Goal: Task Accomplishment & Management: Manage account settings

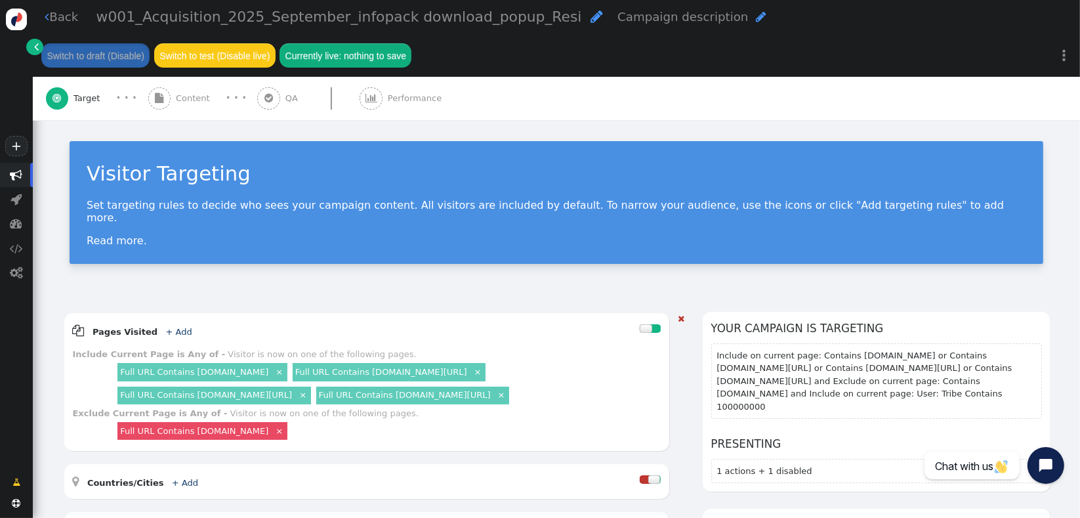
scroll to position [219, 0]
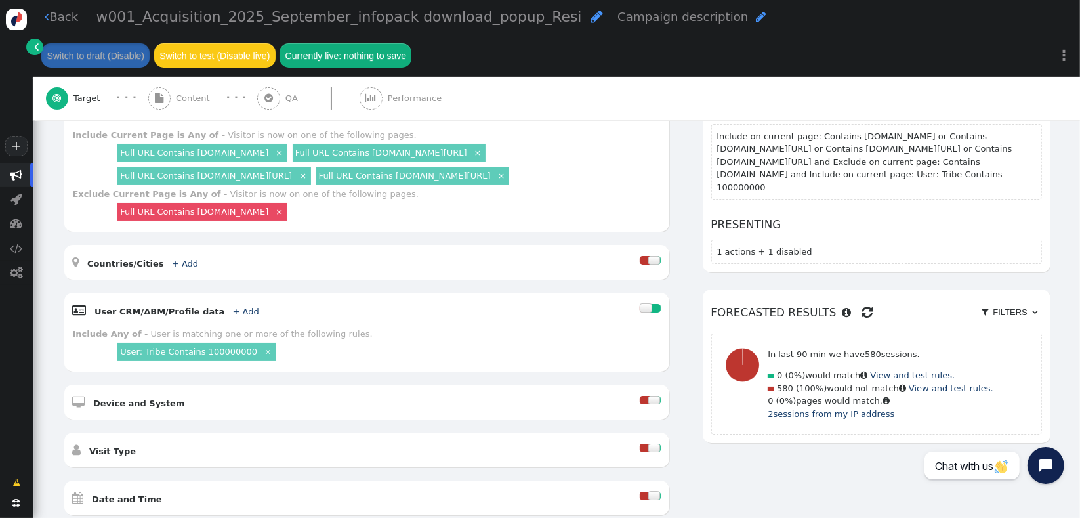
click at [173, 108] on div " Content" at bounding box center [181, 98] width 67 height 43
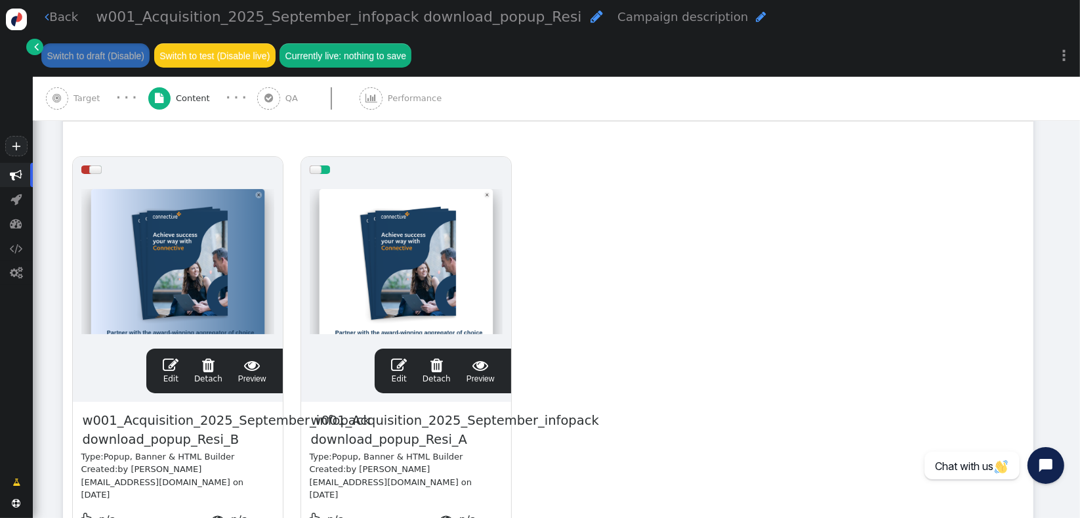
click at [399, 375] on link " Edit" at bounding box center [399, 371] width 16 height 28
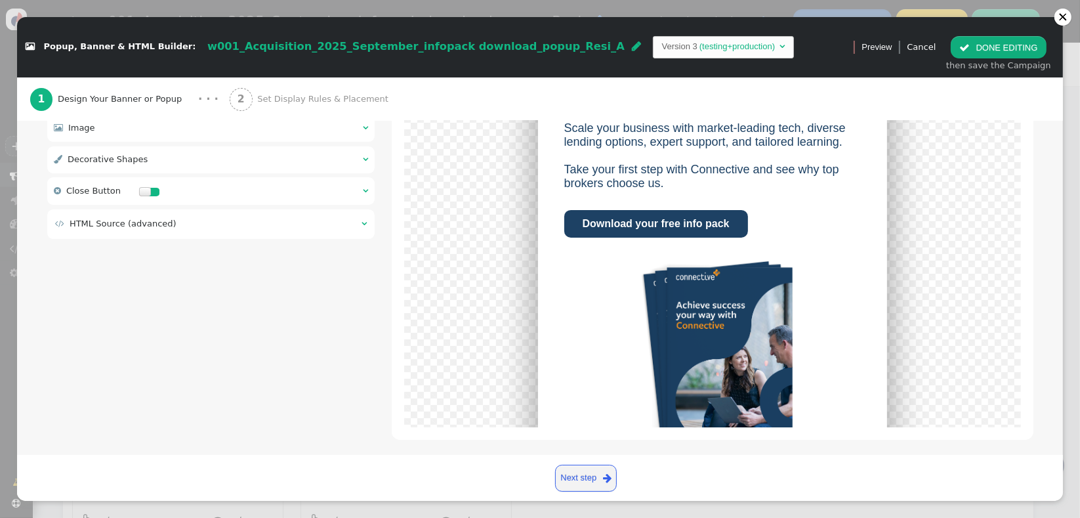
scroll to position [272, 0]
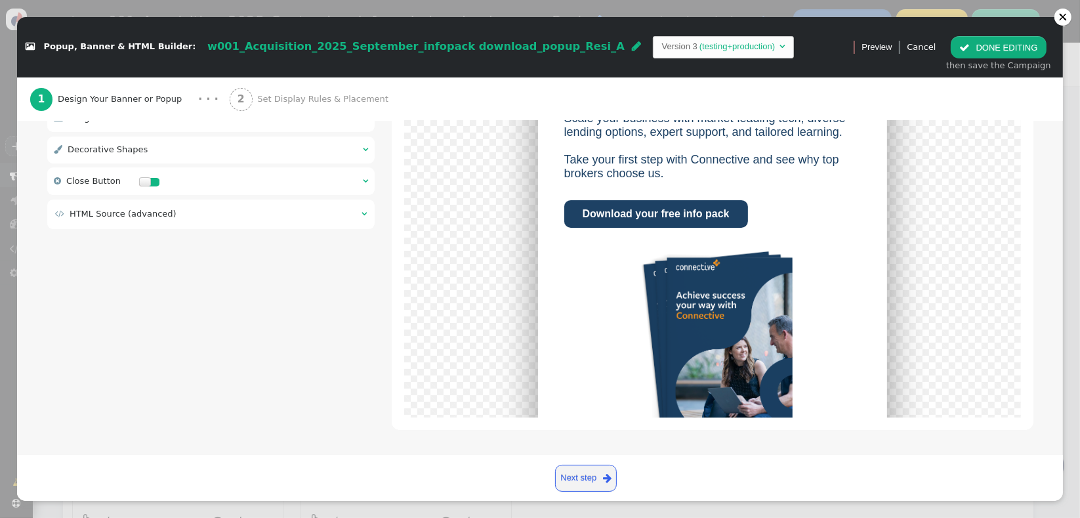
click at [217, 222] on div " HTML Source (advanced) " at bounding box center [211, 214] width 328 height 30
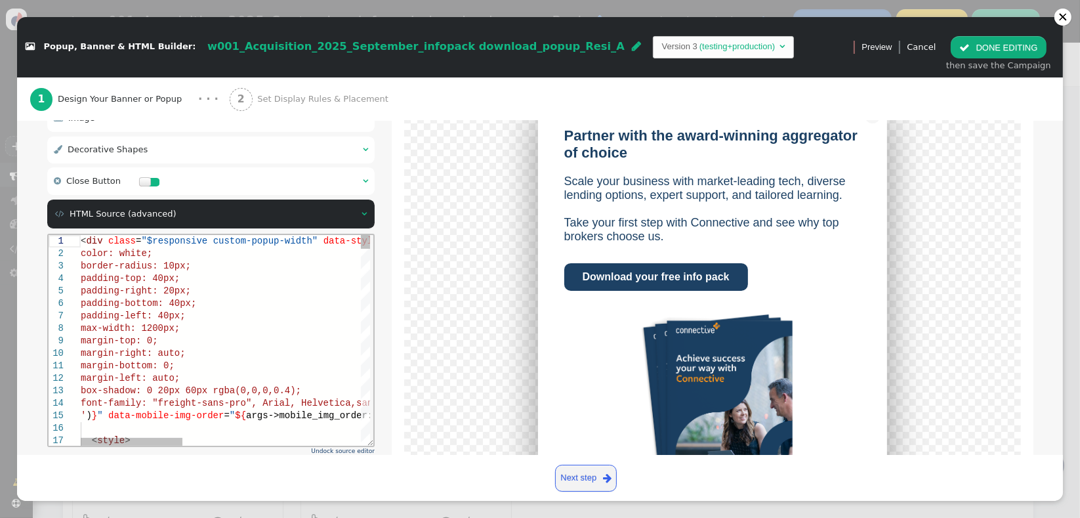
scroll to position [0, 0]
click at [241, 360] on div "margin-bottom: 0;" at bounding box center [476, 365] width 793 height 12
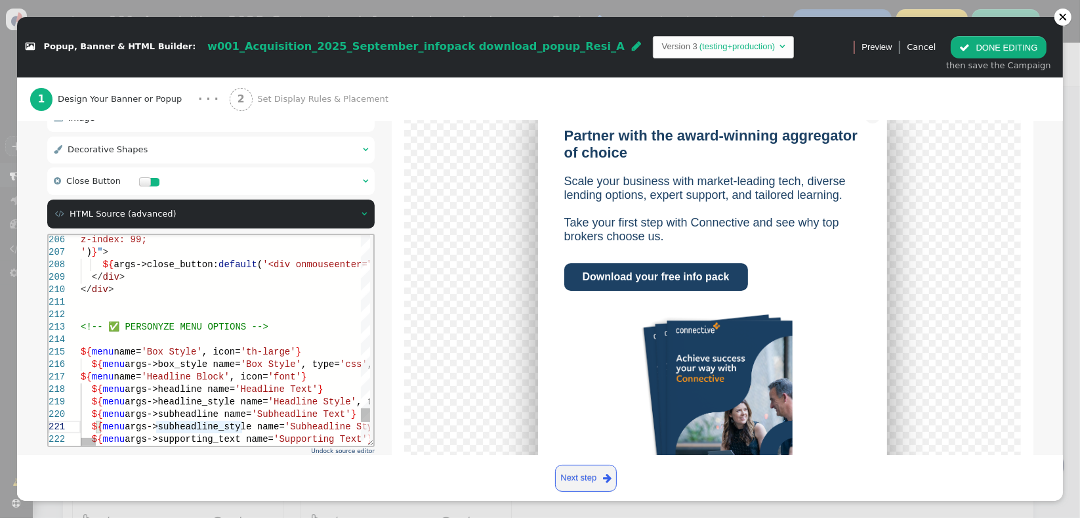
type textarea "<div class="$responsive custom-popup-width" data-style="box-sizing: border-box;…"
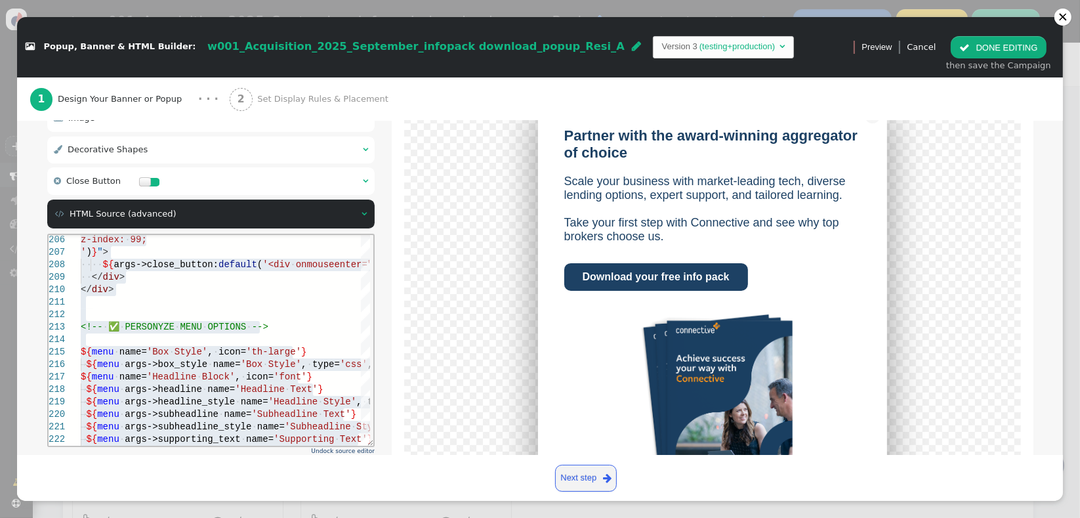
click at [218, 214] on td " HTML Source (advanced)" at bounding box center [203, 213] width 297 height 13
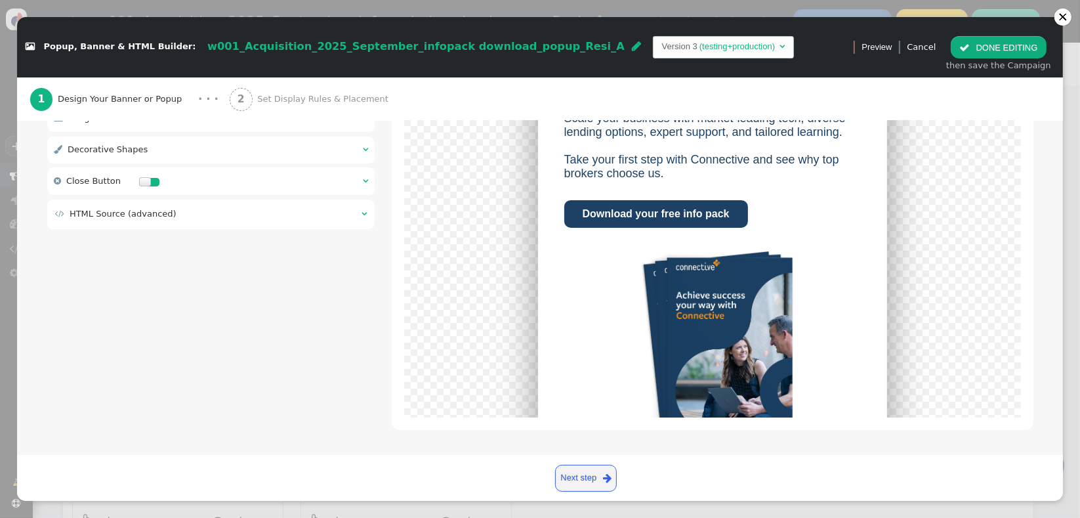
click at [255, 182] on div " Close Button  " at bounding box center [211, 181] width 328 height 28
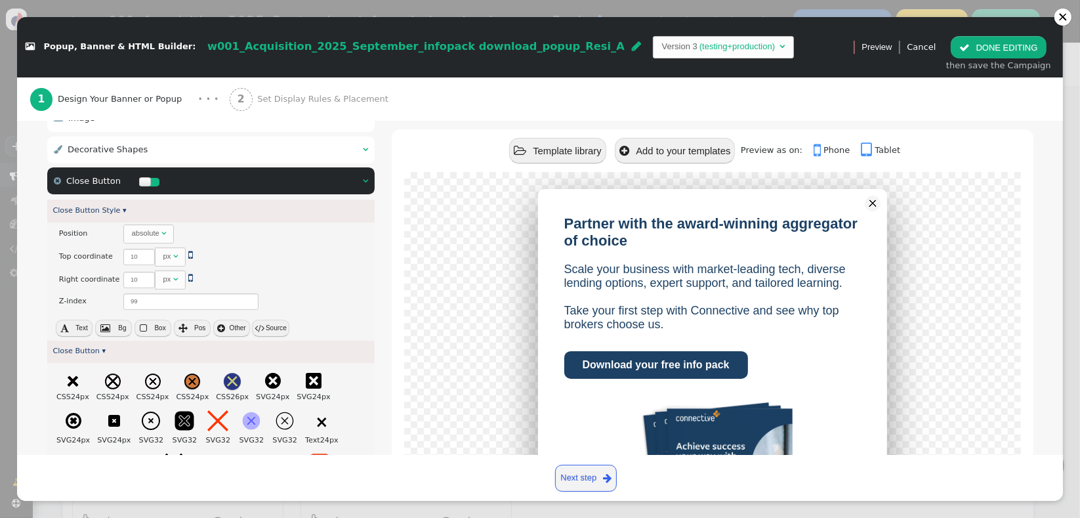
click at [270, 172] on div " Close Button  " at bounding box center [211, 181] width 328 height 28
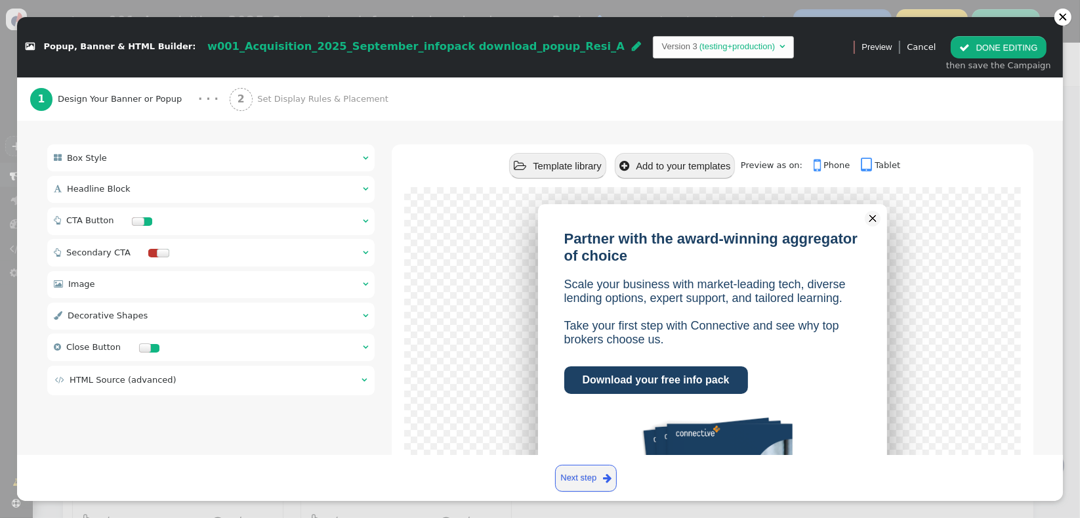
scroll to position [105, 0]
click at [290, 218] on div " CTA Button  " at bounding box center [211, 223] width 328 height 28
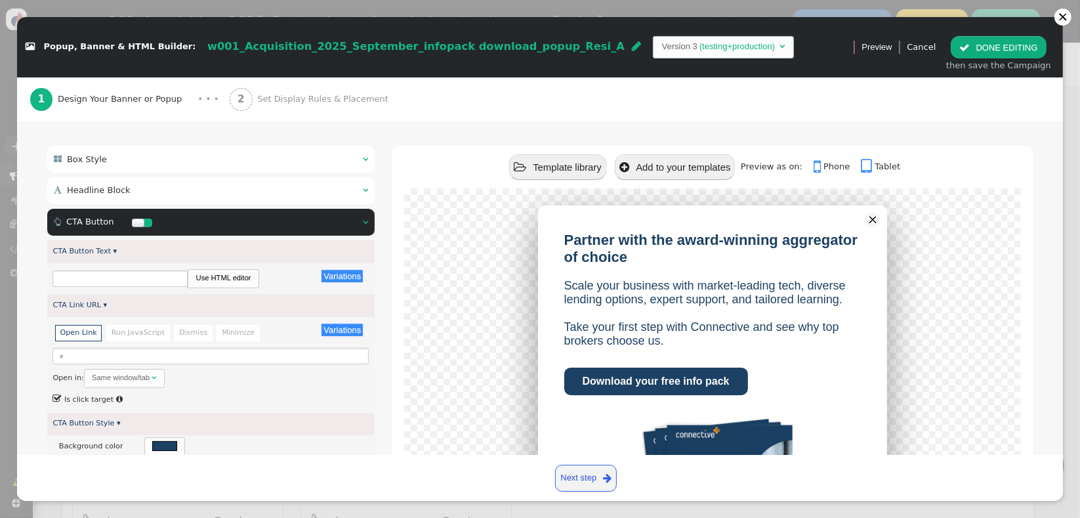
type input "Download your free info pack"
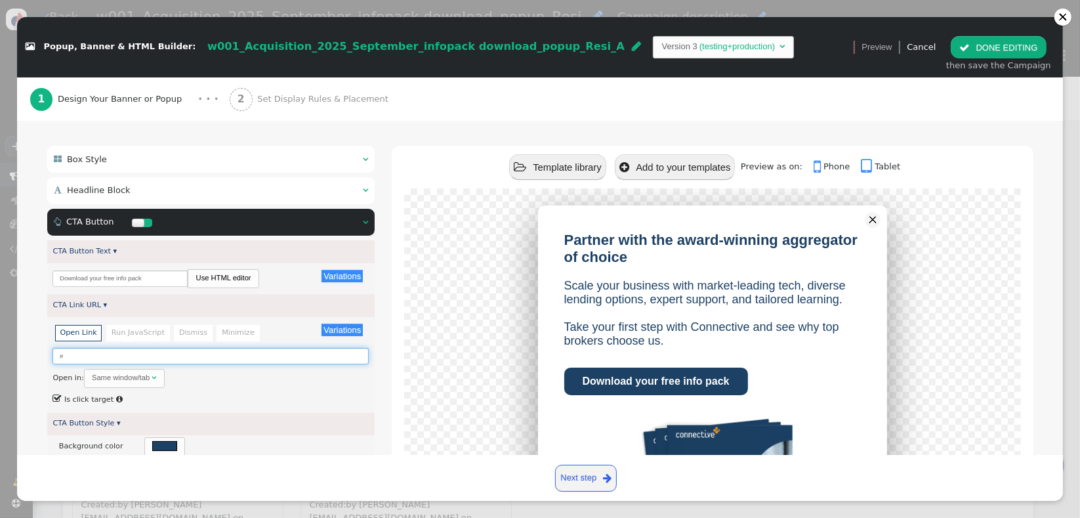
click at [118, 356] on input "#" at bounding box center [210, 356] width 316 height 16
paste input "[URL][DOMAIN_NAME]"
click at [139, 373] on div "Same window/tab" at bounding box center [121, 377] width 58 height 11
type input "[URL][DOMAIN_NAME]"
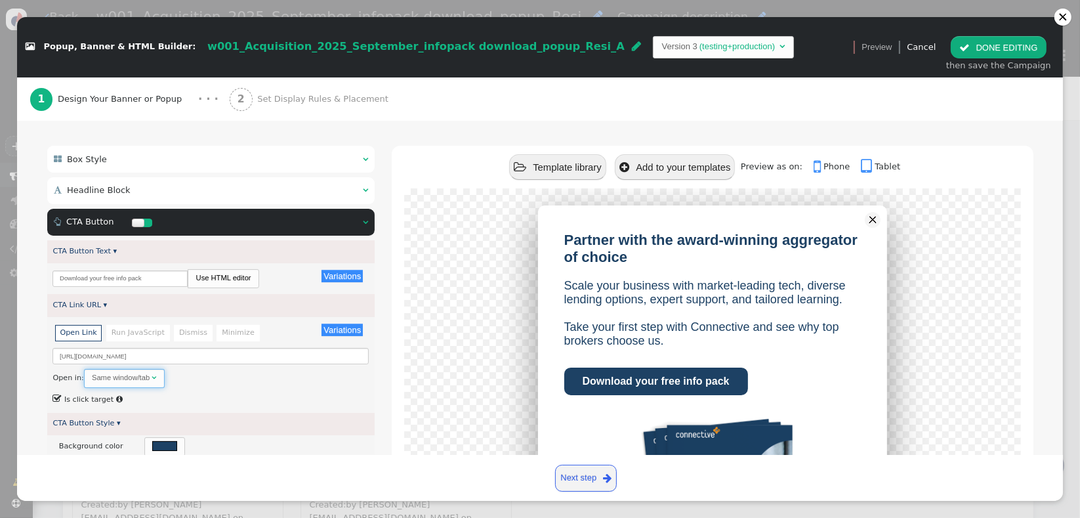
scroll to position [0, 0]
click at [432, 389] on div "Partner with the award-winning aggregator of choice Scale your business with ma…" at bounding box center [712, 419] width 582 height 428
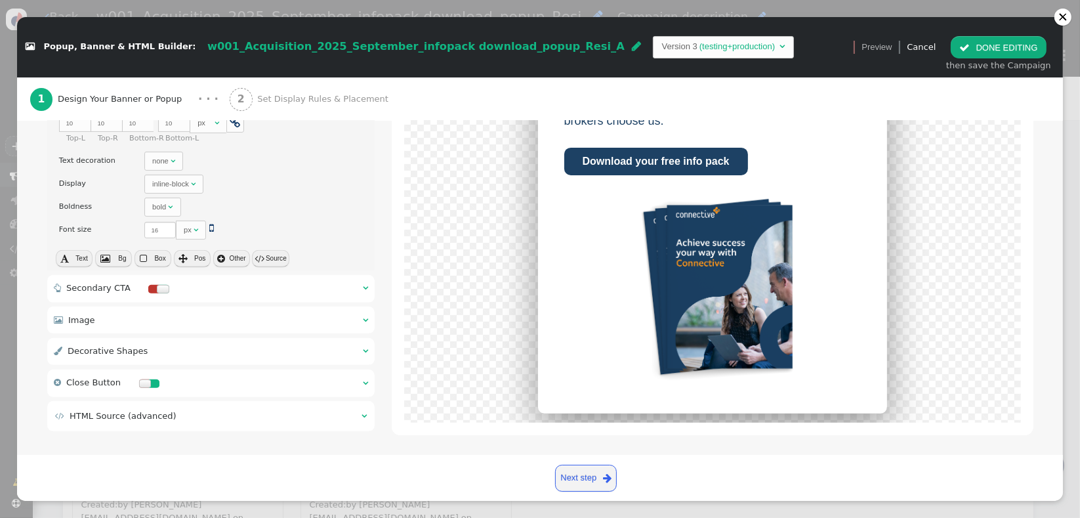
scroll to position [537, 0]
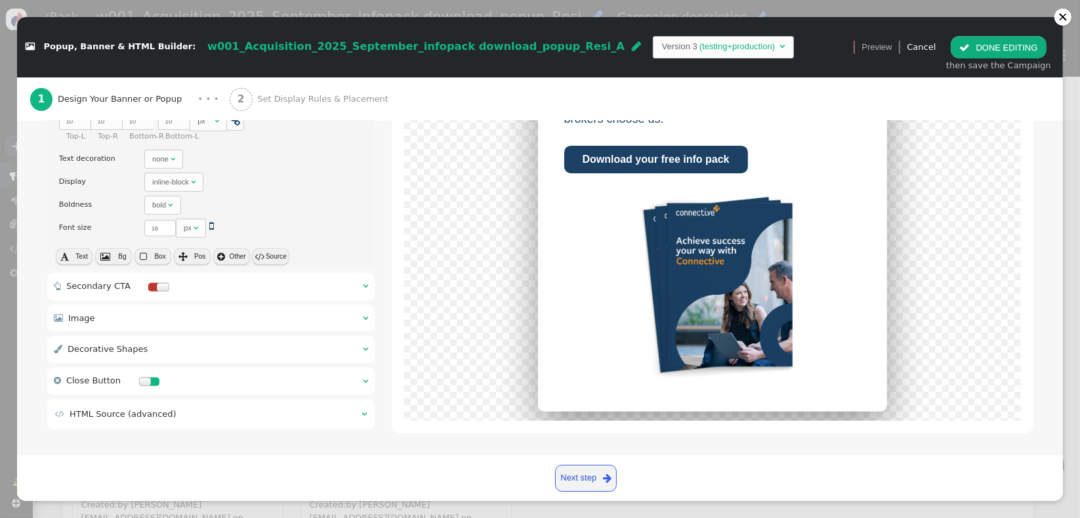
click at [276, 417] on td " HTML Source (advanced)" at bounding box center [203, 413] width 297 height 13
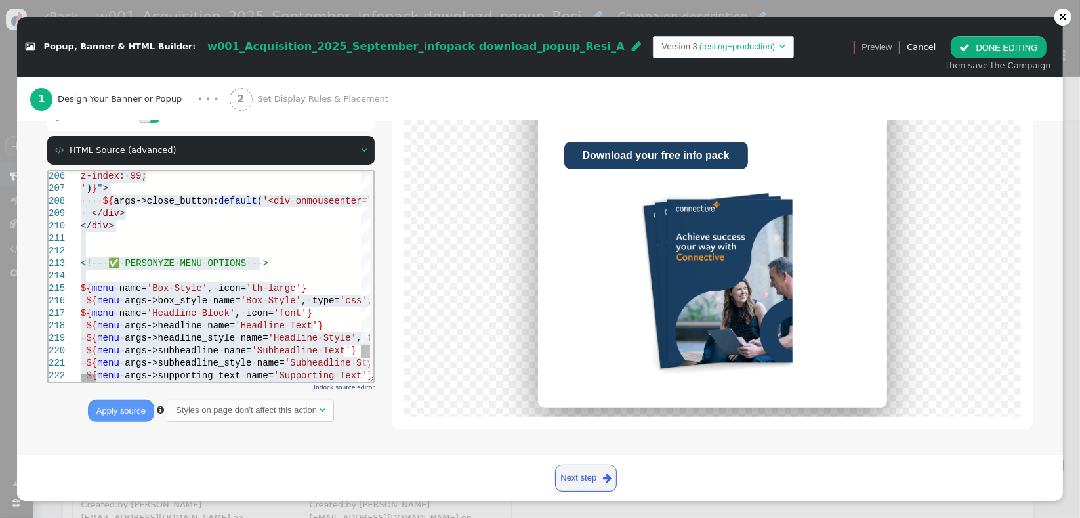
scroll to position [268, 0]
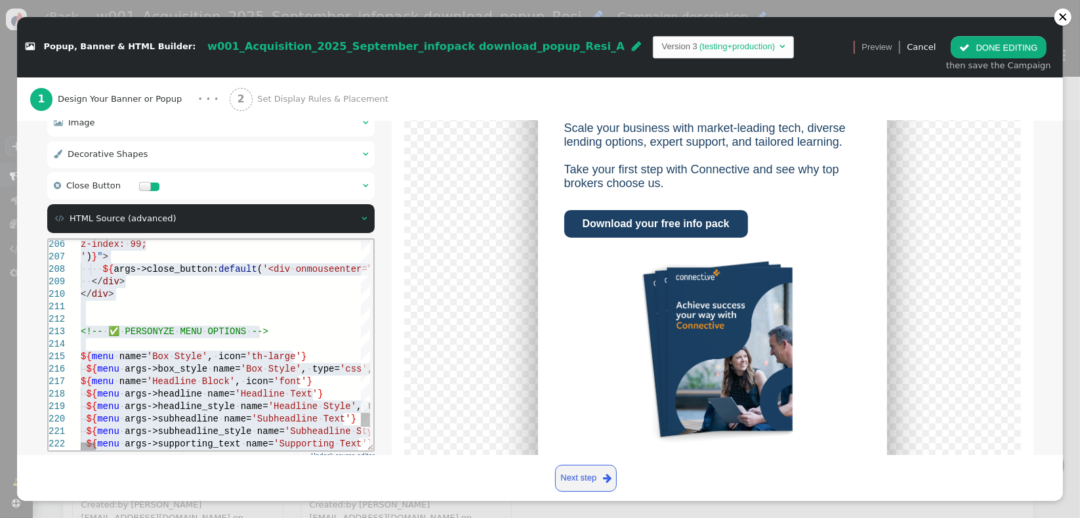
click at [273, 400] on span "'Headline" at bounding box center [293, 405] width 50 height 10
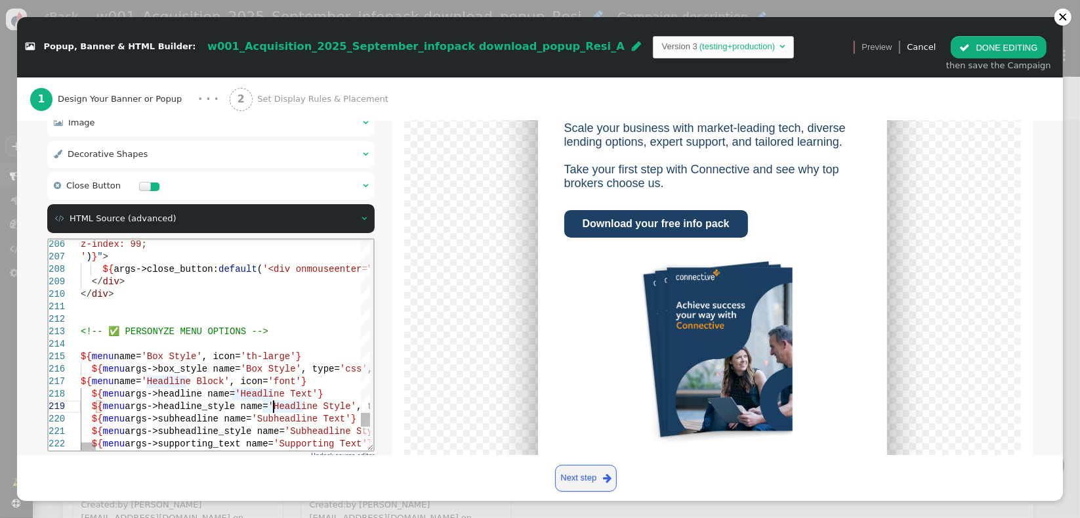
type textarea "<div class="$responsive custom-popup-width" data-style="box-sizing: border-box;…"
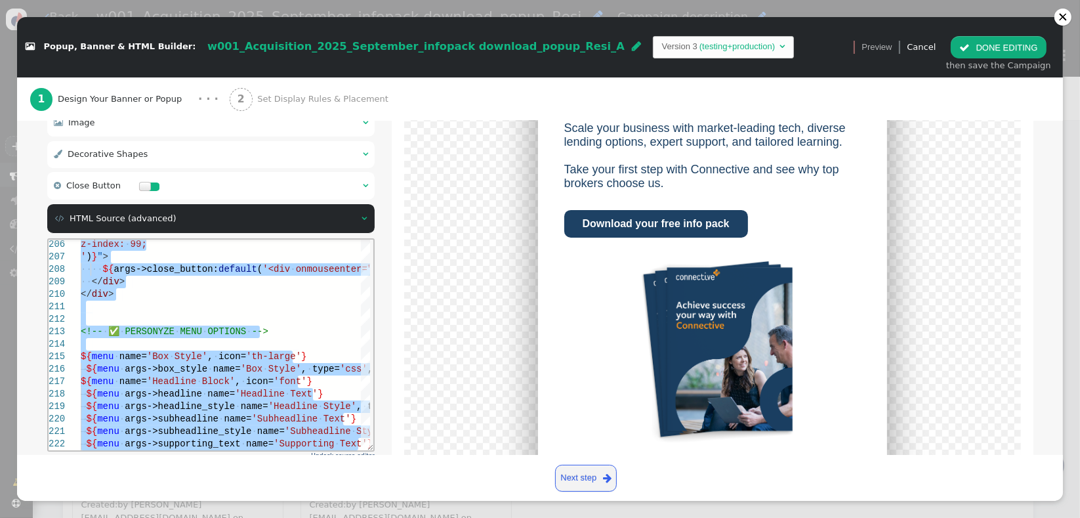
scroll to position [335, 0]
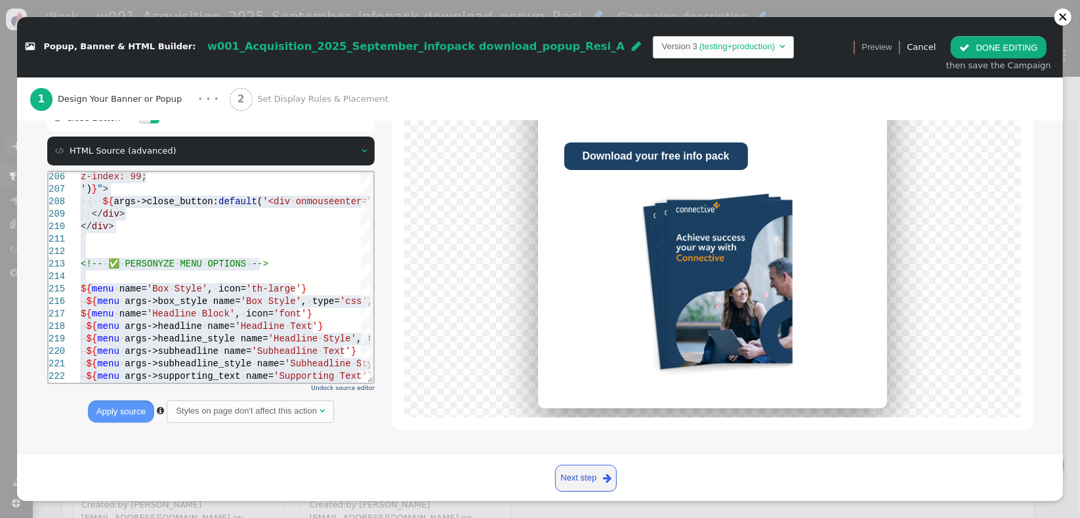
click at [125, 411] on button "Apply source" at bounding box center [121, 411] width 66 height 22
click at [970, 50] on span "" at bounding box center [964, 48] width 10 height 10
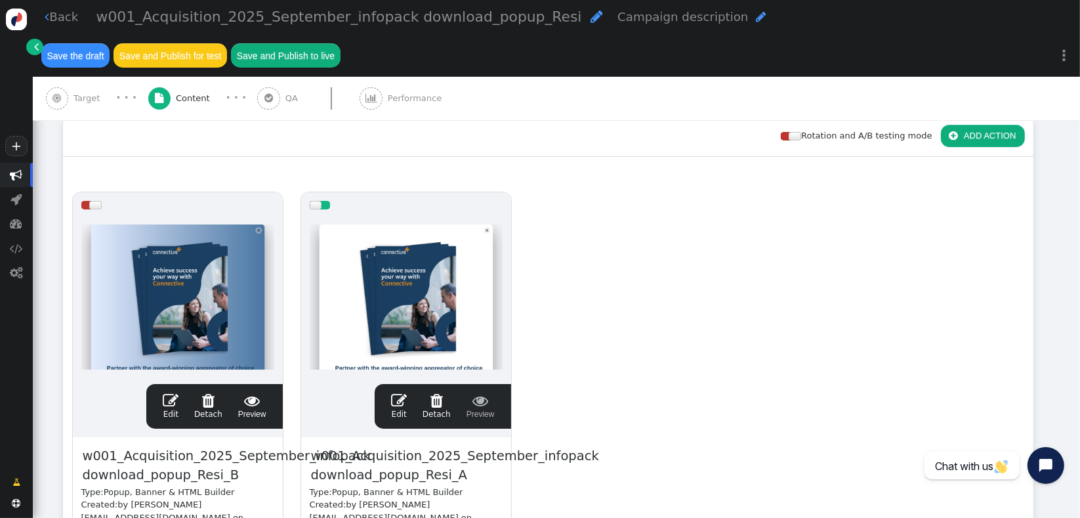
scroll to position [0, 0]
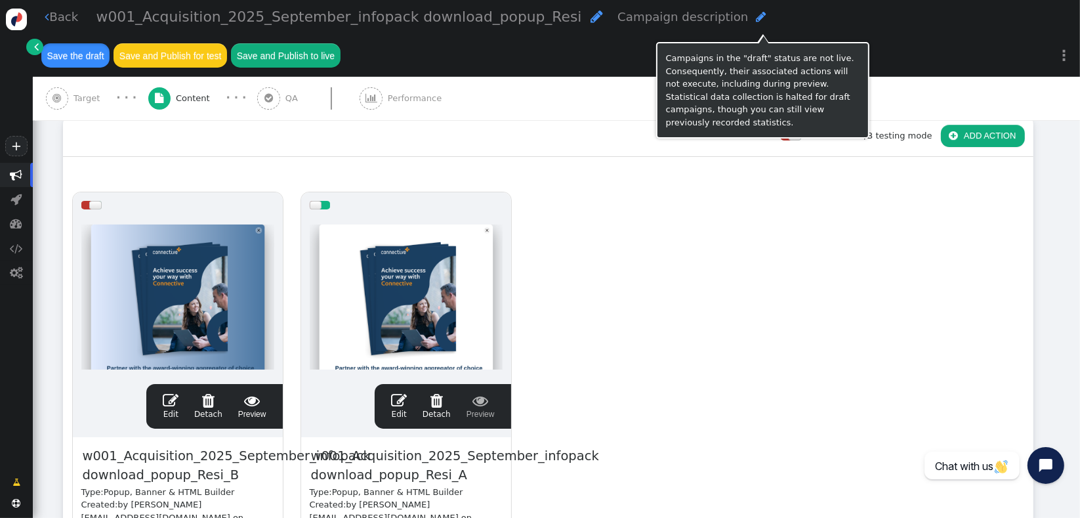
click at [110, 43] on button "Save the draft" at bounding box center [75, 55] width 68 height 24
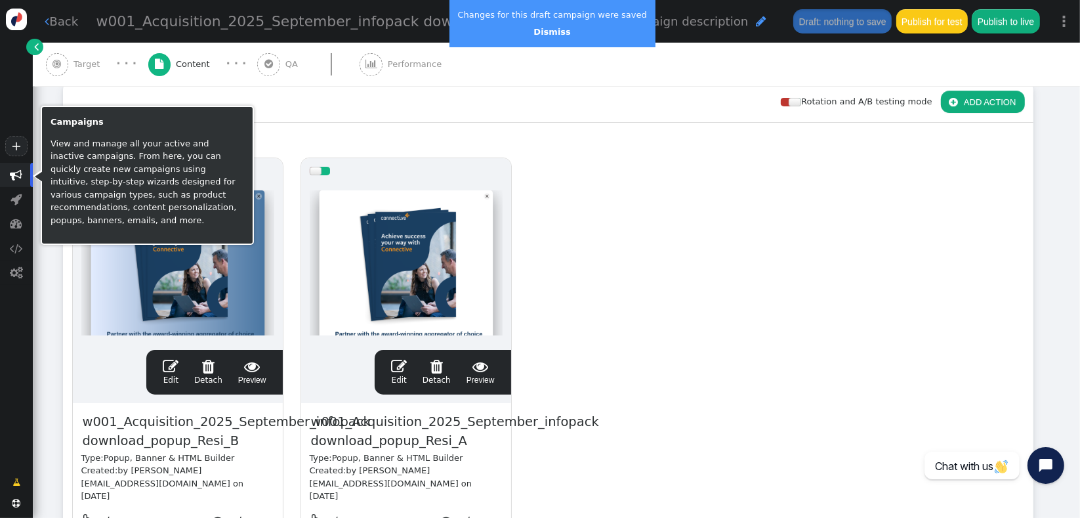
click at [18, 180] on span "" at bounding box center [16, 175] width 12 height 12
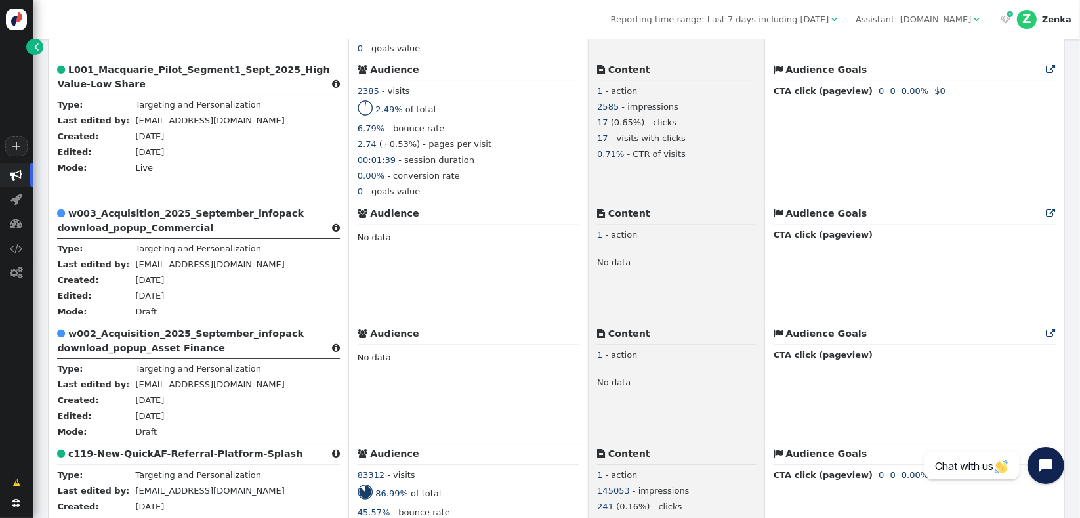
scroll to position [961, 0]
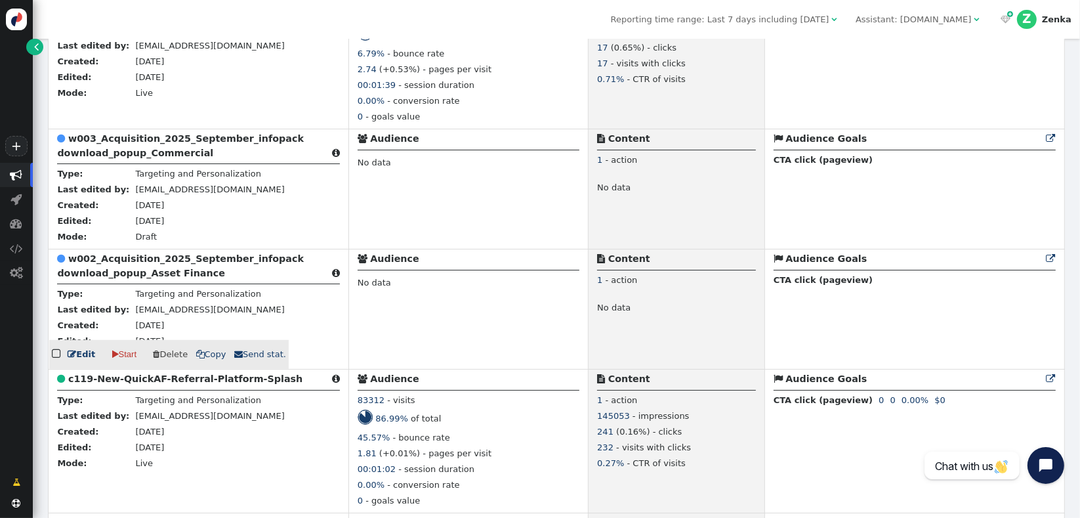
click at [169, 266] on div " w002_Acquisition_2025_September_infopack download_popup_Asset Finance " at bounding box center [198, 268] width 282 height 32
click at [154, 261] on b "w002_Acquisition_2025_September_infopack download_popup_Asset Finance" at bounding box center [180, 265] width 247 height 24
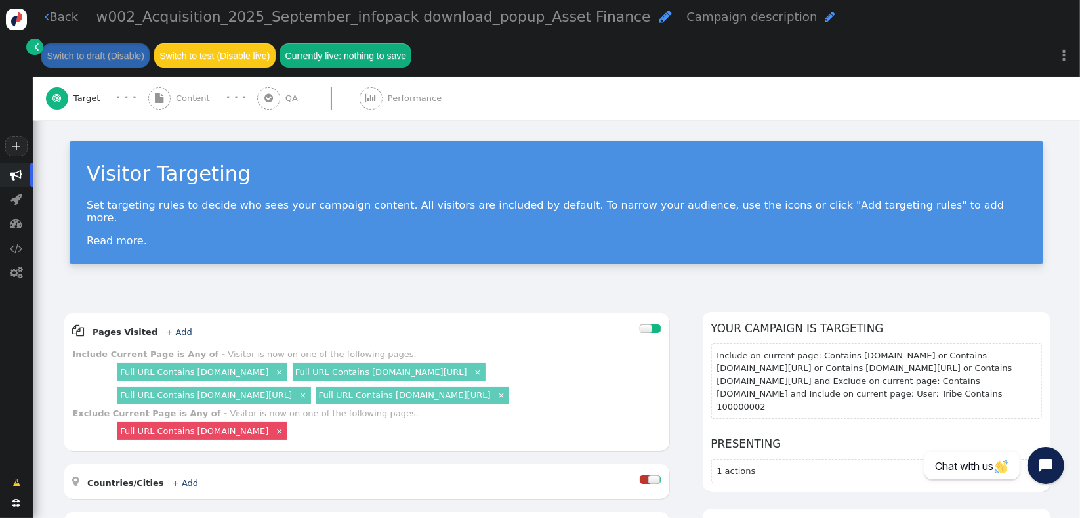
click at [192, 102] on span "Content" at bounding box center [195, 98] width 39 height 13
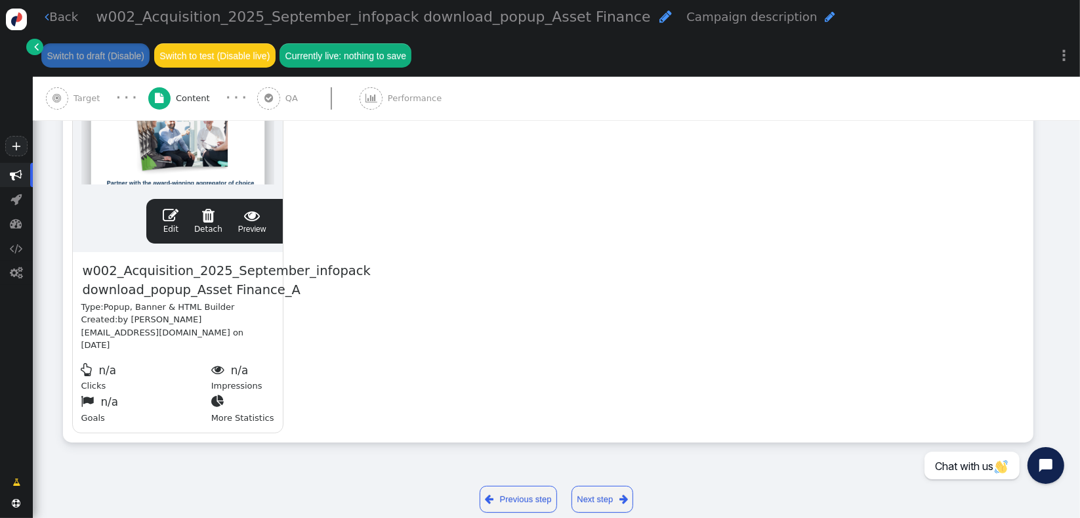
scroll to position [377, 0]
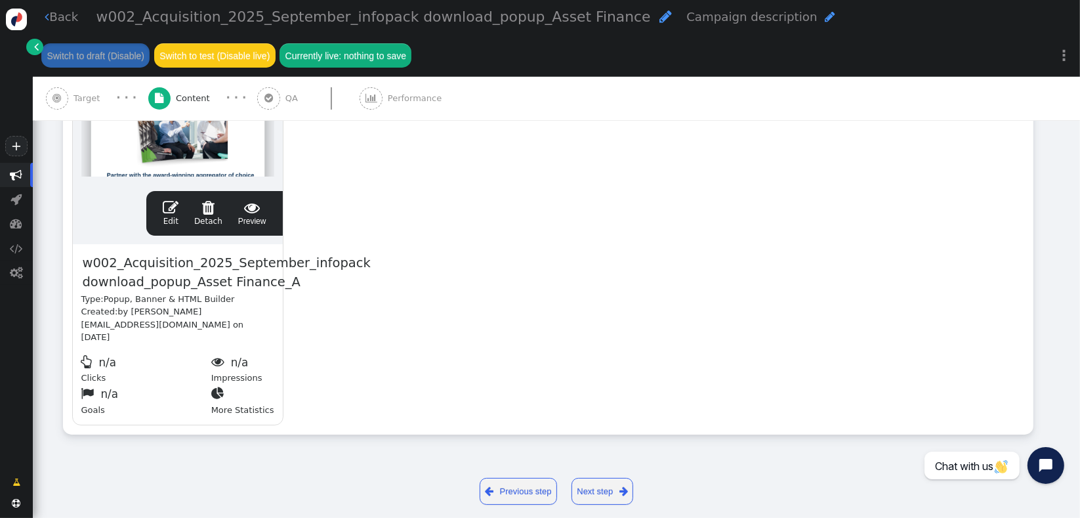
click at [167, 211] on span "" at bounding box center [171, 207] width 16 height 16
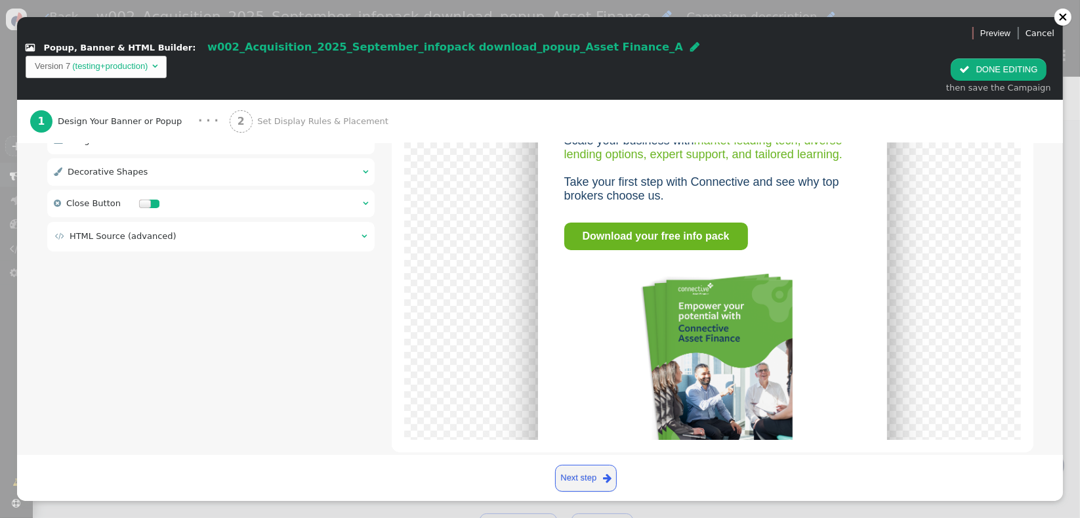
scroll to position [194, 0]
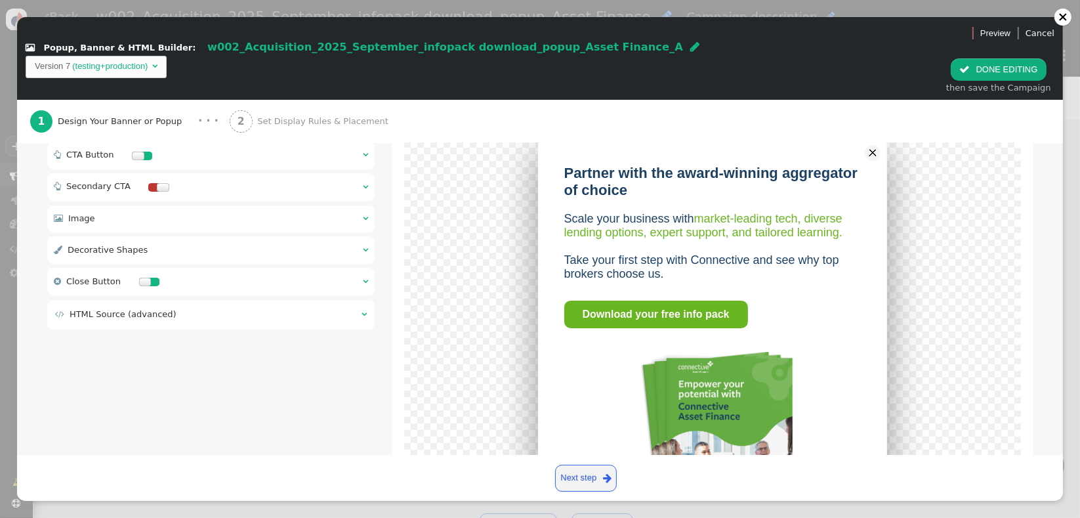
drag, startPoint x: 161, startPoint y: 310, endPoint x: 176, endPoint y: 308, distance: 15.9
click at [161, 309] on div " Box Style    Headline Block    CTA Button    Secondary CTA    Ima…" at bounding box center [211, 206] width 328 height 255
click at [184, 304] on div " HTML Source (advanced) " at bounding box center [211, 315] width 328 height 30
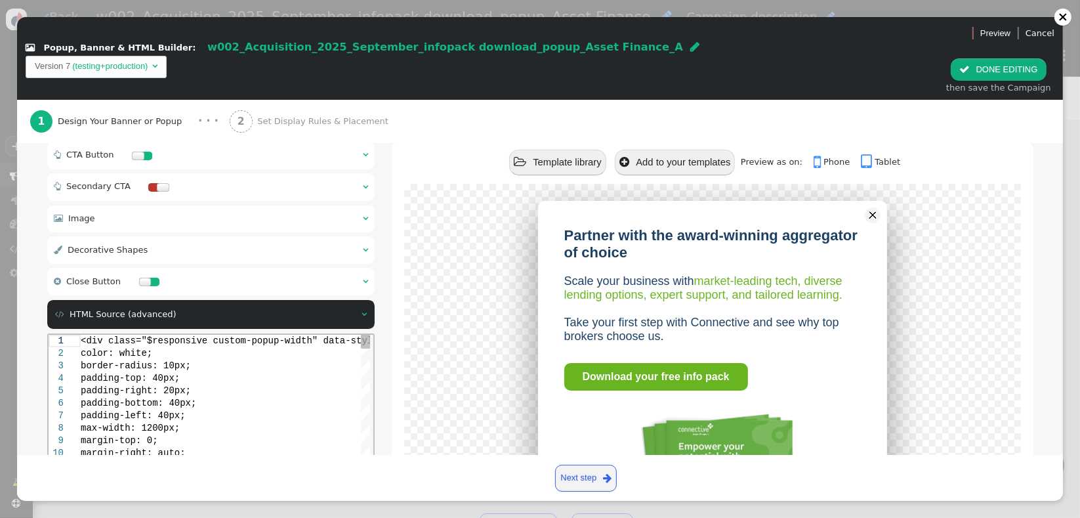
scroll to position [0, 0]
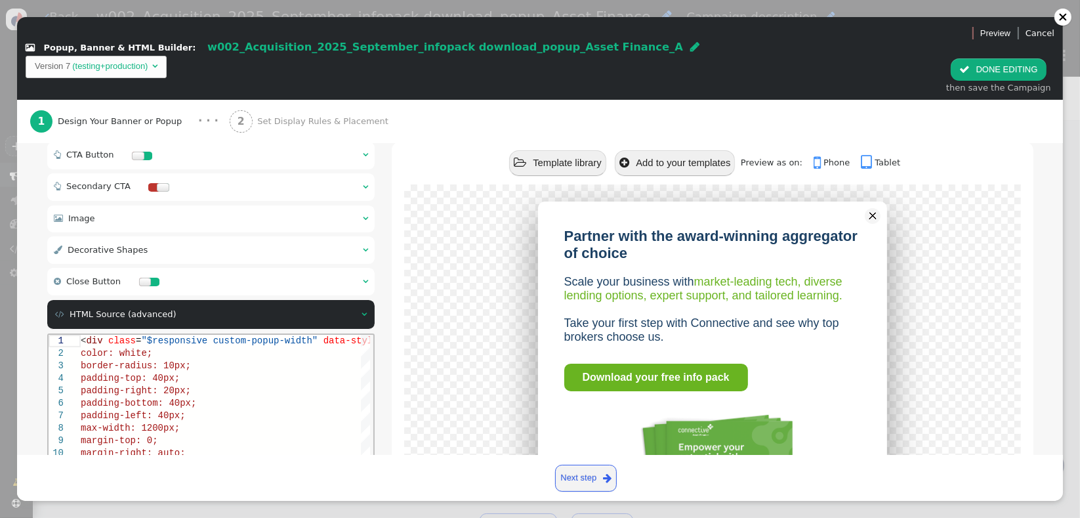
click at [185, 304] on div " HTML Source (advanced) " at bounding box center [211, 315] width 328 height 30
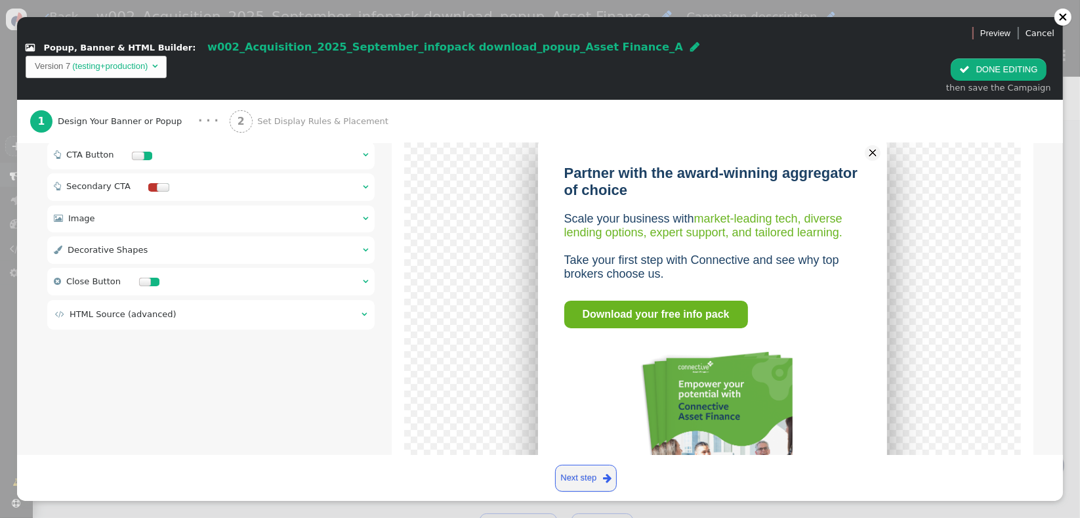
click at [245, 142] on div " CTA Button  " at bounding box center [211, 156] width 328 height 28
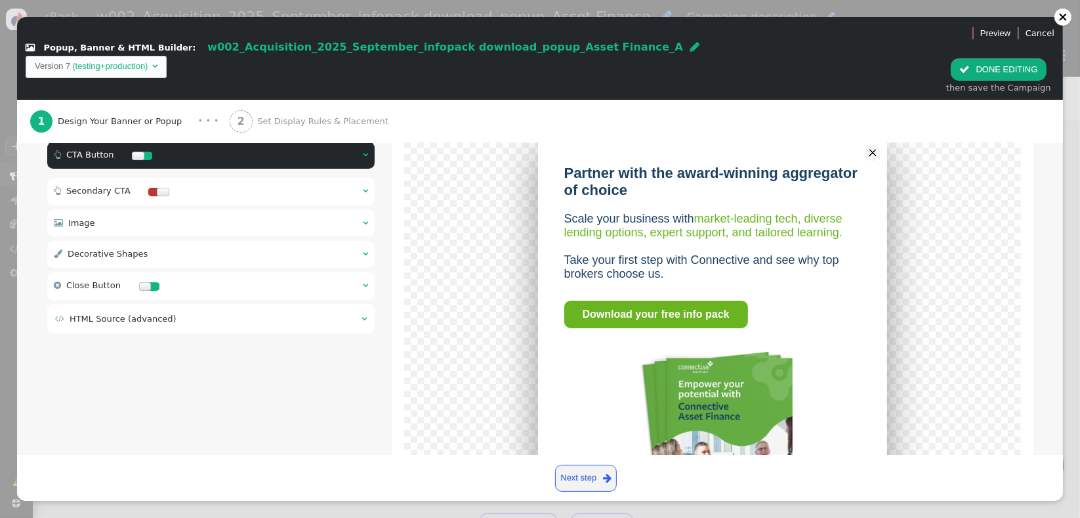
type input "#"
type input "16"
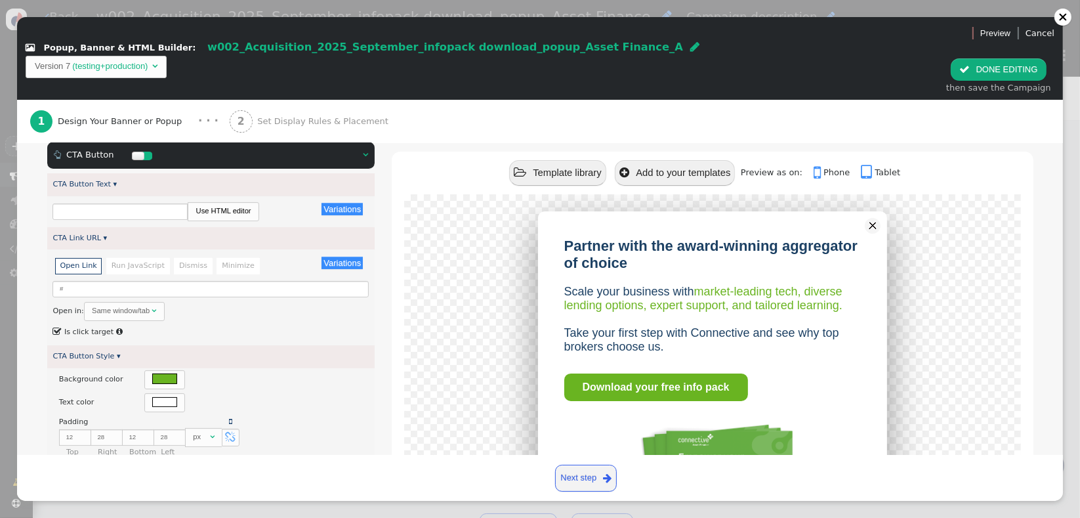
type input "Download your free info pack"
click at [162, 281] on input "#" at bounding box center [210, 289] width 316 height 16
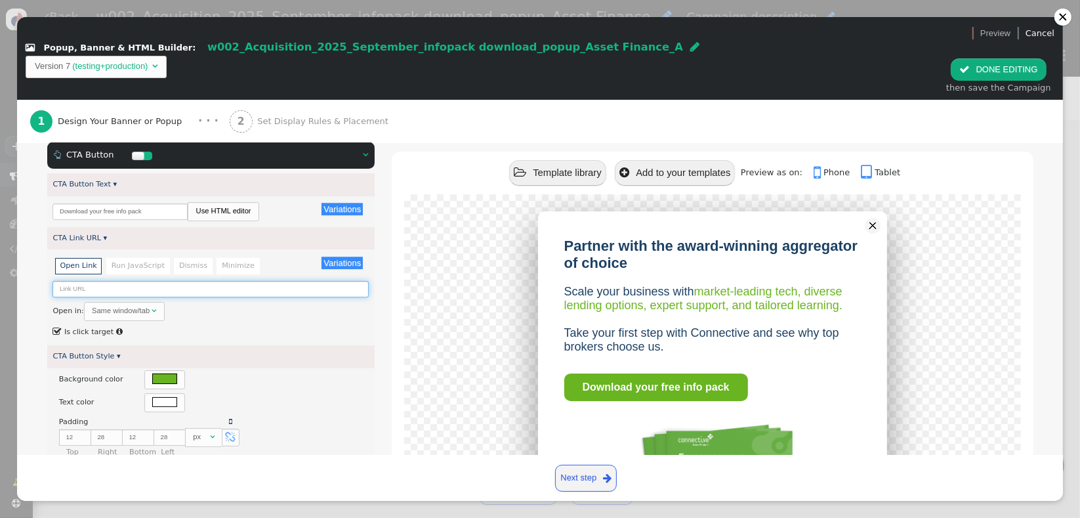
paste input "[URL][DOMAIN_NAME]"
type input "[URL][DOMAIN_NAME]"
click at [136, 302] on span "Same window/tab " at bounding box center [124, 311] width 81 height 19
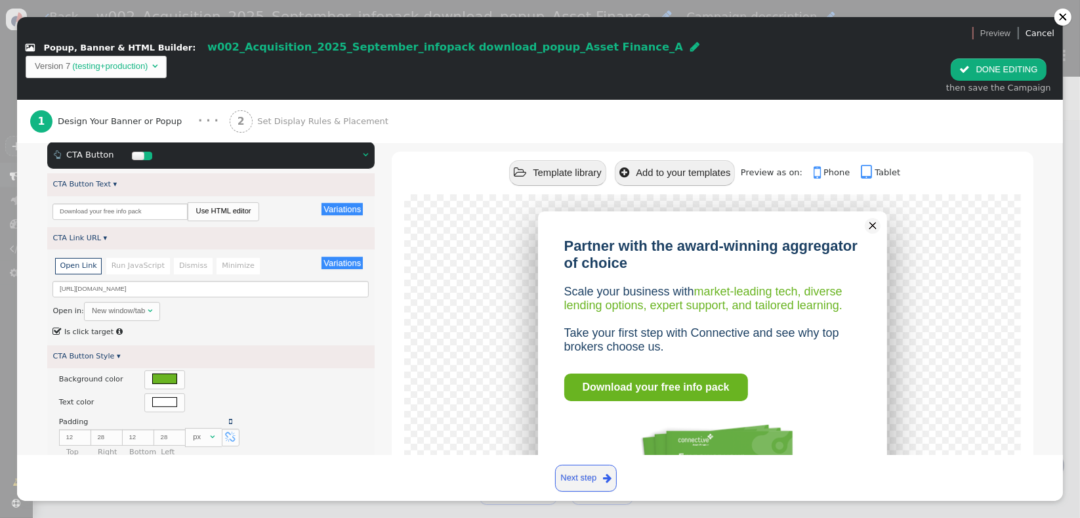
click at [208, 321] on div "Variations There are alternatives. Default value: Open Link Run JavaScript Dism…" at bounding box center [211, 297] width 328 height 96
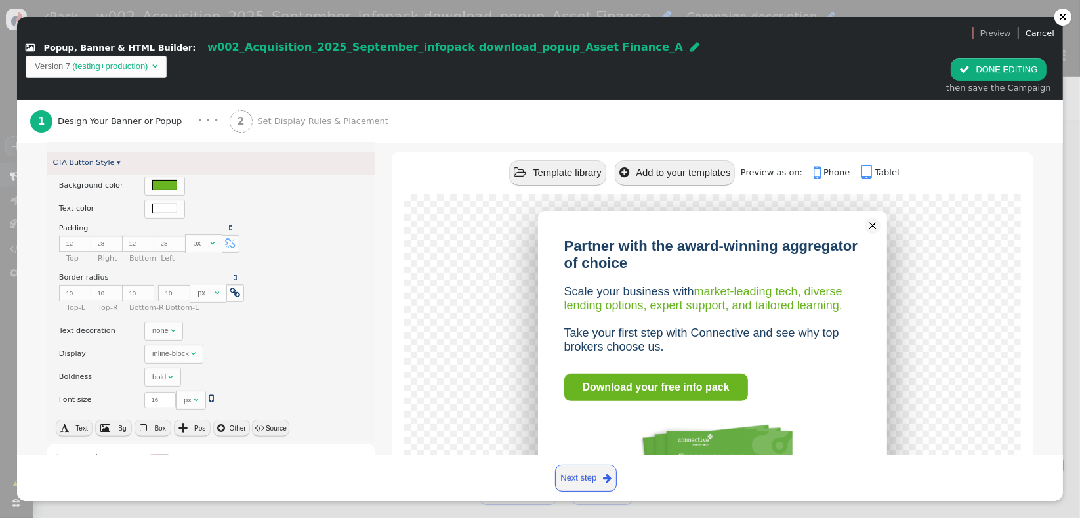
scroll to position [537, 0]
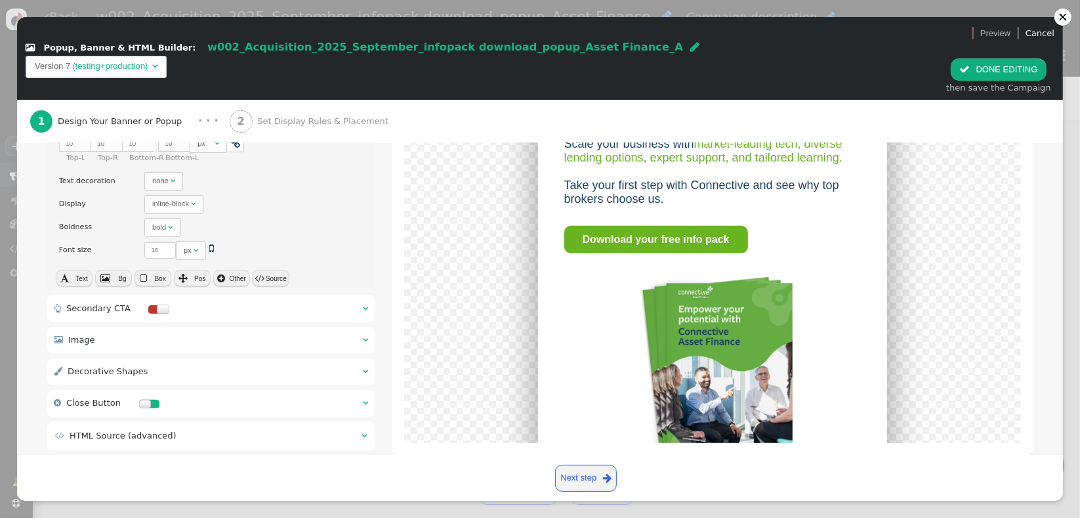
click at [323, 429] on td " HTML Source (advanced)" at bounding box center [203, 435] width 297 height 13
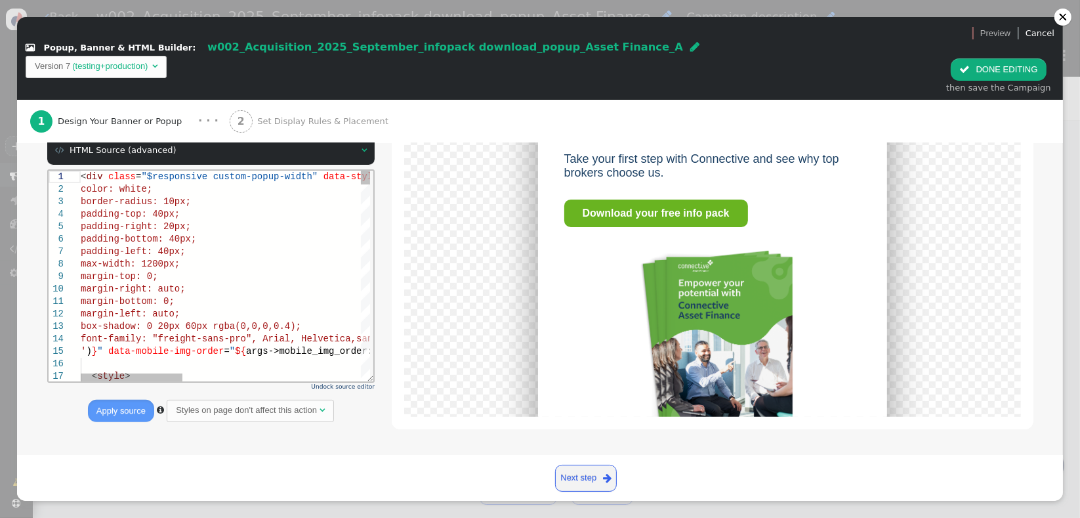
scroll to position [268, 0]
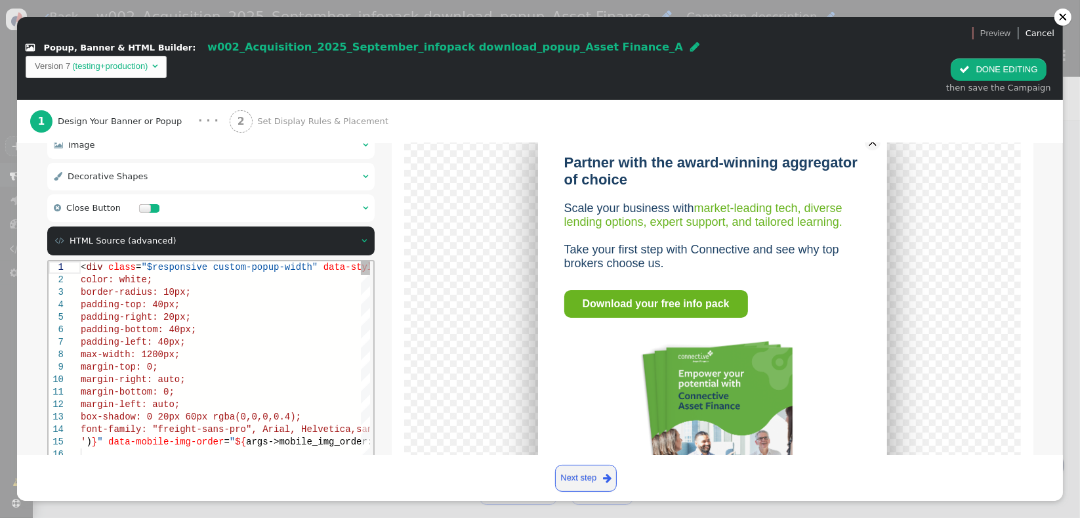
click at [236, 371] on div "margin-top: 0;" at bounding box center [476, 367] width 793 height 12
type textarea "<div class="$responsive custom-popup-width" data-style="box-sizing: border-box;…"
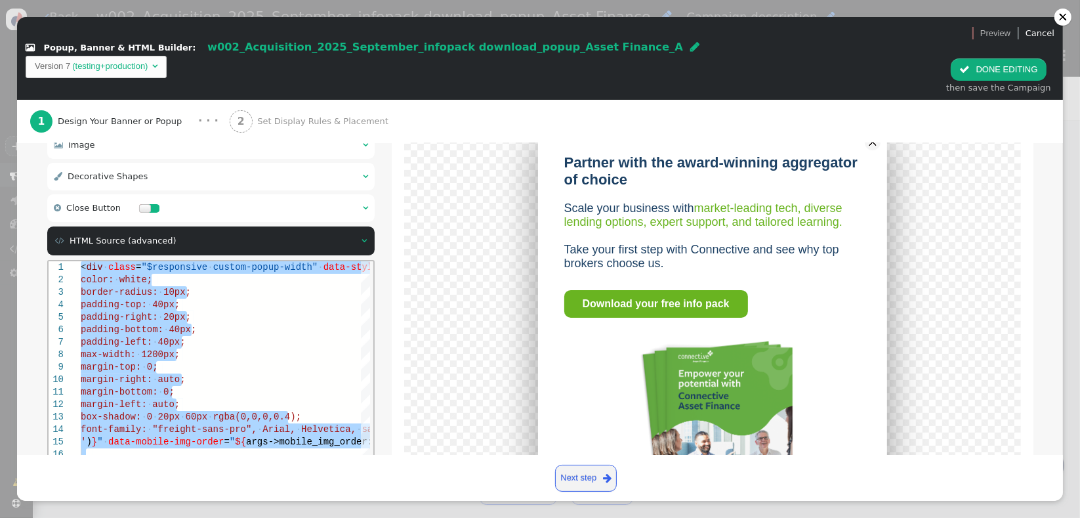
scroll to position [335, 0]
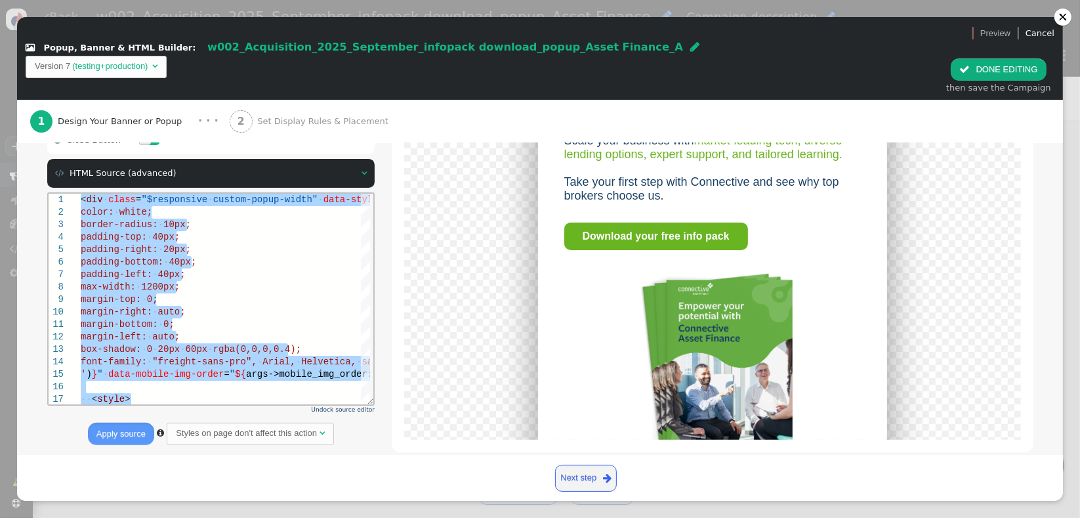
click at [117, 423] on button "Apply source" at bounding box center [121, 434] width 66 height 22
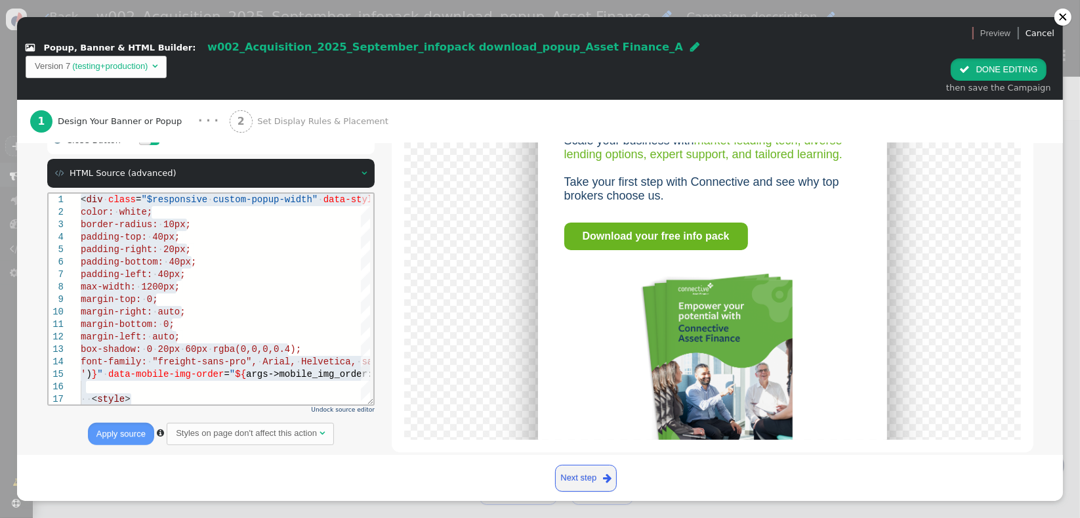
click at [985, 58] on button " DONE EDITING" at bounding box center [998, 69] width 95 height 22
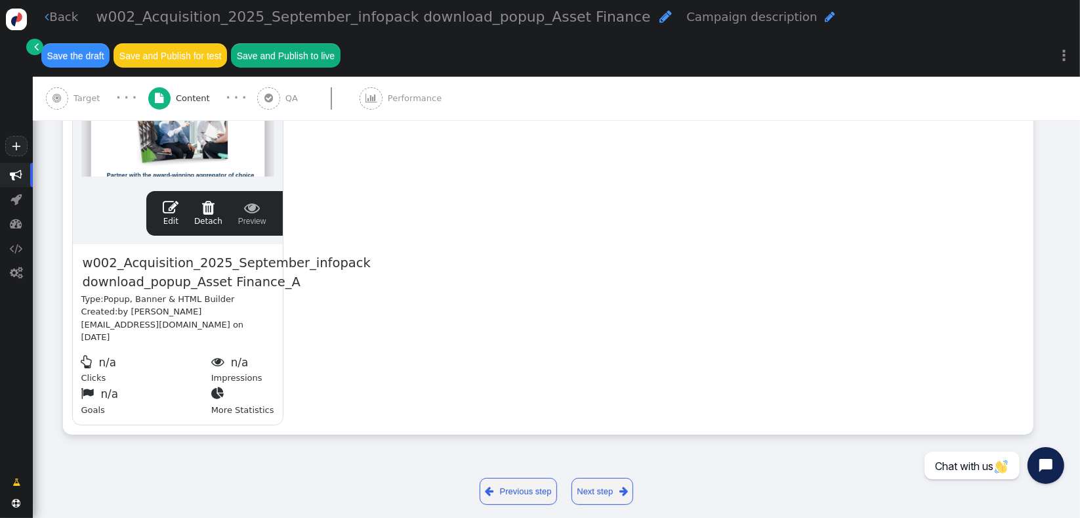
scroll to position [0, 0]
click at [61, 107] on span "" at bounding box center [57, 98] width 23 height 23
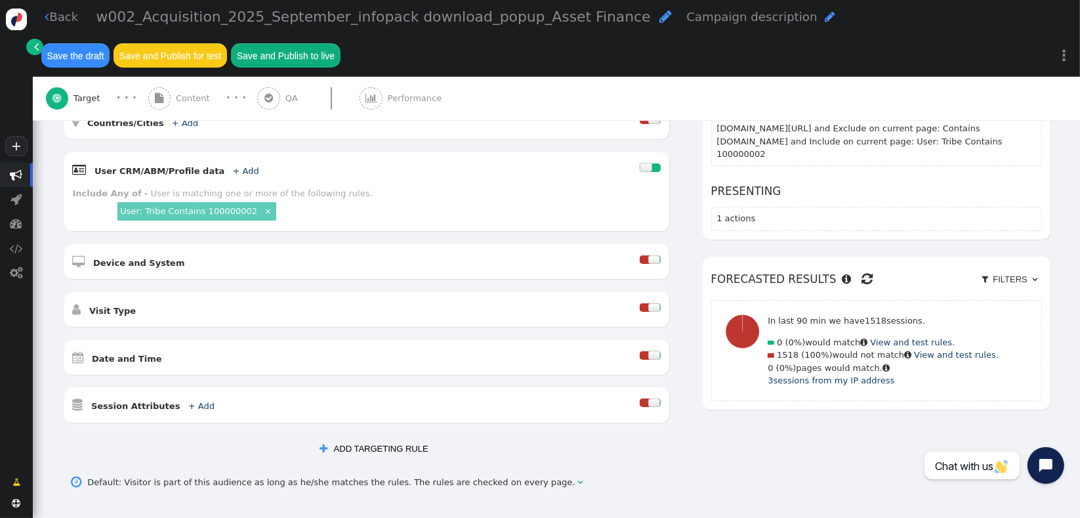
click at [862, 269] on span "" at bounding box center [867, 279] width 11 height 20
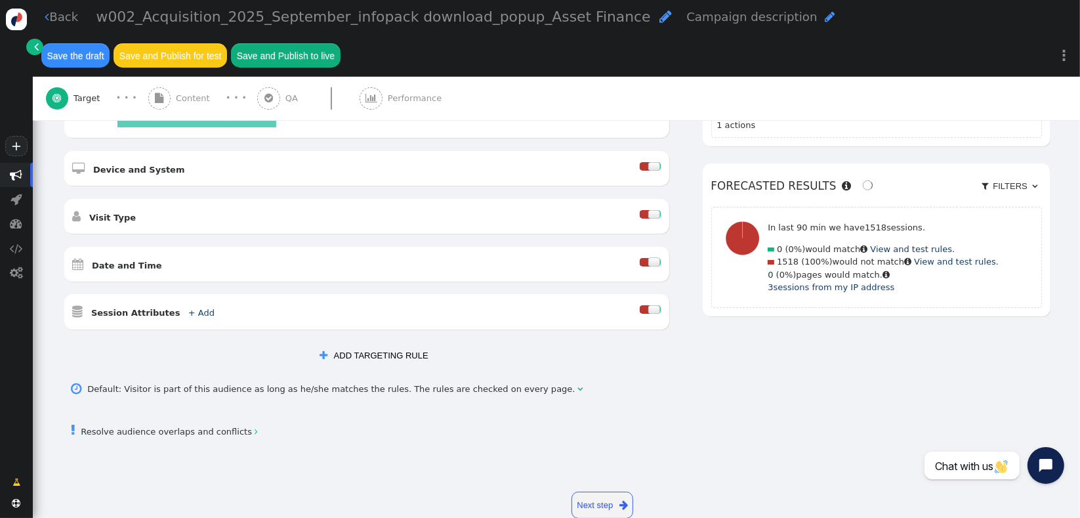
scroll to position [444, 0]
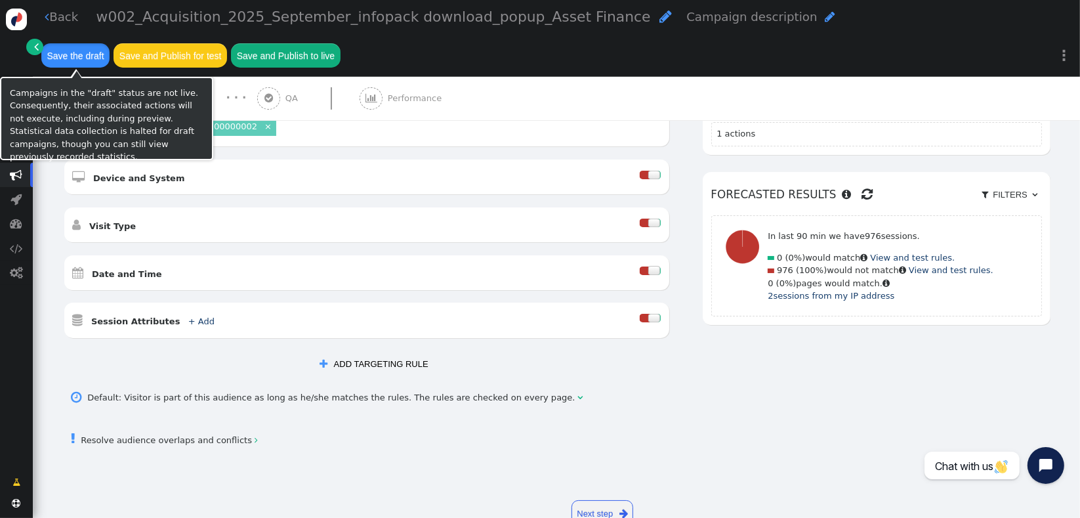
click at [73, 52] on button "Save the draft" at bounding box center [75, 55] width 68 height 24
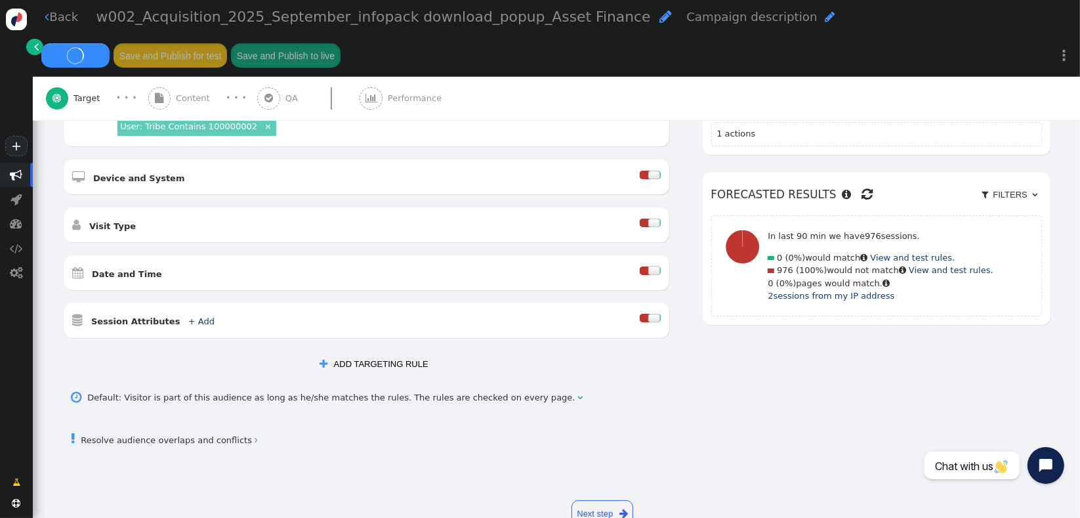
scroll to position [409, 0]
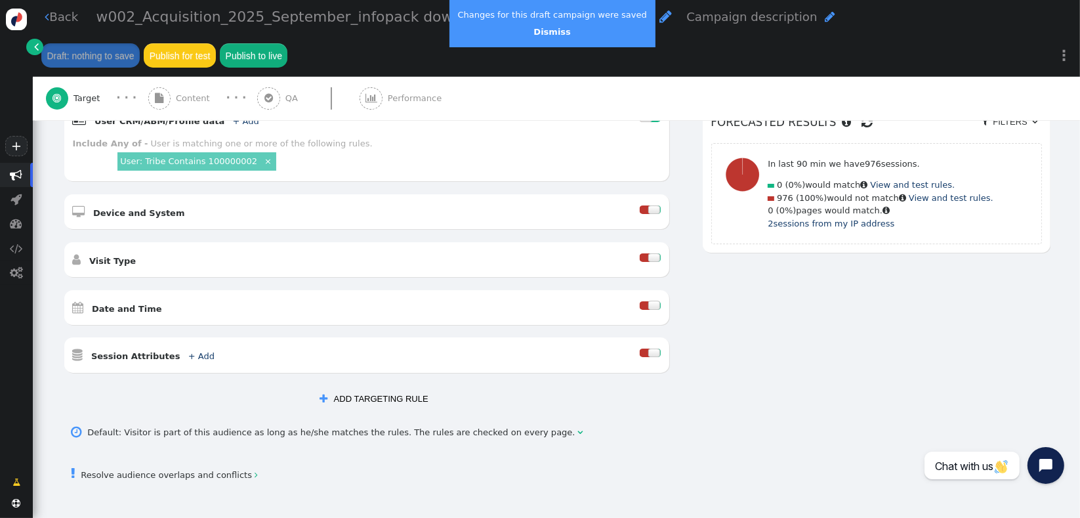
click at [12, 179] on span "" at bounding box center [16, 175] width 12 height 12
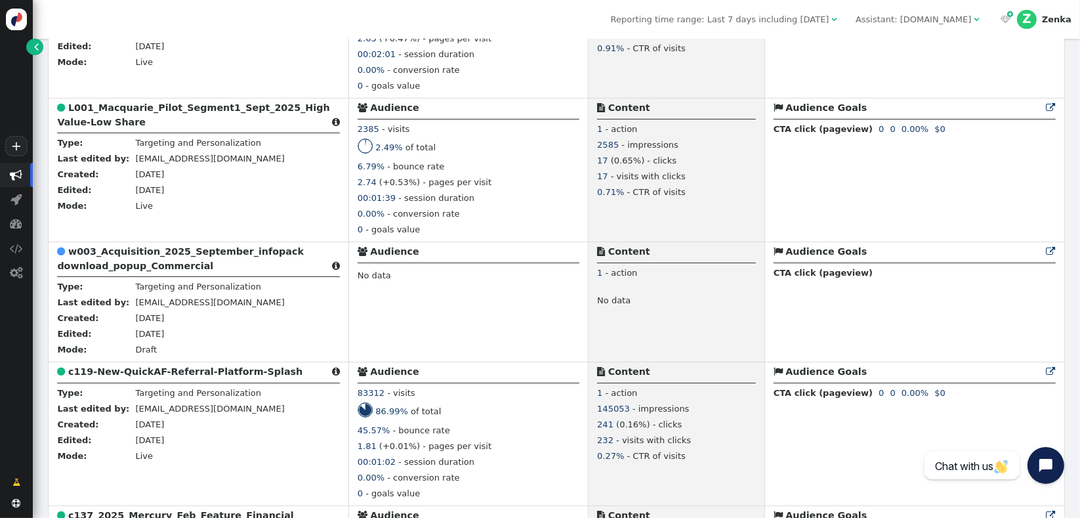
scroll to position [1057, 0]
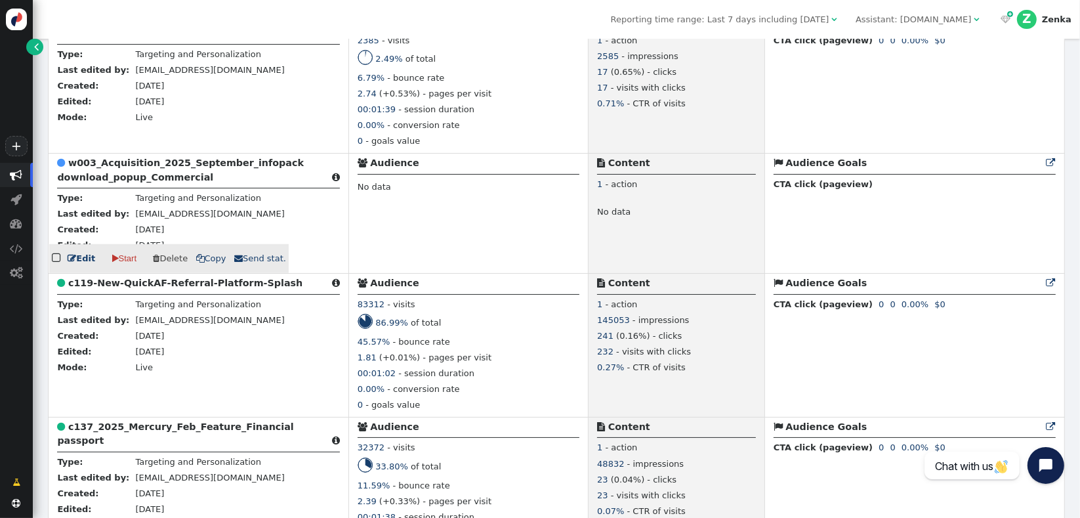
click at [122, 171] on b "w003_Acquisition_2025_September_infopack download_popup_Commercial" at bounding box center [180, 169] width 247 height 24
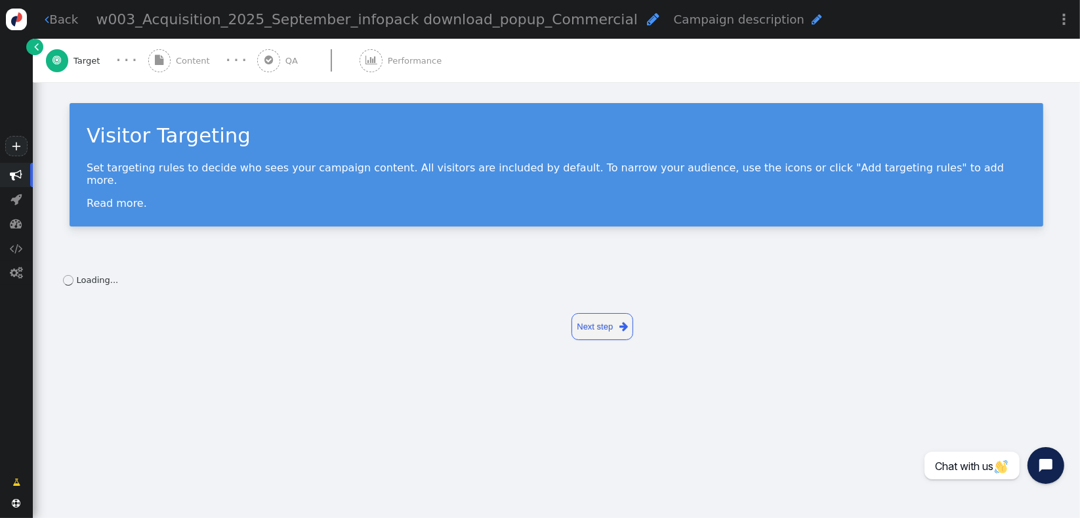
click at [186, 71] on div " Content" at bounding box center [181, 60] width 67 height 43
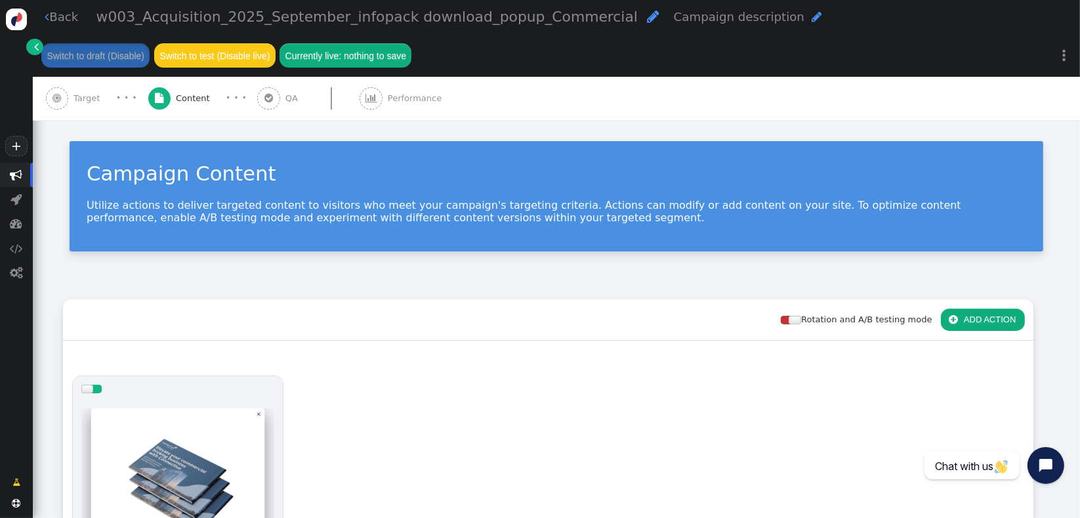
scroll to position [377, 0]
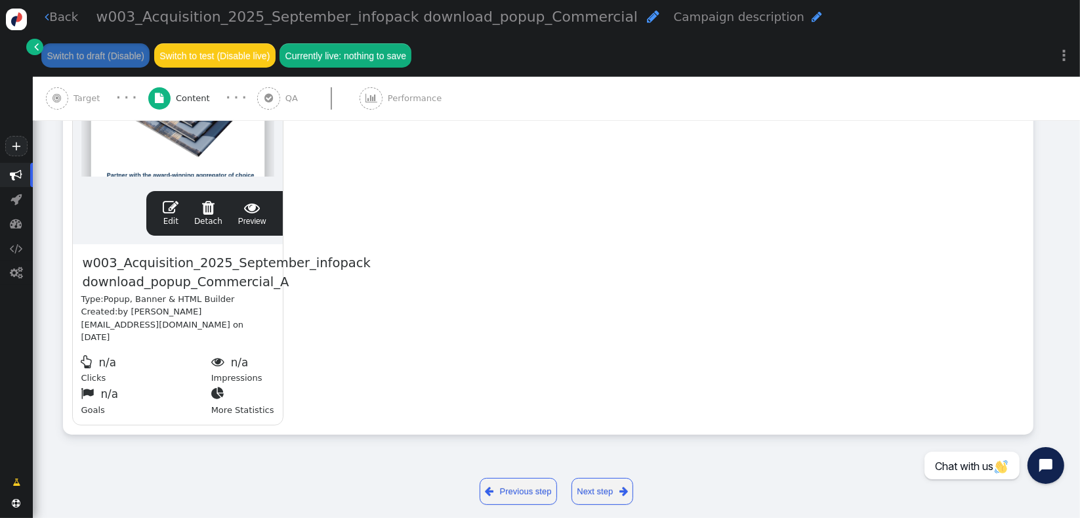
click at [174, 211] on span "" at bounding box center [171, 207] width 16 height 16
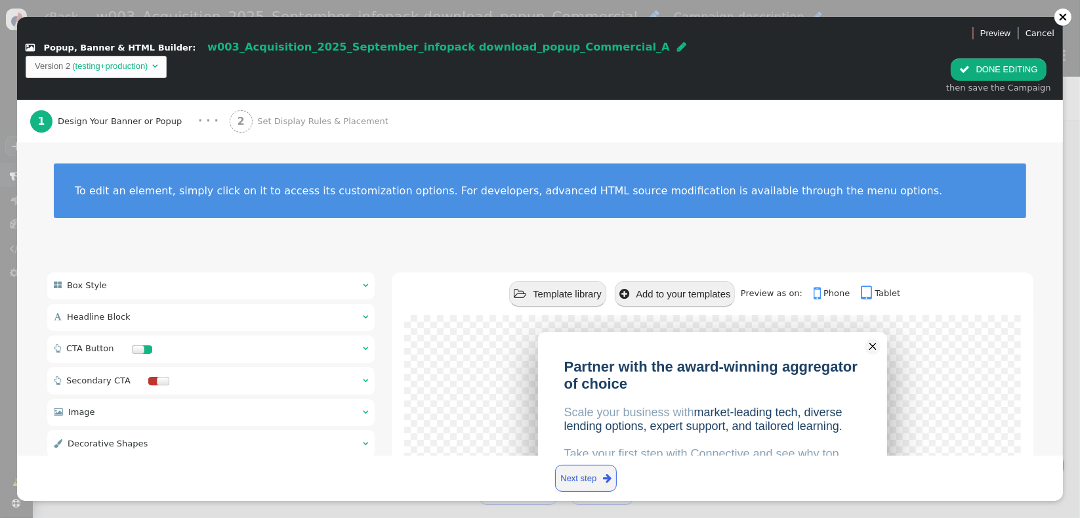
scroll to position [341, 0]
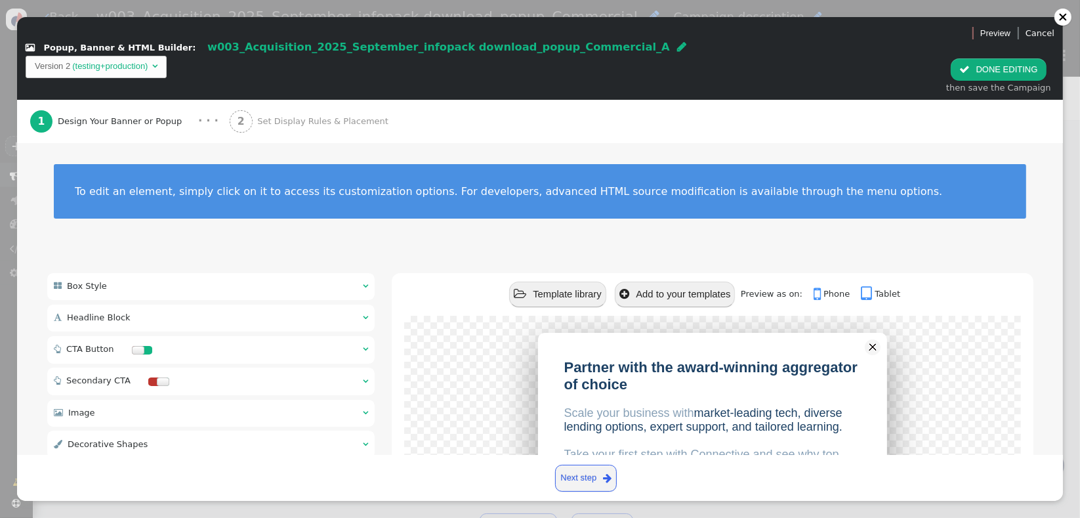
click at [188, 336] on div " CTA Button  " at bounding box center [211, 350] width 328 height 28
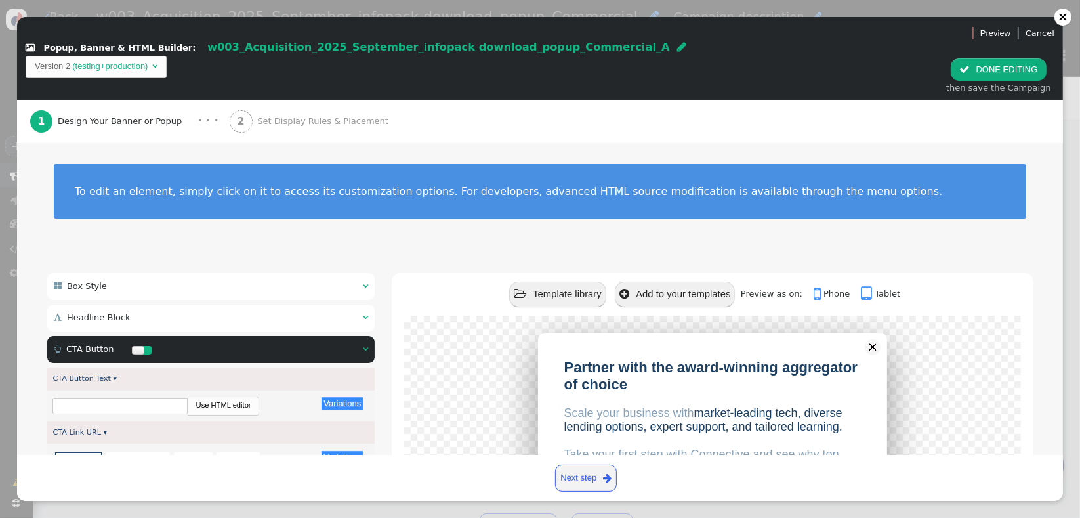
type input "Download your free info pack"
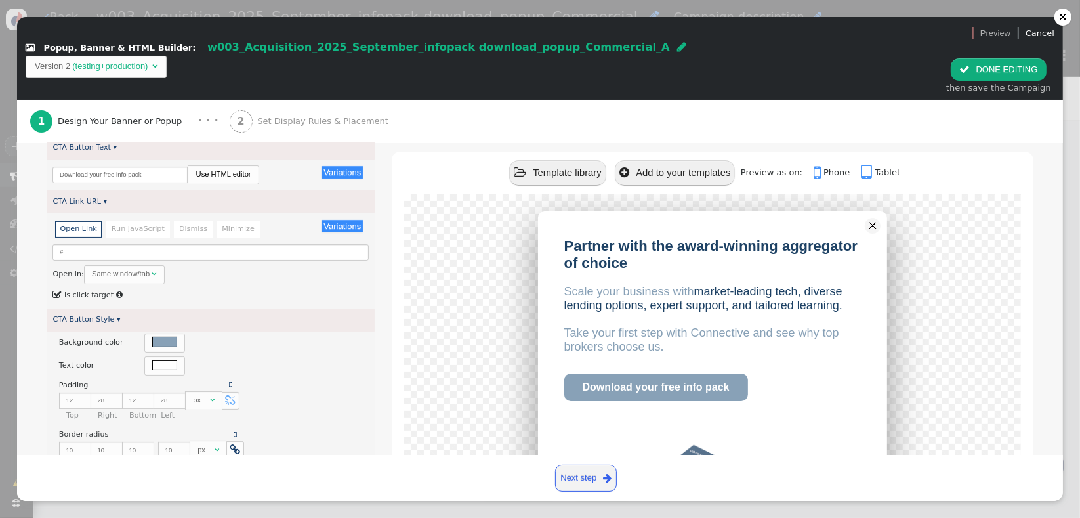
scroll to position [224, 0]
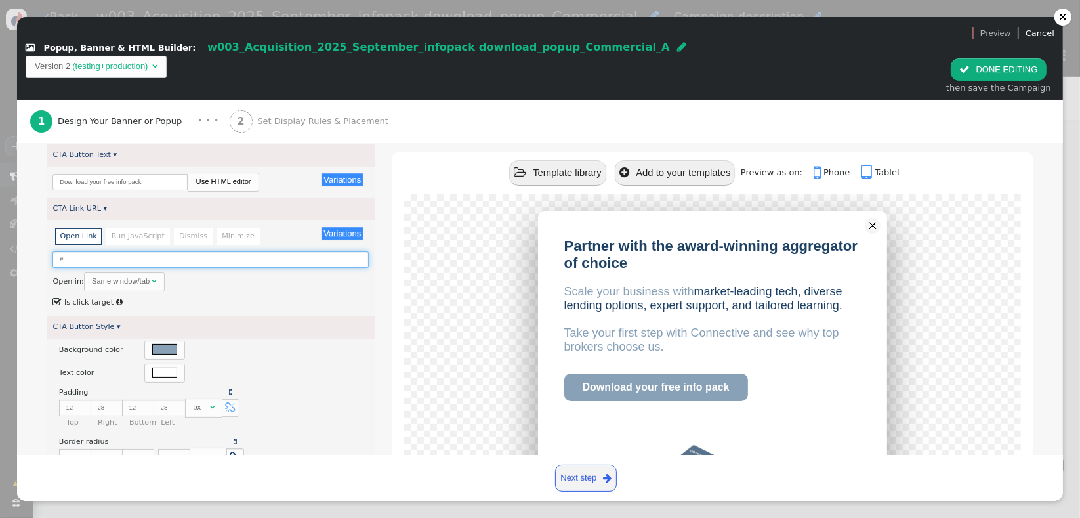
click at [311, 251] on input "#" at bounding box center [210, 259] width 316 height 16
paste input "[URL][DOMAIN_NAME]"
type input "[URL][DOMAIN_NAME]"
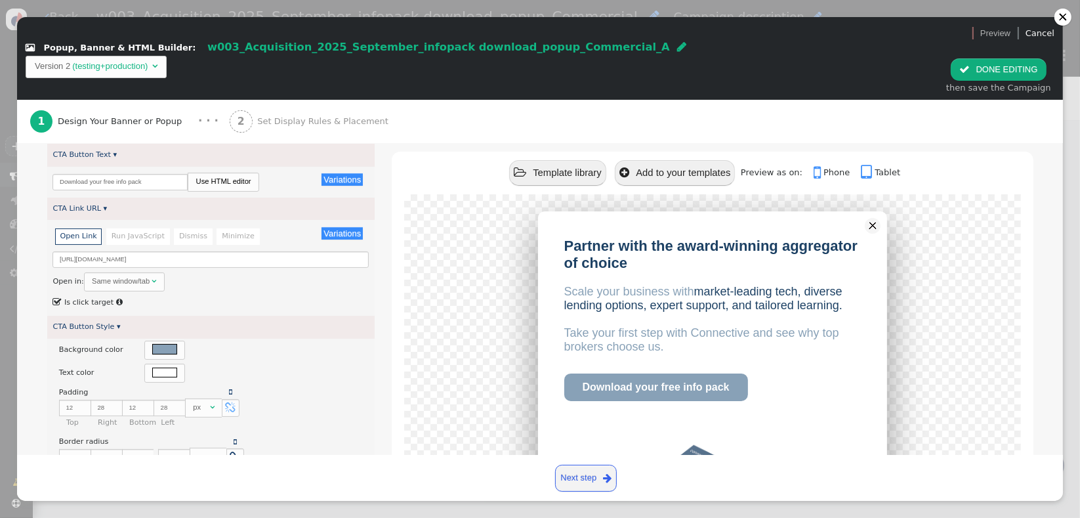
click at [359, 272] on div "Open in: Same window/tab " at bounding box center [210, 281] width 316 height 19
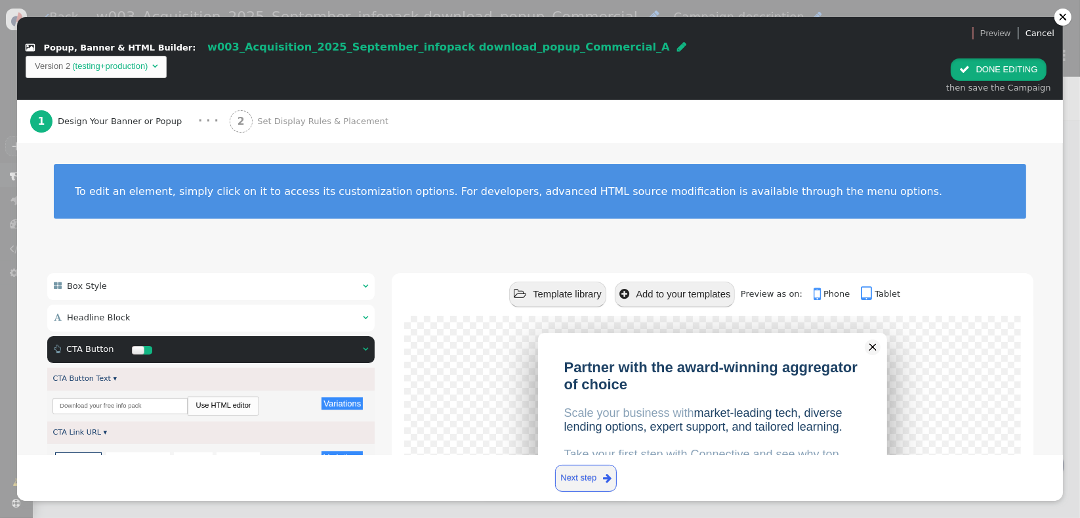
click at [984, 58] on button " DONE EDITING" at bounding box center [998, 69] width 95 height 22
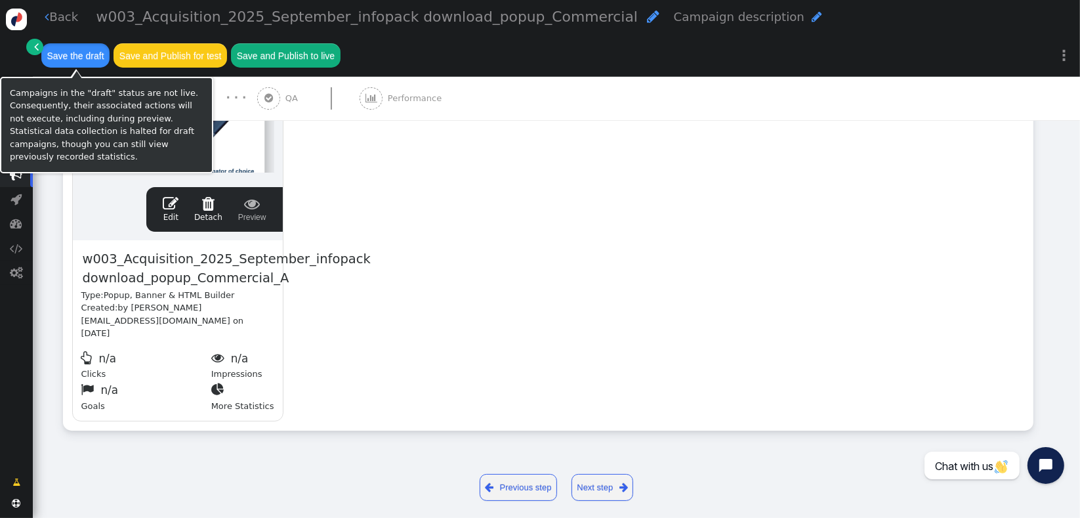
click at [110, 43] on button "Save the draft" at bounding box center [75, 55] width 68 height 24
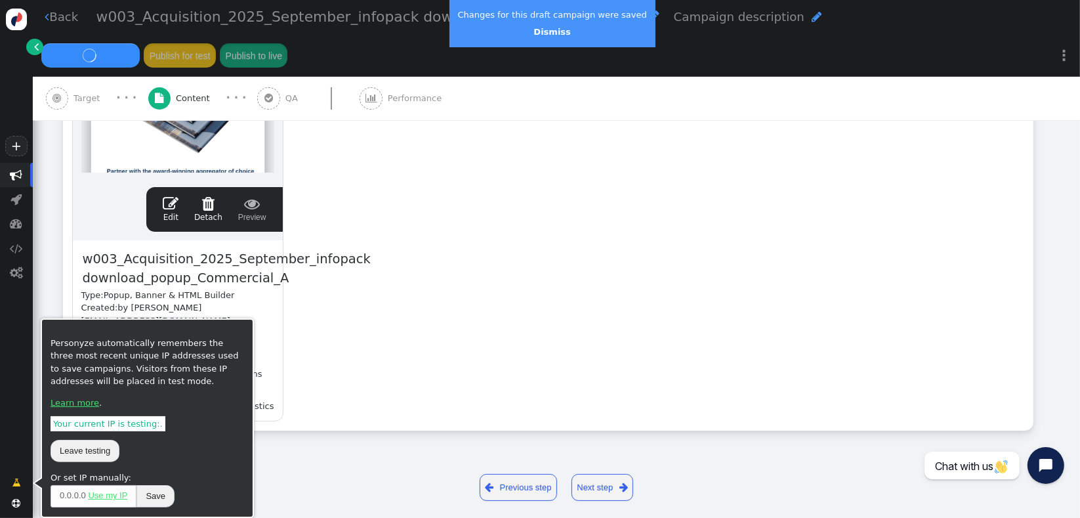
scroll to position [341, 0]
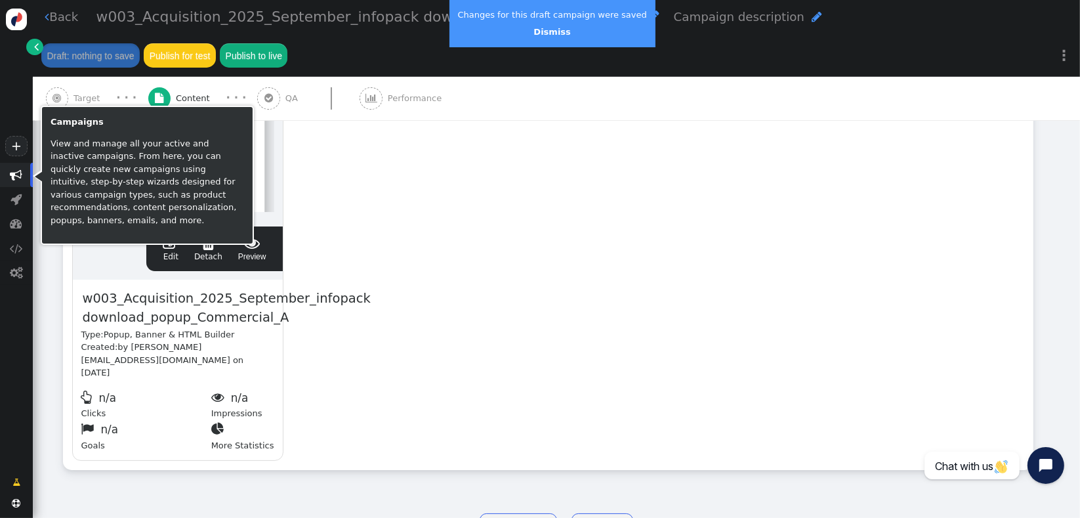
click at [17, 182] on span "" at bounding box center [16, 175] width 33 height 24
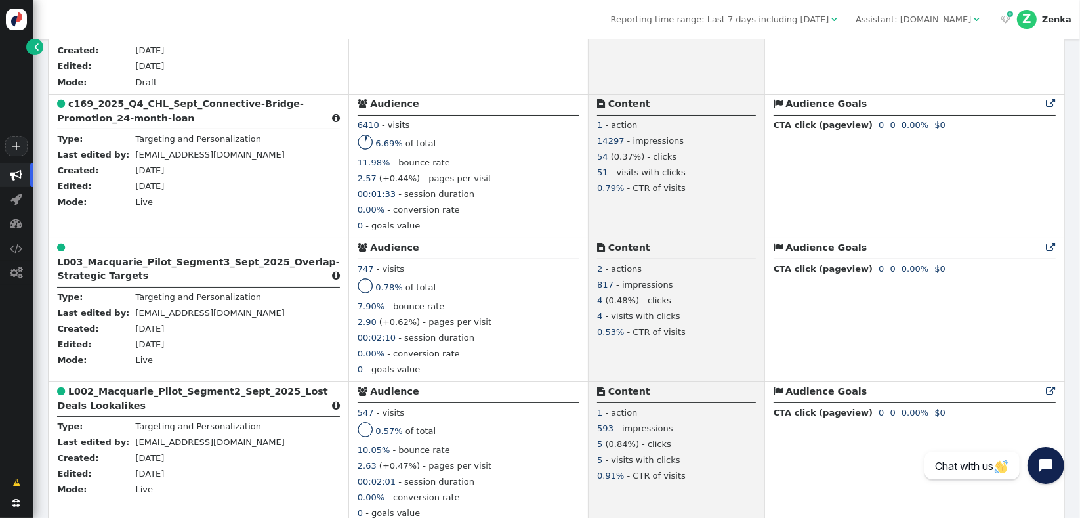
scroll to position [654, 0]
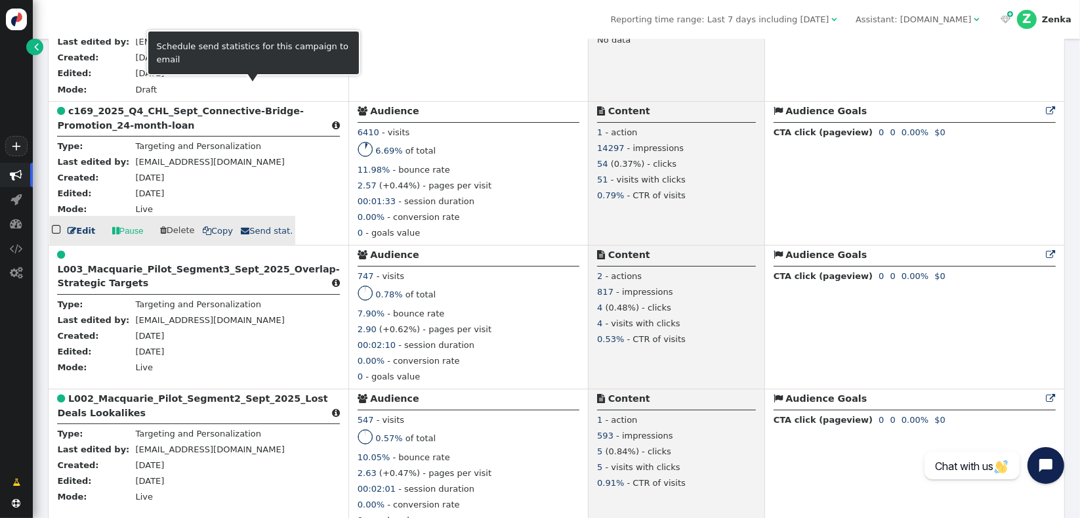
drag, startPoint x: 150, startPoint y: 122, endPoint x: 507, endPoint y: 141, distance: 357.4
click at [149, 122] on b "c169_2025_Q4_CHL_Sept_Connective-Bridge-Promotion_24-month-loan" at bounding box center [180, 118] width 247 height 24
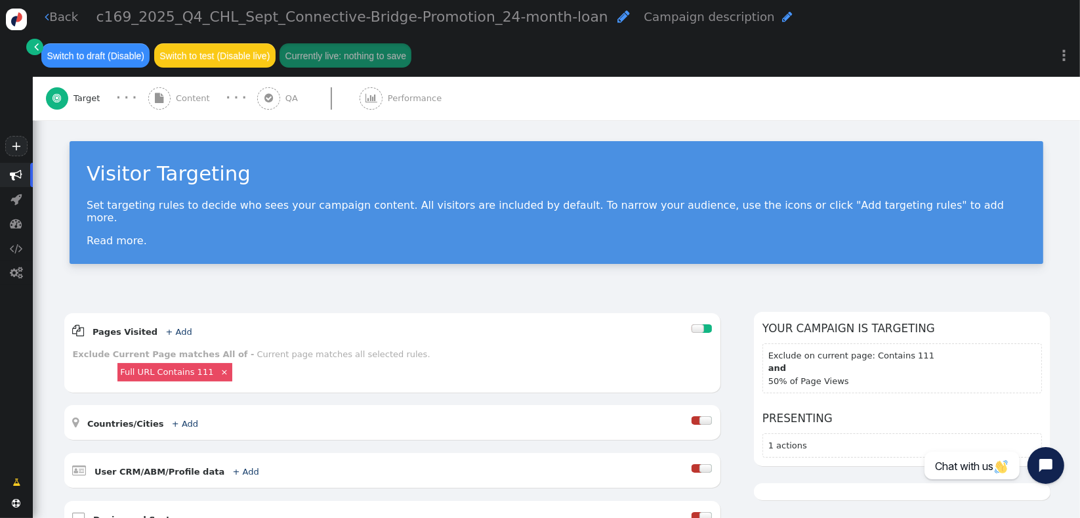
click at [617, 24] on span "" at bounding box center [623, 16] width 12 height 14
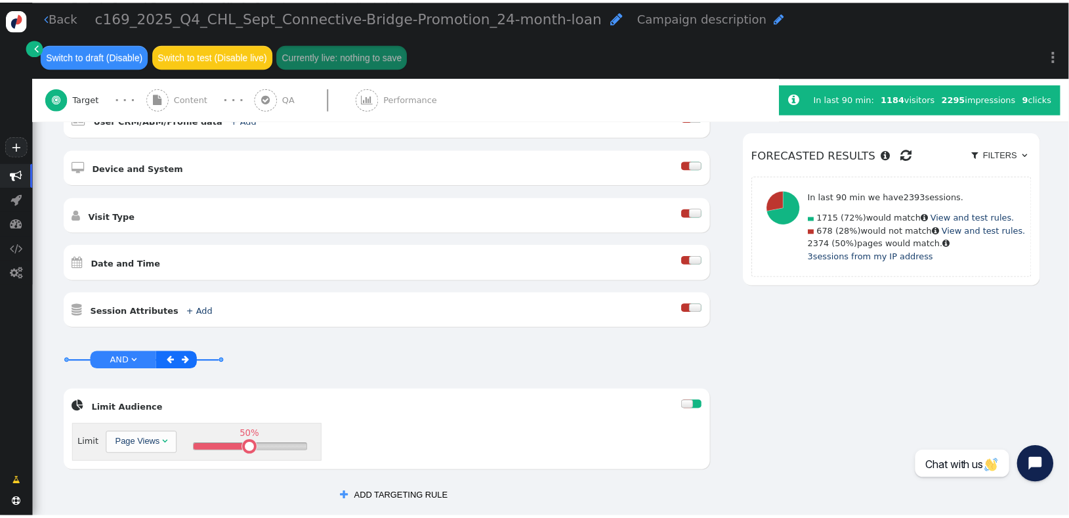
scroll to position [346, 0]
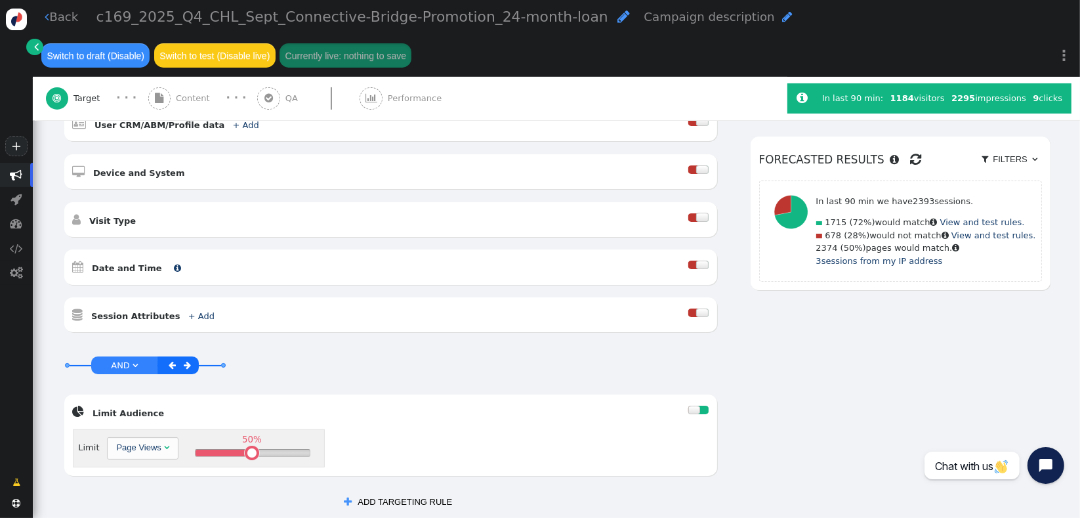
click at [125, 263] on b "Date and Time" at bounding box center [127, 268] width 70 height 10
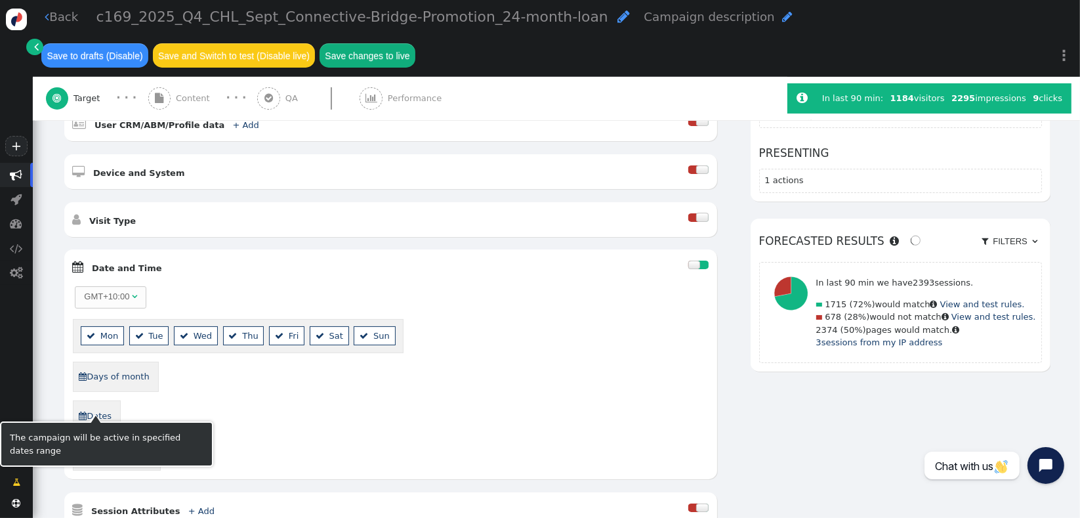
click at [96, 405] on link " Dates" at bounding box center [95, 415] width 34 height 21
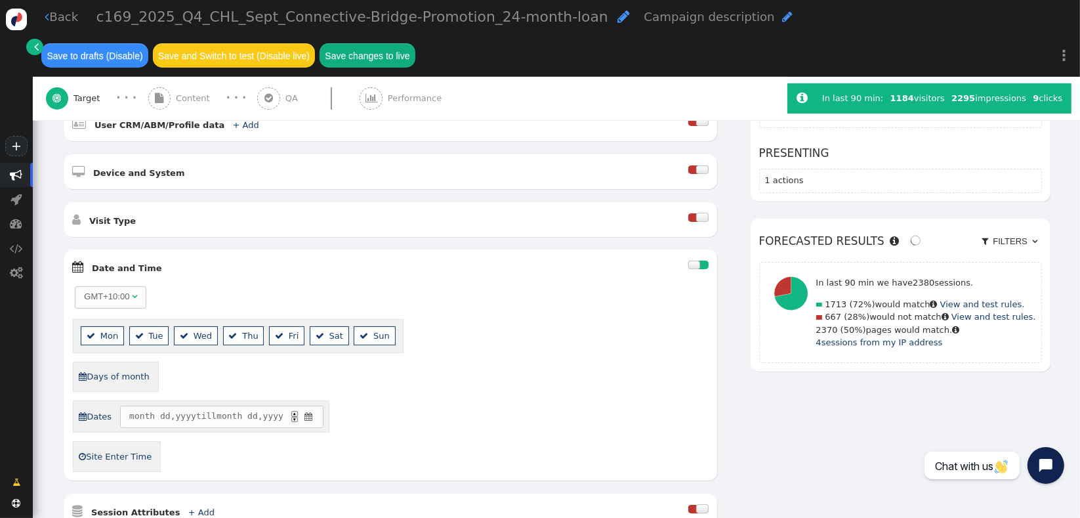
click at [312, 410] on span "" at bounding box center [308, 416] width 11 height 13
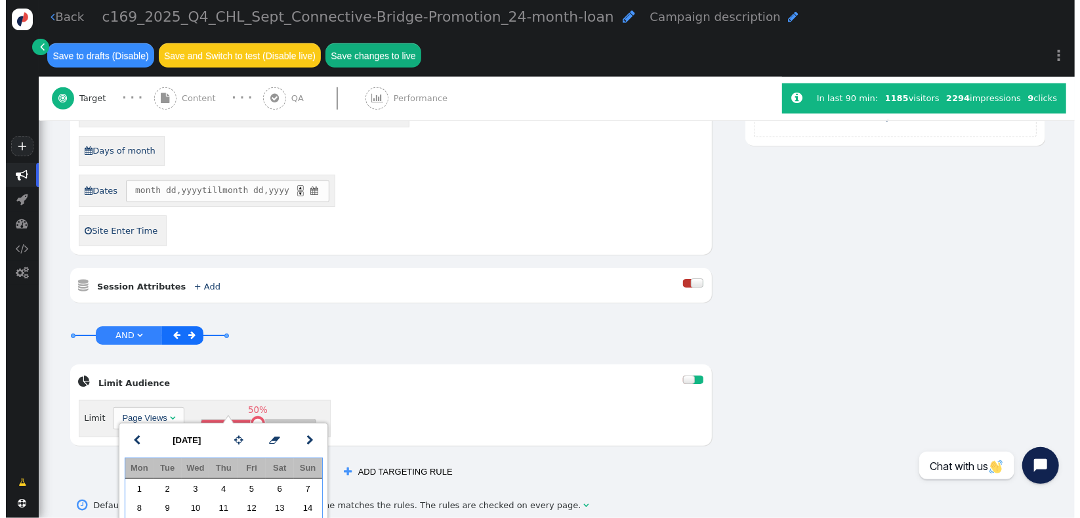
scroll to position [575, 0]
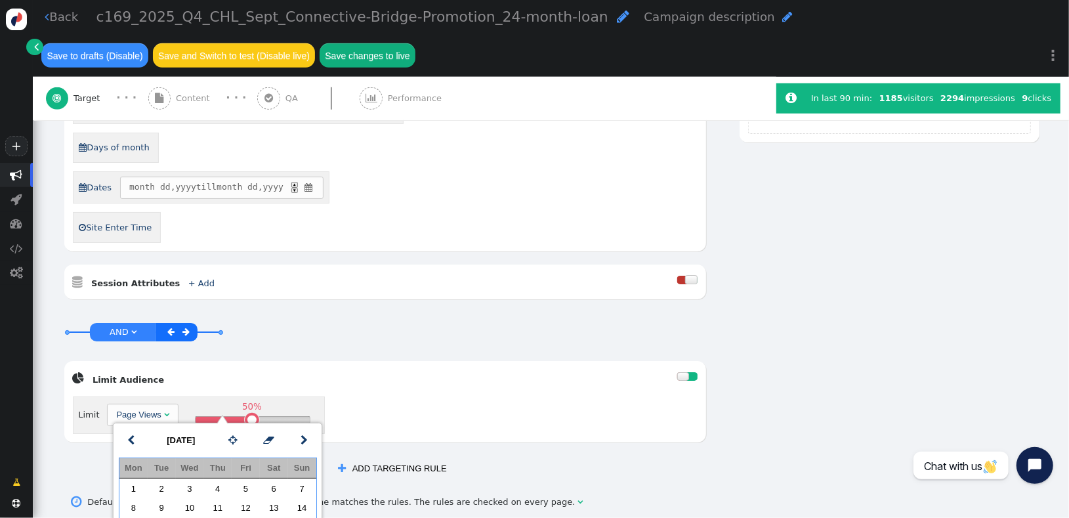
click at [319, 176] on span "month dd , yyyy till month dd , yyyy ▲ ▼ " at bounding box center [221, 187] width 203 height 22
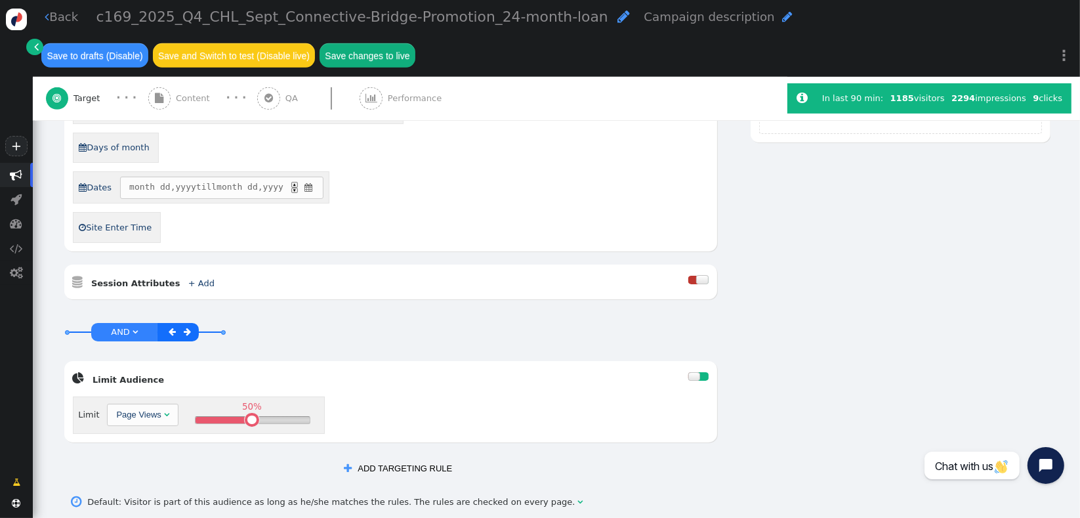
click at [310, 181] on span "" at bounding box center [308, 187] width 11 height 13
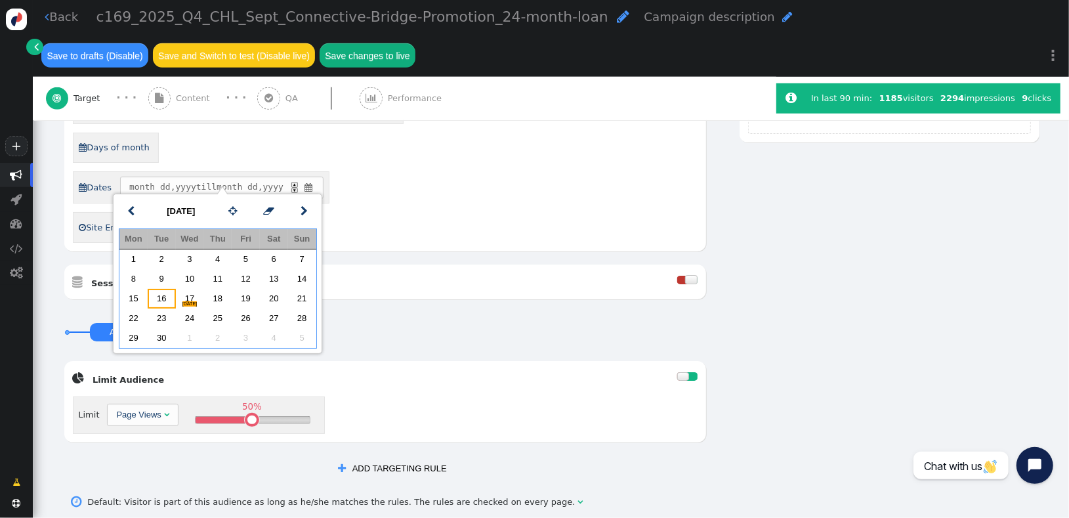
click at [165, 297] on td "16" at bounding box center [162, 299] width 28 height 20
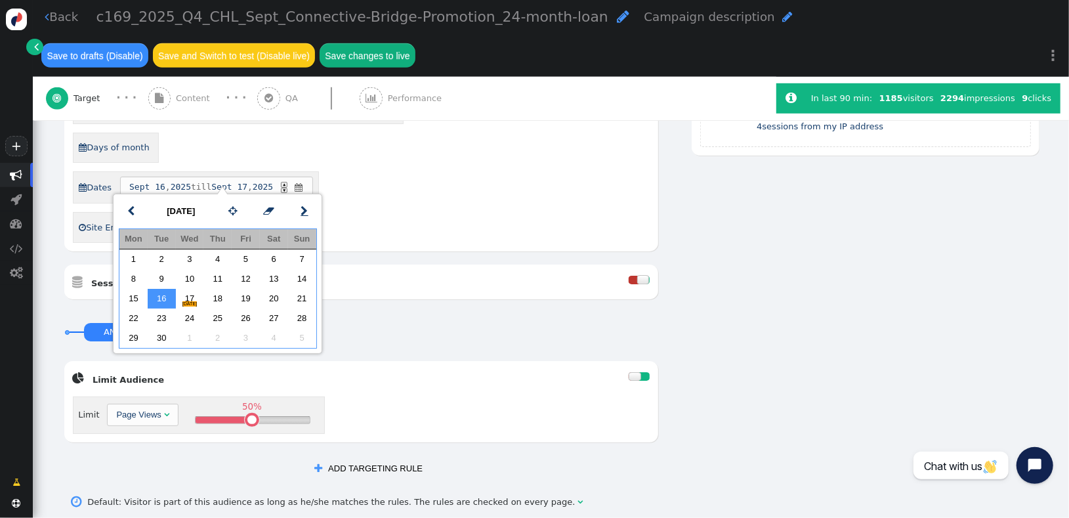
click at [301, 211] on span "" at bounding box center [304, 210] width 7 height 15
click at [243, 279] on td "10" at bounding box center [246, 278] width 28 height 20
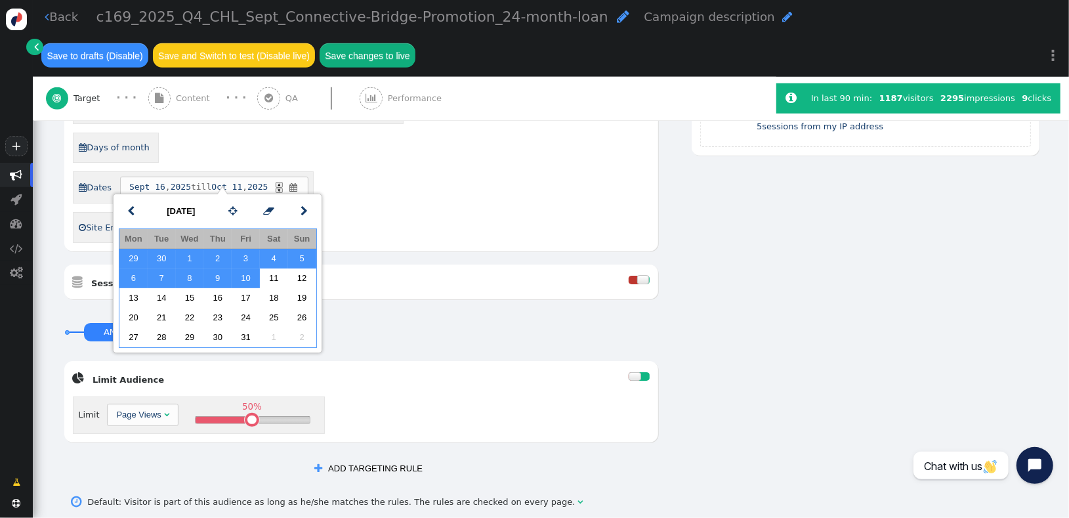
click at [489, 211] on div "GMT+10:00   Mon  Tue  Wed  Thu  Fri  Sat  Sun  Days of month  Dates […" at bounding box center [361, 149] width 577 height 187
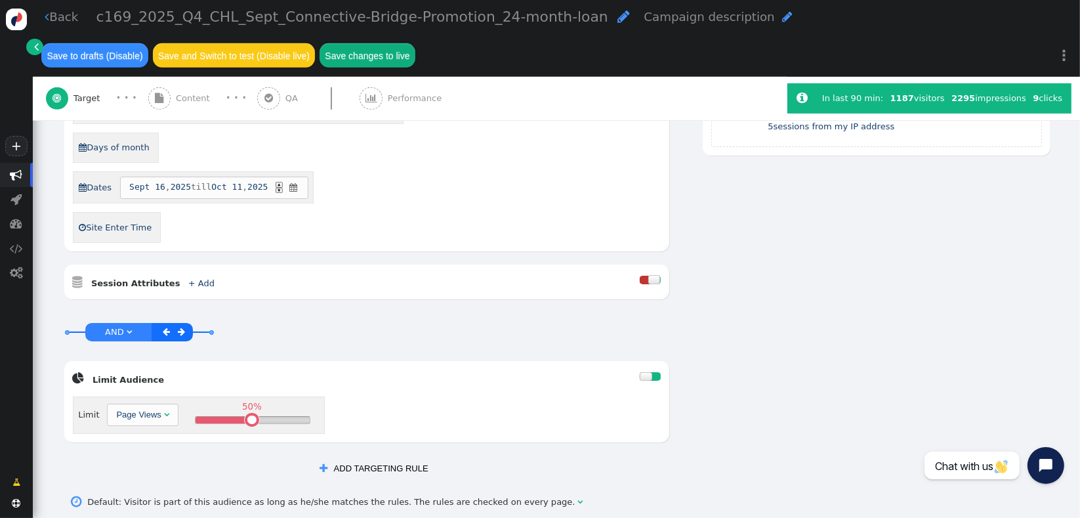
click at [184, 103] on span "Content" at bounding box center [195, 98] width 39 height 13
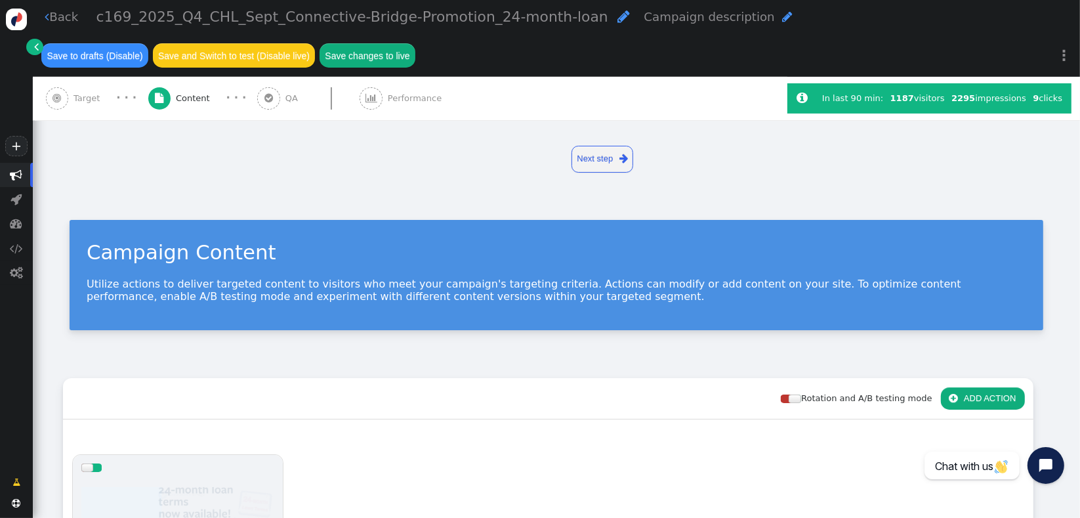
scroll to position [392, 0]
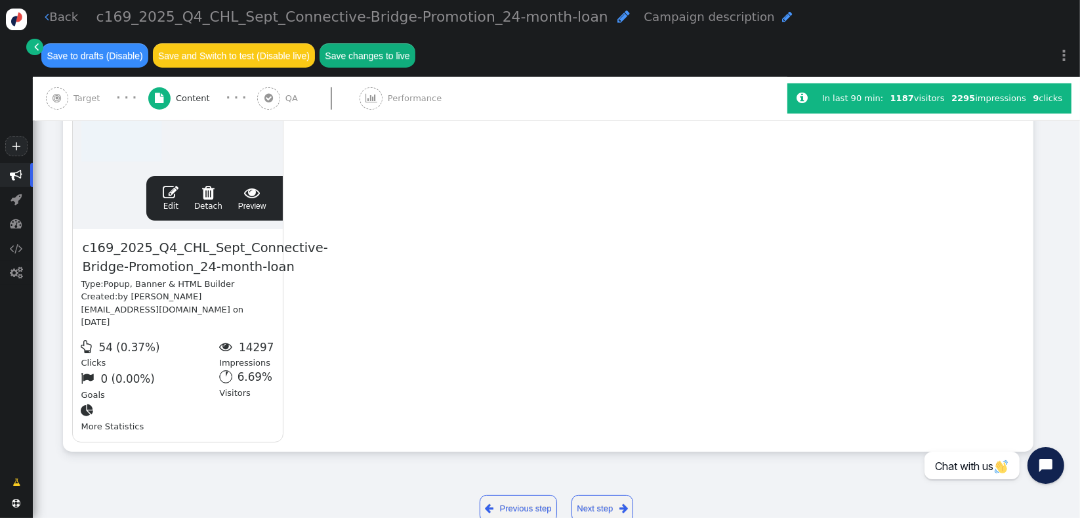
click at [160, 192] on div " Edit  Detach  Preview" at bounding box center [214, 198] width 119 height 28
click at [169, 192] on span "" at bounding box center [171, 192] width 16 height 16
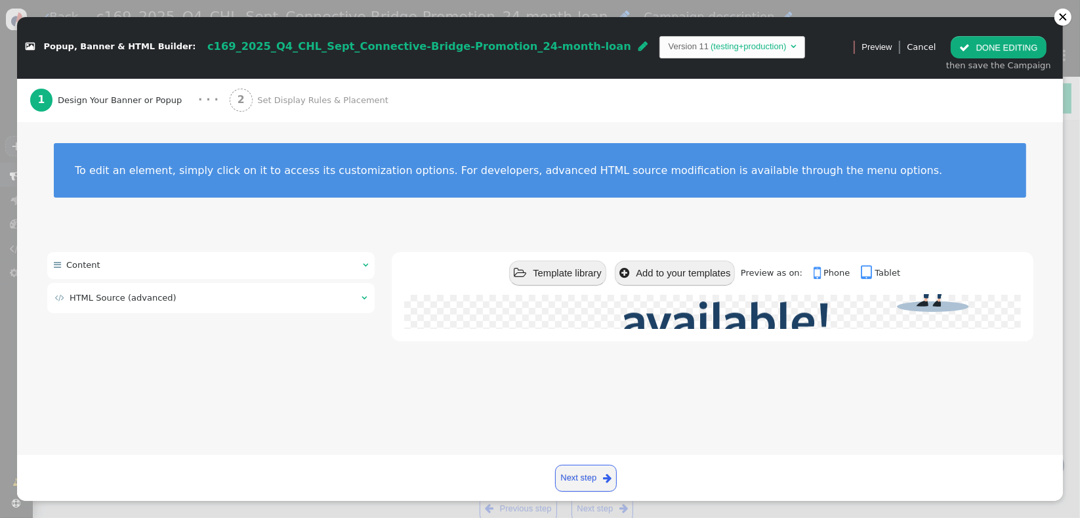
click at [289, 96] on span "Set Display Rules & Placement" at bounding box center [325, 100] width 136 height 13
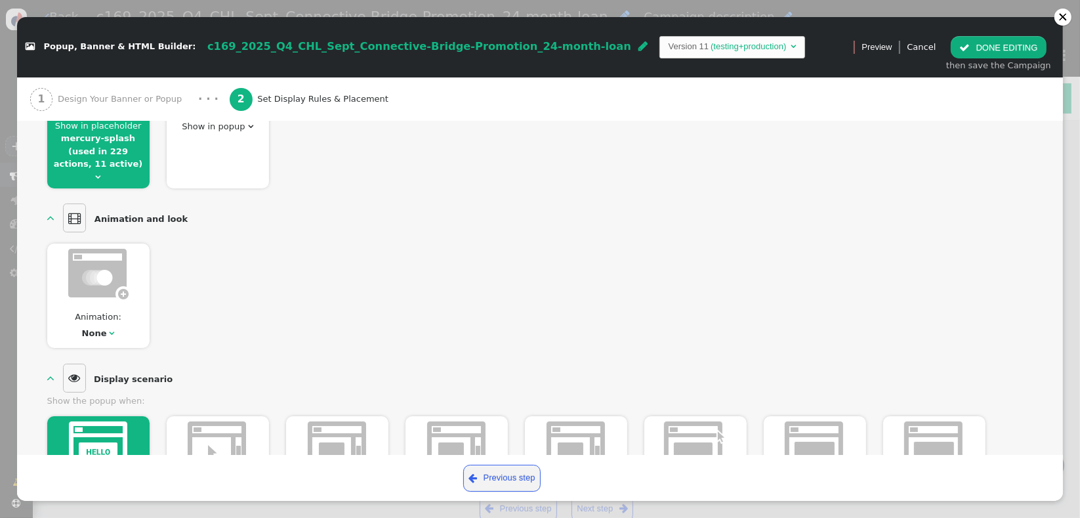
scroll to position [253, 0]
click at [101, 175] on span "" at bounding box center [98, 179] width 5 height 9
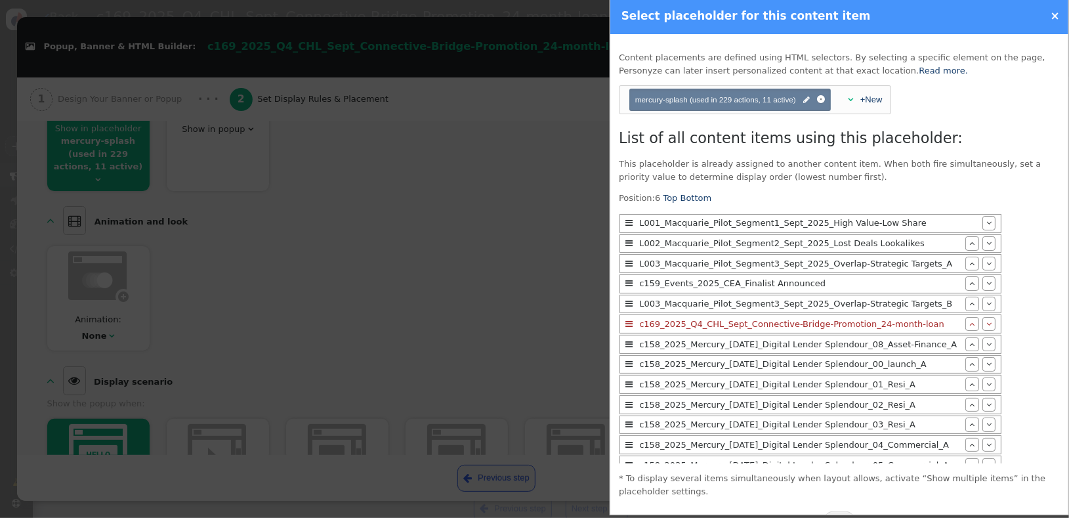
click at [395, 255] on div at bounding box center [534, 259] width 1069 height 518
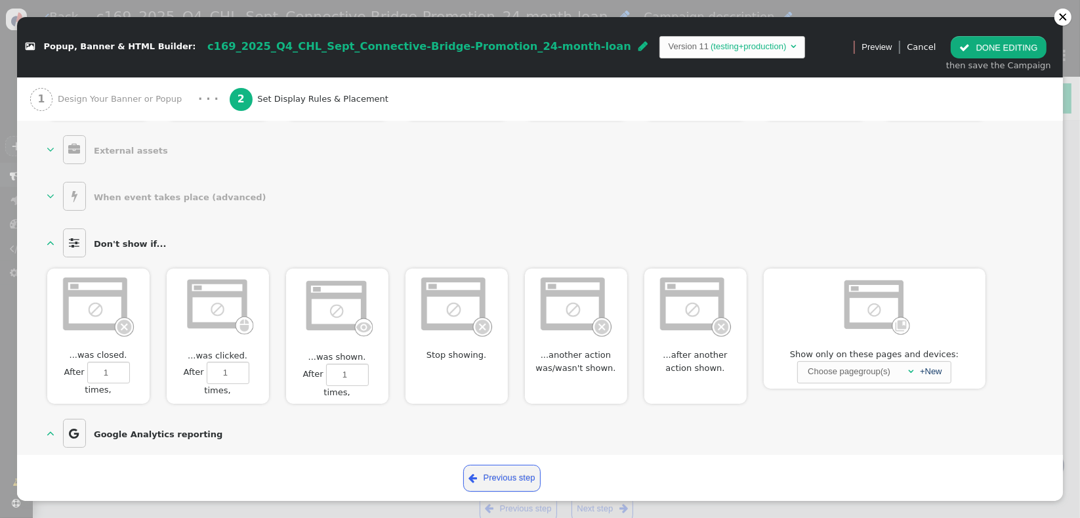
scroll to position [686, 0]
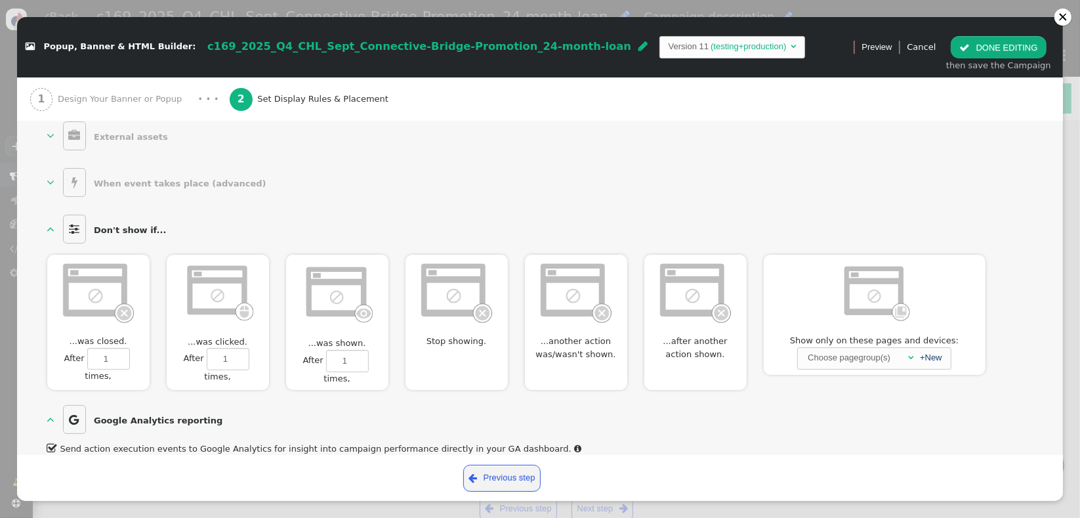
click at [474, 303] on img at bounding box center [456, 292] width 75 height 64
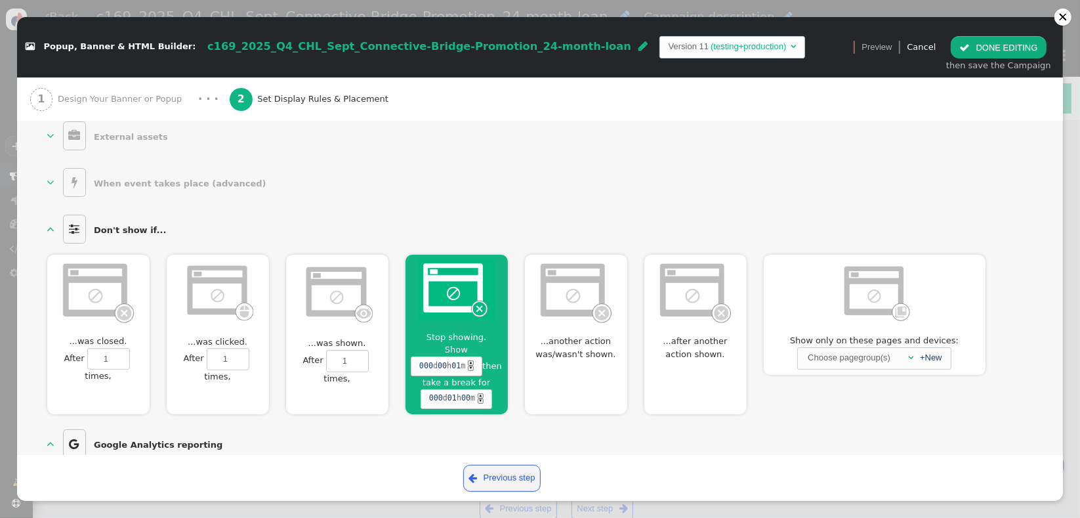
click at [453, 392] on span "01" at bounding box center [451, 398] width 9 height 12
click at [466, 392] on span "00" at bounding box center [465, 398] width 9 height 12
click at [468, 392] on span "06" at bounding box center [465, 398] width 9 height 12
click at [946, 190] on div "  Display settings  Where to show content. You can choose popup or placehold…" at bounding box center [540, 26] width 986 height 912
click at [982, 52] on button " DONE EDITING" at bounding box center [998, 47] width 95 height 22
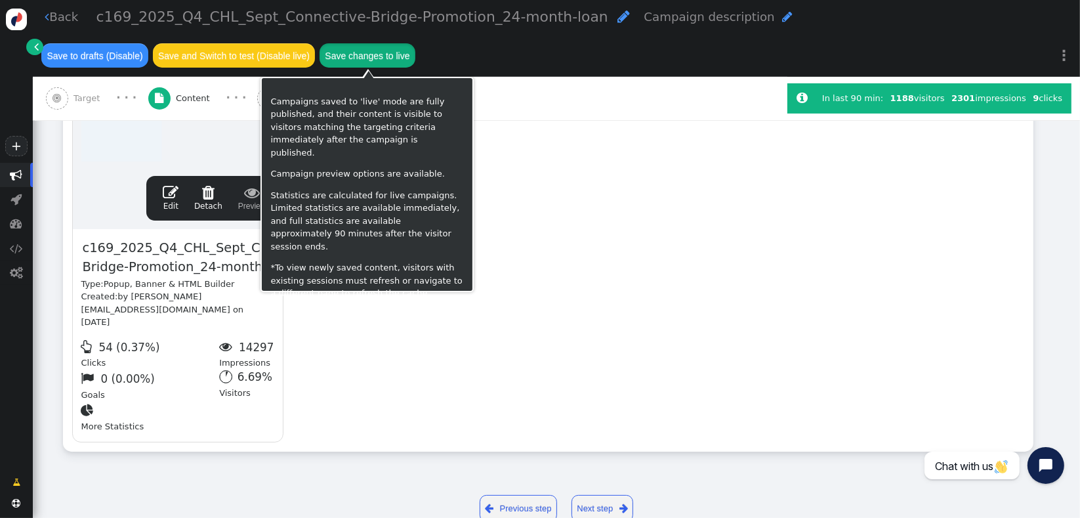
click at [372, 59] on button "Save changes to live" at bounding box center [368, 55] width 96 height 24
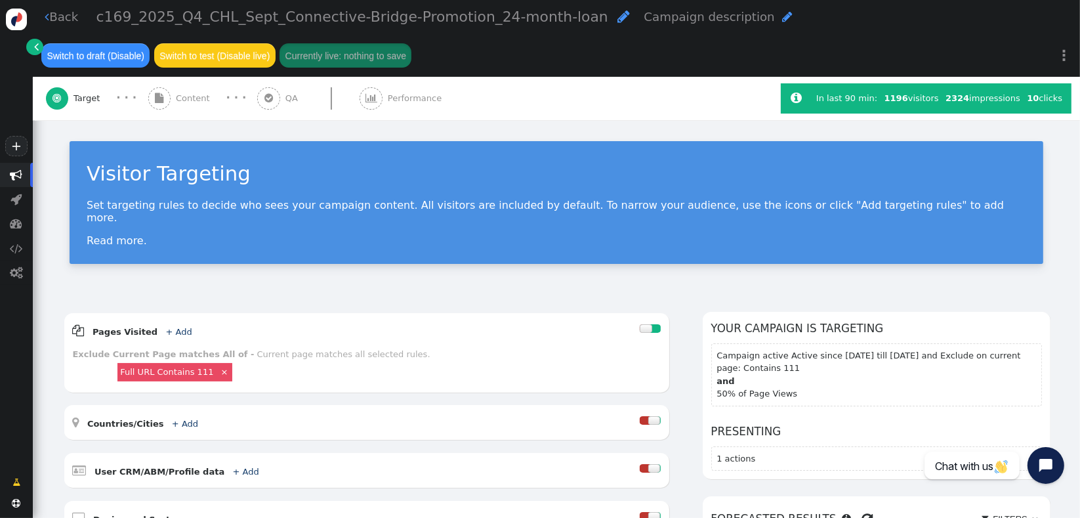
drag, startPoint x: 22, startPoint y: 176, endPoint x: 14, endPoint y: 179, distance: 9.1
click at [22, 176] on span "" at bounding box center [16, 175] width 12 height 12
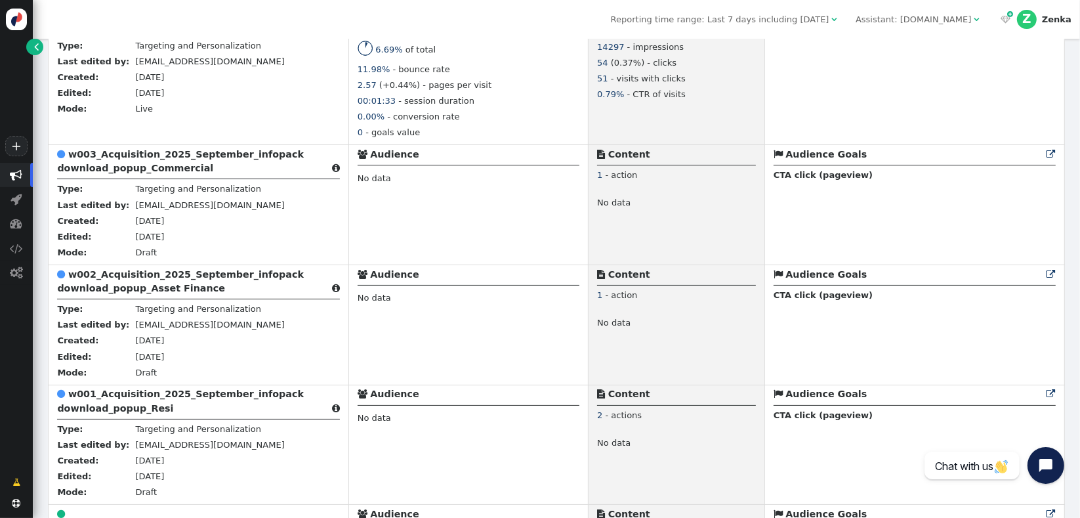
scroll to position [430, 0]
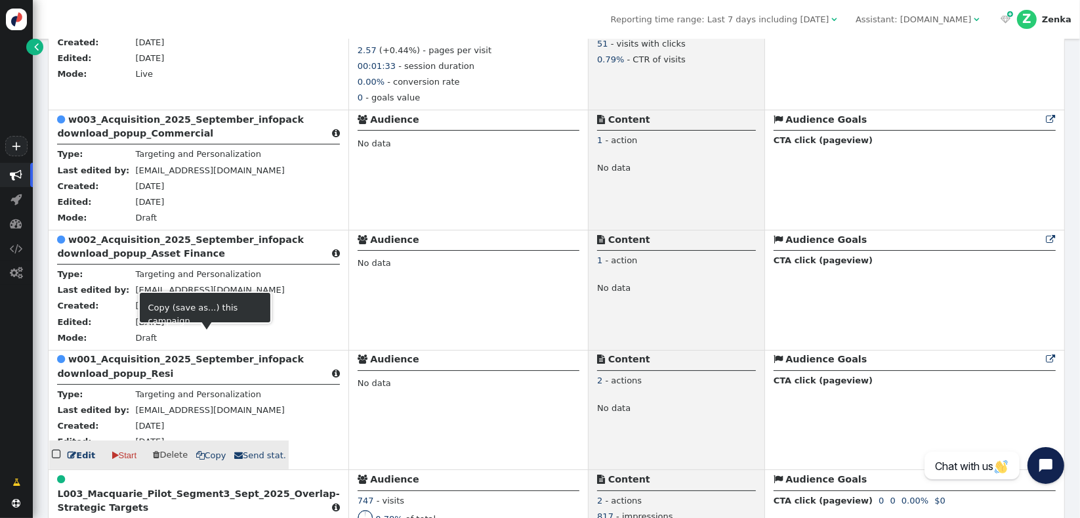
drag, startPoint x: 119, startPoint y: 372, endPoint x: 436, endPoint y: 386, distance: 317.9
click at [119, 372] on b "w001_Acquisition_2025_September_infopack download_popup_Resi" at bounding box center [180, 366] width 247 height 24
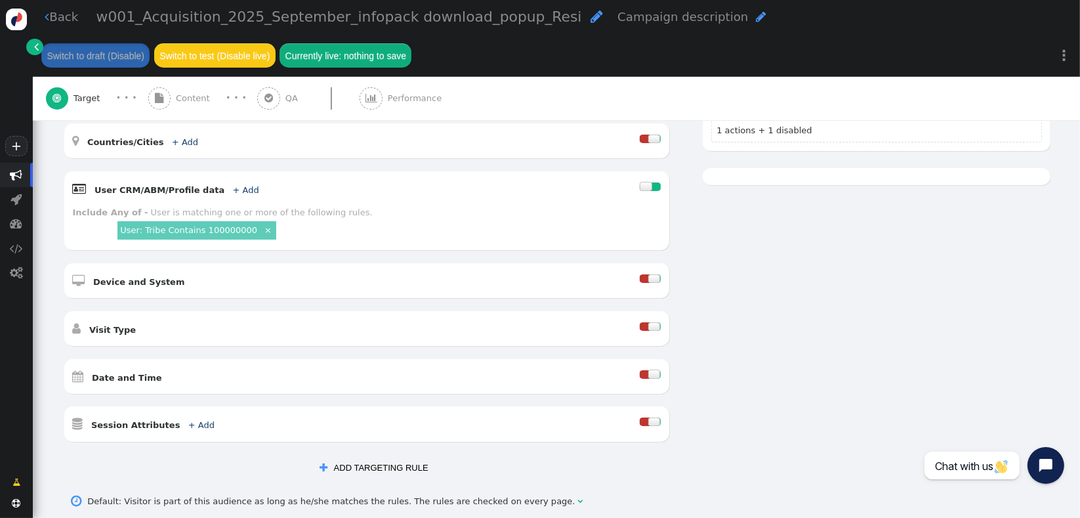
scroll to position [348, 0]
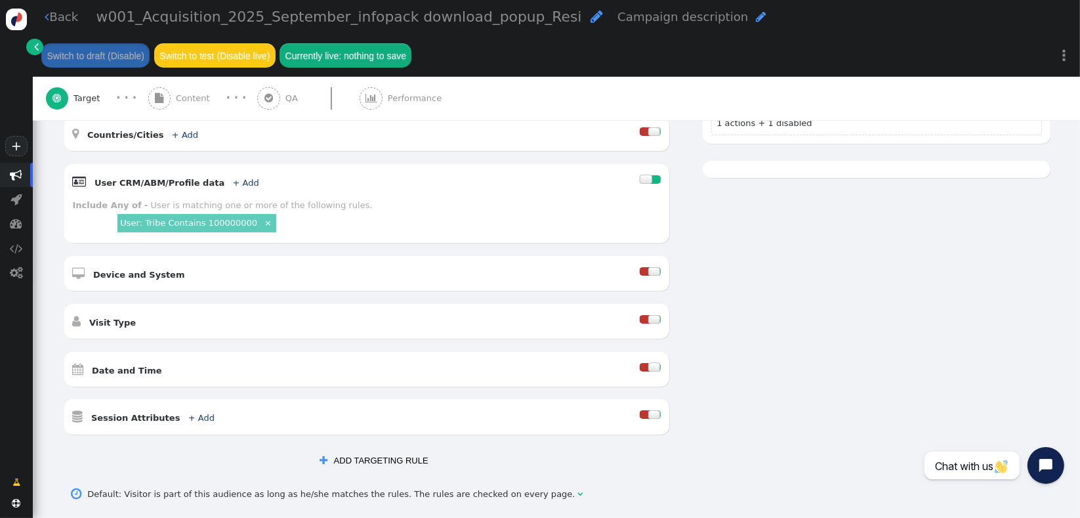
click at [640, 315] on div at bounding box center [645, 319] width 10 height 9
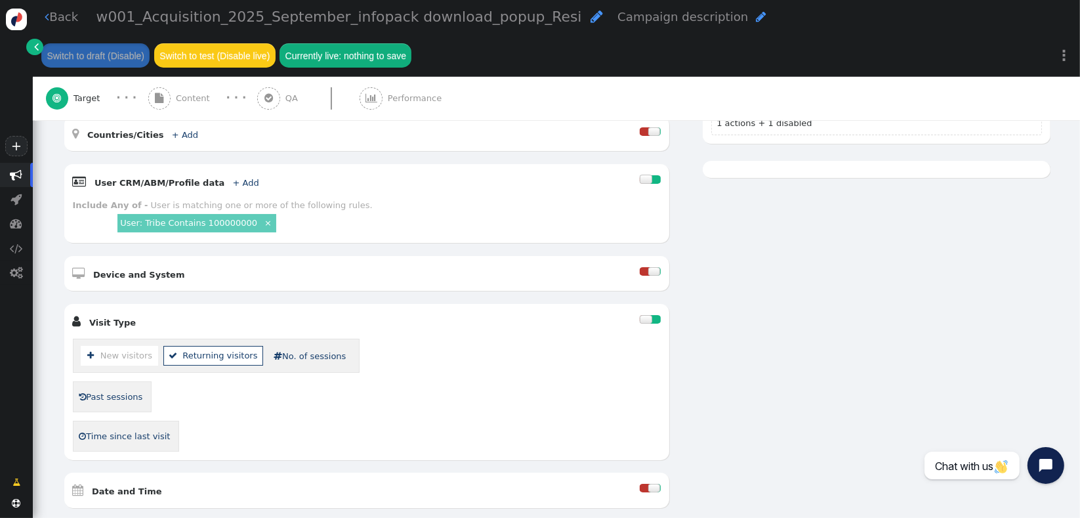
click at [117, 349] on li " New visitors" at bounding box center [119, 355] width 77 height 19
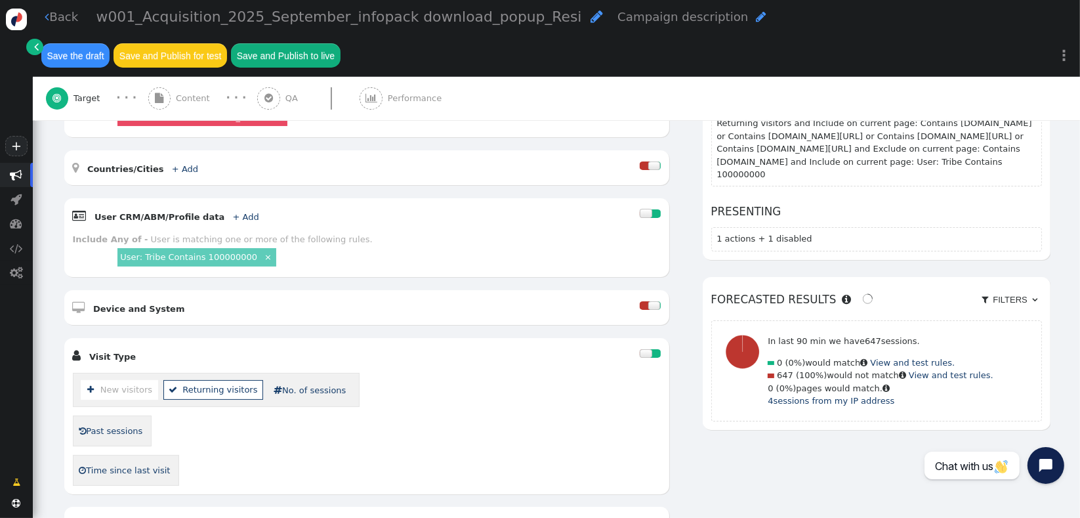
click at [110, 421] on link " Past sessions" at bounding box center [110, 431] width 65 height 21
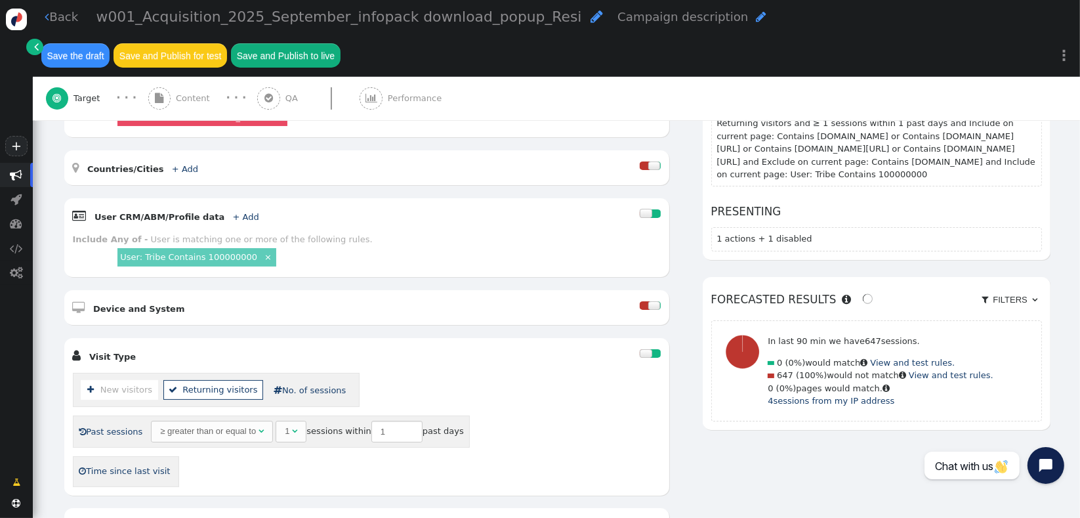
click at [110, 421] on link " Past sessions" at bounding box center [110, 431] width 65 height 21
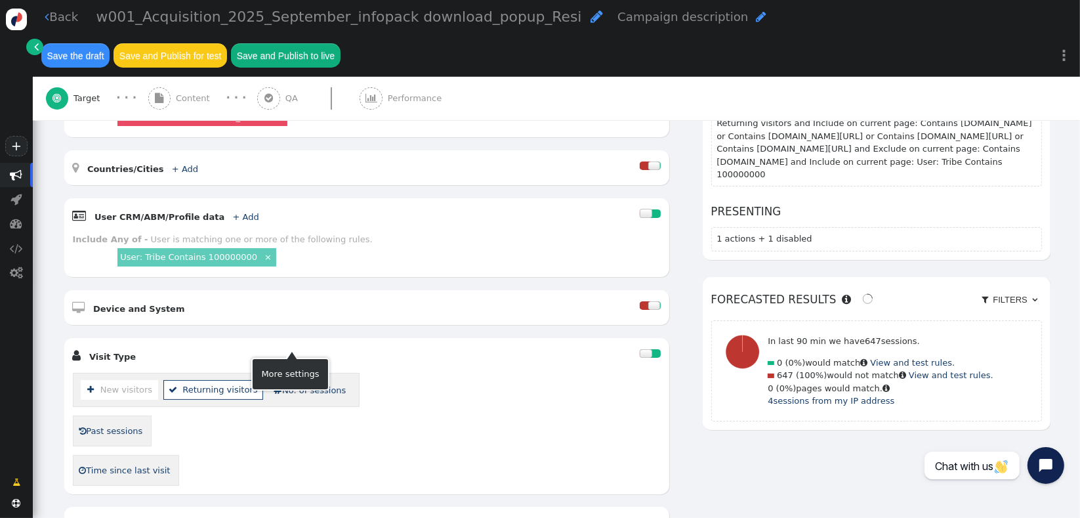
click at [299, 384] on link " No. of sessions" at bounding box center [310, 390] width 72 height 13
click at [295, 384] on link " No. of sessions" at bounding box center [310, 390] width 72 height 13
click at [125, 380] on li " New visitors" at bounding box center [119, 389] width 77 height 19
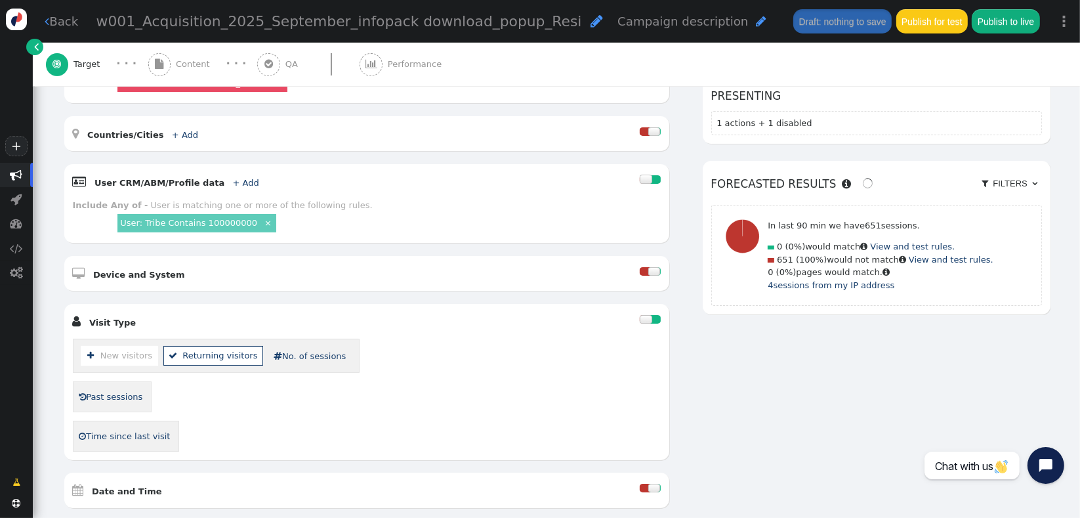
click at [125, 352] on li " New visitors" at bounding box center [119, 355] width 77 height 19
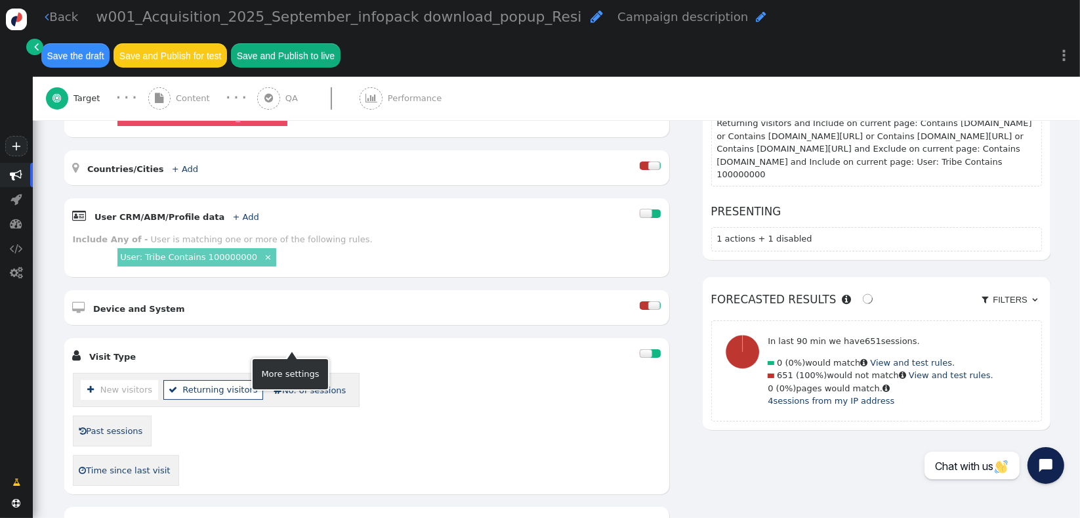
click at [324, 373] on div " New visitors  Returning visitors  No. of sessions" at bounding box center [216, 390] width 287 height 34
click at [304, 384] on link " No. of sessions" at bounding box center [310, 390] width 72 height 13
click at [489, 373] on div " New visitors  Returning visitors  No. of sessions" at bounding box center [367, 390] width 588 height 34
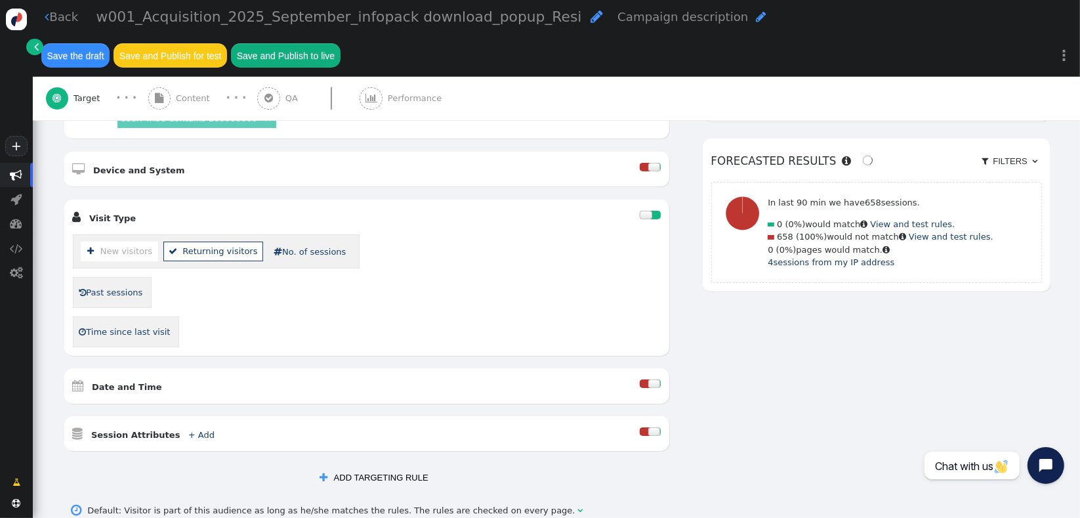
scroll to position [449, 0]
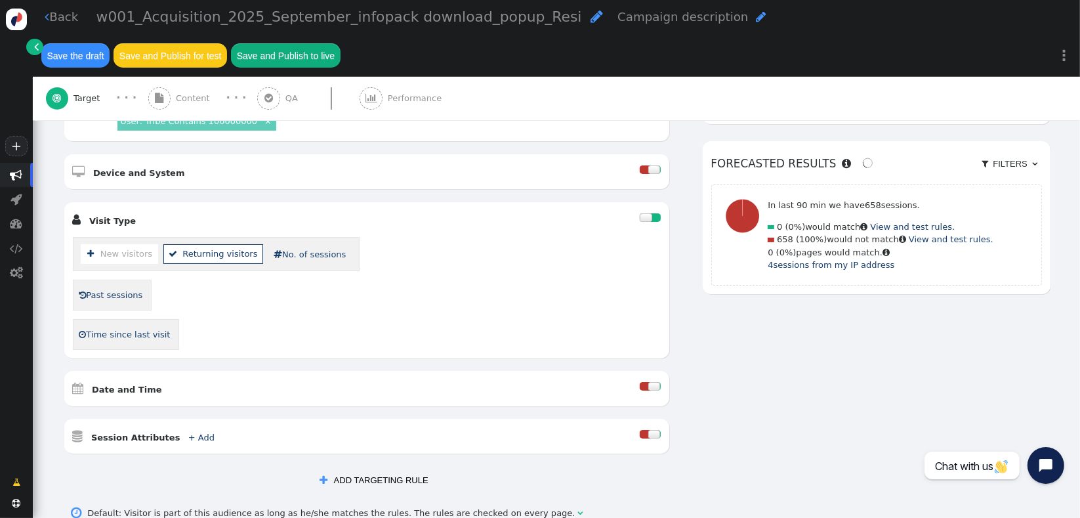
click at [411, 468] on button " ADD TARGETING RULE" at bounding box center [373, 479] width 125 height 22
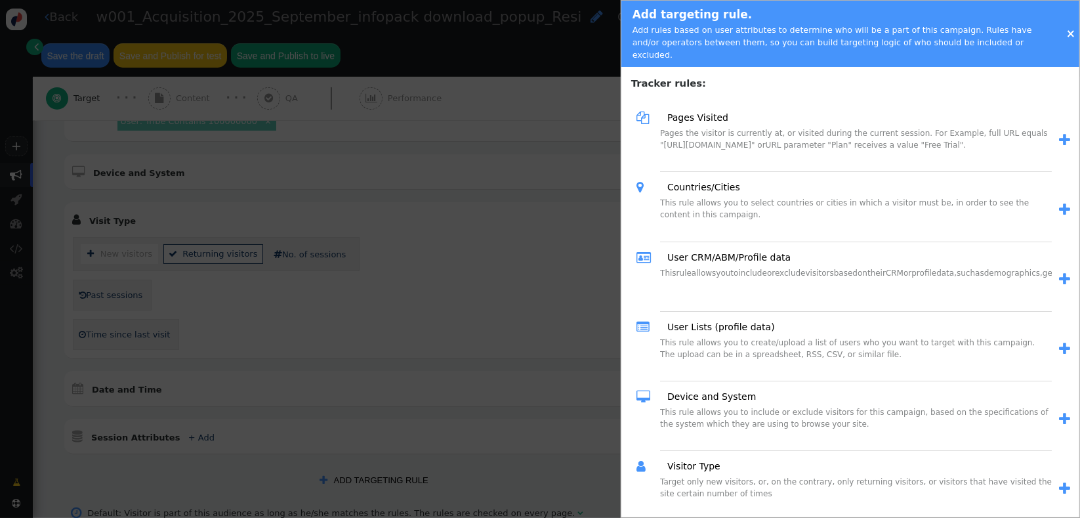
click at [1052, 130] on link "" at bounding box center [1061, 140] width 18 height 21
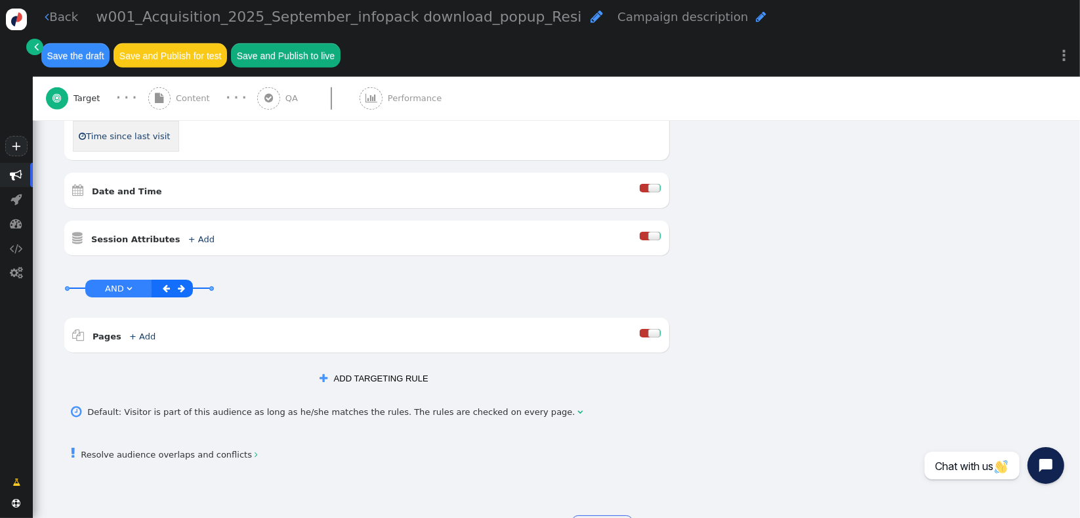
scroll to position [650, 0]
click at [138, 329] on link "+ Add" at bounding box center [142, 334] width 26 height 10
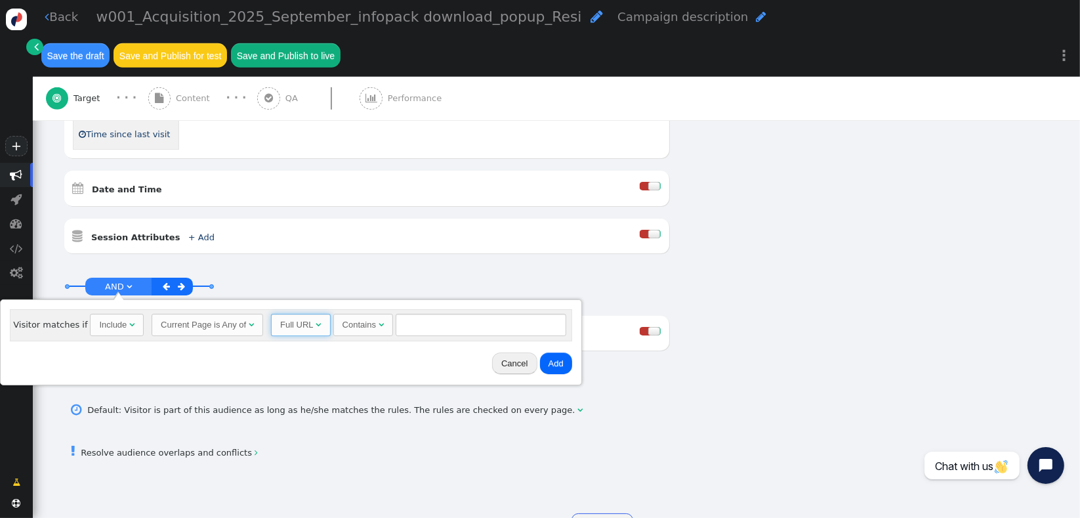
click at [316, 328] on span "" at bounding box center [318, 324] width 5 height 9
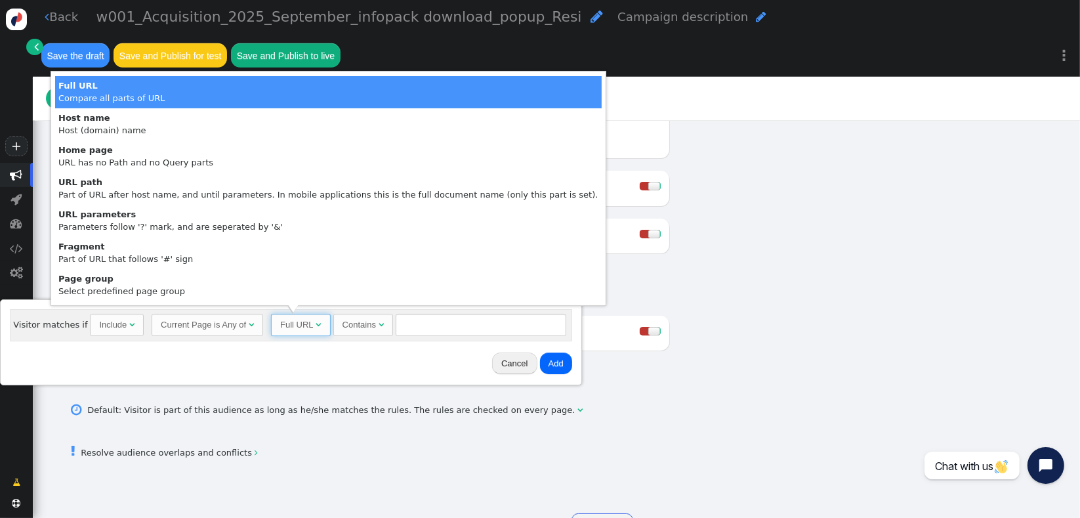
click at [316, 328] on span "" at bounding box center [318, 324] width 5 height 9
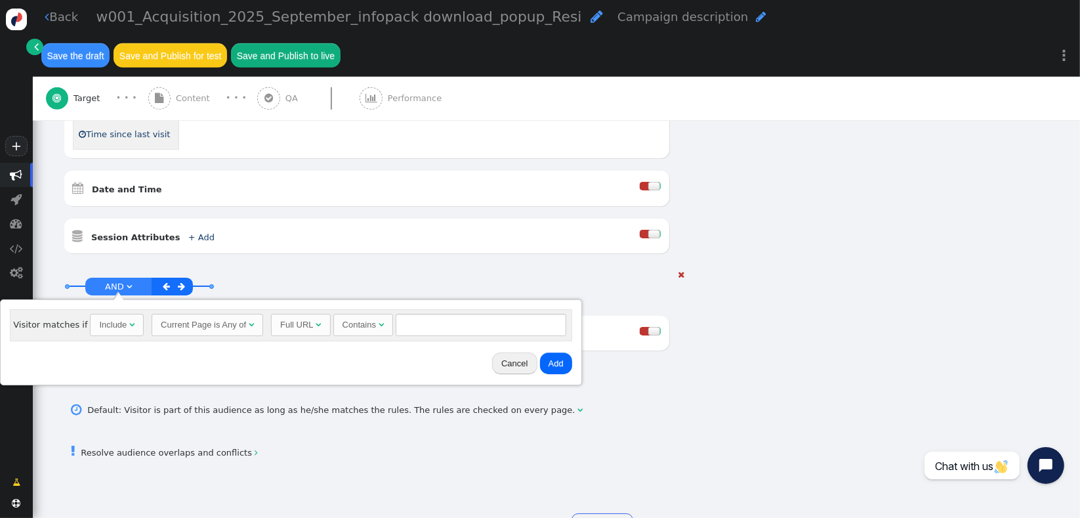
click at [490, 268] on div "AND OR XOR AND     Pages + Add  Include Current Page is Any of - Visitor i…" at bounding box center [367, 316] width 606 height 96
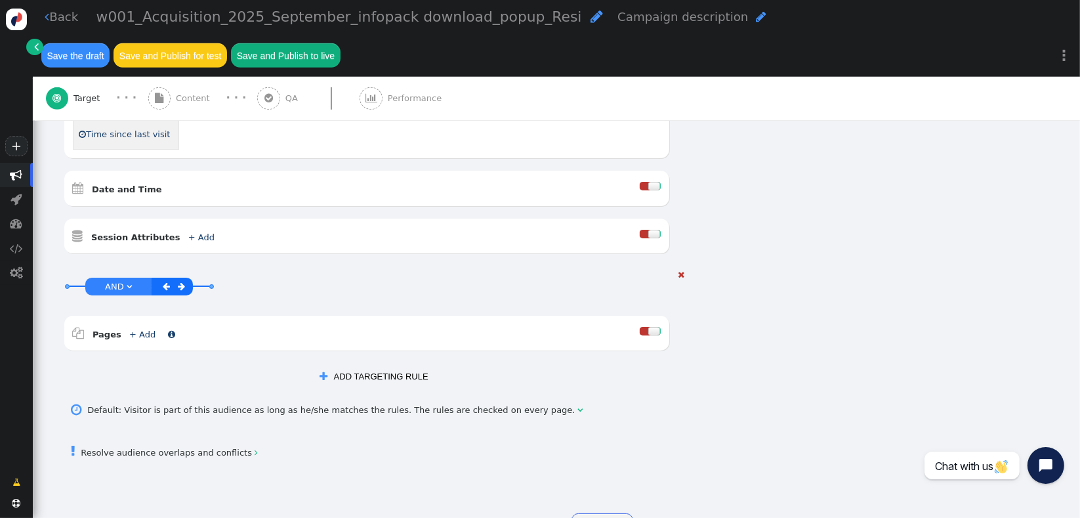
click at [135, 329] on link "+ Add" at bounding box center [142, 334] width 26 height 10
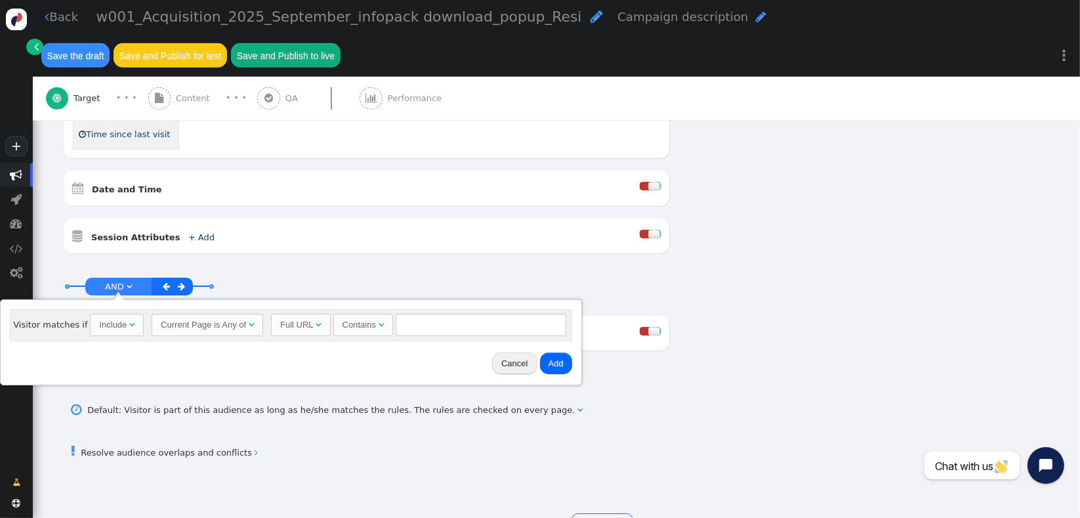
click at [219, 327] on div "Current Page is Any of" at bounding box center [203, 324] width 85 height 13
click at [532, 357] on button "Cancel" at bounding box center [531, 363] width 45 height 22
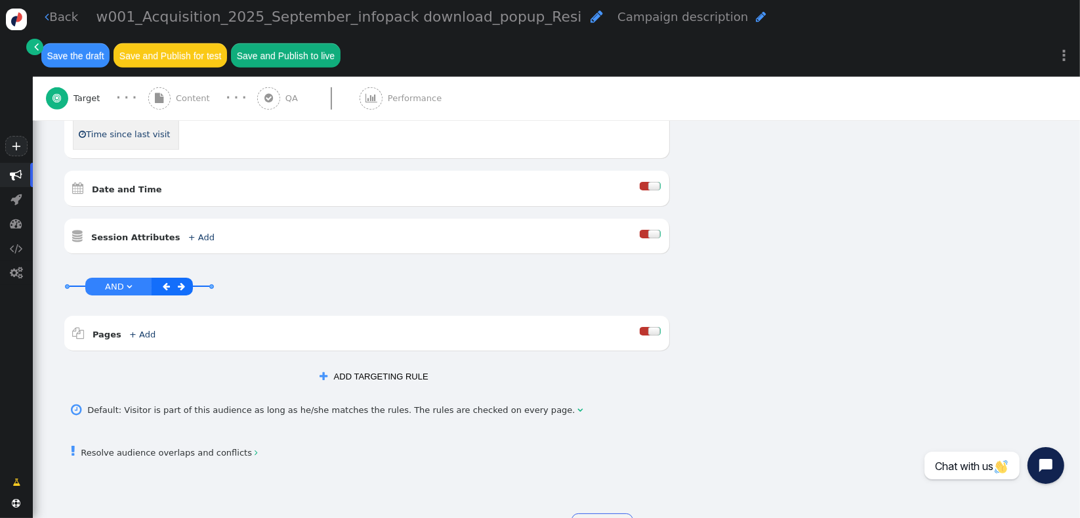
click at [352, 365] on button " ADD TARGETING RULE" at bounding box center [373, 376] width 125 height 22
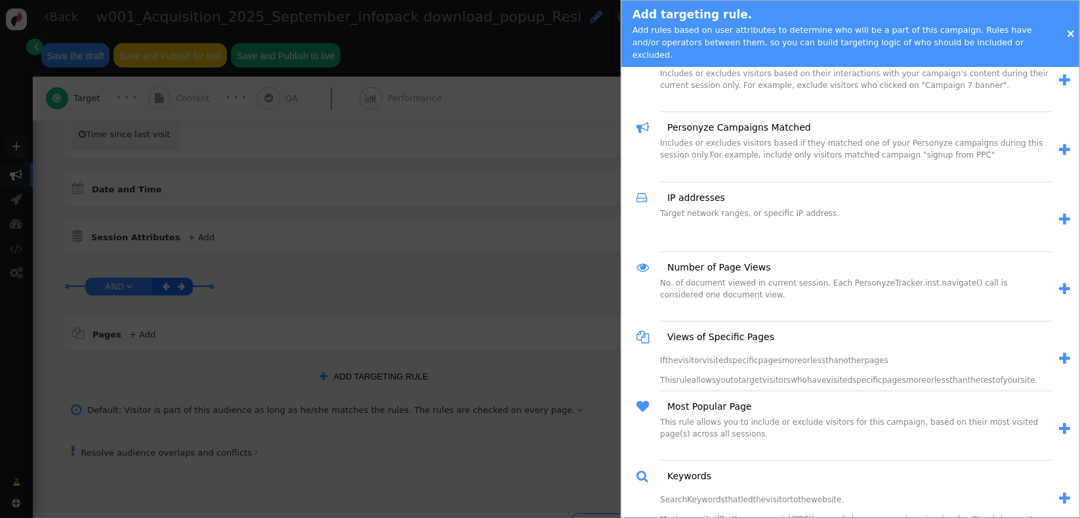
scroll to position [1098, 0]
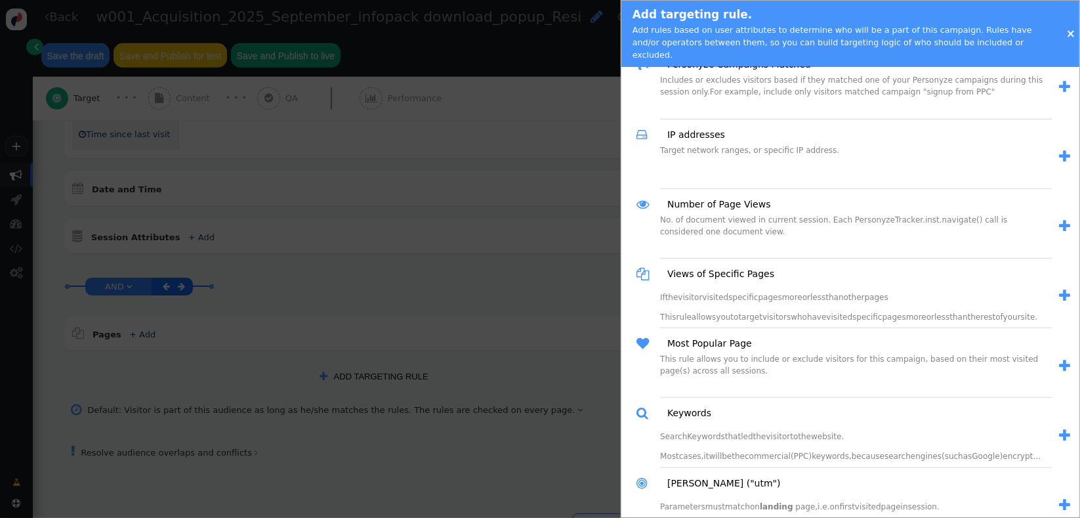
click at [1059, 289] on span "" at bounding box center [1064, 296] width 11 height 14
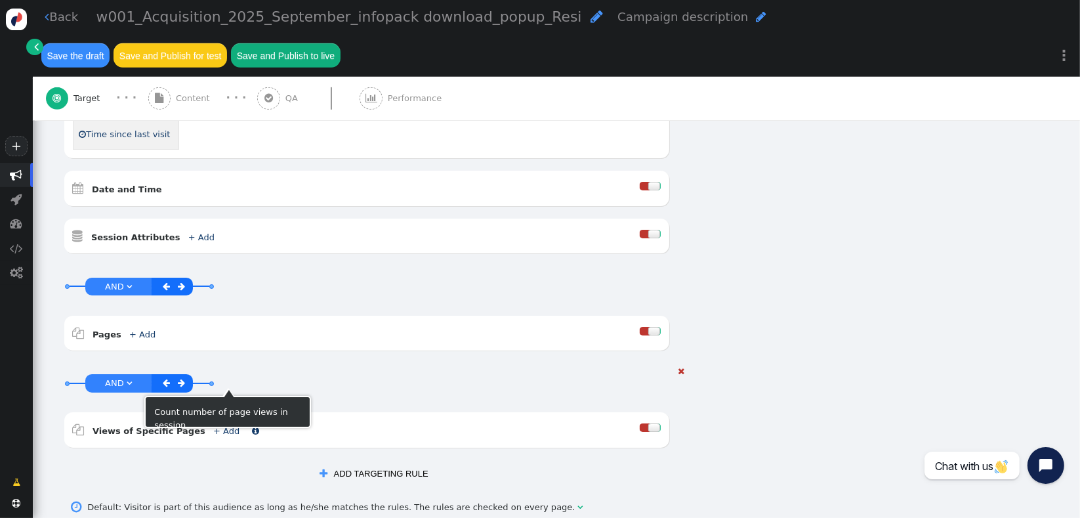
click at [213, 426] on link "+ Add" at bounding box center [226, 431] width 26 height 10
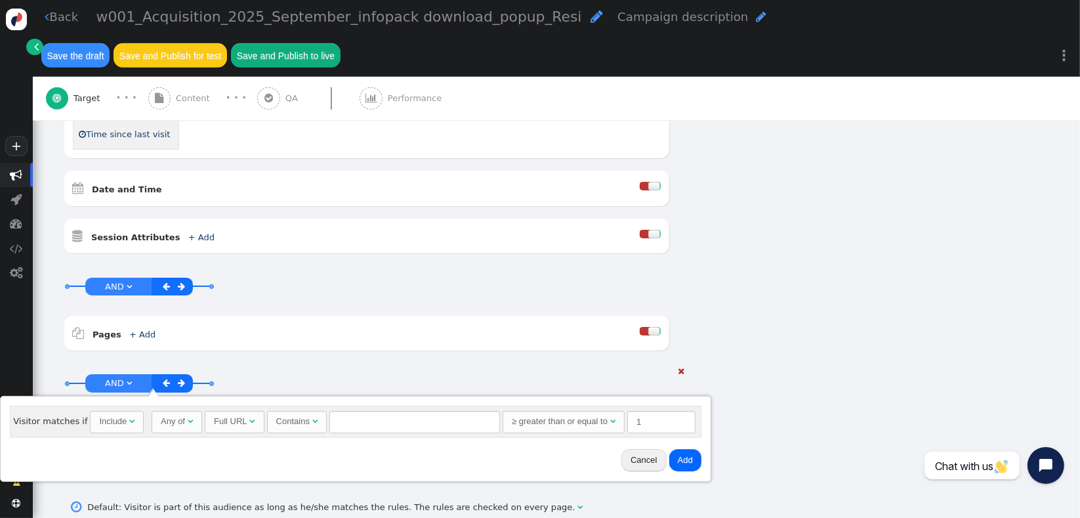
click at [240, 421] on div " Views of Specific Pages + Add " at bounding box center [357, 430] width 568 height 18
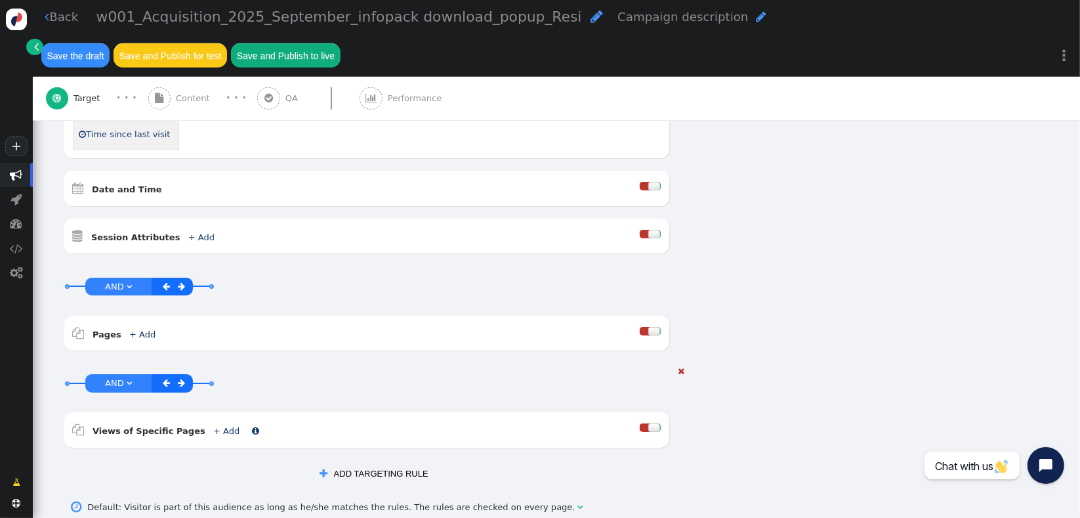
click at [213, 426] on link "+ Add" at bounding box center [226, 431] width 26 height 10
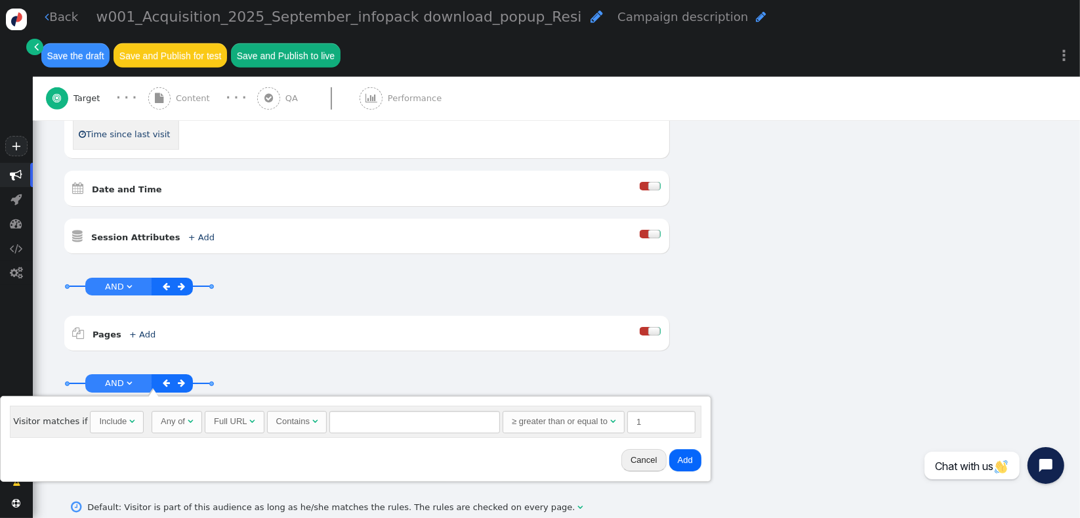
click at [629, 459] on button "Cancel" at bounding box center [643, 460] width 45 height 22
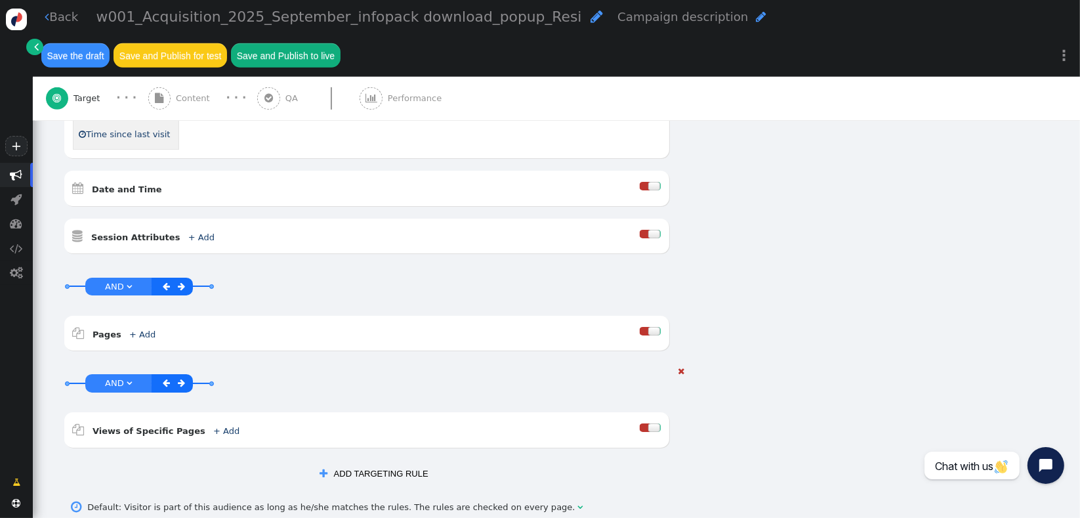
click at [316, 412] on div " Views of Specific Pages + Add  Include Exclude" at bounding box center [366, 429] width 605 height 35
drag, startPoint x: 669, startPoint y: 324, endPoint x: 626, endPoint y: 358, distance: 55.1
click at [678, 367] on span "" at bounding box center [681, 371] width 7 height 9
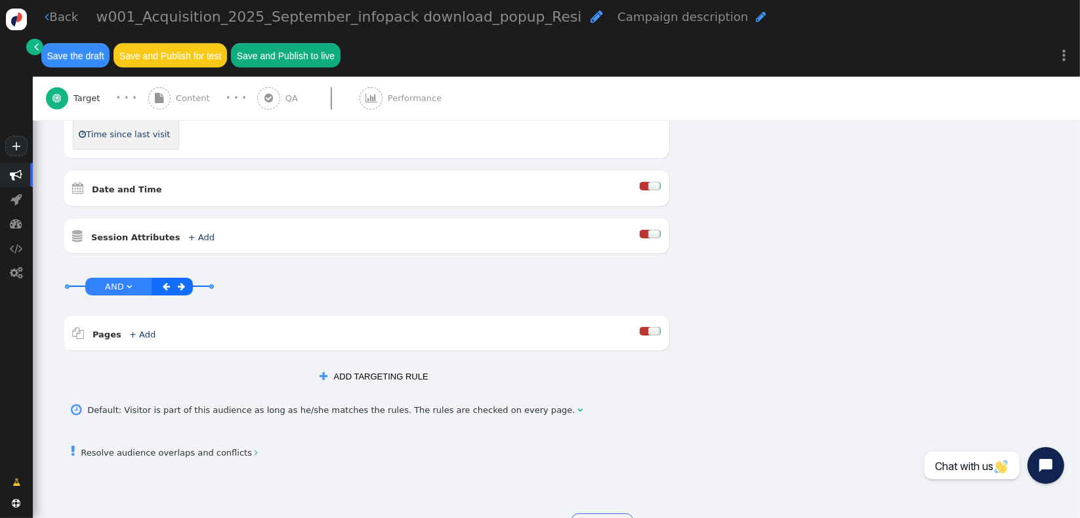
click at [368, 365] on button " ADD TARGETING RULE" at bounding box center [373, 376] width 125 height 22
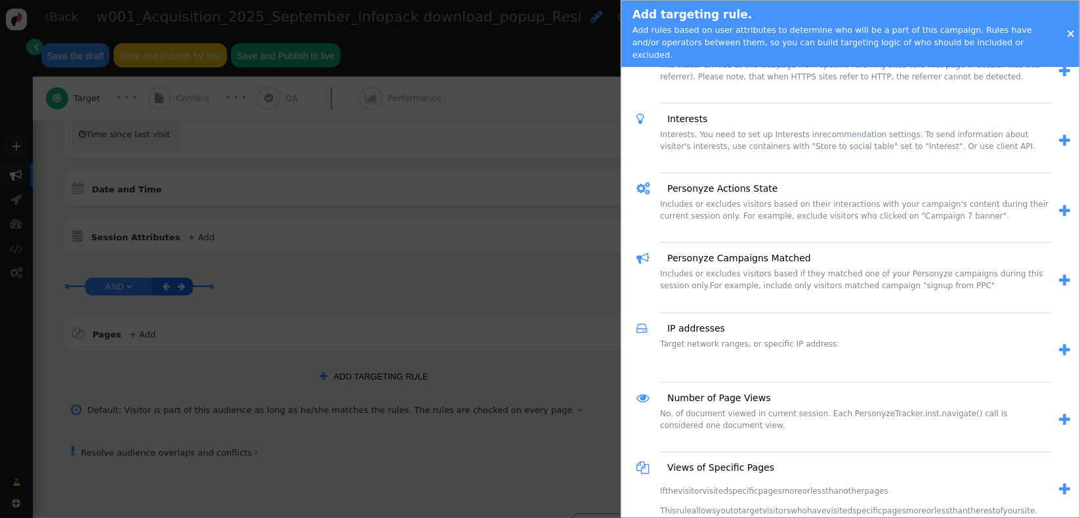
scroll to position [890, 0]
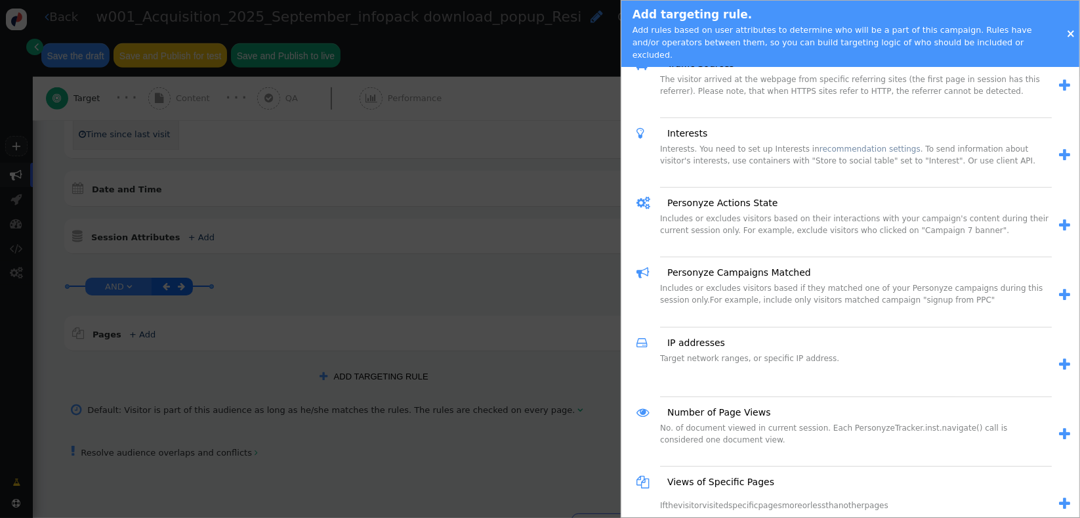
click at [1052, 145] on link "" at bounding box center [1061, 155] width 18 height 21
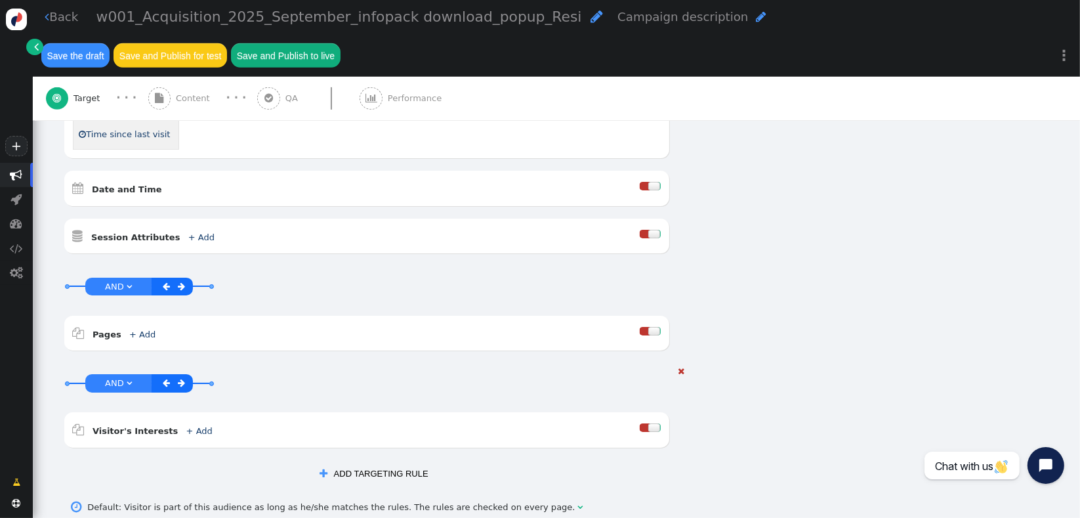
click at [186, 426] on link "+ Add" at bounding box center [199, 431] width 26 height 10
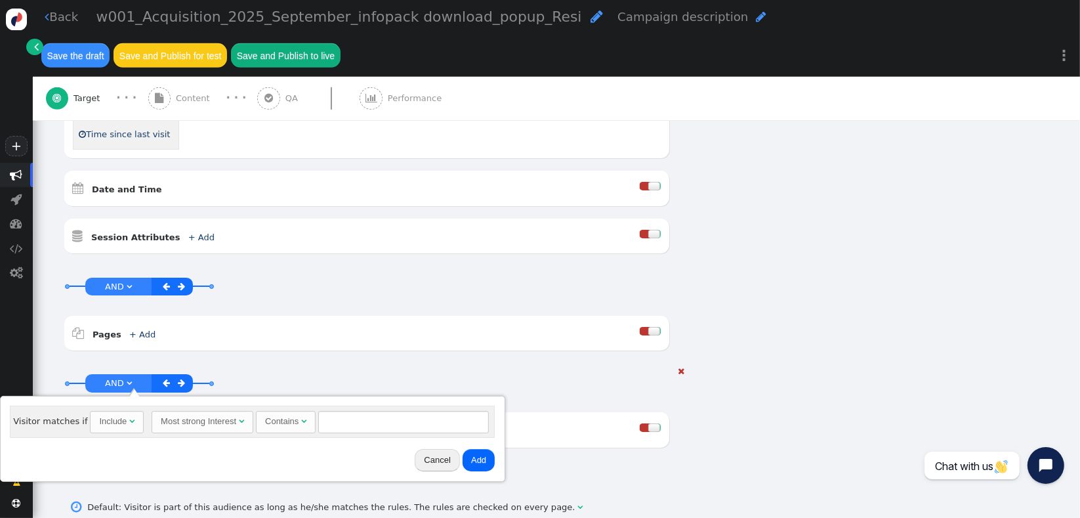
drag, startPoint x: 566, startPoint y: 367, endPoint x: 627, endPoint y: 358, distance: 61.6
click at [566, 412] on div " Visitor's Interests + Add  Include Exclude" at bounding box center [366, 429] width 605 height 35
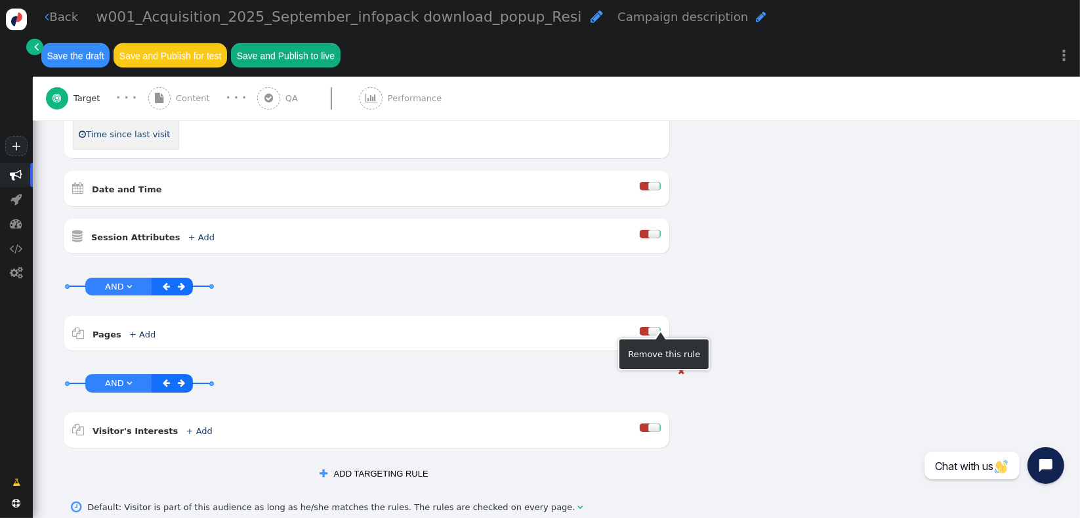
click at [678, 367] on span "" at bounding box center [681, 371] width 7 height 9
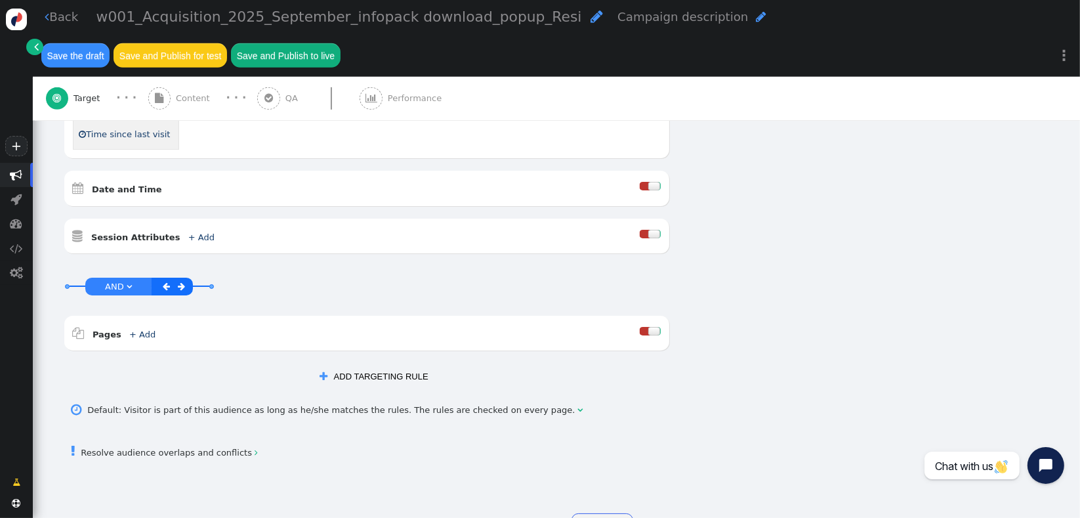
click at [346, 365] on button " ADD TARGETING RULE" at bounding box center [373, 376] width 125 height 22
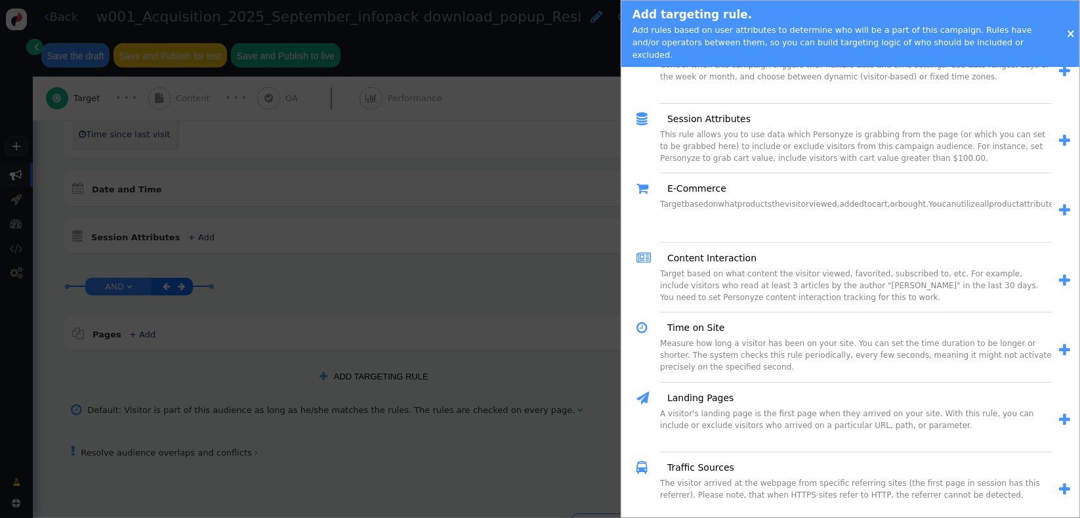
scroll to position [508, 0]
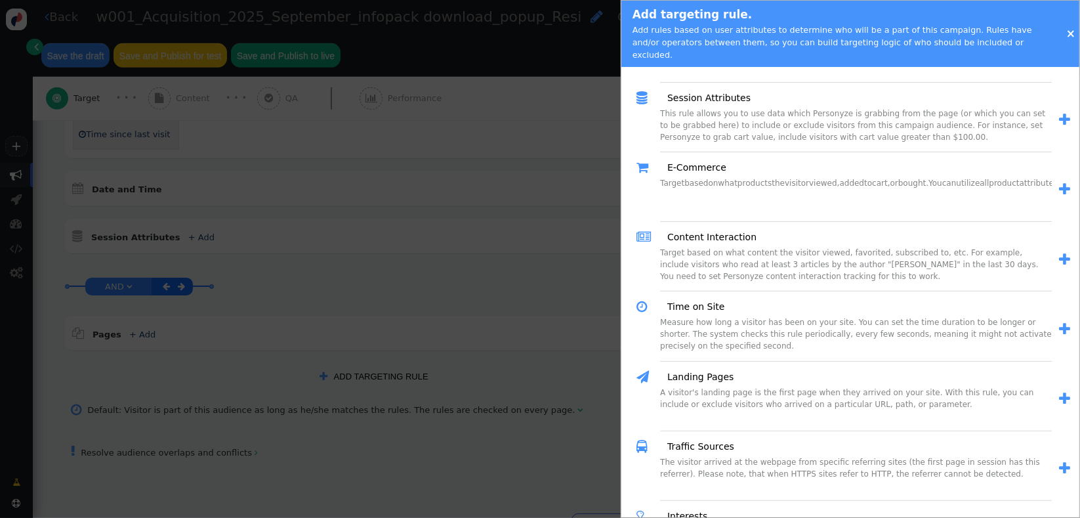
click at [1059, 253] on span "" at bounding box center [1064, 260] width 11 height 14
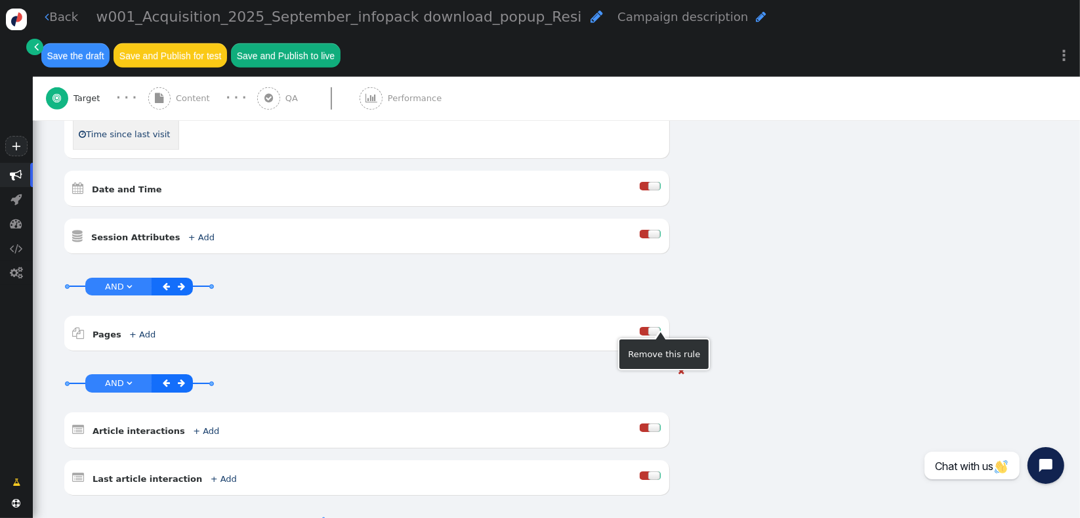
click at [678, 367] on span "" at bounding box center [681, 371] width 7 height 9
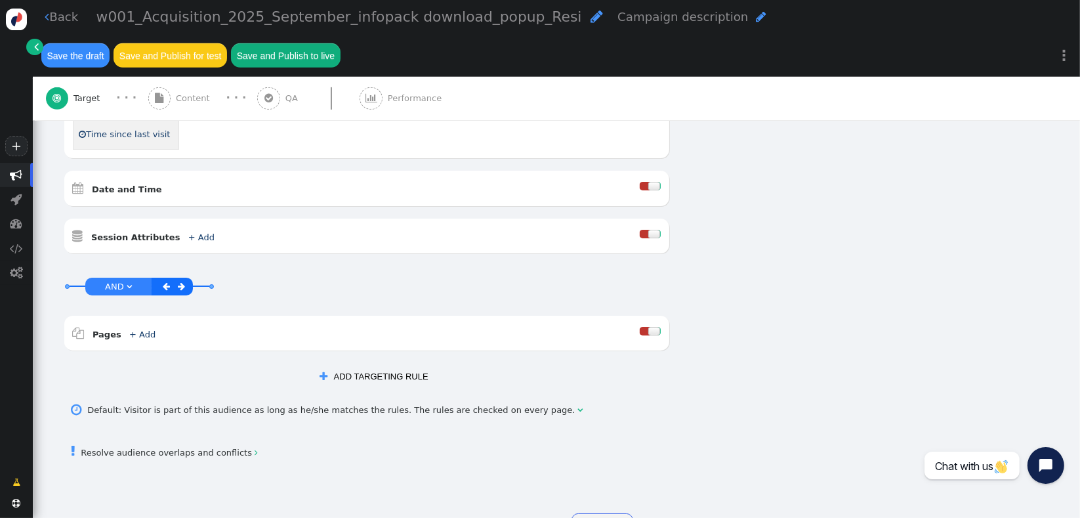
click at [386, 365] on button " ADD TARGETING RULE" at bounding box center [373, 376] width 125 height 22
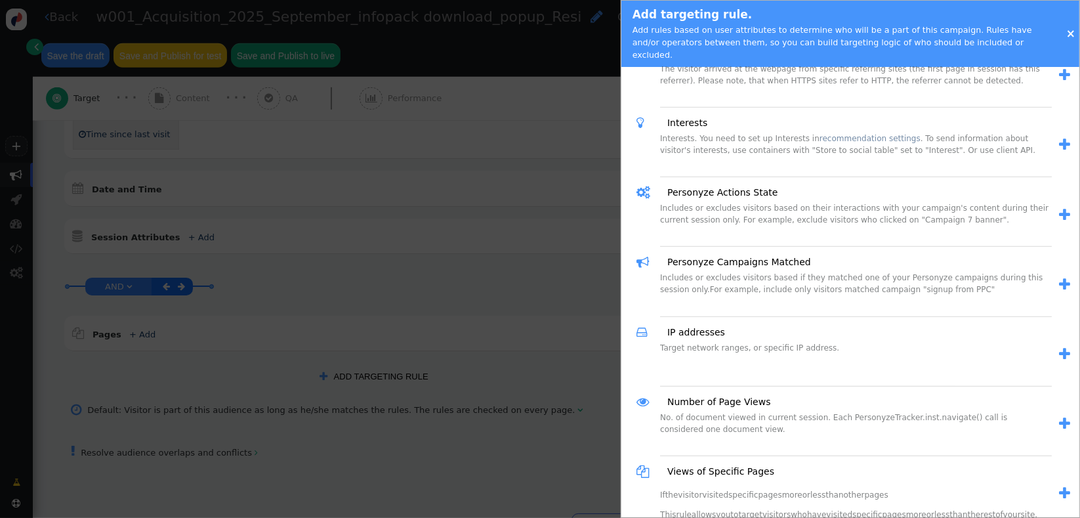
scroll to position [913, 0]
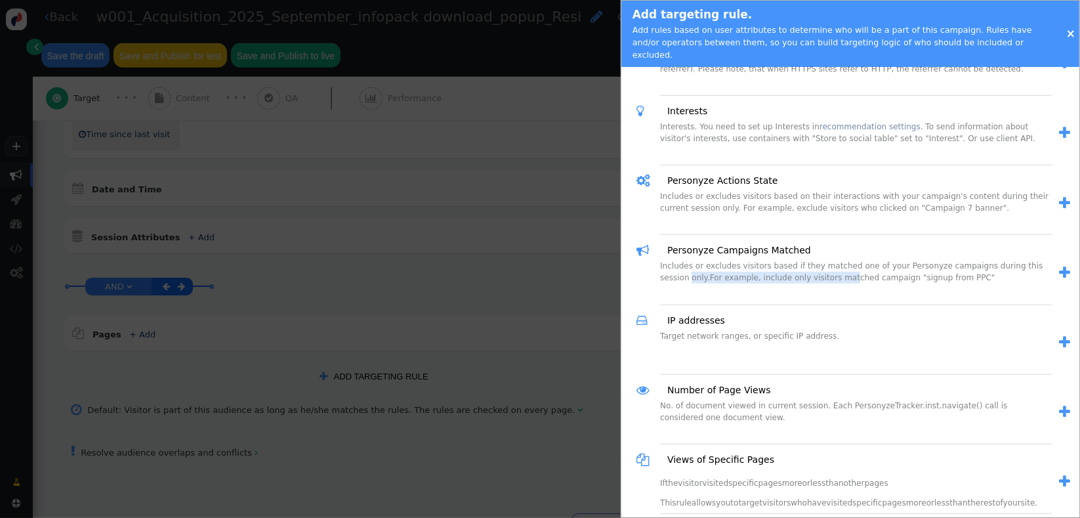
drag, startPoint x: 659, startPoint y: 268, endPoint x: 812, endPoint y: 264, distance: 152.9
click at [812, 264] on div "Includes or excludes visitors based if they matched one of your Personyze campa…" at bounding box center [856, 282] width 392 height 45
click at [824, 264] on div "Includes or excludes visitors based if they matched one of your Personyze campa…" at bounding box center [856, 282] width 392 height 45
drag, startPoint x: 657, startPoint y: 258, endPoint x: 959, endPoint y: 260, distance: 301.8
click at [959, 260] on div " Personyze Campaigns Matched Includes or excludes visitors based if they match…" at bounding box center [843, 273] width 415 height 64
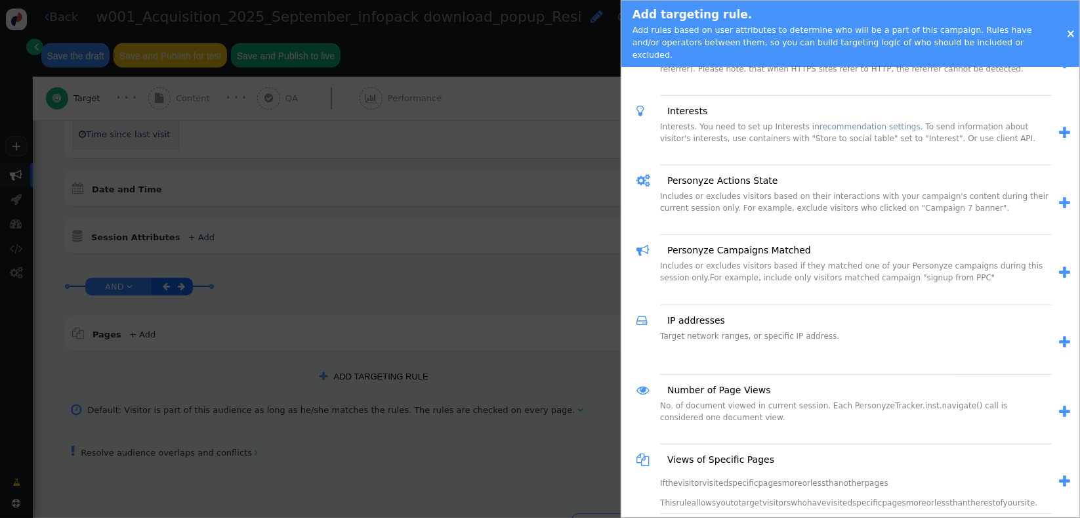
click at [943, 270] on div "Includes or excludes visitors based if they matched one of your Personyze campa…" at bounding box center [856, 282] width 392 height 45
drag, startPoint x: 933, startPoint y: 270, endPoint x: 809, endPoint y: 257, distance: 124.8
click at [812, 260] on div "Includes or excludes visitors based if they matched one of your Personyze campa…" at bounding box center [856, 282] width 392 height 45
click at [864, 266] on div "Includes or excludes visitors based if they matched one of your Personyze campa…" at bounding box center [856, 282] width 392 height 45
drag, startPoint x: 741, startPoint y: 267, endPoint x: 891, endPoint y: 264, distance: 150.3
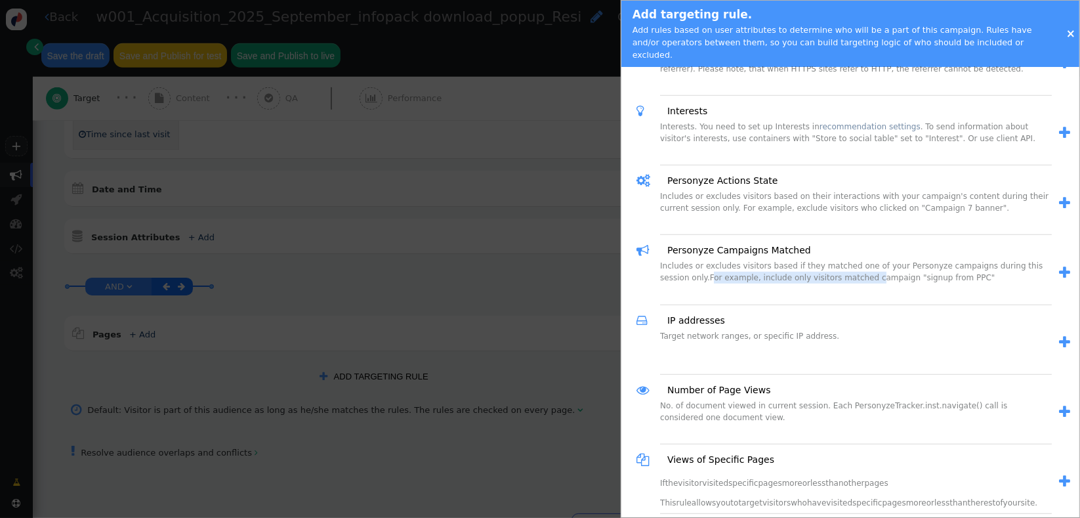
click at [834, 265] on div "Includes or excludes visitors based if they matched one of your Personyze campa…" at bounding box center [856, 282] width 392 height 45
click at [892, 264] on div "Includes or excludes visitors based if they matched one of your Personyze campa…" at bounding box center [856, 282] width 392 height 45
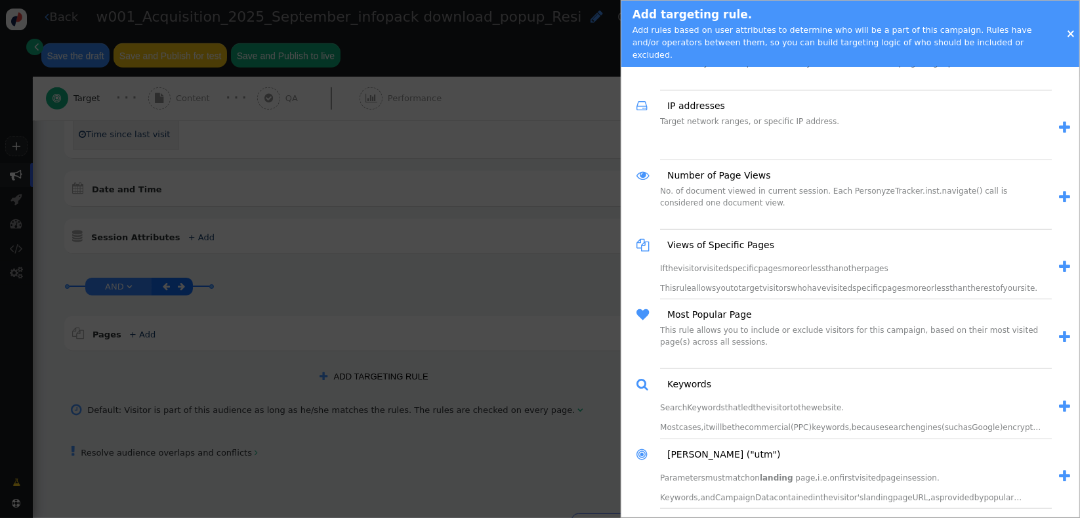
scroll to position [1139, 0]
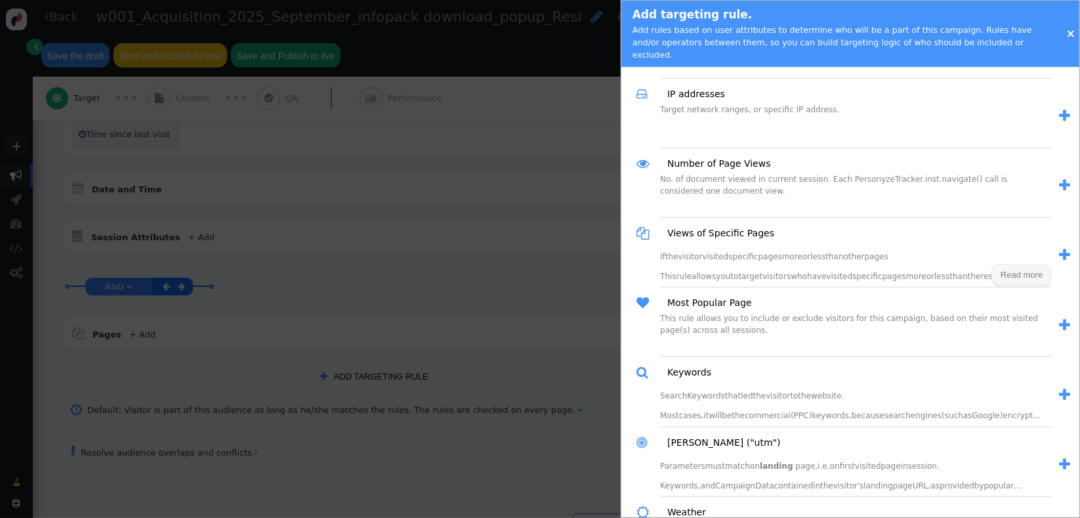
click at [827, 252] on span "than" at bounding box center [834, 256] width 18 height 9
drag, startPoint x: 879, startPoint y: 245, endPoint x: 695, endPoint y: 260, distance: 184.3
click at [695, 260] on div "If the visitor visited specific pages more or less than other pages This rule a…" at bounding box center [856, 265] width 392 height 45
click at [661, 272] on span "This" at bounding box center [668, 276] width 16 height 9
click at [684, 272] on span "rule" at bounding box center [683, 276] width 15 height 9
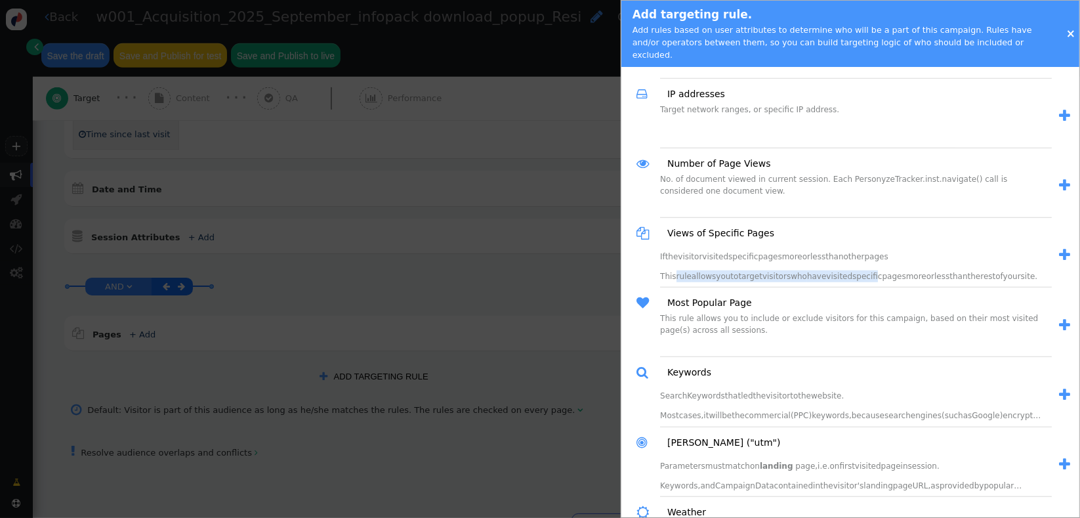
drag, startPoint x: 673, startPoint y: 268, endPoint x: 976, endPoint y: 267, distance: 302.5
click at [875, 272] on span "This rule allows you to target visitors who have visited specific pages more or…" at bounding box center [848, 276] width 377 height 9
click at [1059, 248] on span "" at bounding box center [1064, 255] width 11 height 14
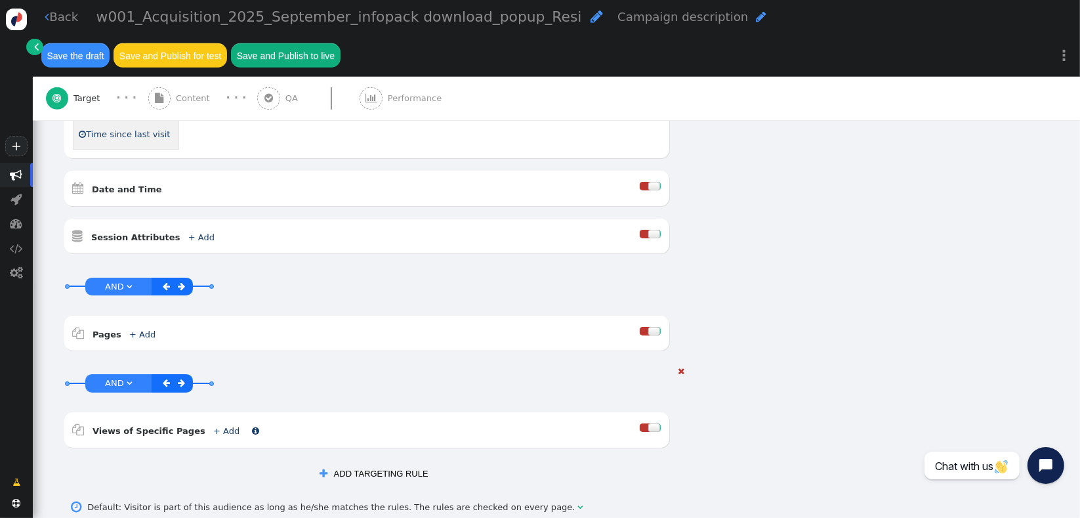
click at [214, 426] on link "+ Add" at bounding box center [226, 431] width 26 height 10
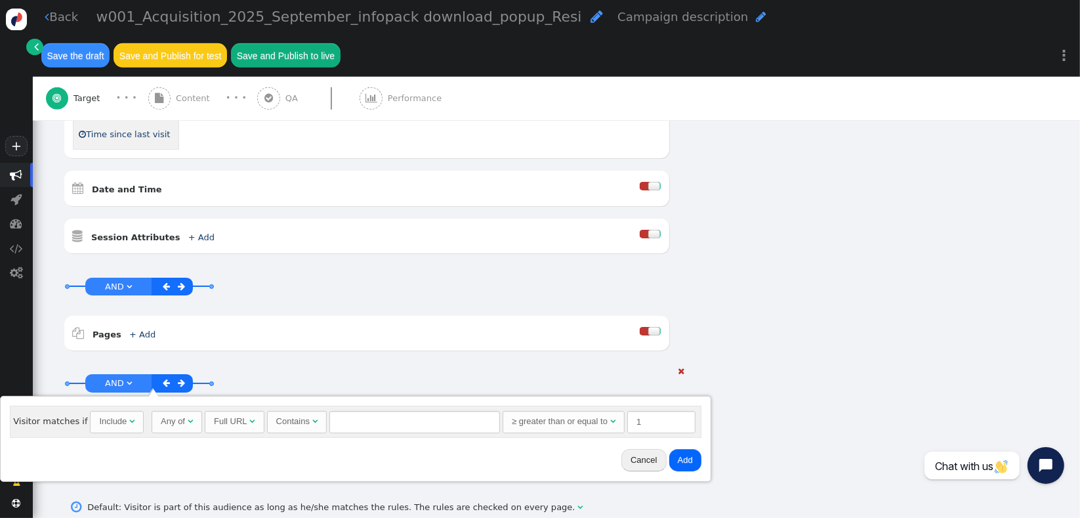
drag, startPoint x: 440, startPoint y: 352, endPoint x: 632, endPoint y: 340, distance: 191.9
click at [441, 365] on div "AND OR XOR AND     Views of Specific Pages + Add  Include Exclude" at bounding box center [367, 413] width 606 height 96
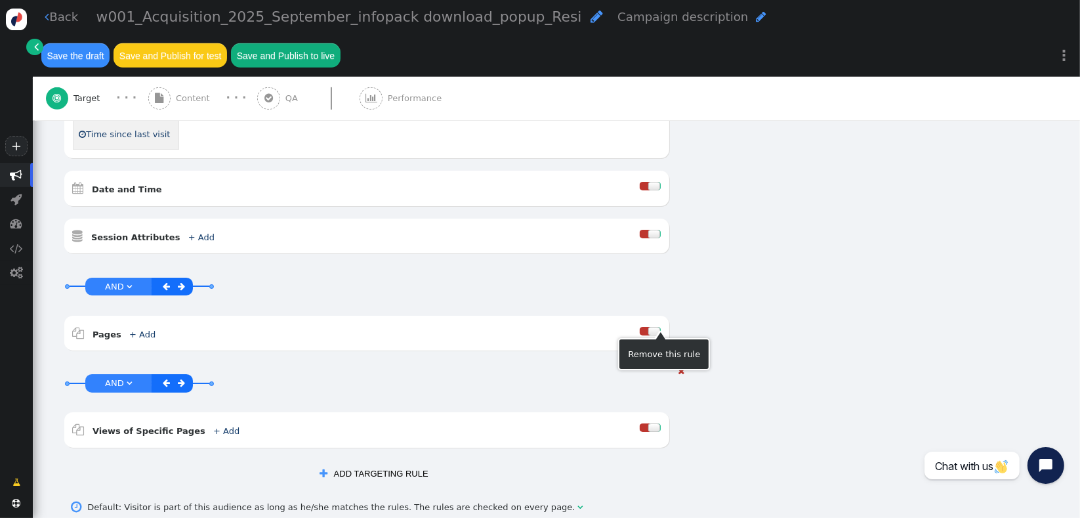
click at [678, 367] on span "" at bounding box center [681, 371] width 7 height 9
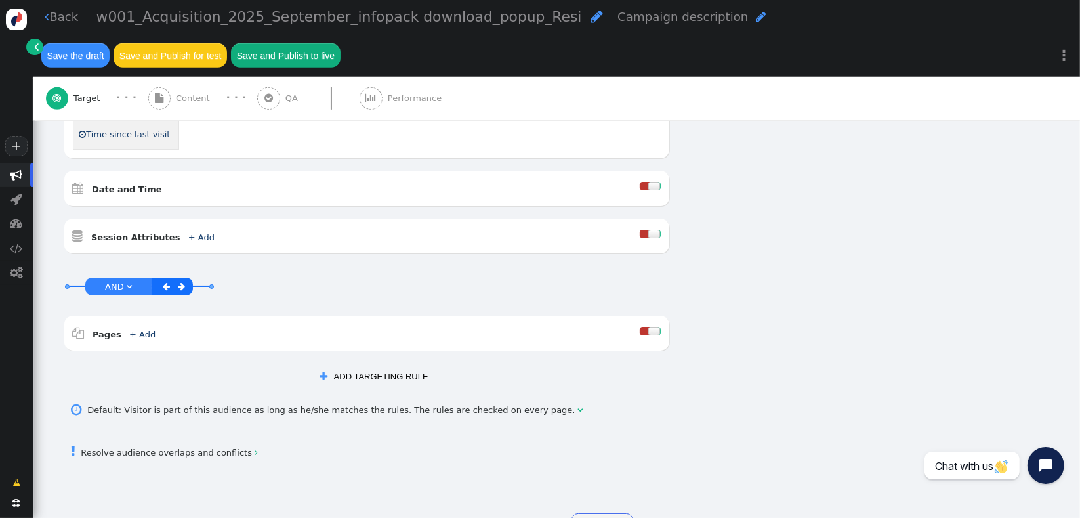
click at [382, 365] on button " ADD TARGETING RULE" at bounding box center [373, 376] width 125 height 22
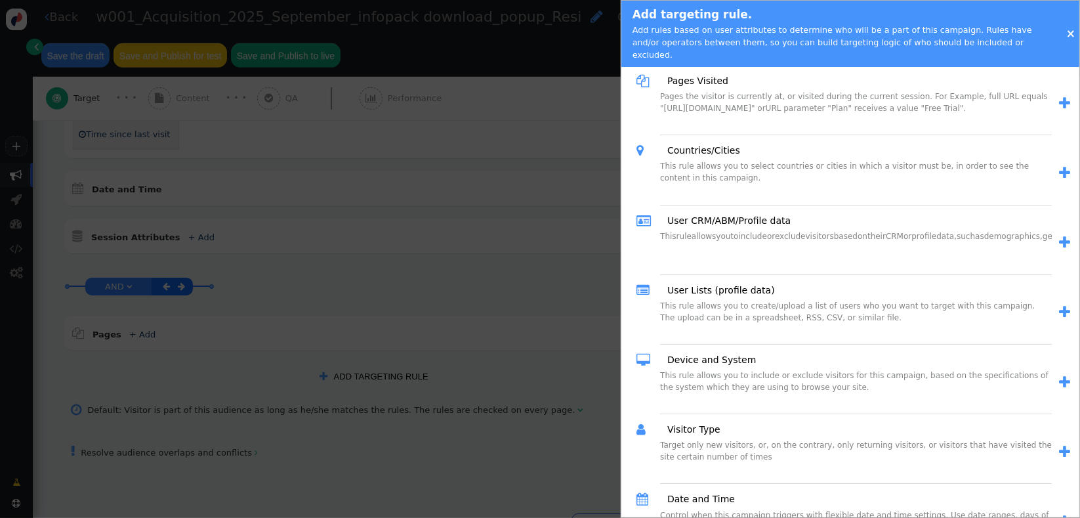
scroll to position [0, 0]
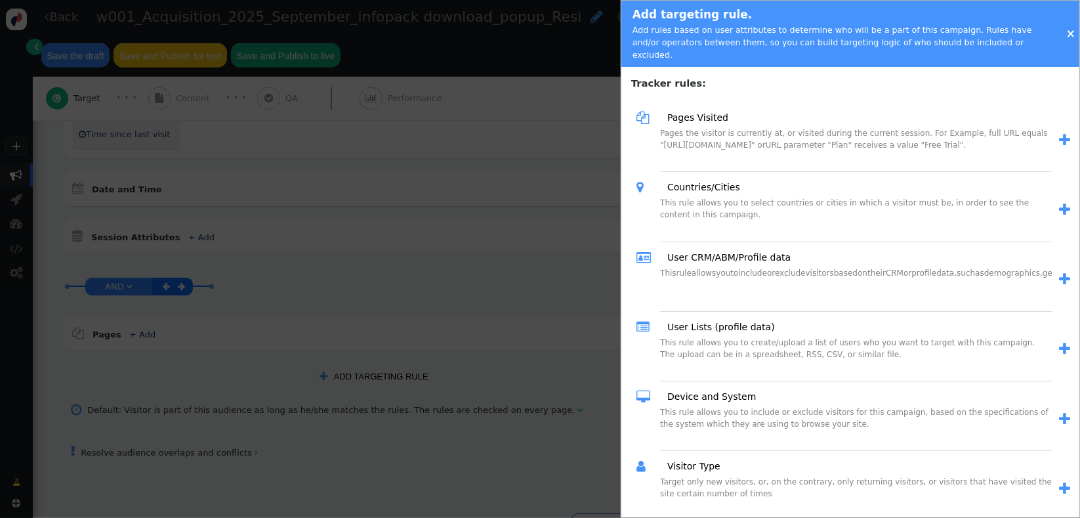
click at [1059, 133] on div " Pages Visited Pages the visitor is currently at, or visited during the curren…" at bounding box center [854, 141] width 440 height 70
click at [1059, 133] on span "" at bounding box center [1064, 140] width 11 height 14
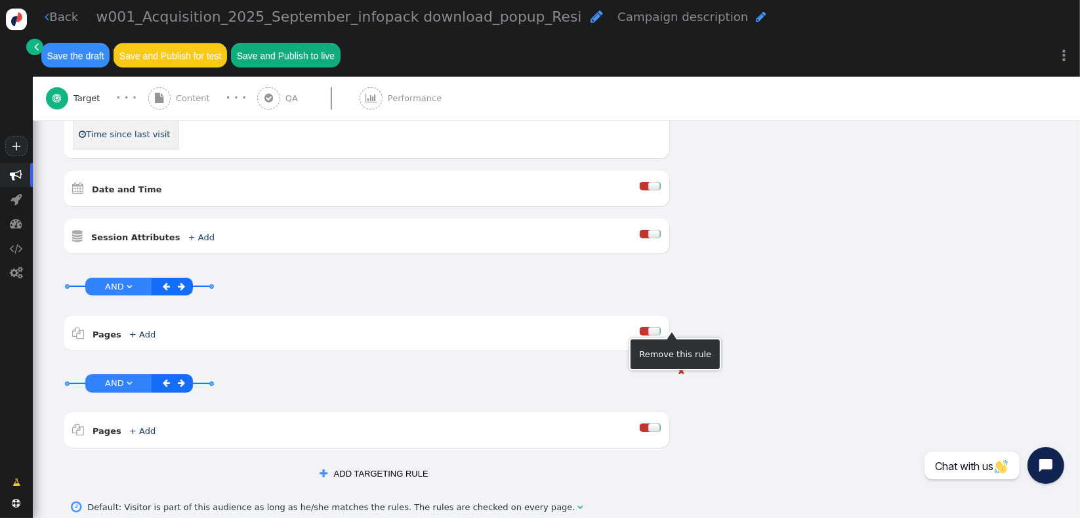
click at [678, 367] on span "" at bounding box center [681, 371] width 7 height 9
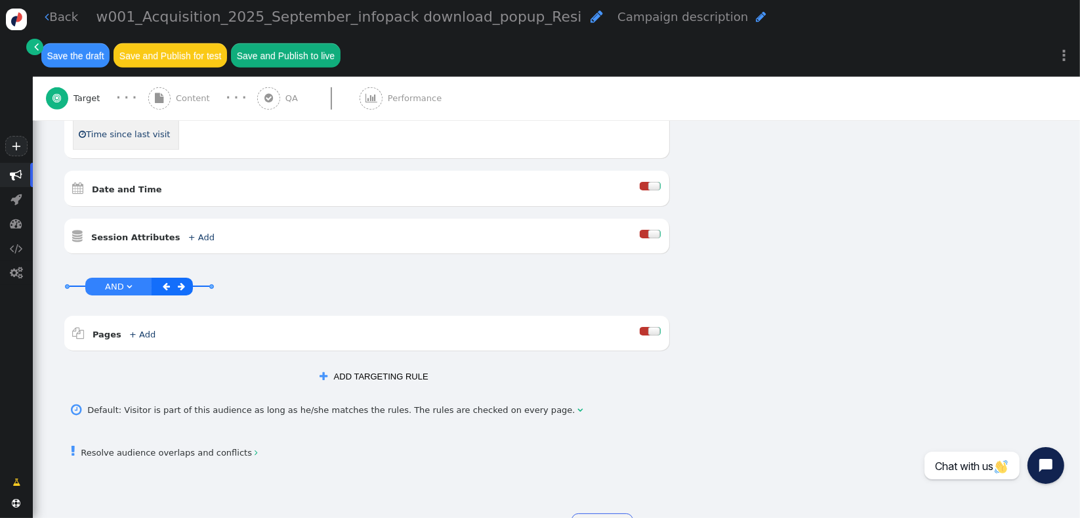
click at [375, 365] on button " ADD TARGETING RULE" at bounding box center [373, 376] width 125 height 22
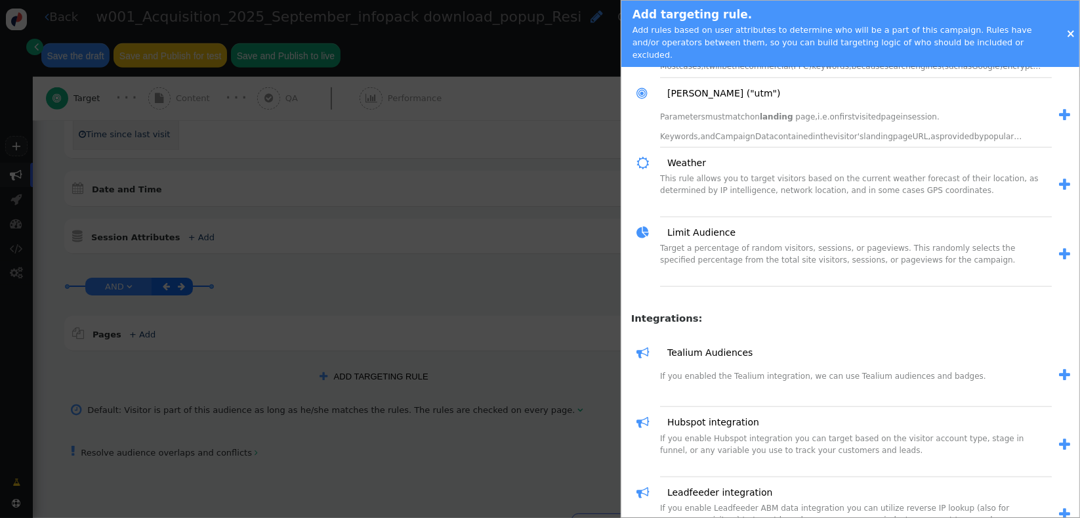
scroll to position [1293, 0]
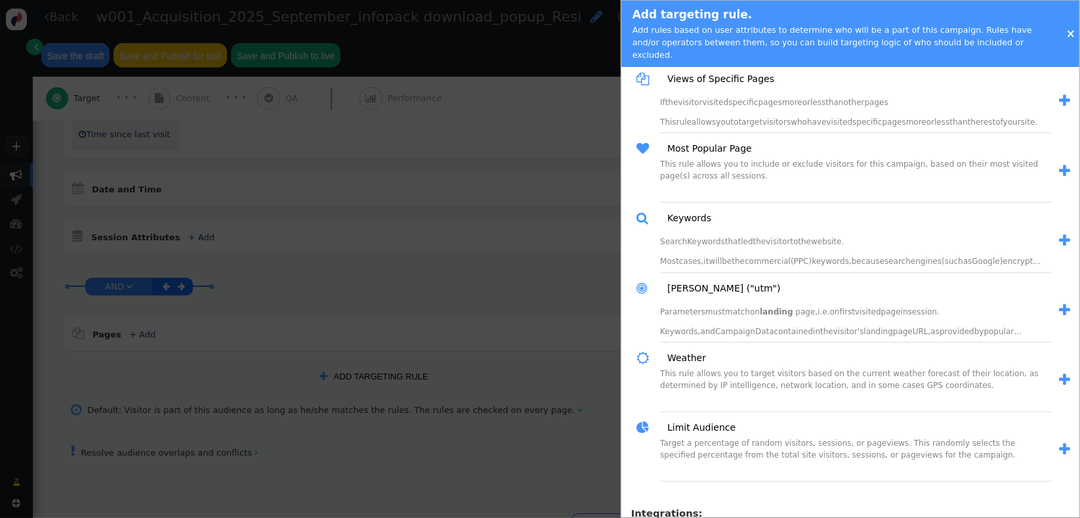
click at [1069, 28] on link "×" at bounding box center [1070, 33] width 9 height 13
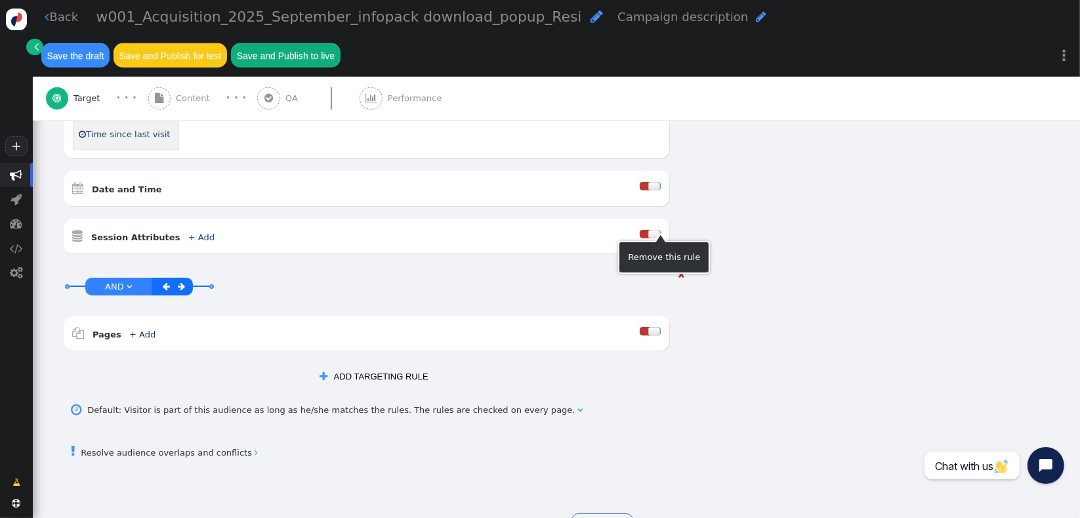
click at [678, 270] on span "" at bounding box center [681, 274] width 7 height 9
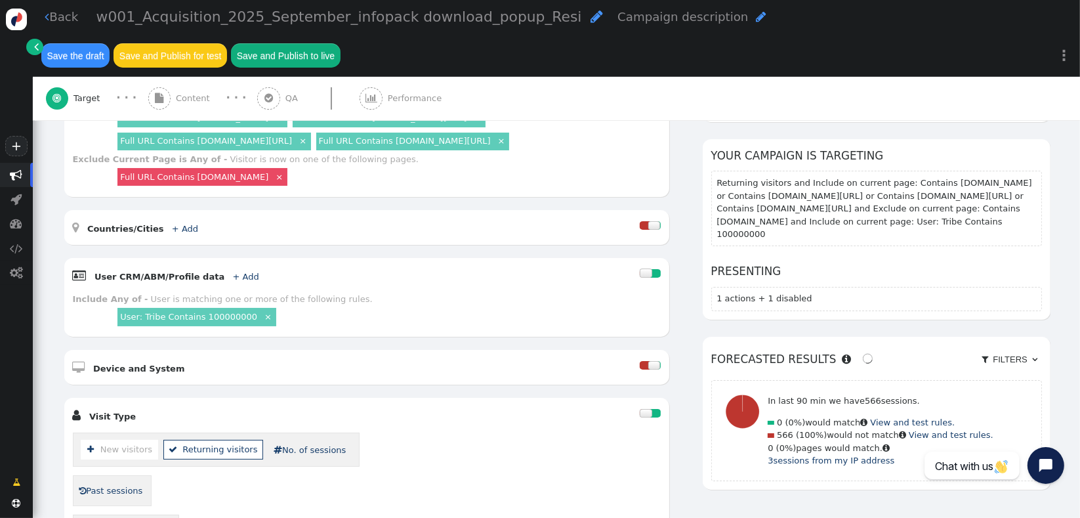
scroll to position [375, 0]
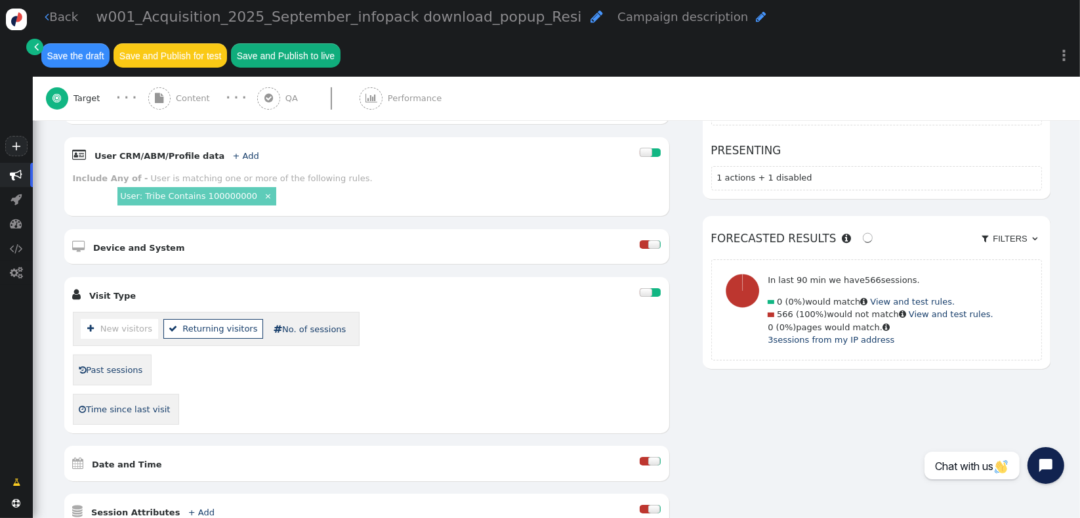
click at [650, 288] on div at bounding box center [655, 292] width 10 height 9
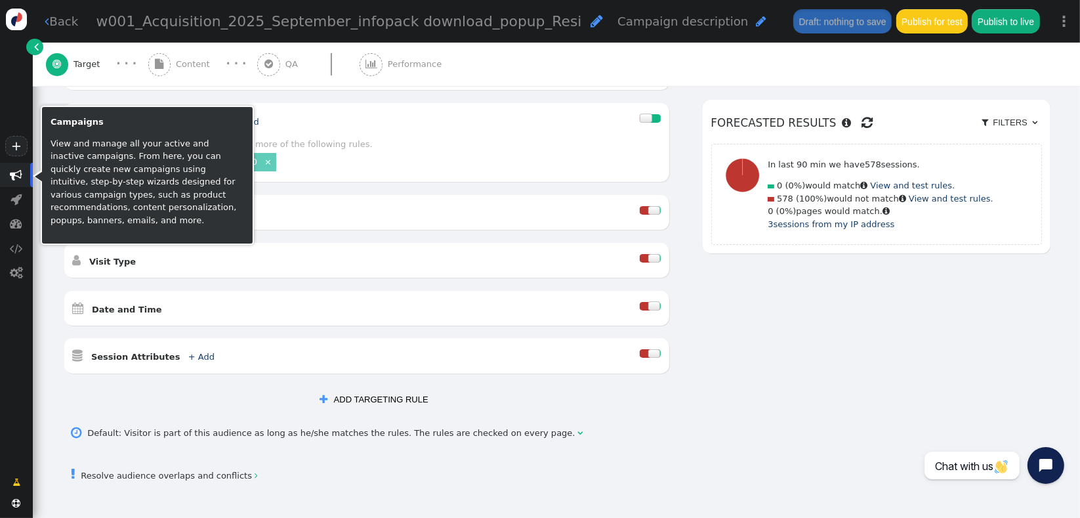
click at [20, 180] on span "" at bounding box center [16, 175] width 12 height 12
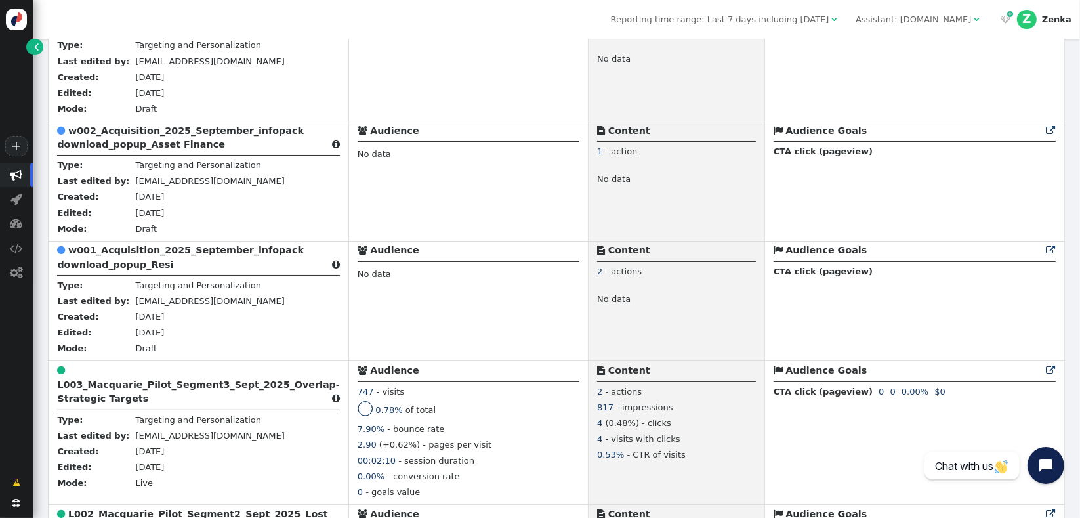
scroll to position [559, 0]
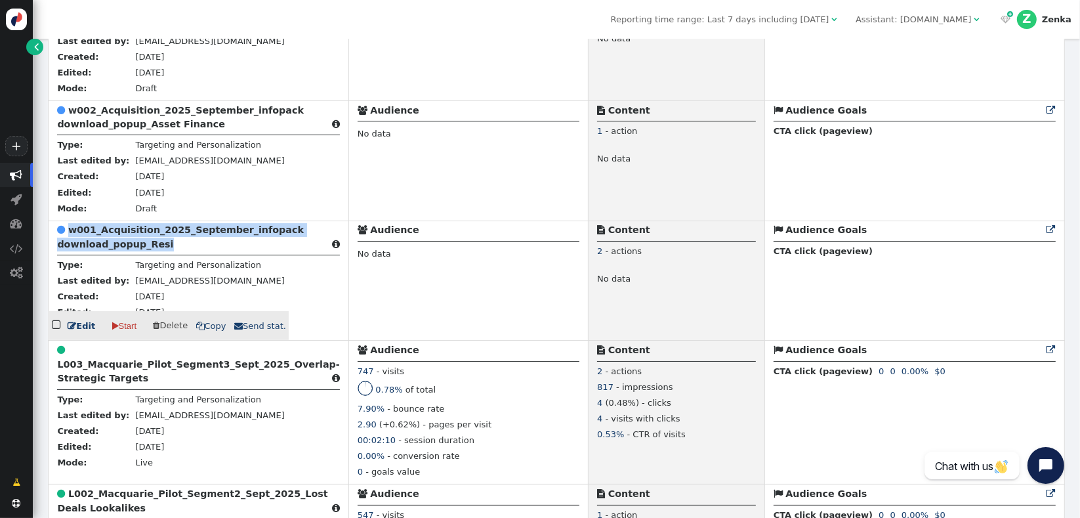
drag, startPoint x: 185, startPoint y: 247, endPoint x: 68, endPoint y: 223, distance: 119.3
click at [68, 224] on td " w001_Acquisition_2025_September_infopack download_popup_Resi  Type: Targetin…" at bounding box center [199, 280] width 300 height 120
copy b "w001_Acquisition_2025_September_infopack download_popup_Resi"
click at [211, 328] on span " Copy" at bounding box center [211, 326] width 30 height 10
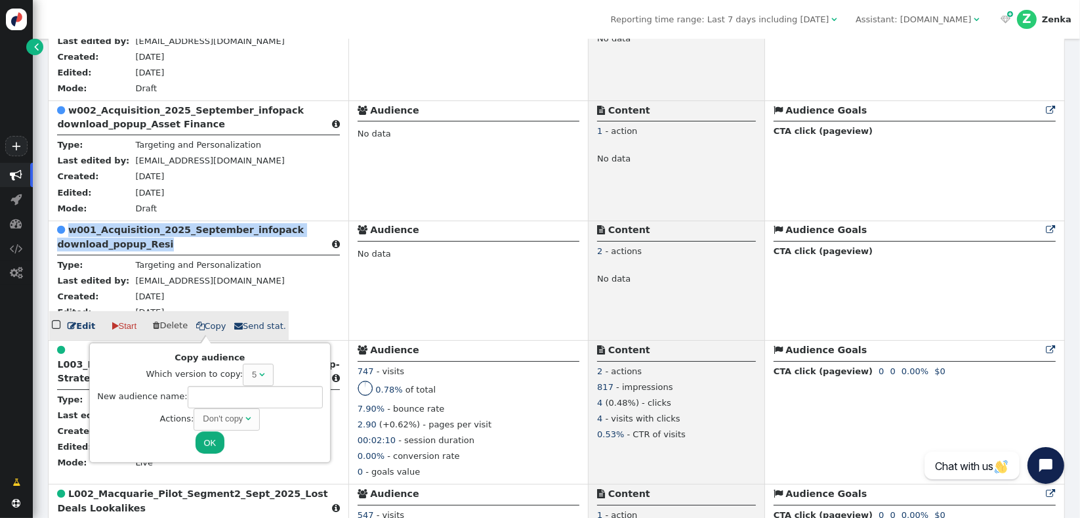
click at [106, 245] on b "w001_Acquisition_2025_September_infopack download_popup_Resi" at bounding box center [180, 236] width 247 height 24
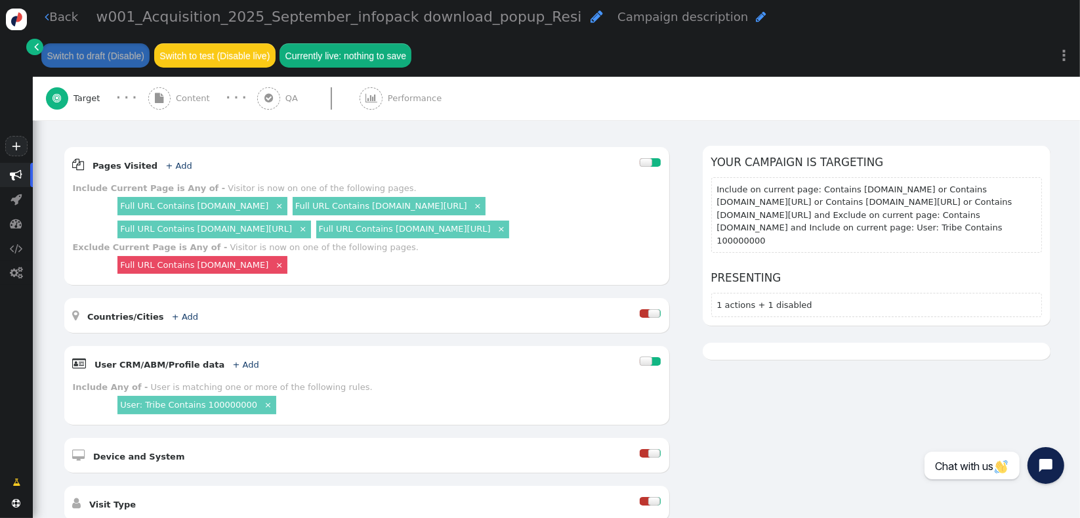
scroll to position [167, 0]
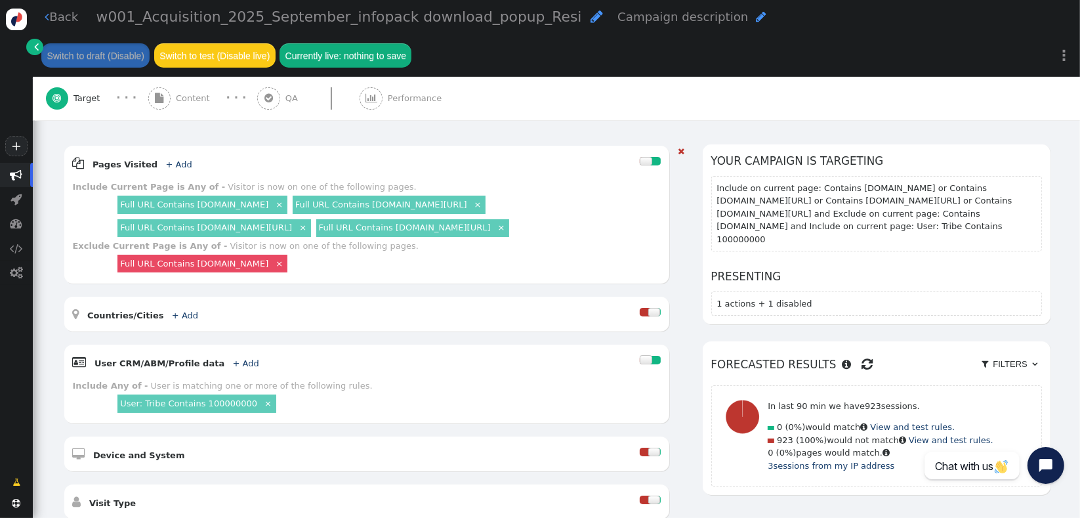
click at [200, 199] on link "Full URL Contains [DOMAIN_NAME]" at bounding box center [194, 204] width 148 height 10
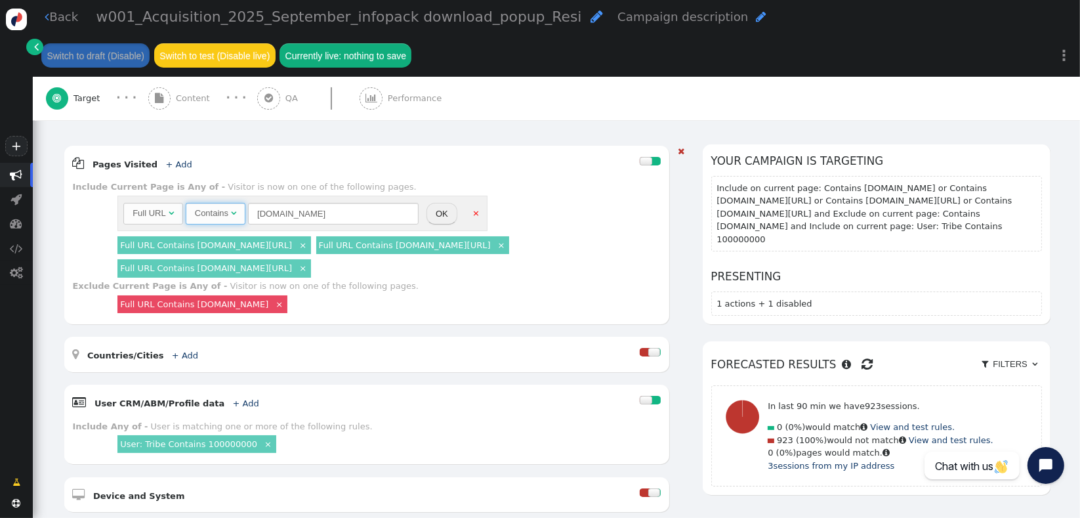
click at [238, 203] on span "Contains " at bounding box center [216, 214] width 60 height 22
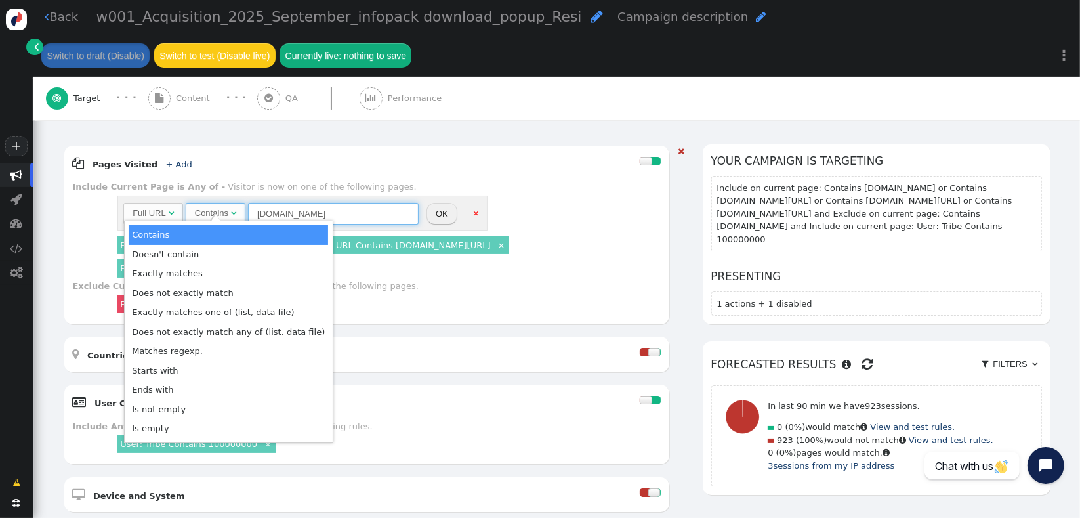
click at [289, 205] on input "[DOMAIN_NAME]" at bounding box center [333, 214] width 171 height 22
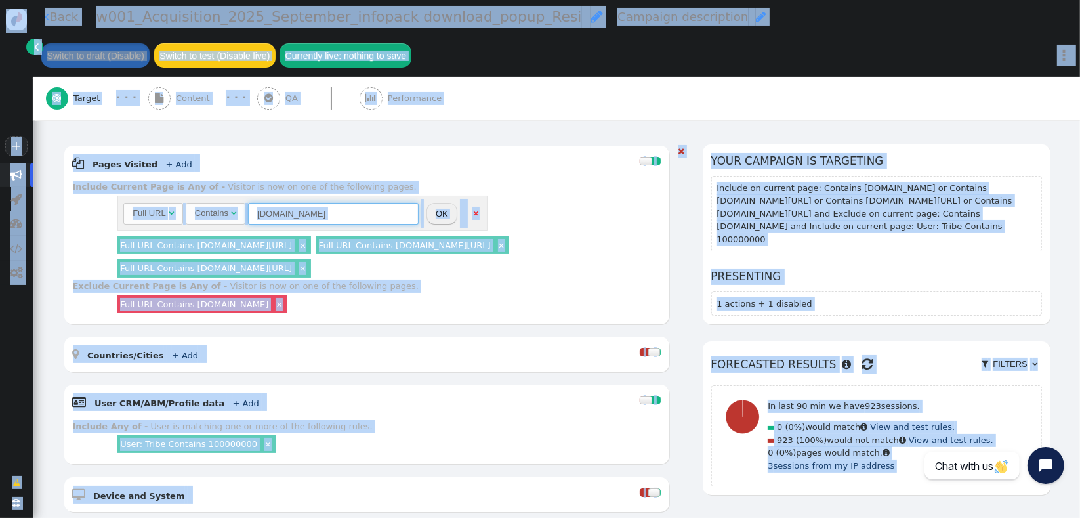
click at [311, 203] on input "[DOMAIN_NAME]" at bounding box center [333, 214] width 171 height 22
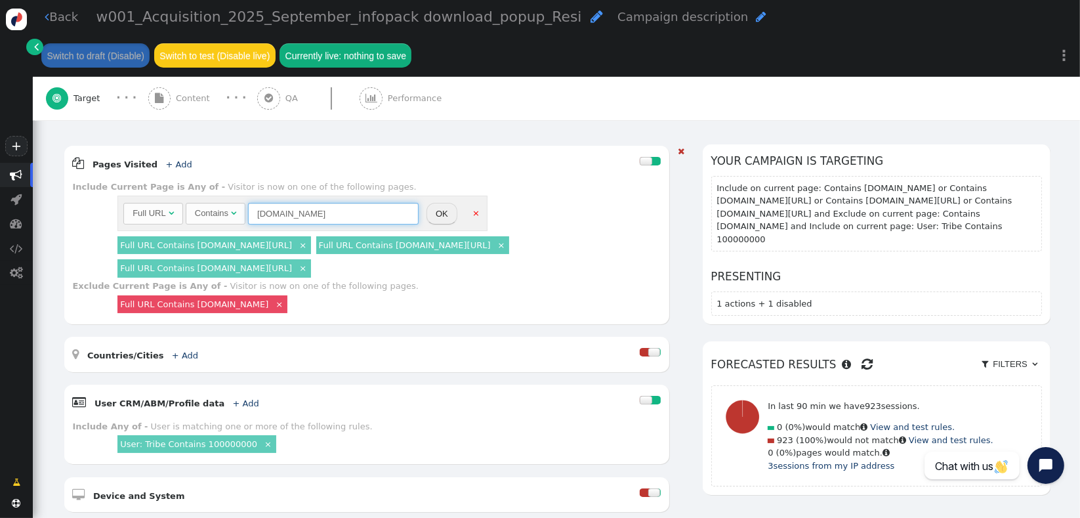
click at [311, 203] on input "[DOMAIN_NAME]" at bounding box center [333, 214] width 171 height 22
paste input "[URL][DOMAIN_NAME]"
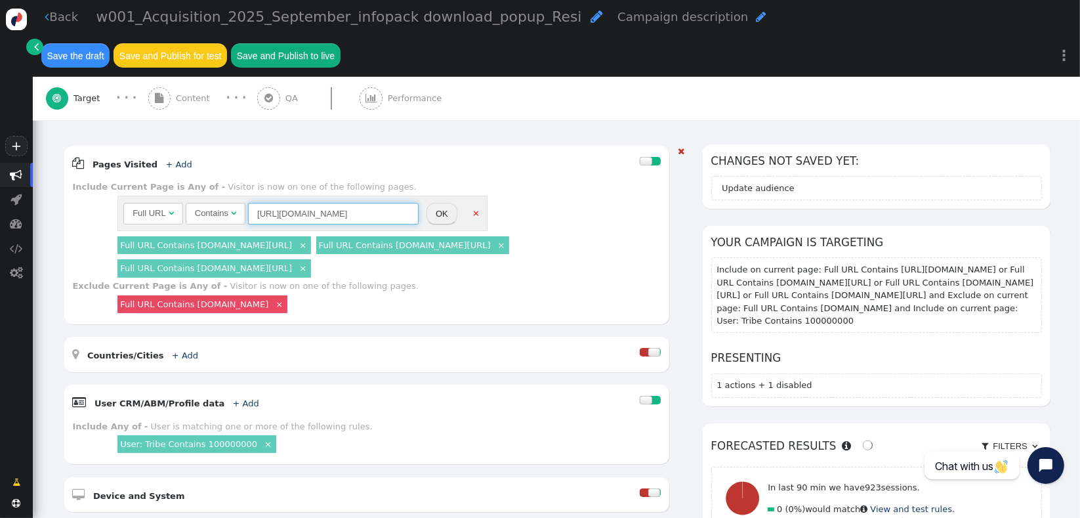
scroll to position [133, 0]
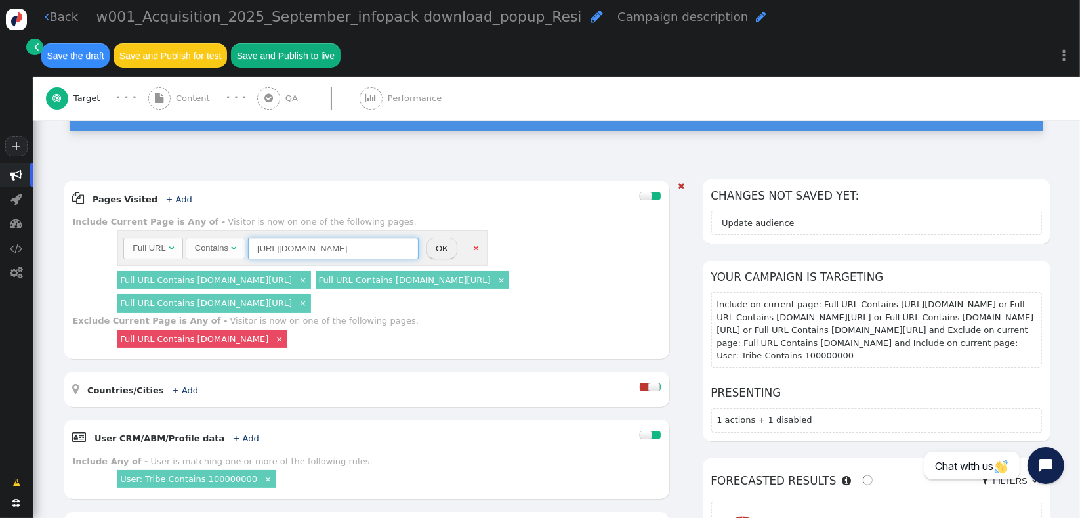
click at [229, 241] on div "Contains" at bounding box center [213, 247] width 36 height 13
type input "[URL][DOMAIN_NAME]"
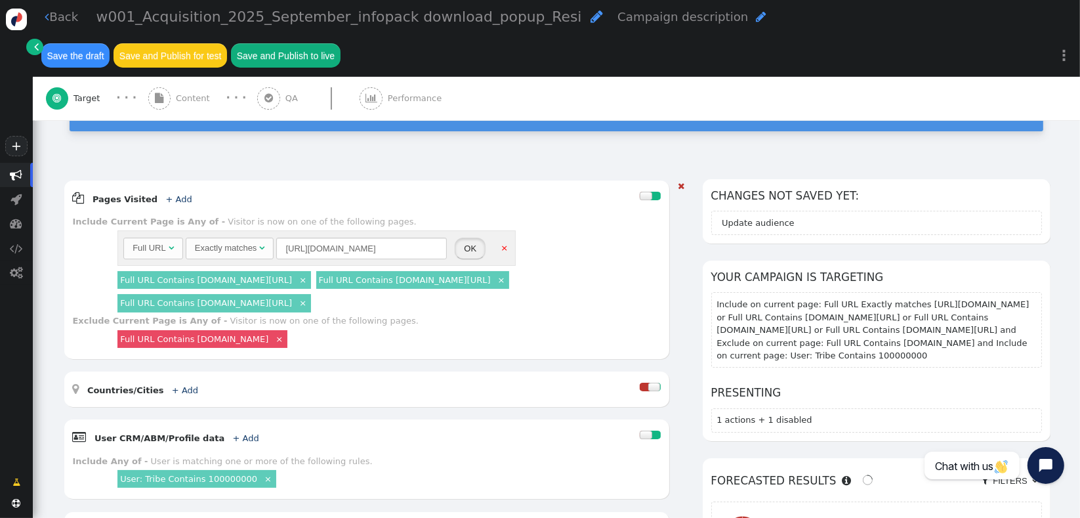
click at [470, 238] on button "OK" at bounding box center [470, 249] width 31 height 22
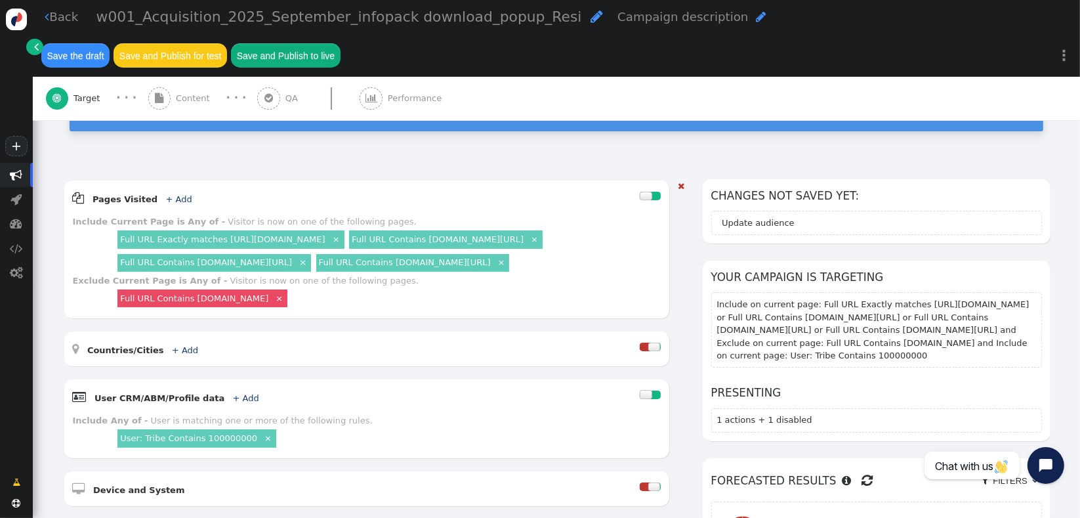
drag, startPoint x: 1067, startPoint y: 300, endPoint x: 1069, endPoint y: 329, distance: 28.2
click at [1069, 329] on div " Back w001_Acquisition_2025_September_infopack download_popup_Resi  Campaign …" at bounding box center [556, 259] width 1047 height 518
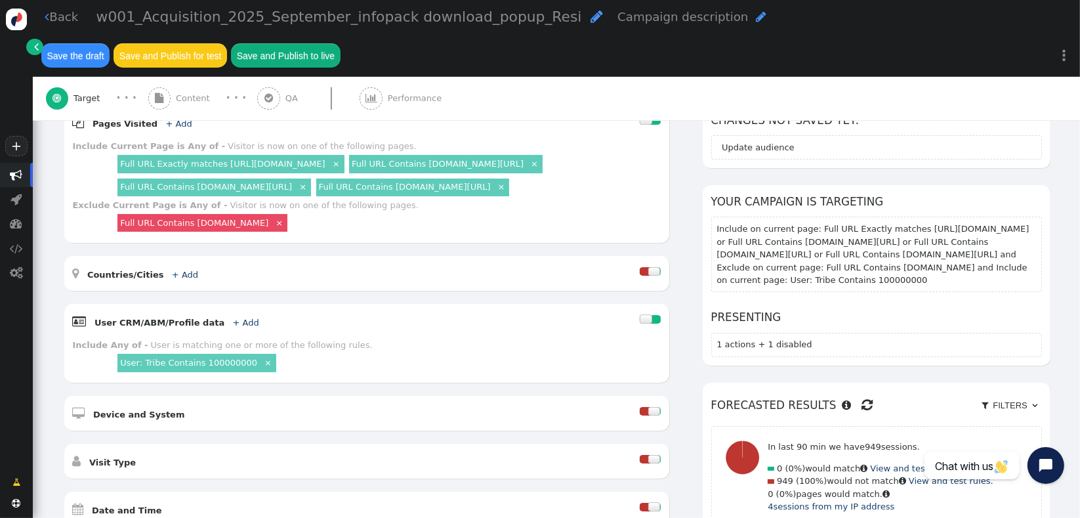
scroll to position [222, 0]
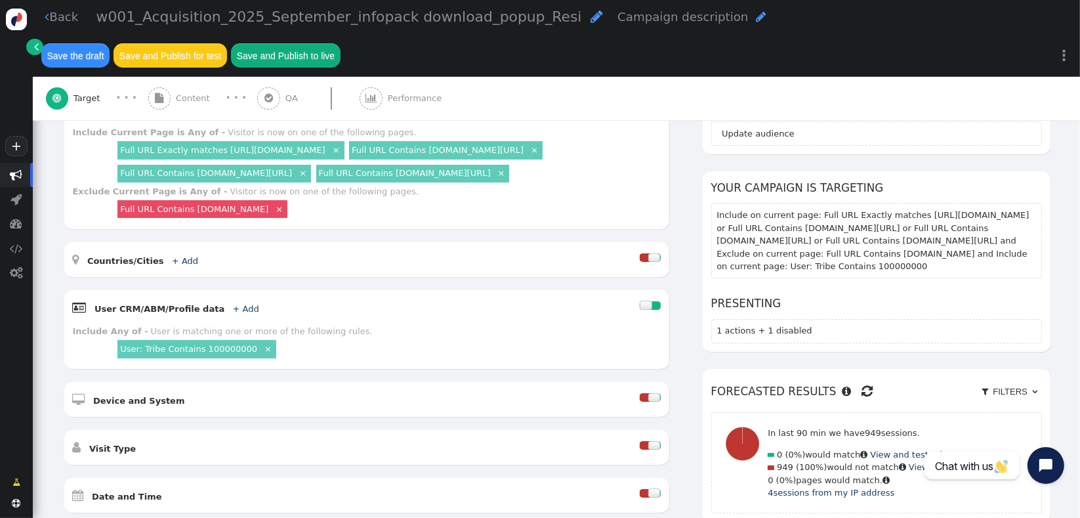
click at [862, 381] on span "" at bounding box center [867, 391] width 11 height 20
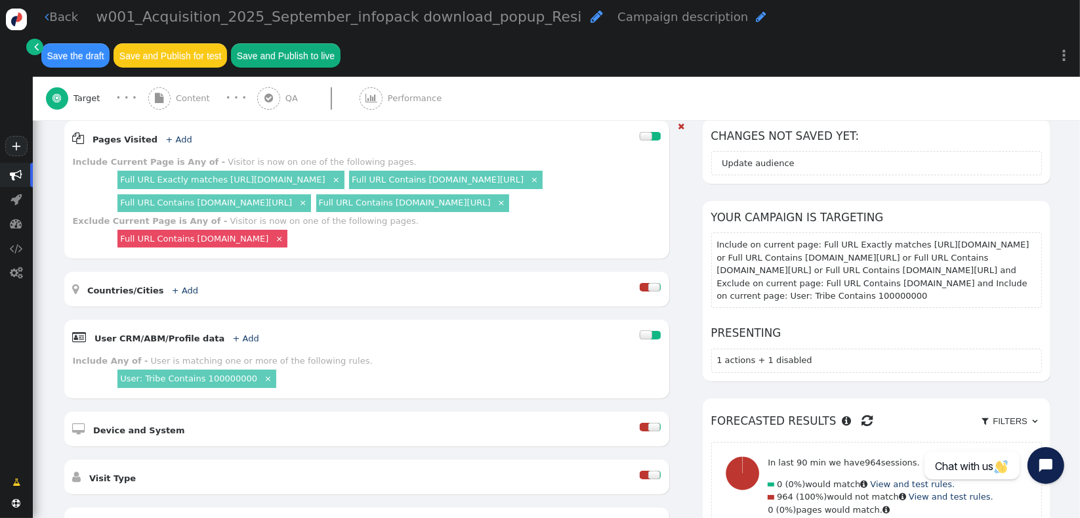
scroll to position [188, 0]
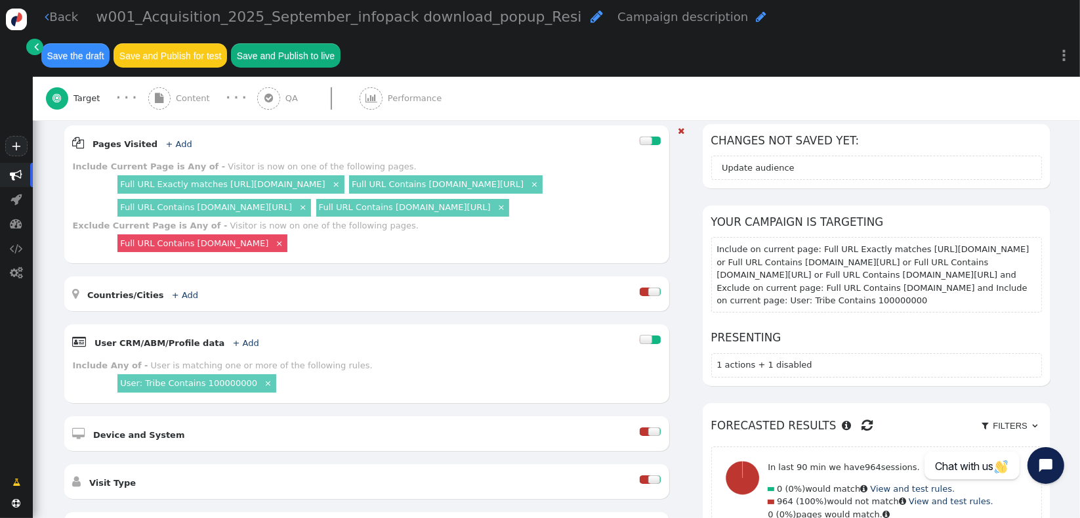
click at [274, 179] on link "Full URL Exactly matches [URL][DOMAIN_NAME]" at bounding box center [222, 184] width 205 height 10
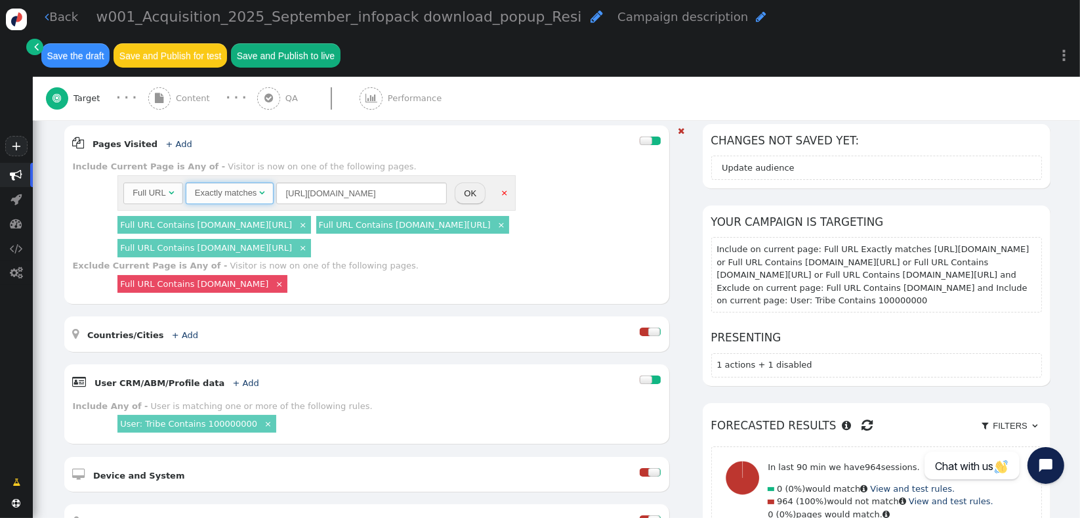
click at [259, 188] on span "" at bounding box center [261, 192] width 5 height 9
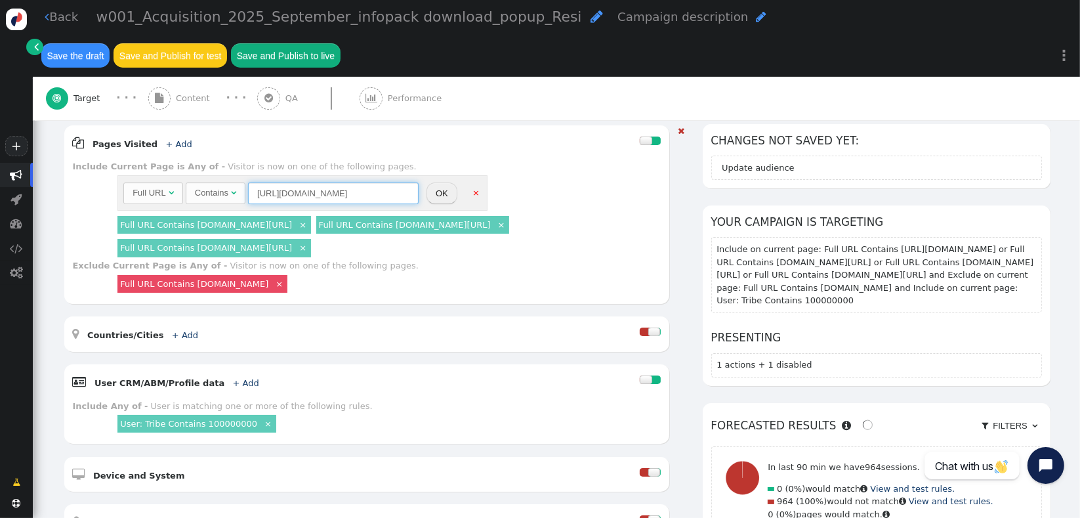
drag, startPoint x: 281, startPoint y: 149, endPoint x: 238, endPoint y: 143, distance: 43.7
click at [238, 182] on div "Full URL  Contains  [URL][DOMAIN_NAME] = (Empty) [DOMAIN_NAME]  (Nothing) " at bounding box center [270, 193] width 295 height 22
click at [367, 182] on input "[DOMAIN_NAME][URL]" at bounding box center [333, 193] width 171 height 22
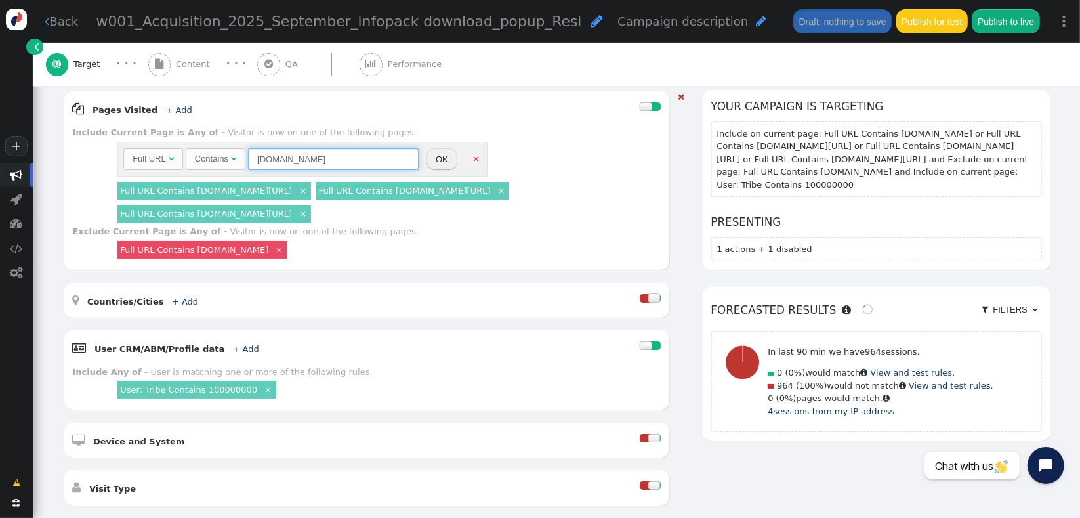
type input "[DOMAIN_NAME]"
click at [436, 152] on button "OK" at bounding box center [441, 159] width 31 height 22
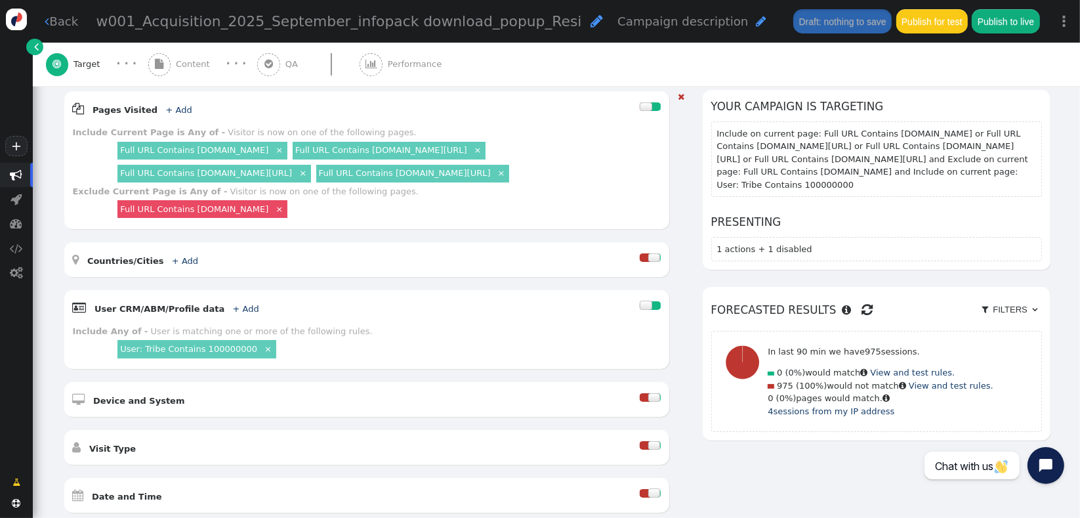
click at [879, 299] on span " Filter by my IP  Filters  Remove all filters" at bounding box center [960, 309] width 163 height 21
click at [862, 300] on span "" at bounding box center [867, 310] width 11 height 20
click at [640, 300] on div at bounding box center [646, 304] width 12 height 9
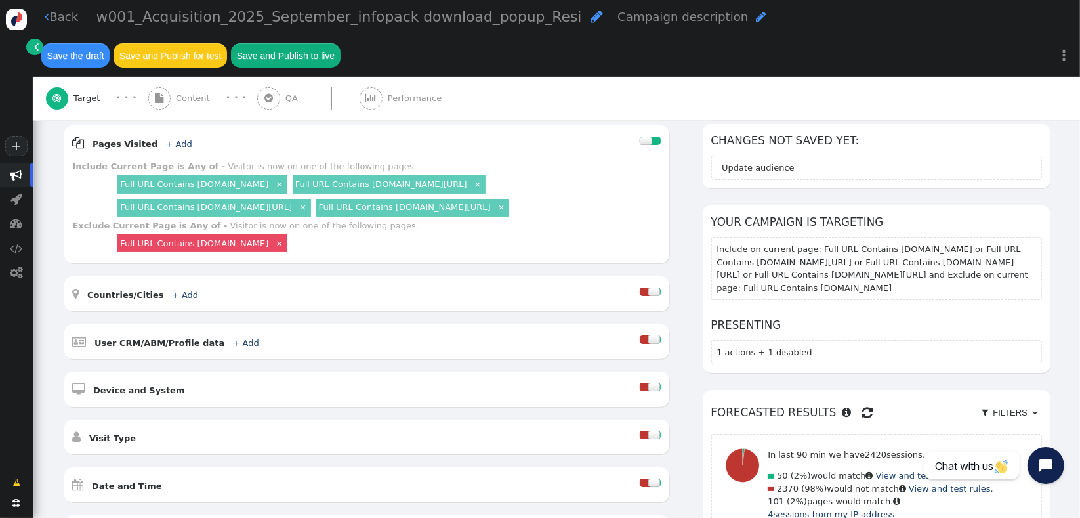
click at [228, 179] on link "Full URL Contains [DOMAIN_NAME]" at bounding box center [194, 184] width 148 height 10
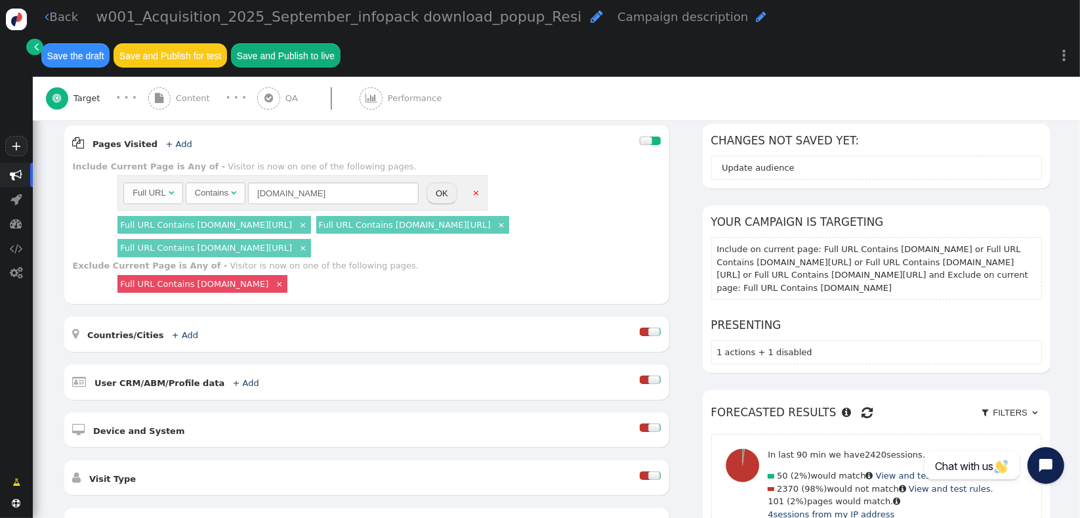
click at [225, 186] on div "Contains" at bounding box center [211, 192] width 33 height 13
click at [291, 182] on input "[DOMAIN_NAME]" at bounding box center [361, 193] width 171 height 22
paste input "[URL][DOMAIN_NAME]"
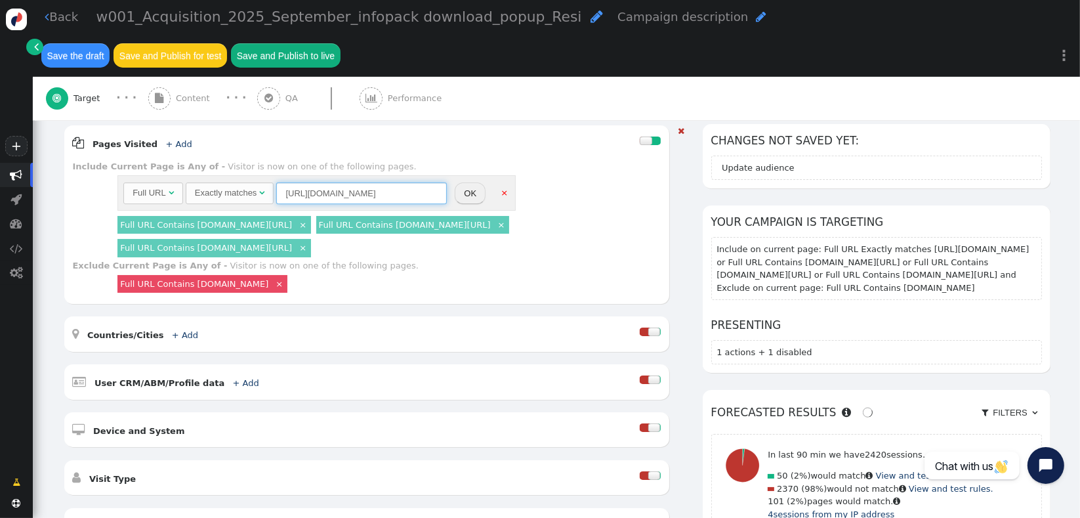
type input "[URL][DOMAIN_NAME]"
click at [462, 182] on button "OK" at bounding box center [470, 193] width 31 height 22
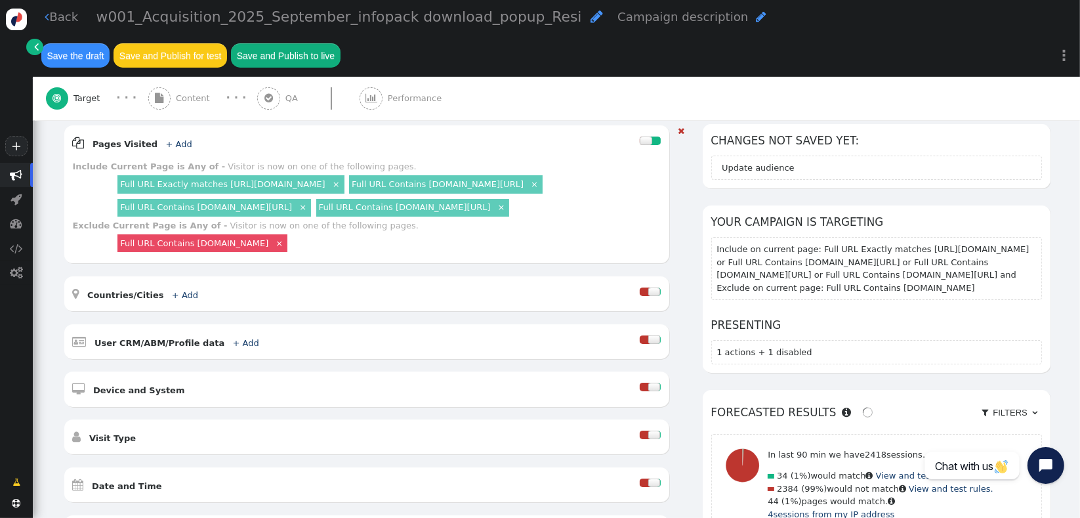
click at [640, 335] on div at bounding box center [645, 339] width 10 height 9
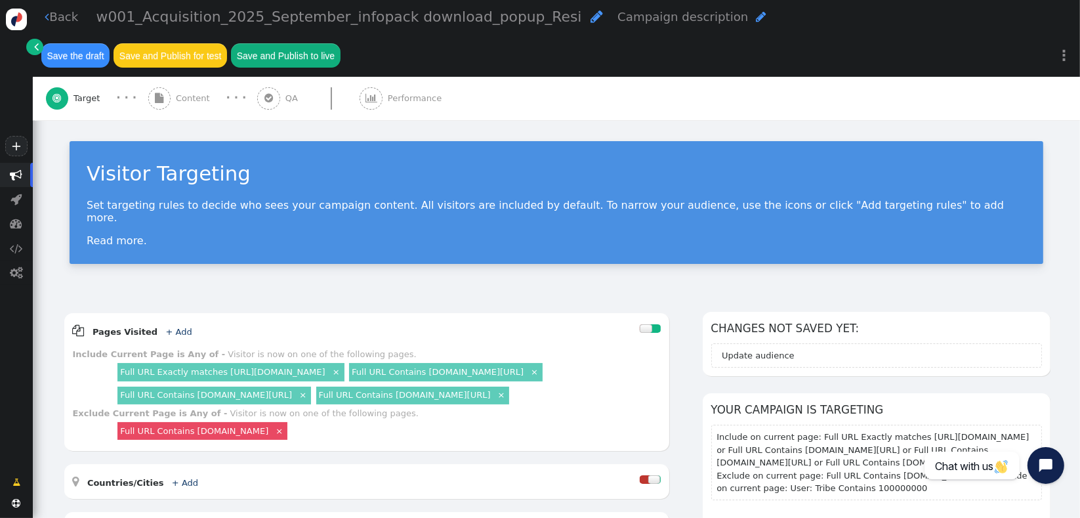
scroll to position [188, 0]
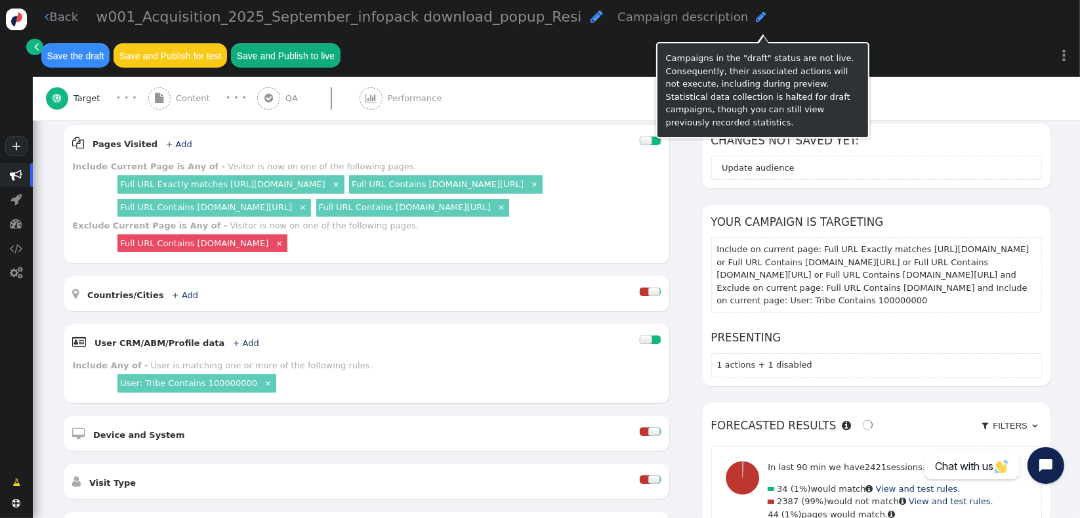
click at [110, 43] on button "Save the draft" at bounding box center [75, 55] width 68 height 24
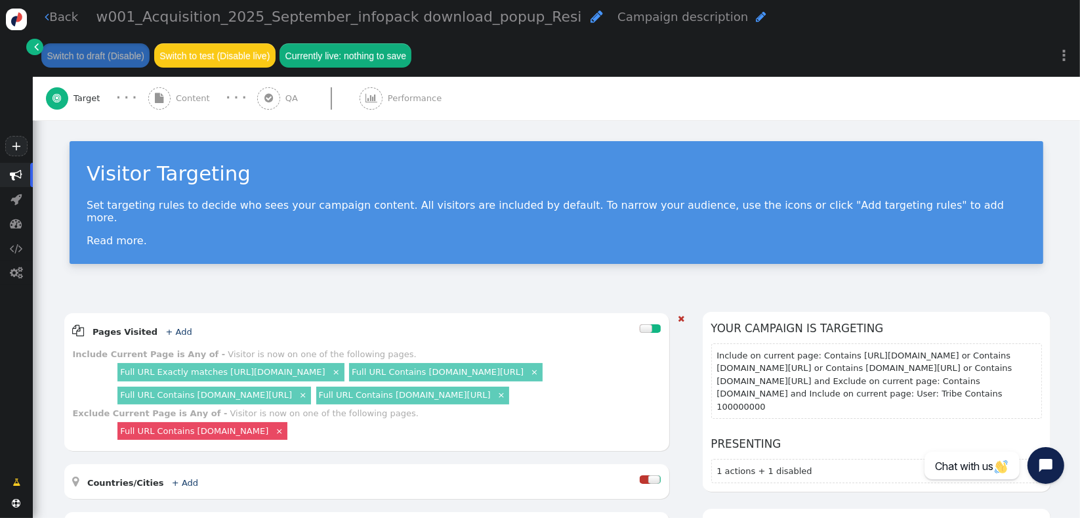
click at [300, 367] on link "Full URL Exactly matches [URL][DOMAIN_NAME]" at bounding box center [222, 372] width 205 height 10
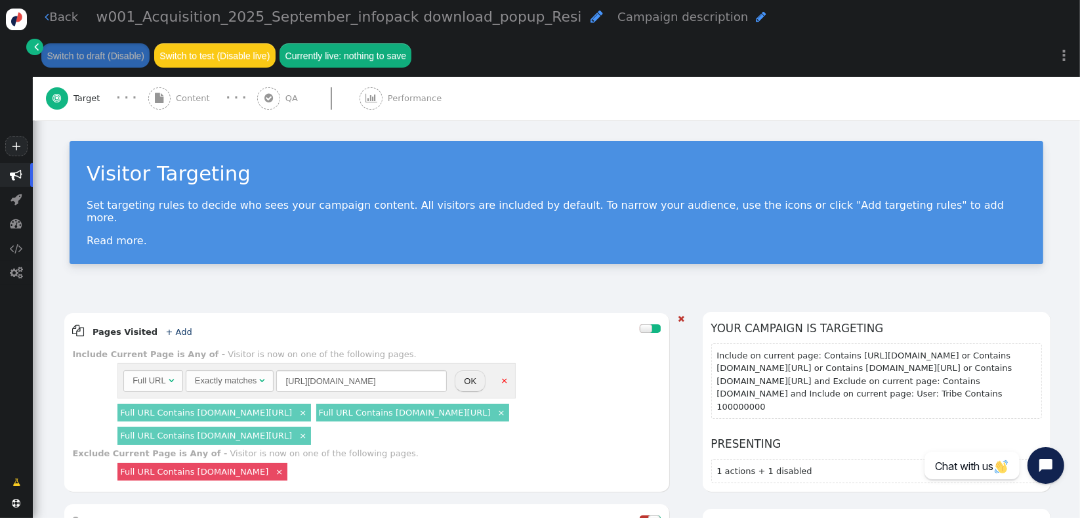
click at [255, 374] on div "Exactly matches" at bounding box center [226, 380] width 62 height 13
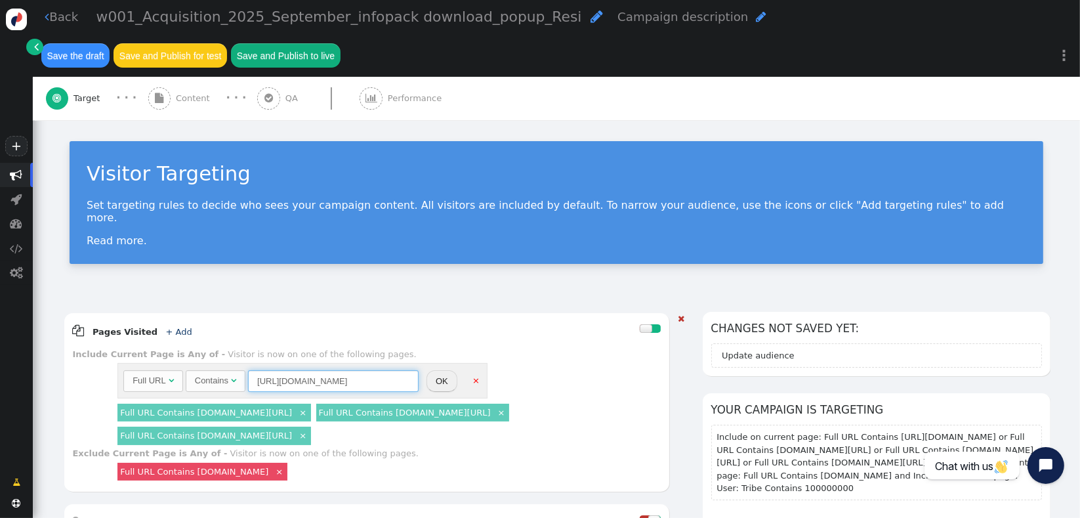
drag, startPoint x: 280, startPoint y: 336, endPoint x: 222, endPoint y: 340, distance: 58.5
click at [222, 370] on div "Full URL  Contains  [URL][DOMAIN_NAME] = (Empty) [DOMAIN_NAME]  (Nothing) " at bounding box center [270, 381] width 295 height 22
type input "[DOMAIN_NAME]"
click at [451, 370] on button "OK" at bounding box center [441, 381] width 31 height 22
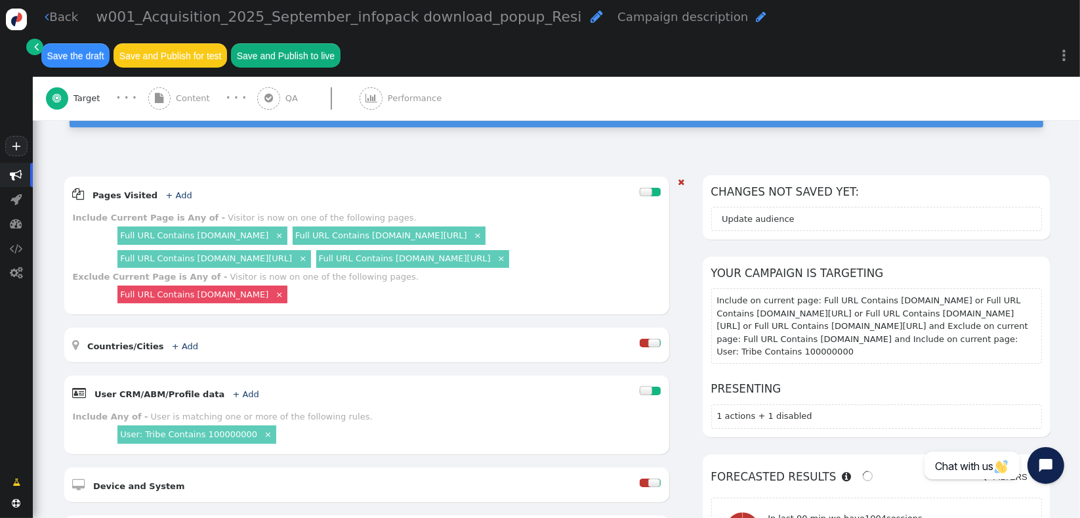
scroll to position [143, 0]
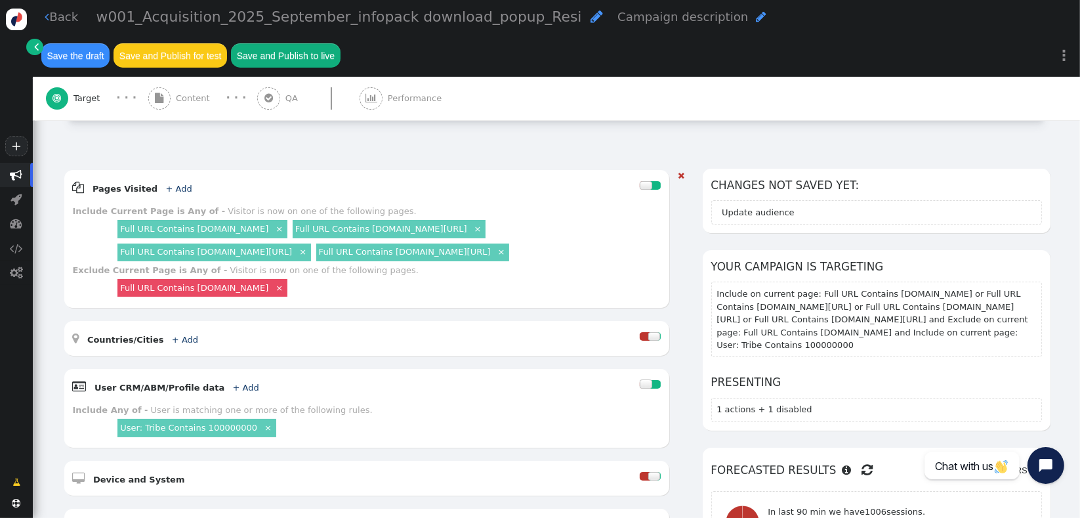
click at [851, 456] on h6 "Forecasted results    Filter by my IP  Filters  Remove all filters" at bounding box center [876, 470] width 331 height 29
click at [862, 460] on span "" at bounding box center [867, 470] width 11 height 20
click at [650, 380] on div at bounding box center [655, 384] width 10 height 9
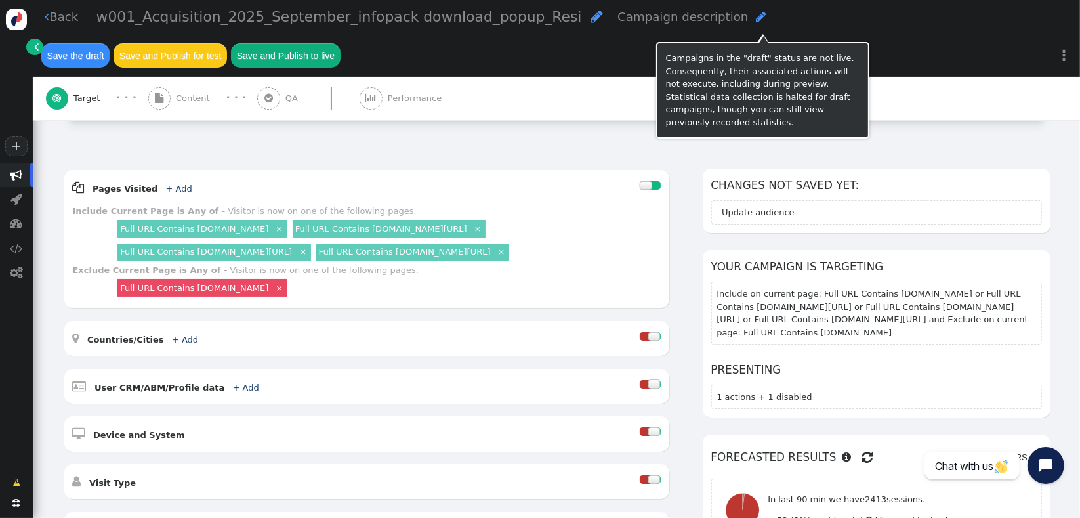
click at [110, 43] on button "Save the draft" at bounding box center [75, 55] width 68 height 24
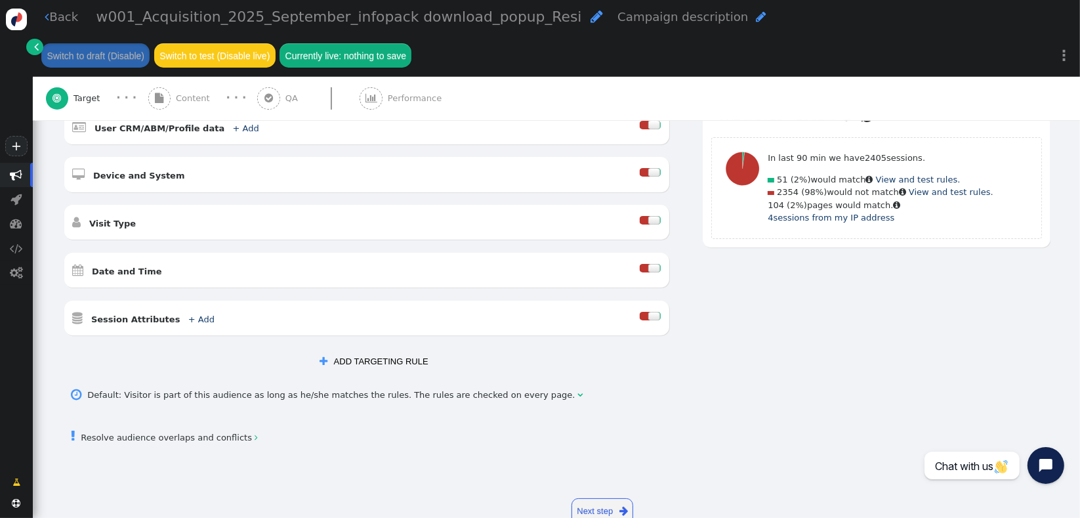
scroll to position [423, 0]
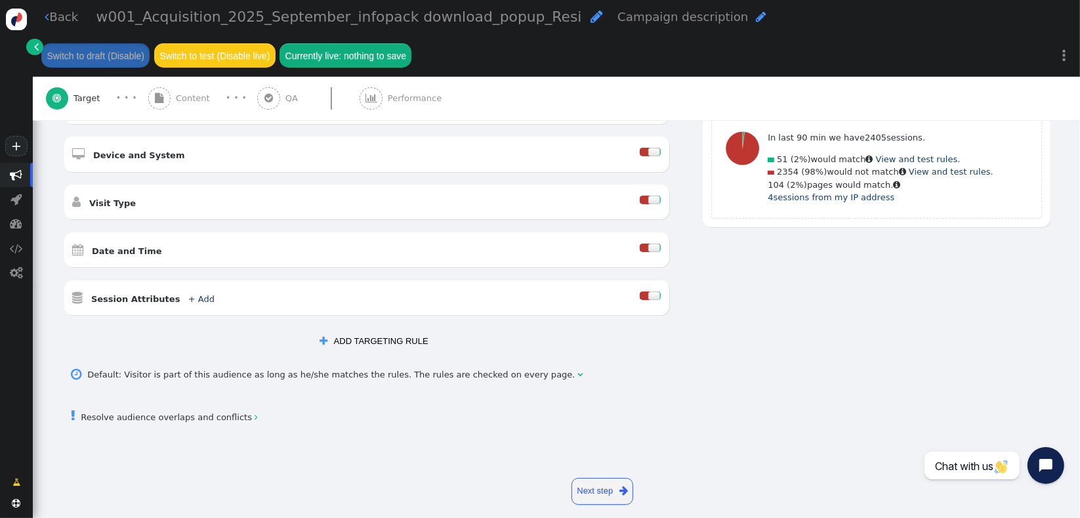
click at [141, 412] on link " Resolve audience overlaps and conflicts " at bounding box center [165, 417] width 186 height 10
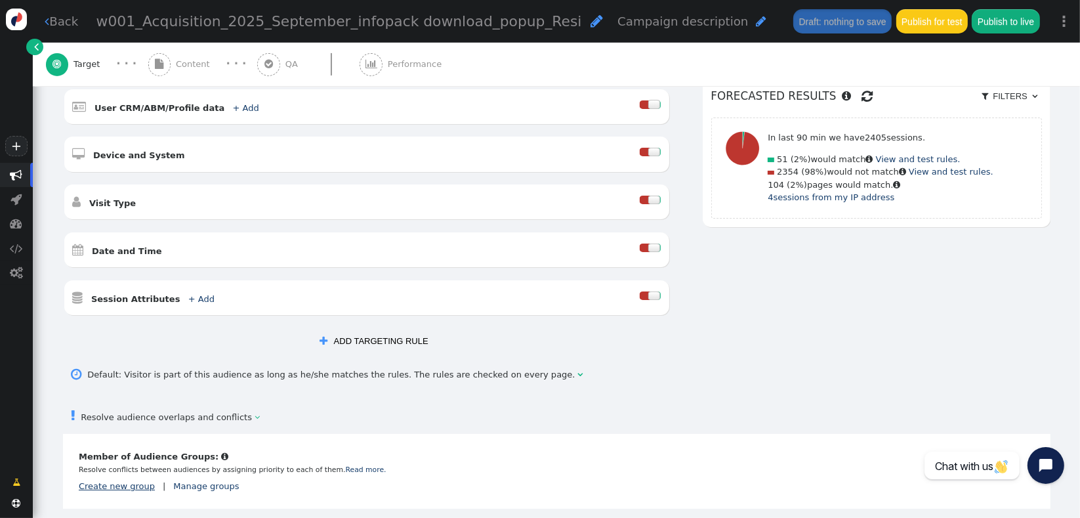
click at [106, 481] on link "Create new group" at bounding box center [117, 486] width 76 height 10
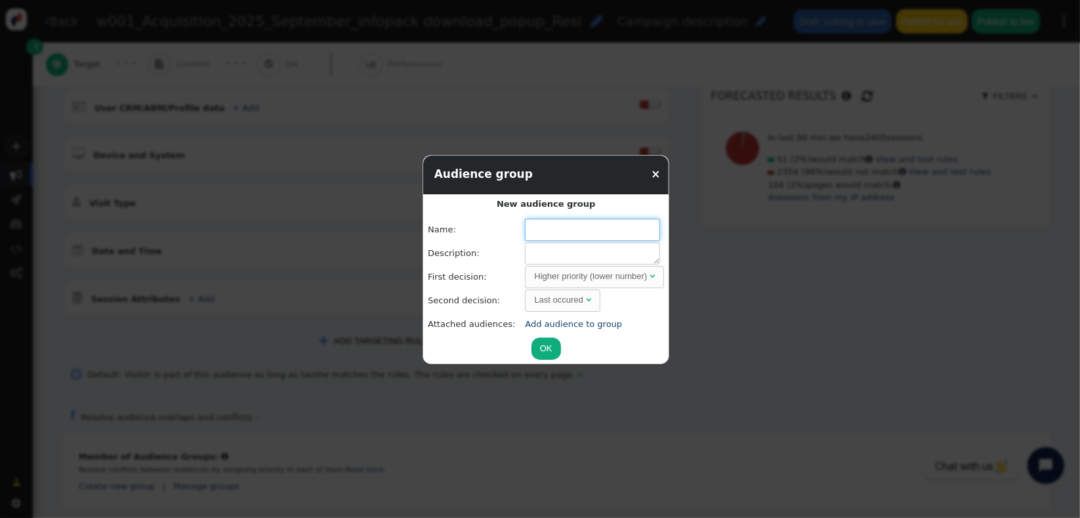
click at [543, 234] on input "text" at bounding box center [592, 229] width 135 height 22
type input "R"
click at [598, 279] on div "Higher priority (lower number)" at bounding box center [590, 276] width 113 height 13
click at [560, 297] on div "Last occured" at bounding box center [558, 299] width 49 height 13
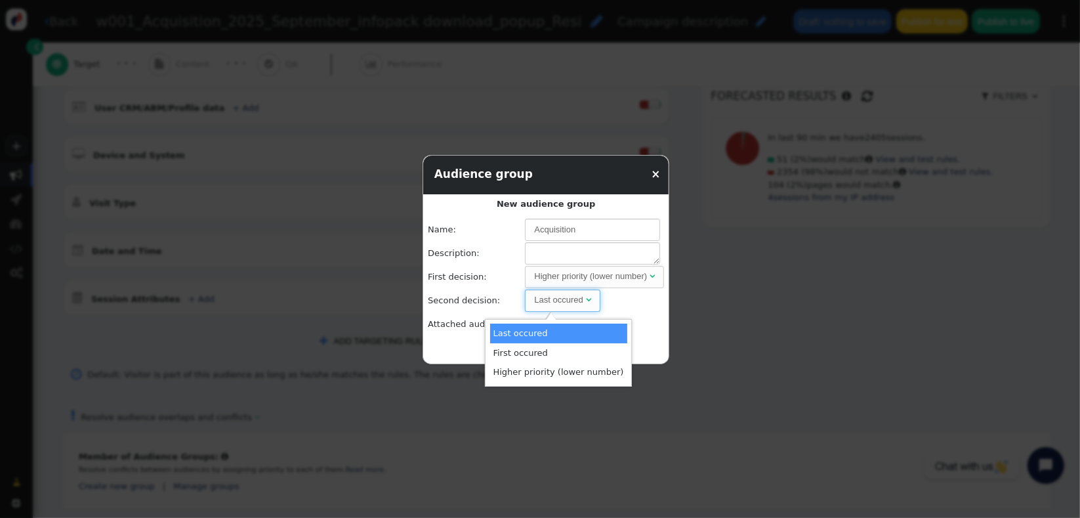
click at [610, 301] on td "Last occured " at bounding box center [594, 300] width 139 height 22
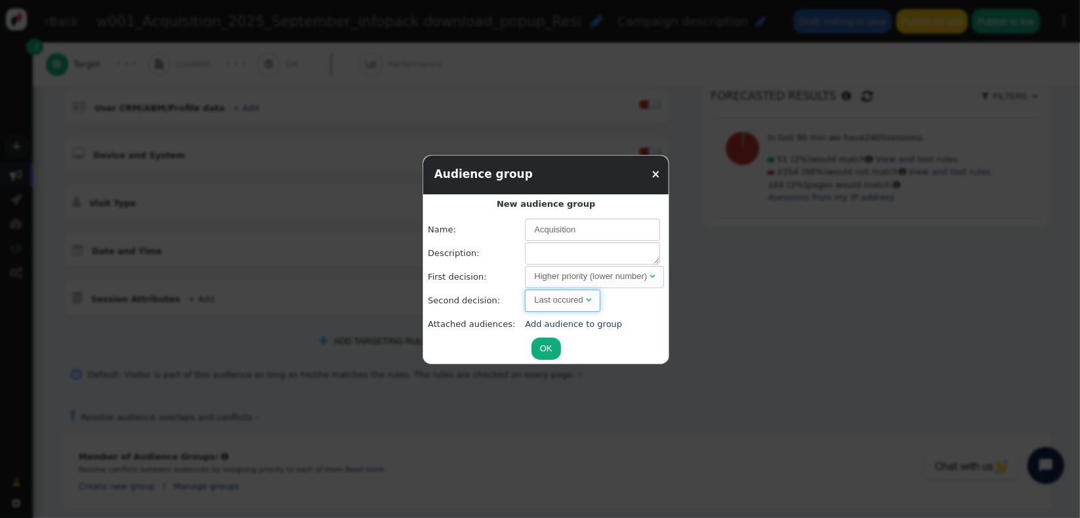
click at [586, 299] on span "" at bounding box center [588, 299] width 5 height 9
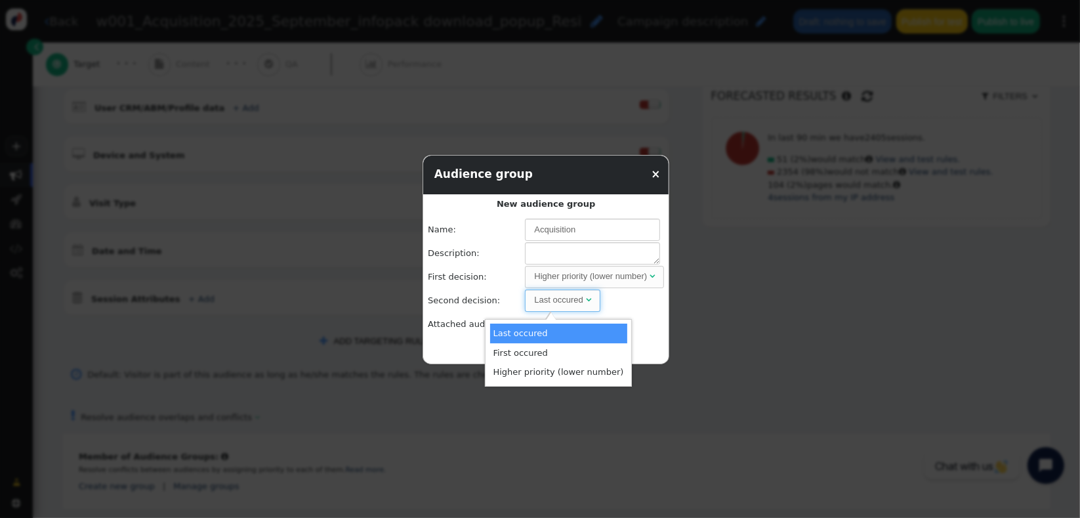
drag, startPoint x: 573, startPoint y: 335, endPoint x: 601, endPoint y: 321, distance: 30.8
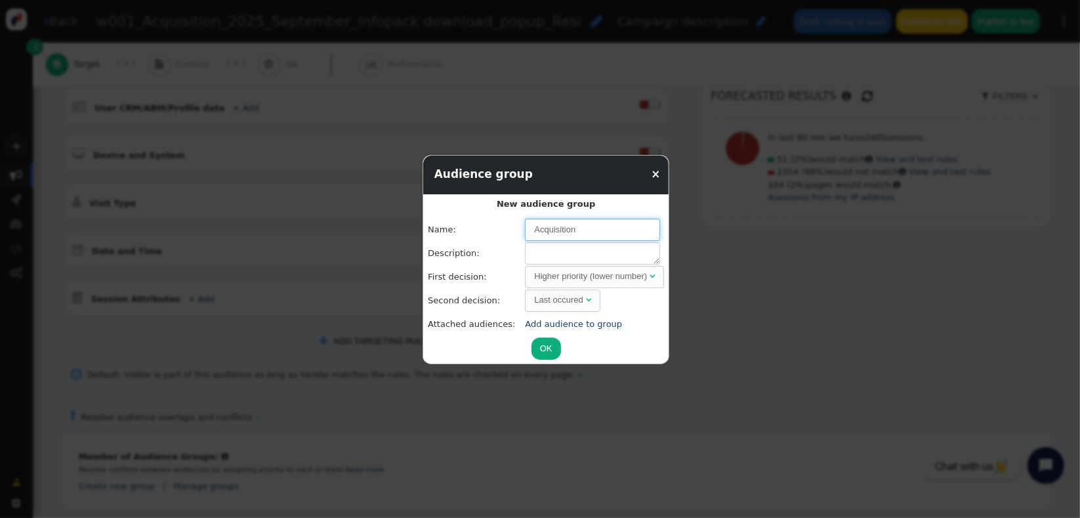
click at [600, 228] on input "Acquisition" at bounding box center [592, 229] width 135 height 22
type input "Acquisition - Connective website"
click at [564, 321] on link "Add audience to group" at bounding box center [573, 324] width 97 height 10
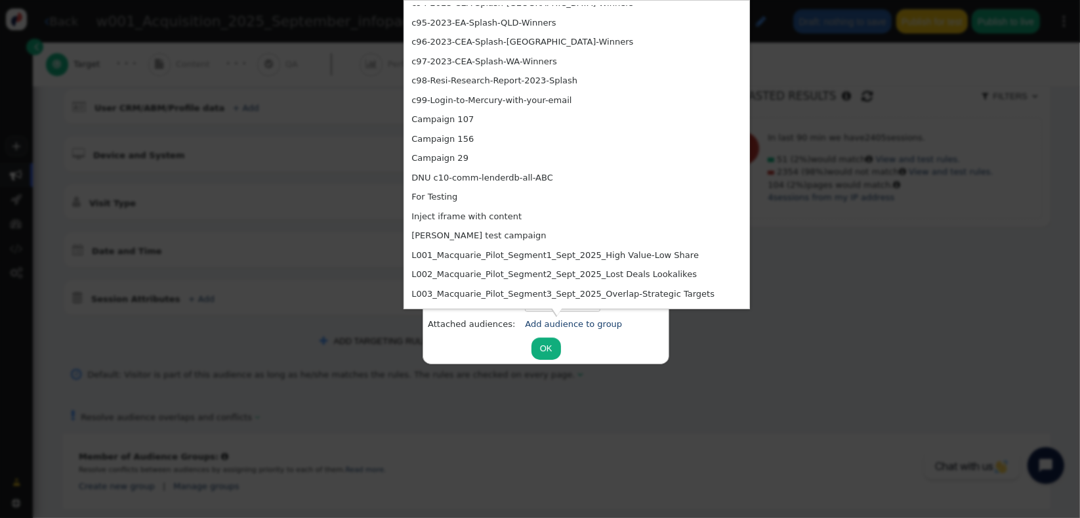
scroll to position [3727, 0]
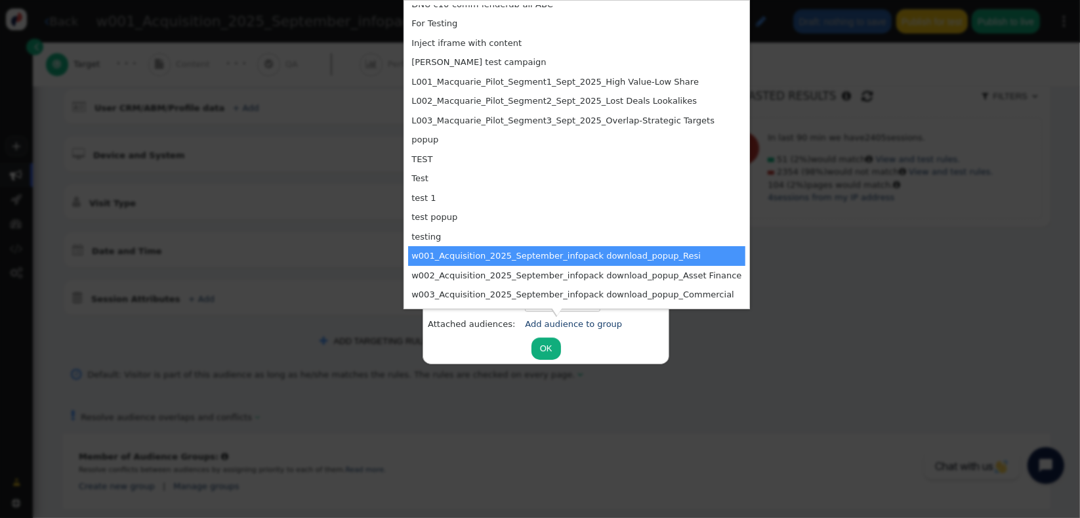
click at [622, 259] on td "w001_Acquisition_2025_September_infopack download_popup_Resi" at bounding box center [576, 256] width 337 height 20
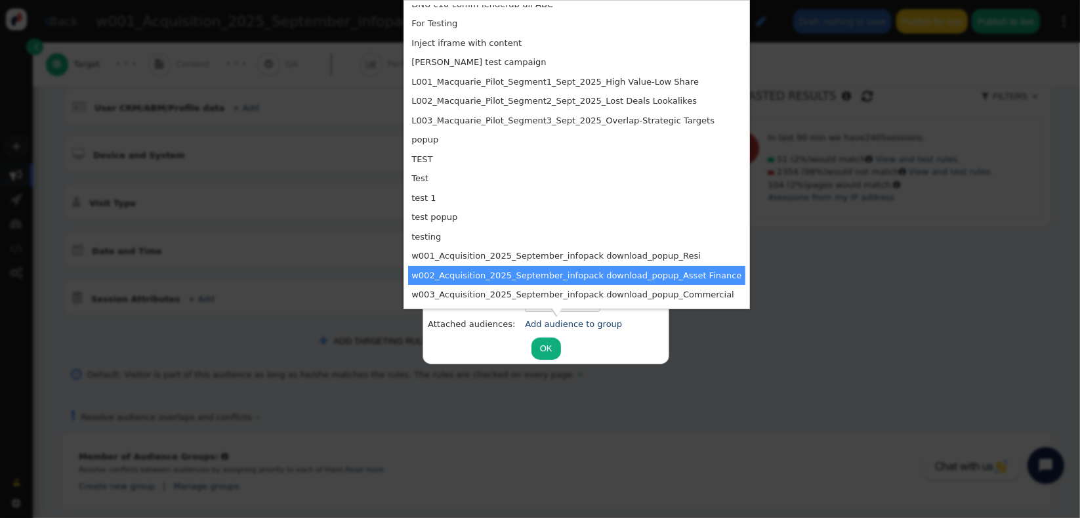
click at [468, 276] on td "w002_Acquisition_2025_September_infopack download_popup_Asset Finance" at bounding box center [576, 276] width 337 height 20
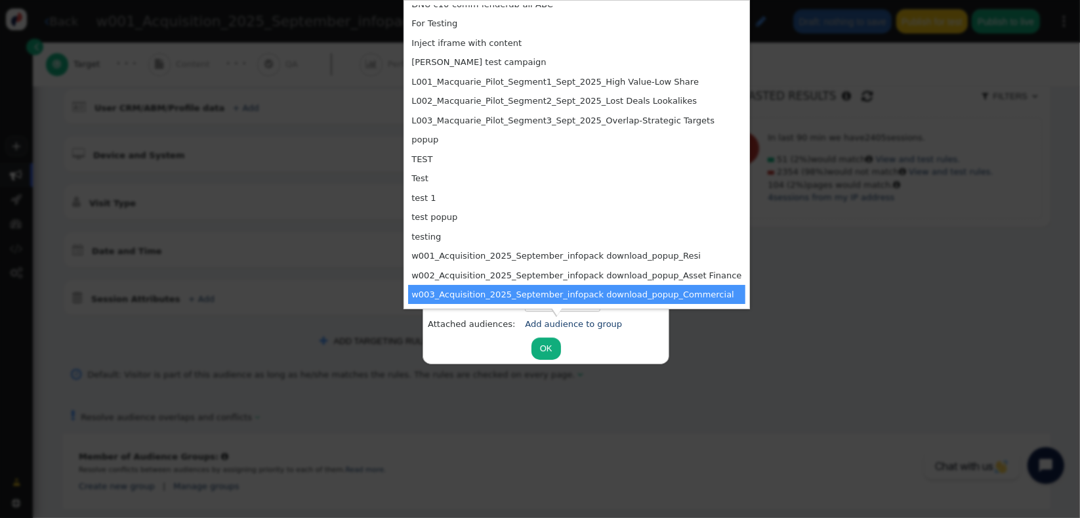
click at [505, 295] on td "w003_Acquisition_2025_September_infopack download_popup_Commercial" at bounding box center [576, 295] width 337 height 20
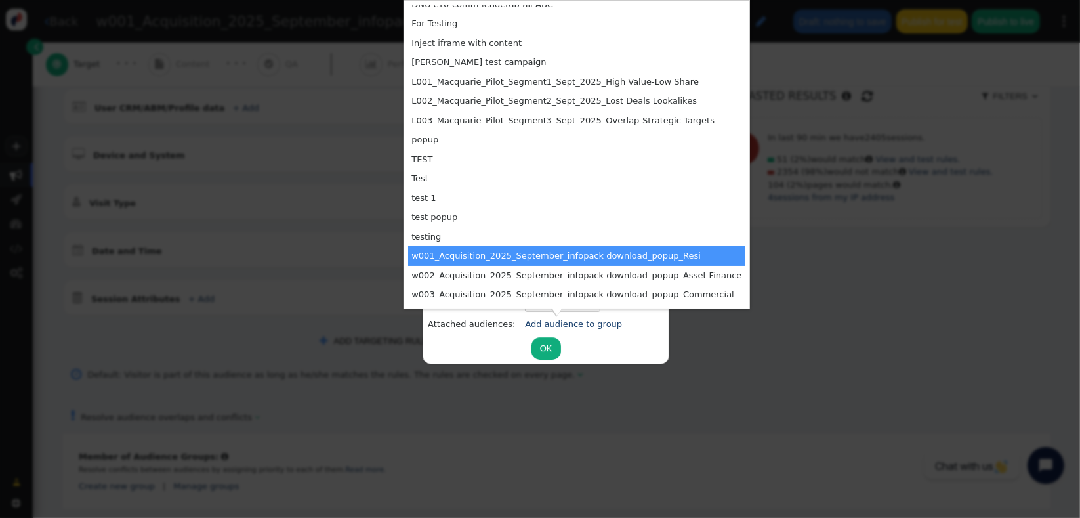
click at [426, 250] on td "w001_Acquisition_2025_September_infopack download_popup_Resi" at bounding box center [576, 256] width 337 height 20
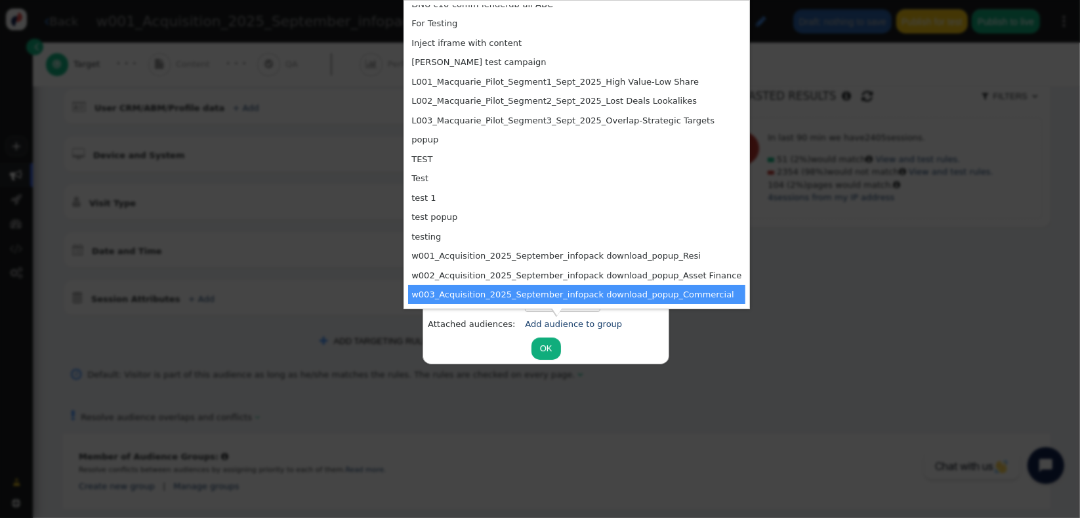
click at [531, 347] on button "OK" at bounding box center [546, 348] width 30 height 22
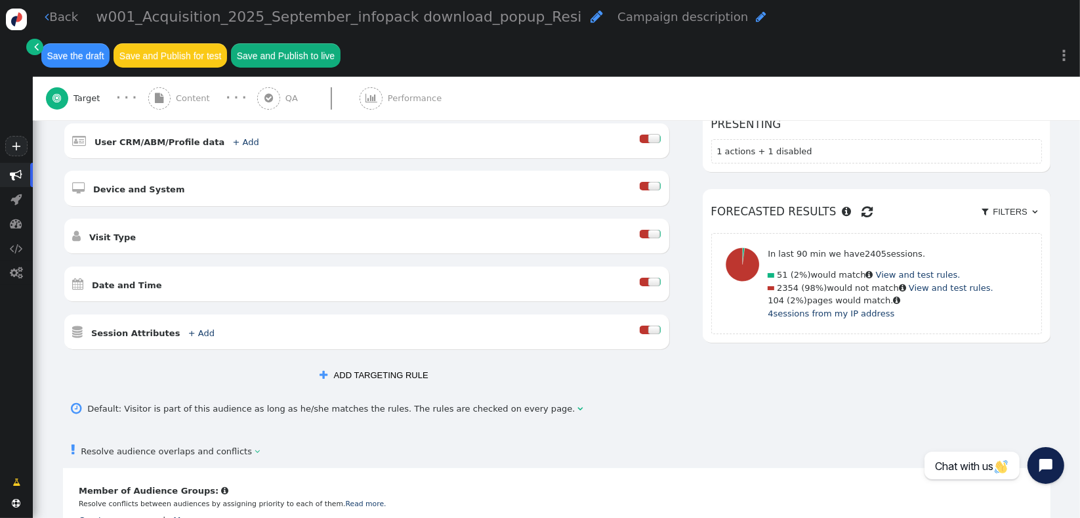
scroll to position [487, 0]
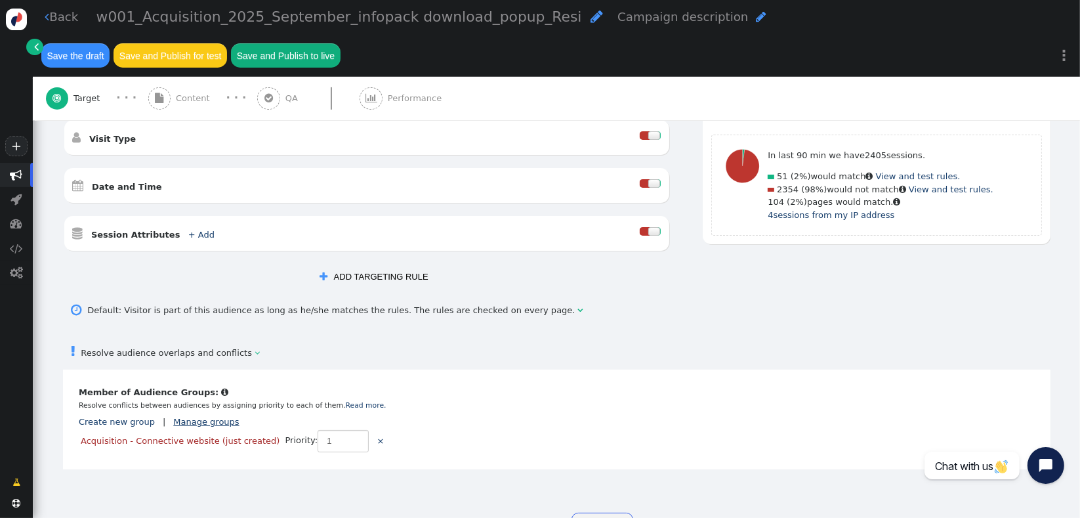
click at [173, 417] on link "Manage groups" at bounding box center [206, 422] width 66 height 10
click at [146, 400] on td "Acquisition - Connective website" at bounding box center [167, 400] width 139 height 13
click at [398, 369] on div " Cancellable audience  Member of Audience Groups:  Resolve conflicts between…" at bounding box center [556, 419] width 987 height 100
click at [150, 436] on link "Acquisition - Connective website (just created)" at bounding box center [180, 441] width 199 height 10
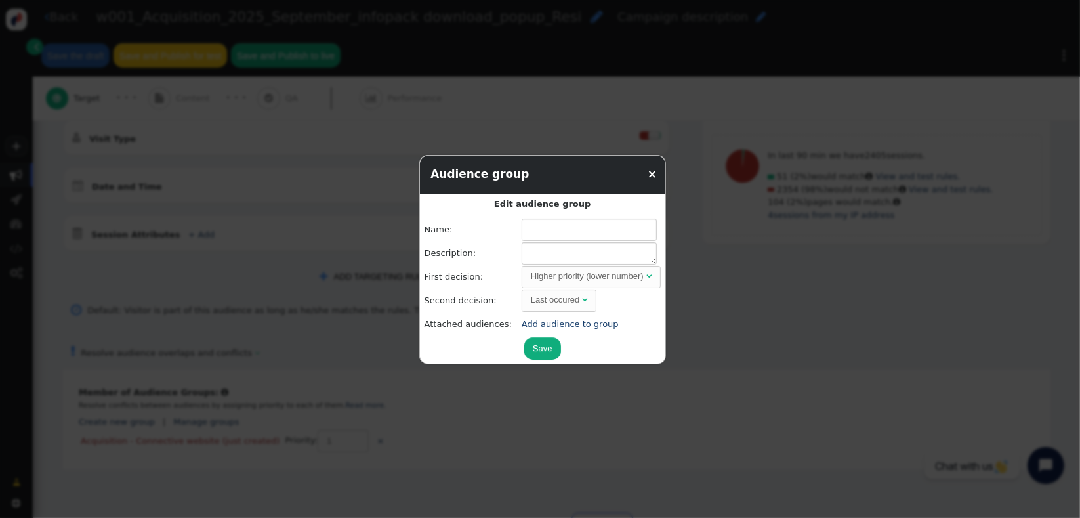
type input "Acquisition - Connective website"
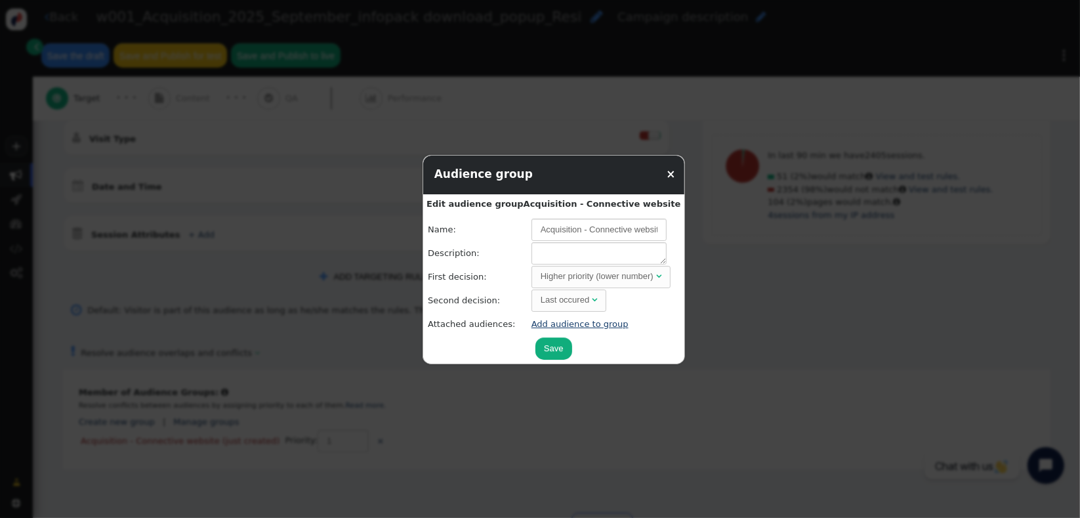
click at [572, 322] on link "Add audience to group" at bounding box center [579, 324] width 97 height 10
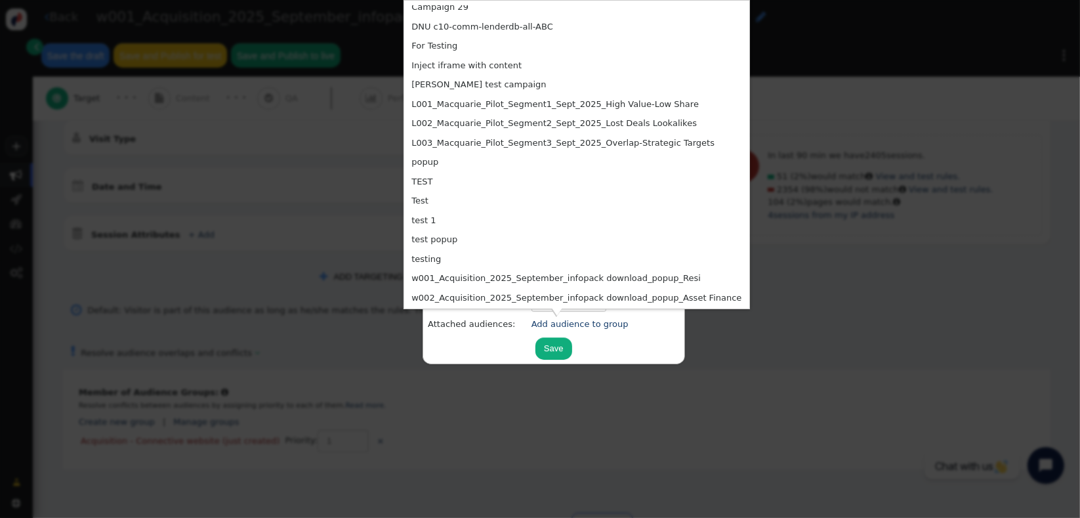
scroll to position [3727, 0]
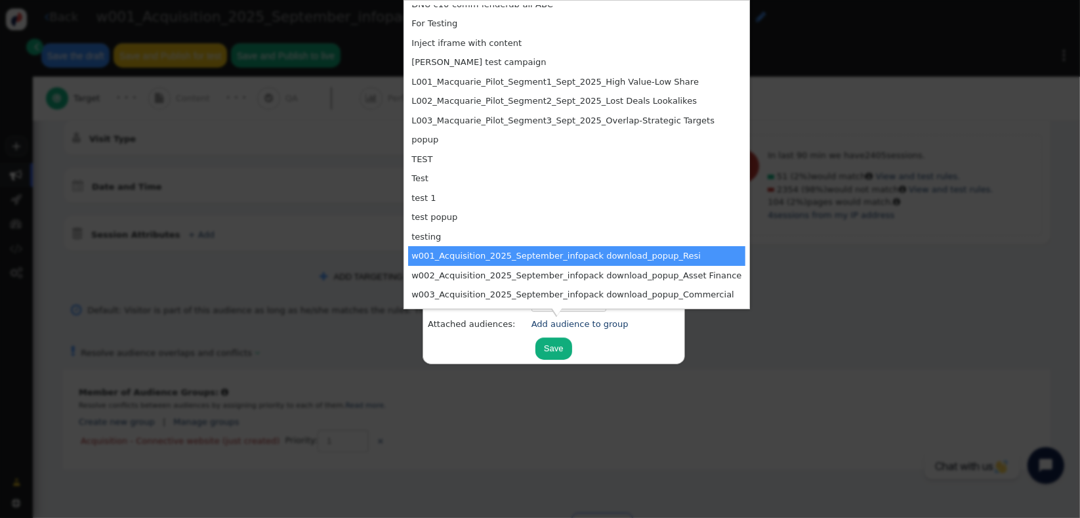
click at [448, 253] on td "w001_Acquisition_2025_September_infopack download_popup_Resi" at bounding box center [576, 256] width 337 height 20
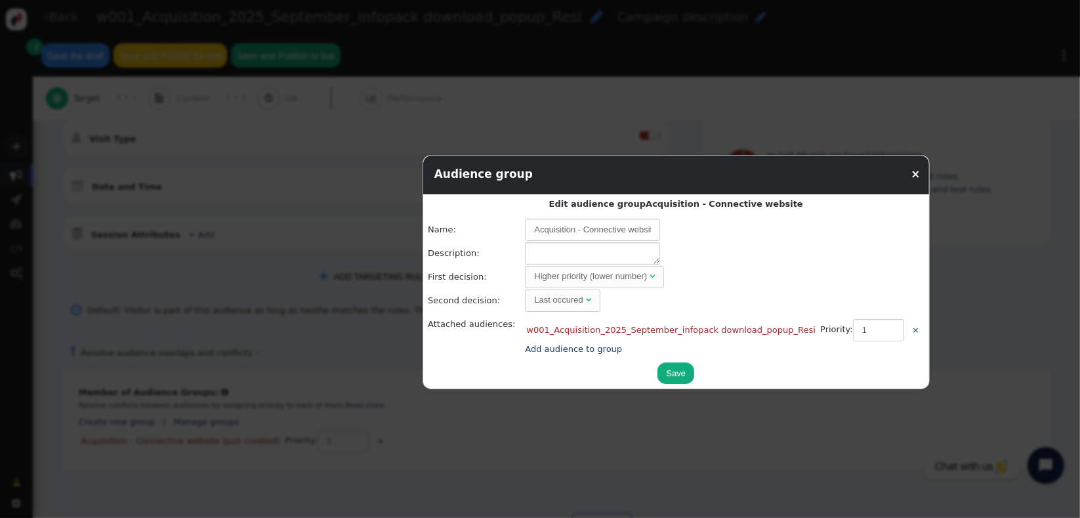
click at [415, 260] on div at bounding box center [540, 259] width 1080 height 518
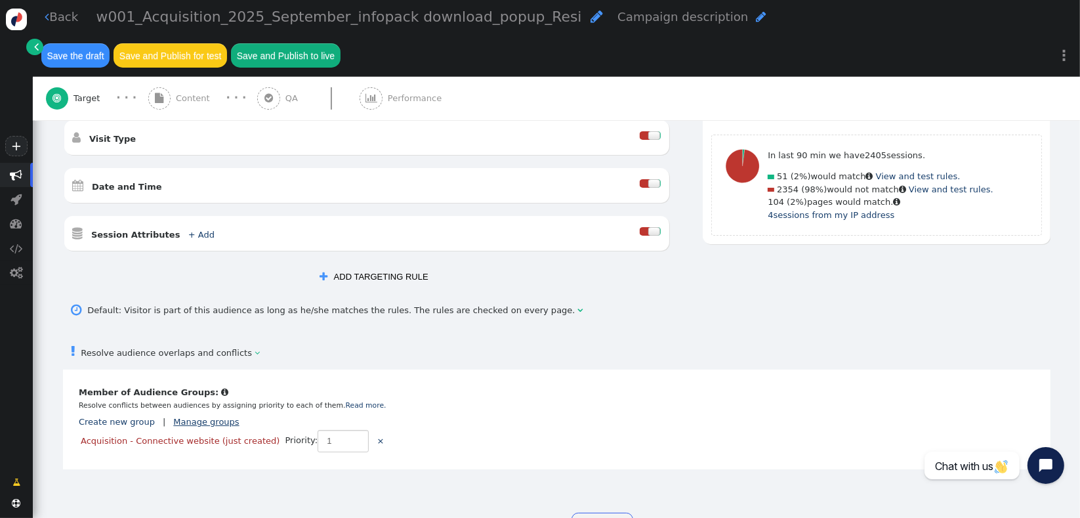
click at [173, 417] on link "Manage groups" at bounding box center [206, 422] width 66 height 10
click at [214, 417] on link "Manage groups" at bounding box center [206, 422] width 66 height 10
click at [129, 436] on link "Acquisition - Connective website (just created)" at bounding box center [180, 441] width 199 height 10
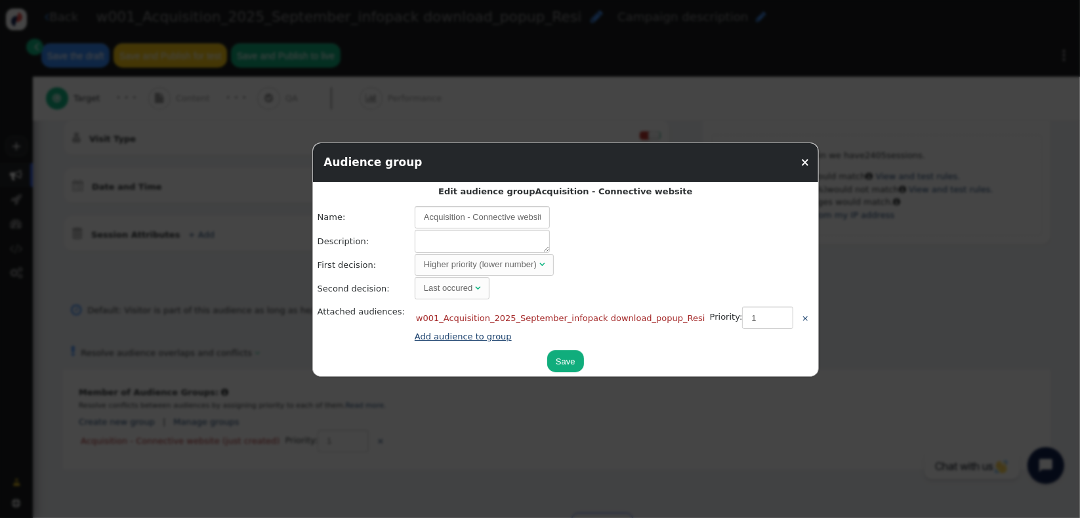
click at [436, 337] on link "Add audience to group" at bounding box center [463, 336] width 97 height 10
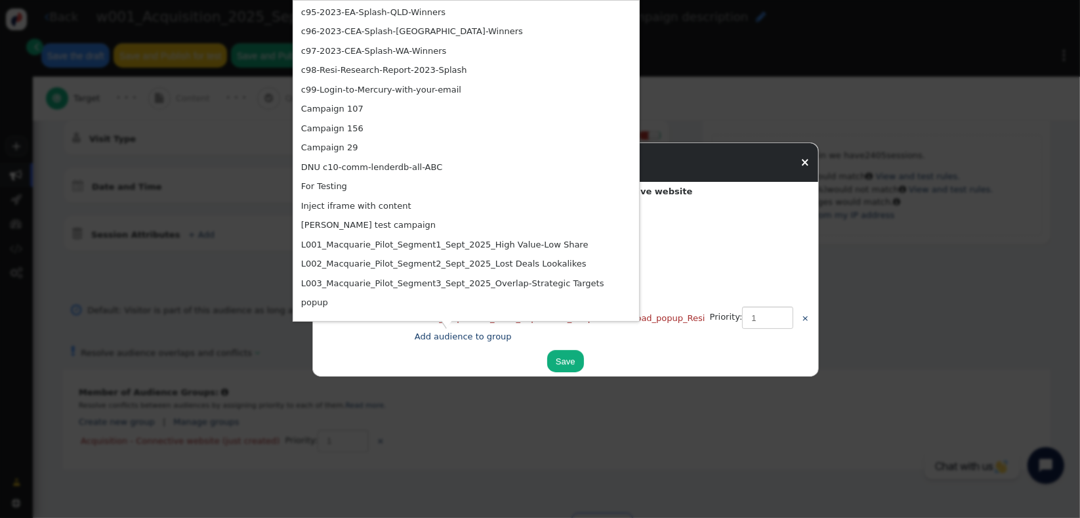
scroll to position [3695, 0]
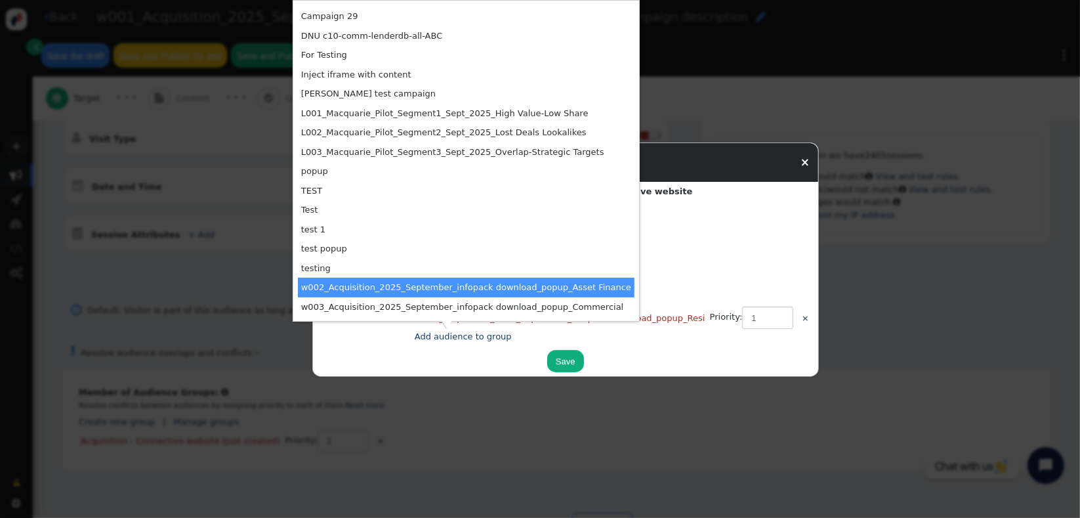
click at [391, 291] on td "w002_Acquisition_2025_September_infopack download_popup_Asset Finance" at bounding box center [466, 288] width 337 height 20
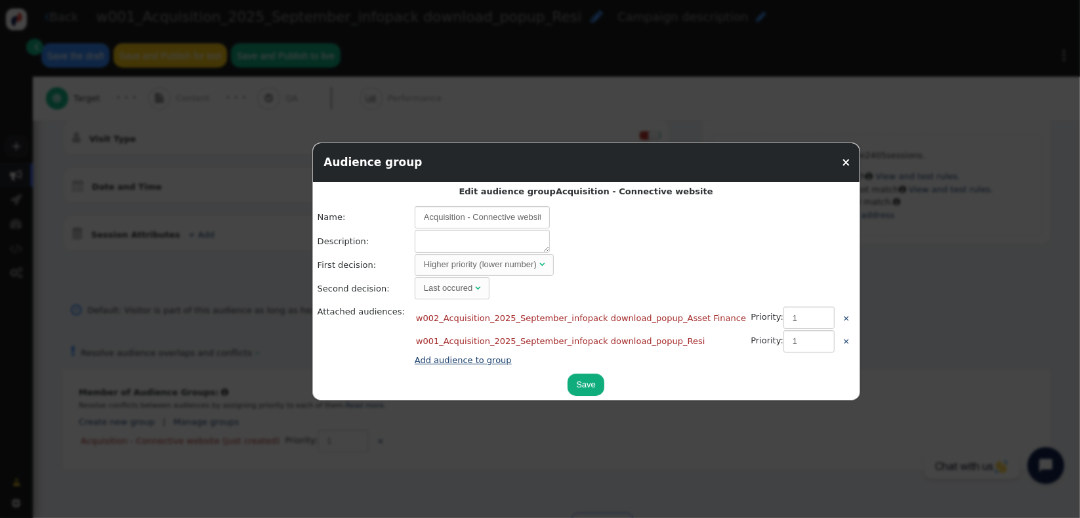
click at [426, 358] on link "Add audience to group" at bounding box center [463, 360] width 97 height 10
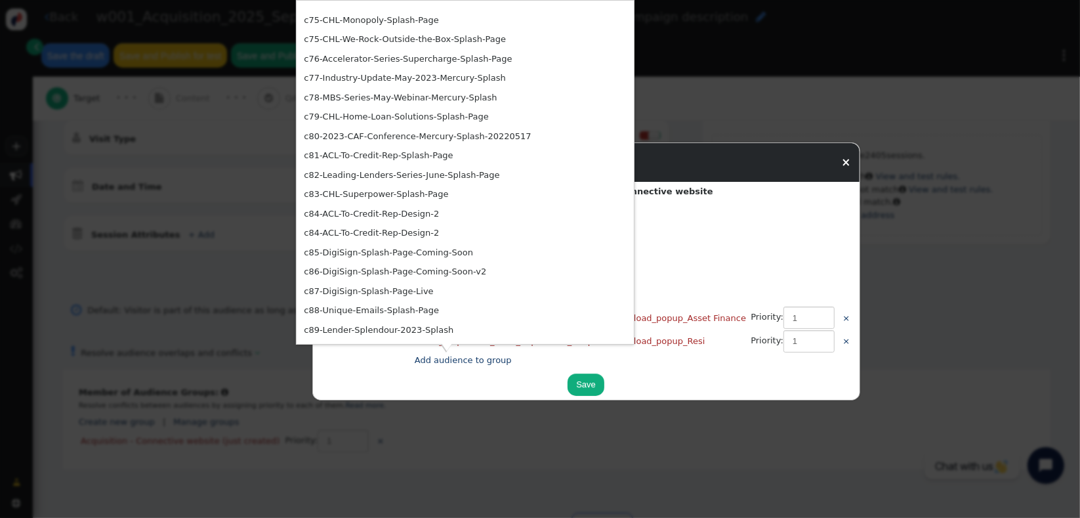
scroll to position [3652, 0]
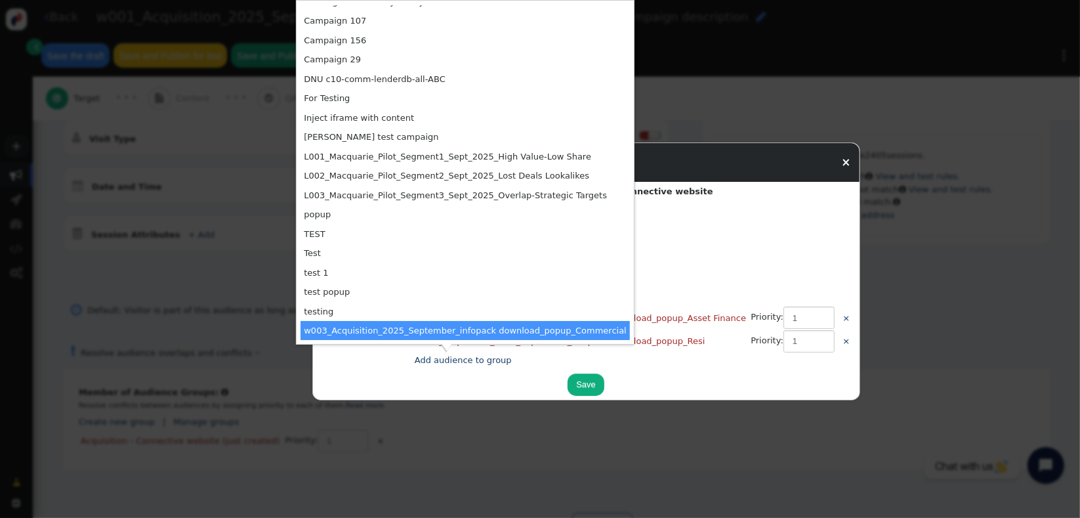
click at [344, 324] on td "w003_Acquisition_2025_September_infopack download_popup_Commercial" at bounding box center [464, 331] width 329 height 20
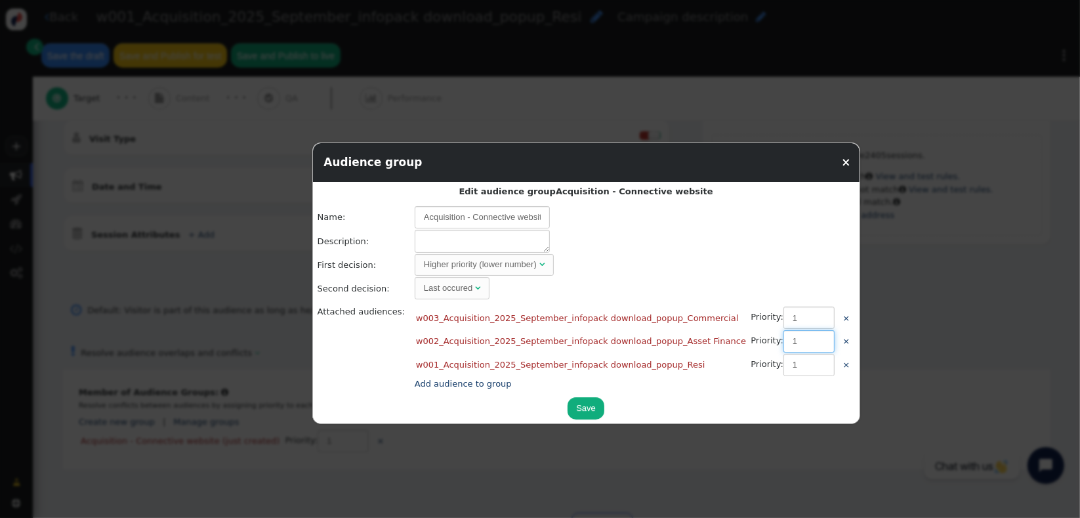
click at [783, 344] on input "1" at bounding box center [808, 341] width 51 height 22
click at [783, 360] on input "2" at bounding box center [808, 365] width 51 height 22
type input "1"
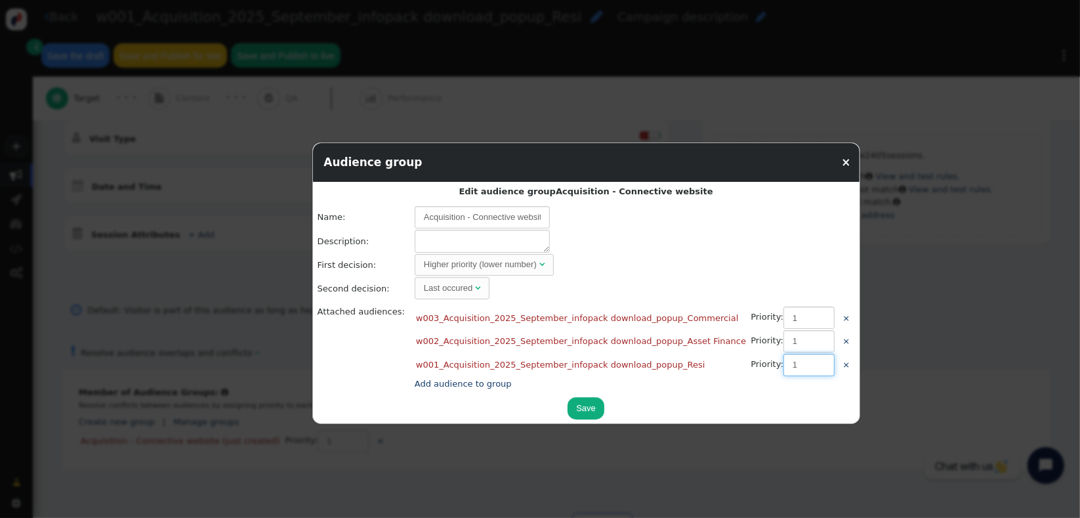
click at [783, 365] on input "1" at bounding box center [808, 365] width 51 height 22
type input "2"
click at [783, 338] on input "2" at bounding box center [808, 341] width 51 height 22
click at [783, 314] on input "2" at bounding box center [808, 317] width 51 height 22
click at [783, 309] on input "2" at bounding box center [808, 317] width 51 height 22
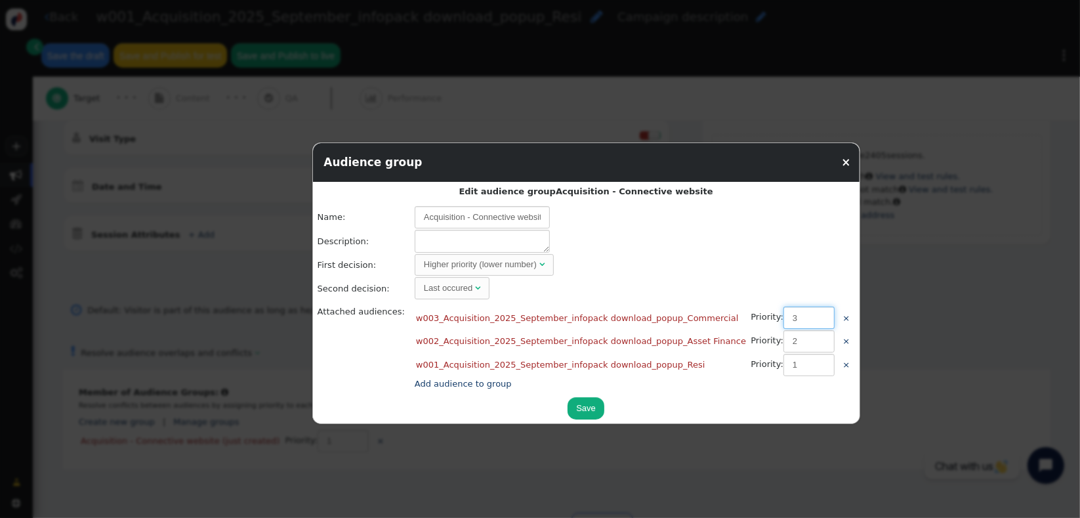
click at [783, 312] on input "3" at bounding box center [808, 317] width 51 height 22
click at [783, 321] on input "2" at bounding box center [808, 317] width 51 height 22
type input "1"
click at [783, 321] on input "1" at bounding box center [808, 317] width 51 height 22
type input "1"
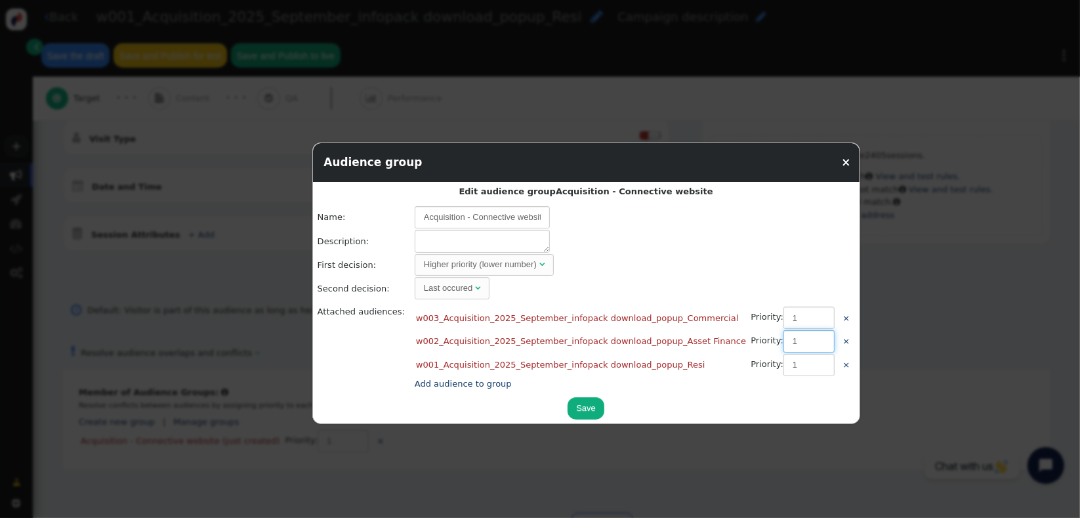
click at [783, 342] on input "1" at bounding box center [808, 341] width 51 height 22
click at [568, 403] on button "Save" at bounding box center [586, 408] width 37 height 22
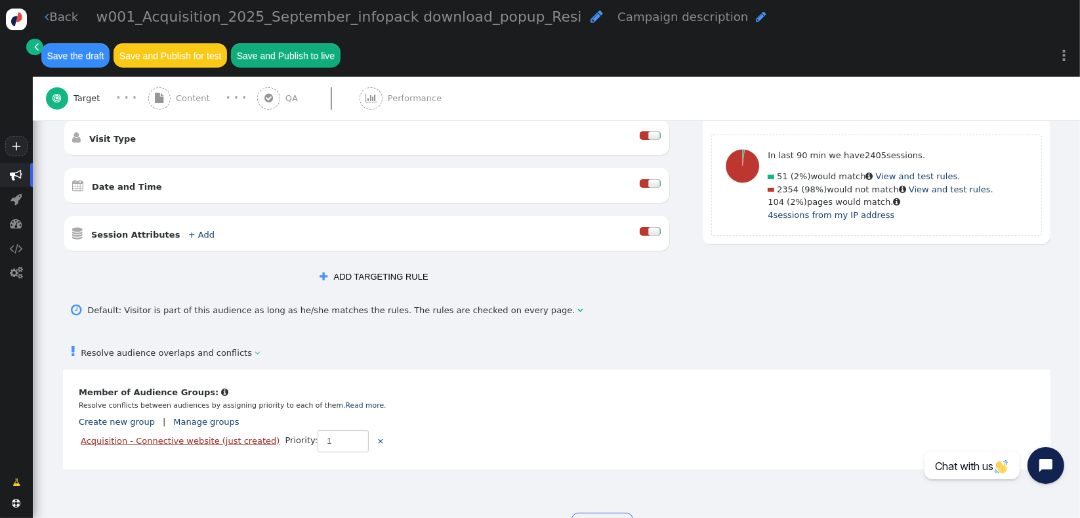
click at [129, 436] on link "Acquisition - Connective website (just created)" at bounding box center [180, 441] width 199 height 10
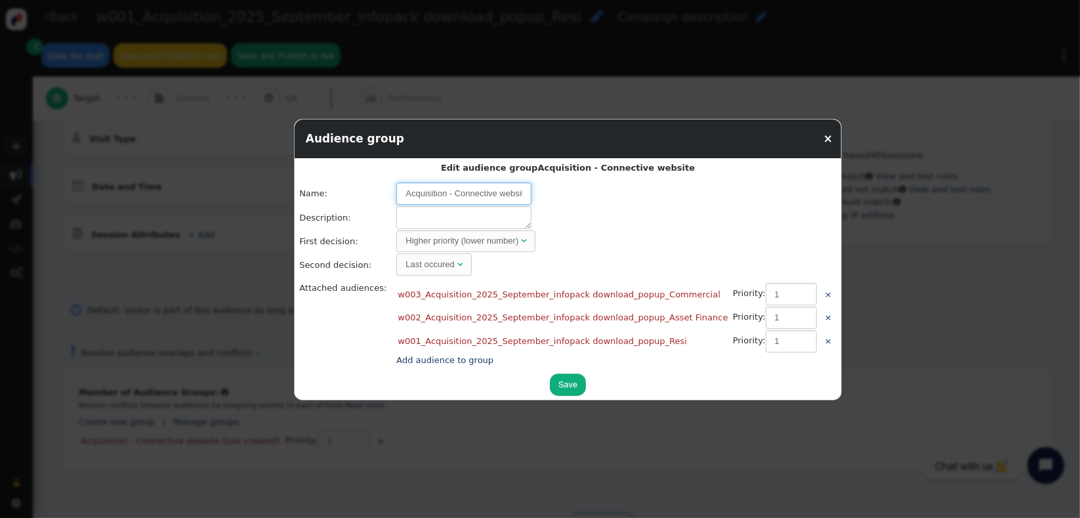
click at [426, 198] on input "Acquisition - Connective website" at bounding box center [463, 193] width 135 height 22
type input "Acquisition - CON - Camp 01 - Leads"
click at [424, 222] on textarea at bounding box center [463, 217] width 135 height 23
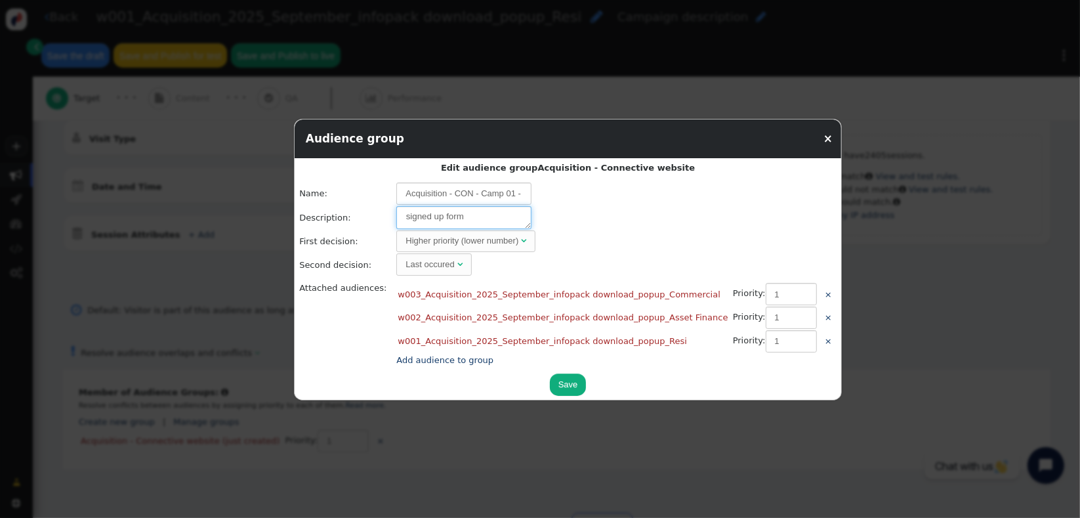
type textarea "signed up form"
click at [550, 385] on button "Save" at bounding box center [568, 384] width 37 height 22
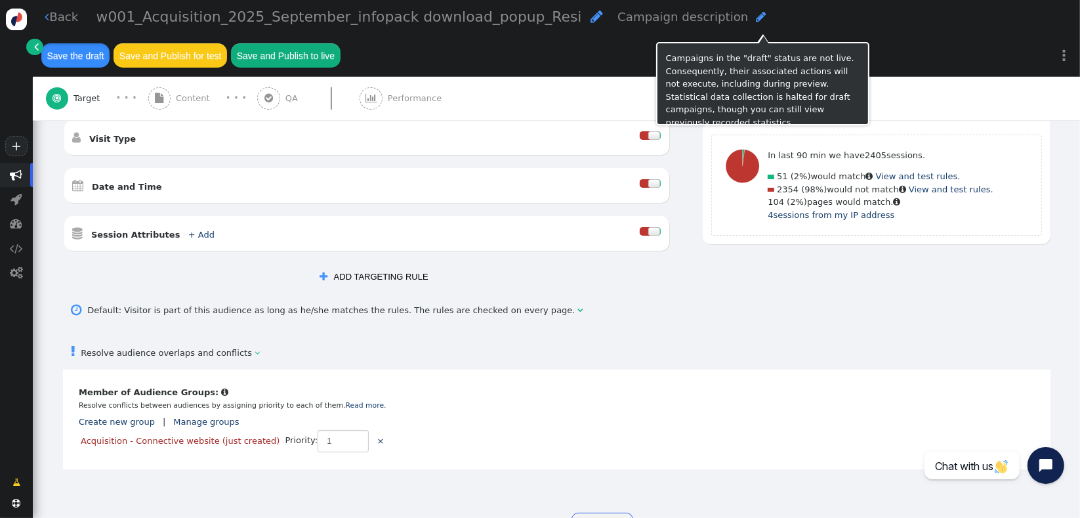
click at [110, 43] on button "Save the draft" at bounding box center [75, 55] width 68 height 24
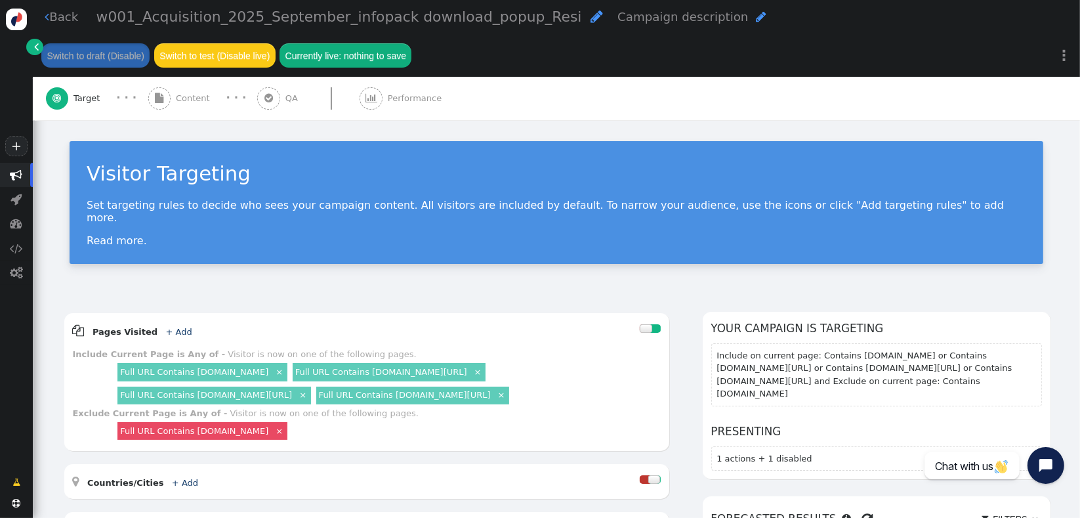
click at [477, 267] on div "Visitor Targeting Set targeting rules to decide who sees your campaign content.…" at bounding box center [556, 207] width 1047 height 175
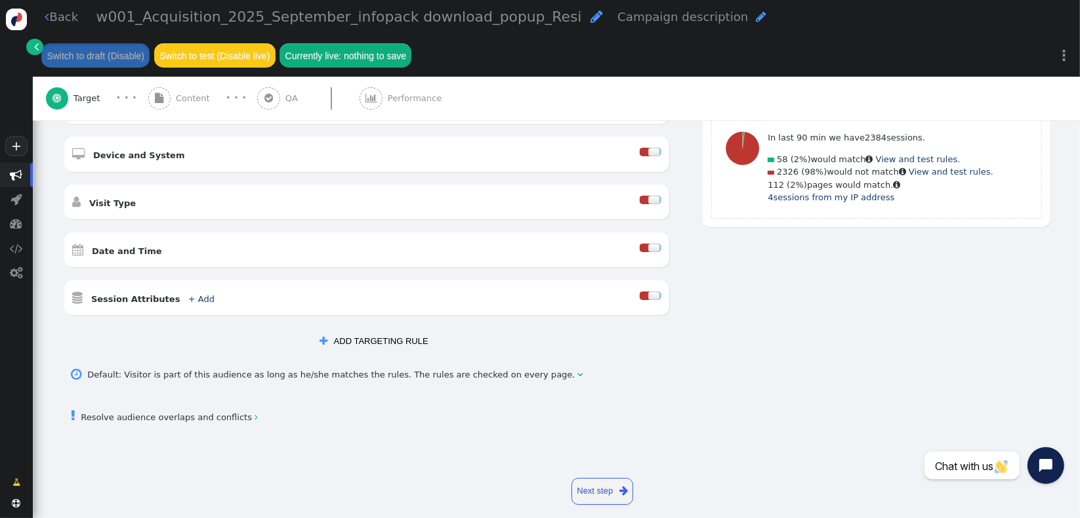
click at [219, 412] on link " Resolve audience overlaps and conflicts " at bounding box center [165, 417] width 186 height 10
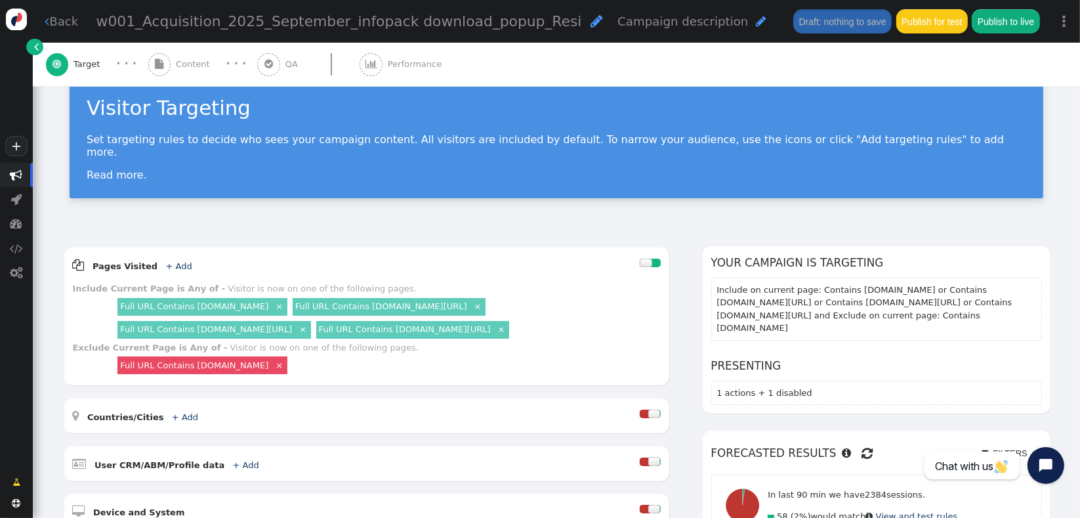
scroll to position [0, 0]
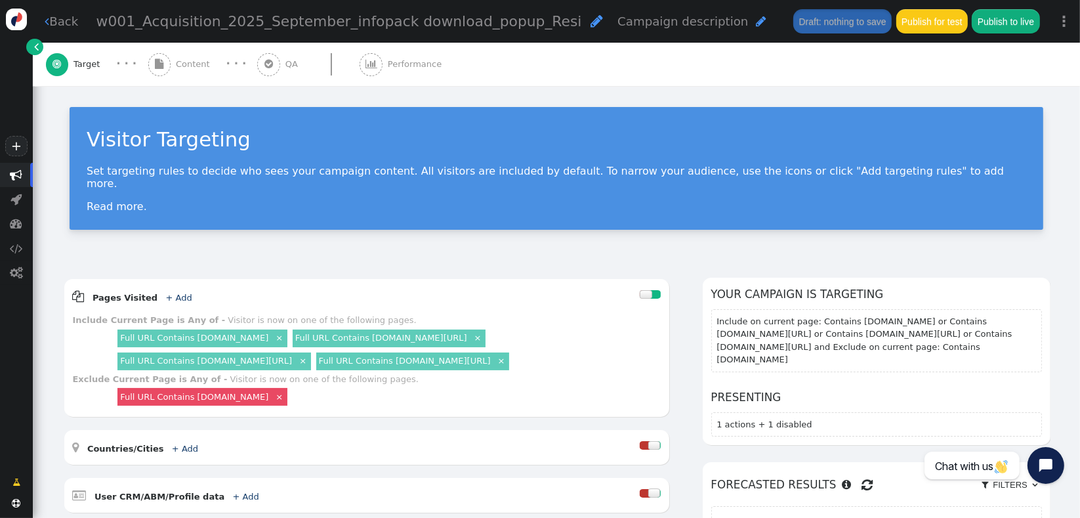
click at [365, 227] on div "Visitor Targeting Set targeting rules to decide who sees your campaign content.…" at bounding box center [556, 173] width 1047 height 175
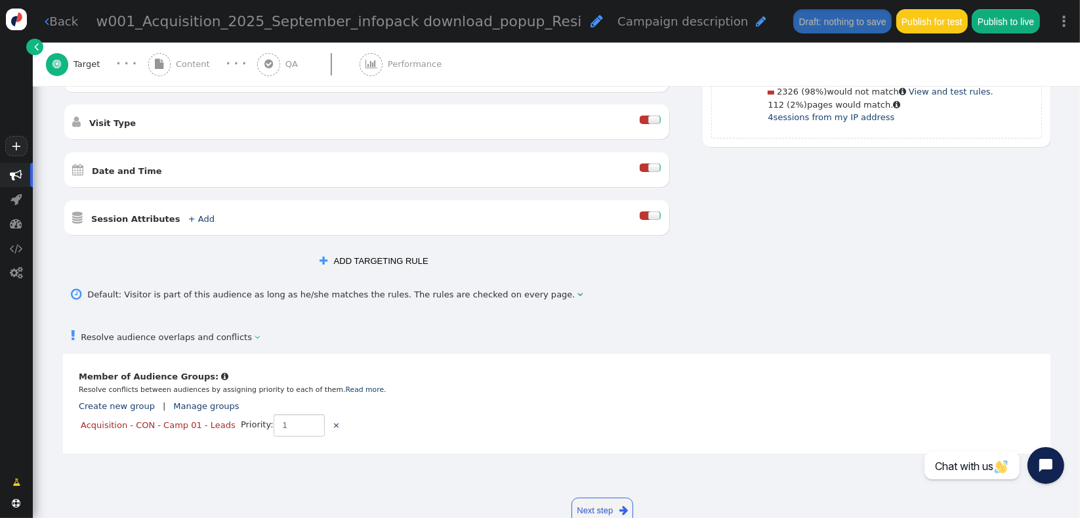
scroll to position [487, 0]
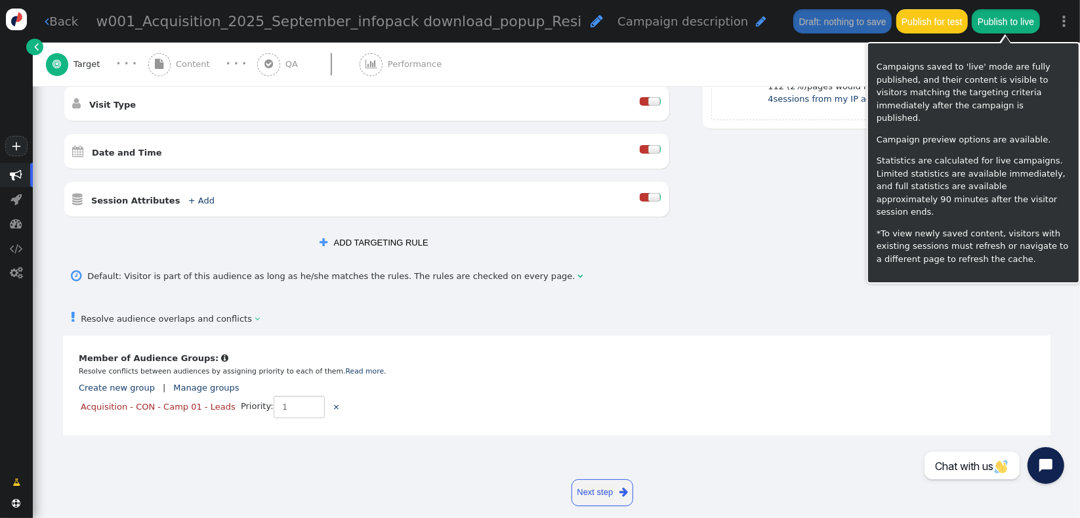
click at [1016, 30] on button "Publish to live" at bounding box center [1006, 21] width 68 height 24
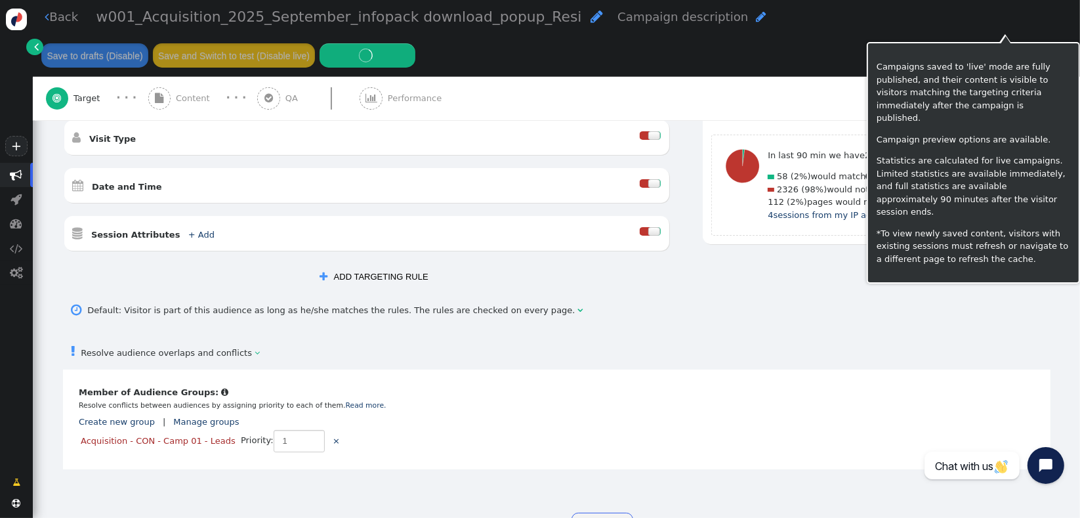
scroll to position [522, 0]
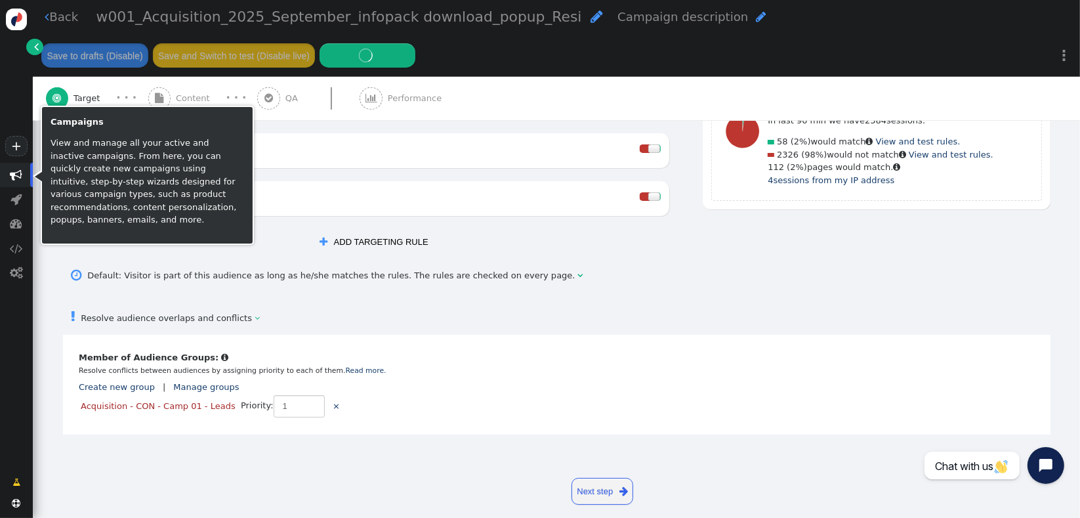
drag, startPoint x: 11, startPoint y: 176, endPoint x: 686, endPoint y: 98, distance: 679.6
click at [11, 176] on span "" at bounding box center [16, 175] width 12 height 12
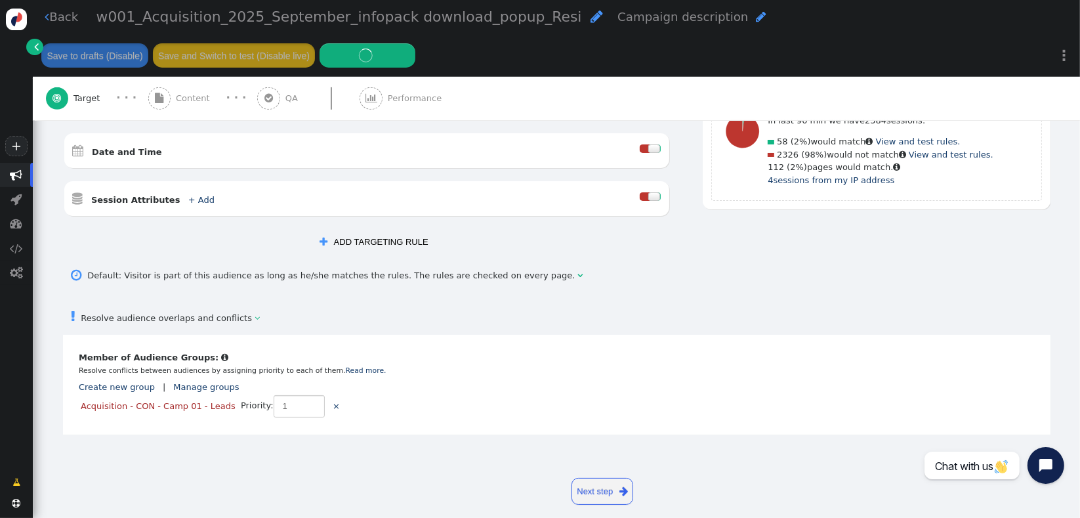
click at [401, 232] on button " ADD TARGETING RULE" at bounding box center [373, 242] width 125 height 22
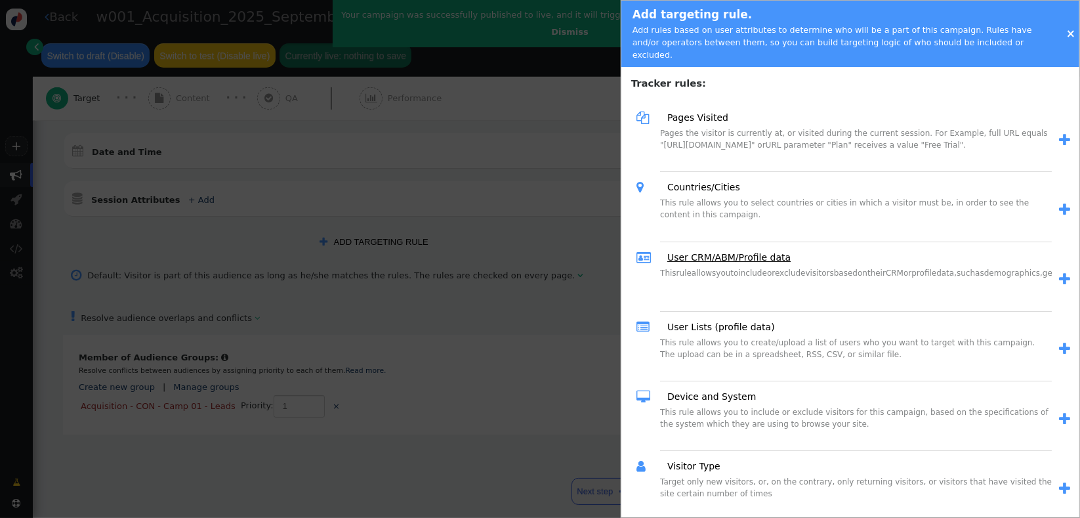
click at [735, 251] on link "User CRM/ABM/Profile data" at bounding box center [724, 258] width 133 height 14
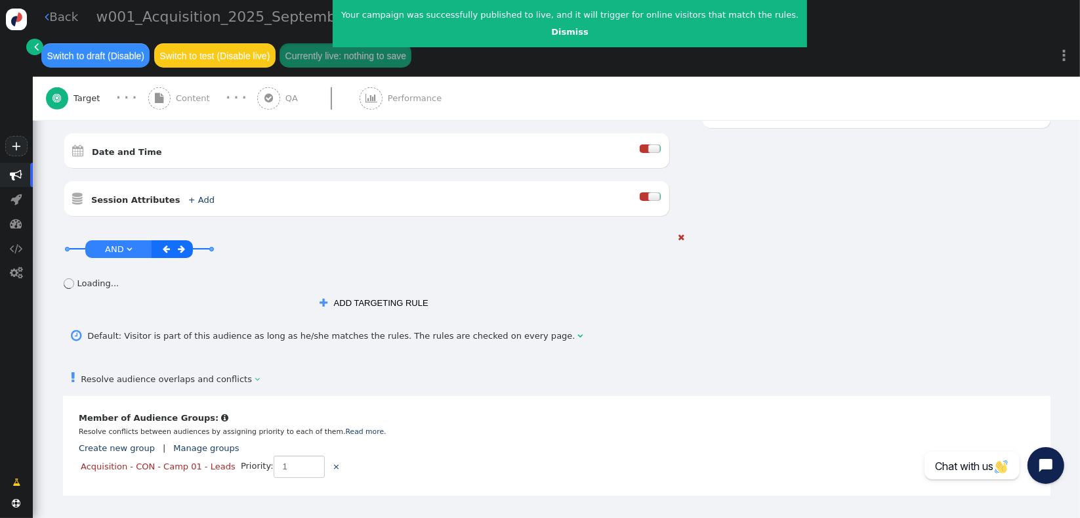
click at [112, 243] on span "AND" at bounding box center [114, 248] width 19 height 10
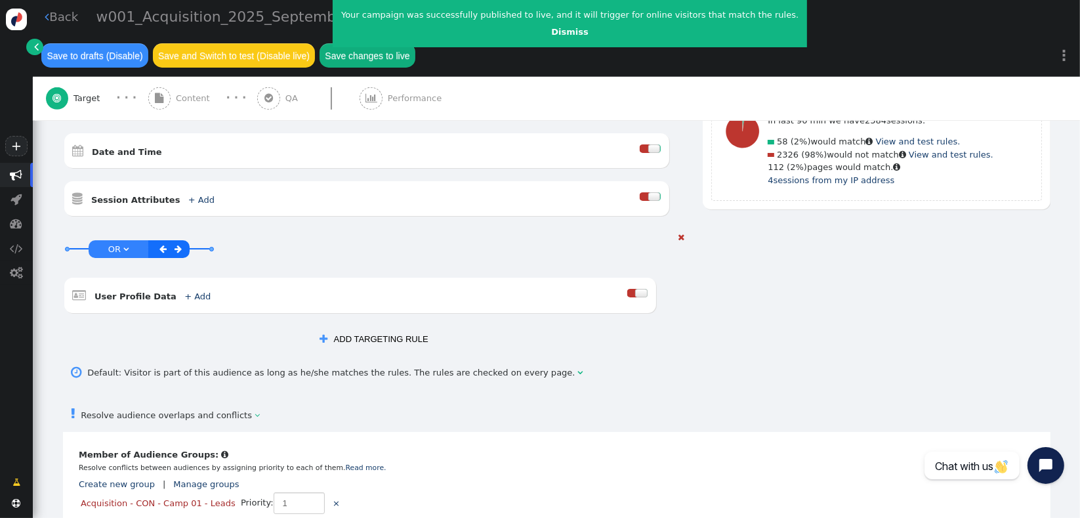
click at [627, 289] on div at bounding box center [632, 293] width 10 height 9
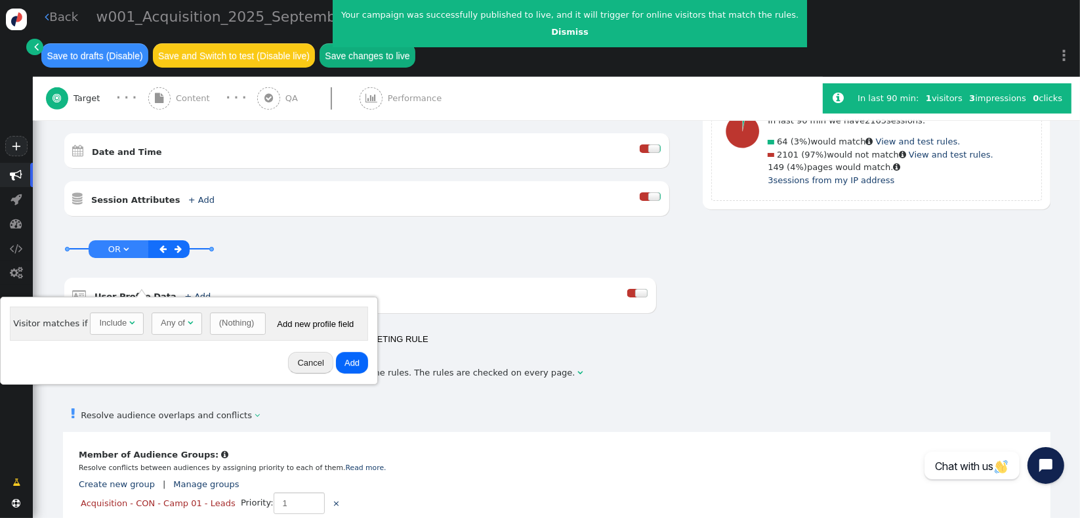
click at [595, 402] on div " Resolve audience overlaps and conflicts " at bounding box center [556, 414] width 987 height 36
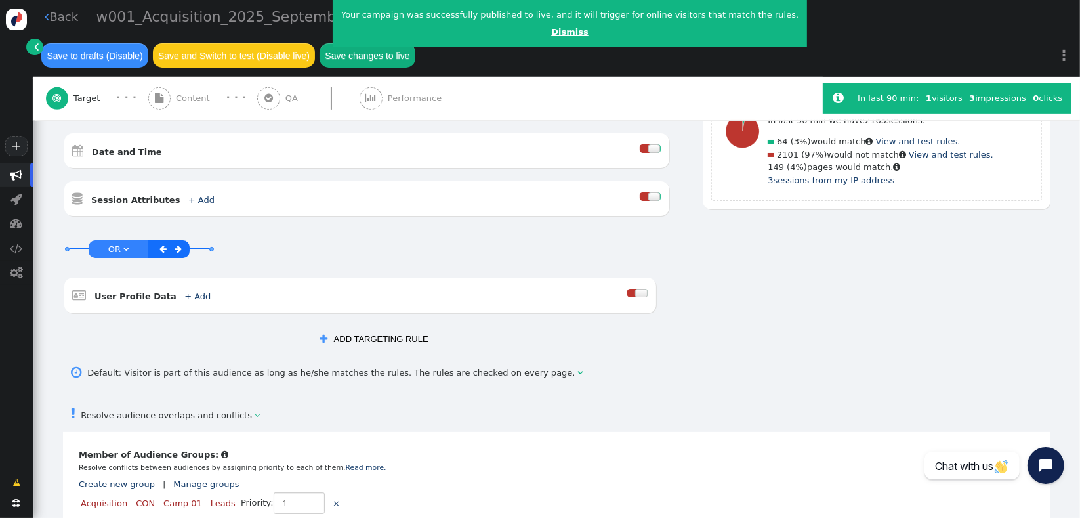
click at [551, 31] on link "Dismiss" at bounding box center [569, 32] width 37 height 10
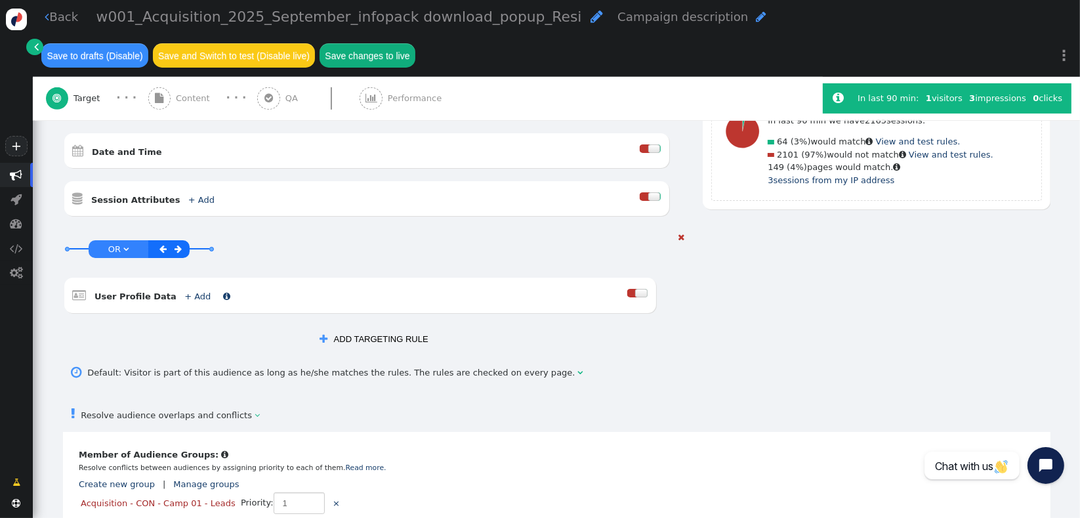
click at [184, 291] on link "+ Add" at bounding box center [197, 296] width 26 height 10
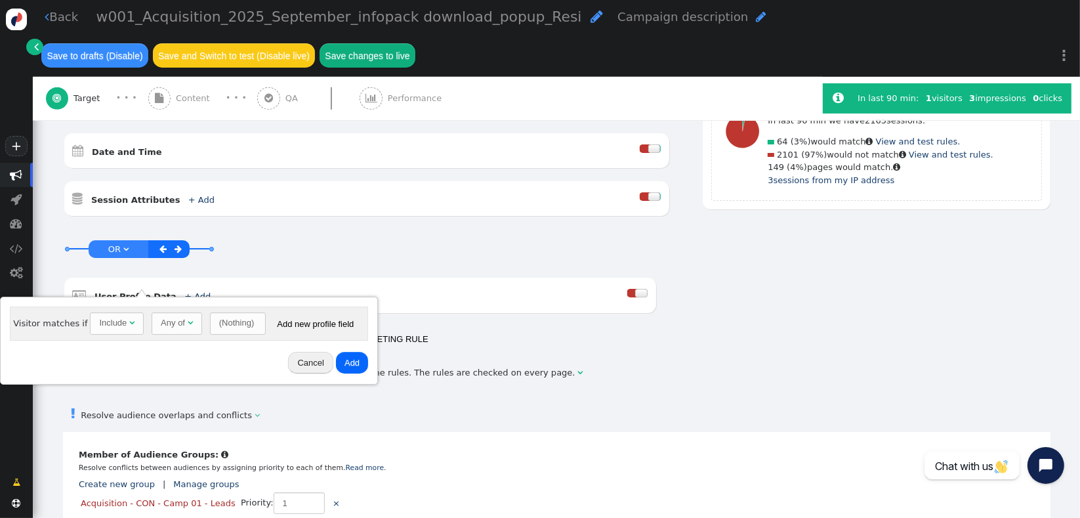
click at [111, 325] on div "Include" at bounding box center [113, 322] width 28 height 13
click at [170, 328] on div "Any of" at bounding box center [173, 322] width 24 height 13
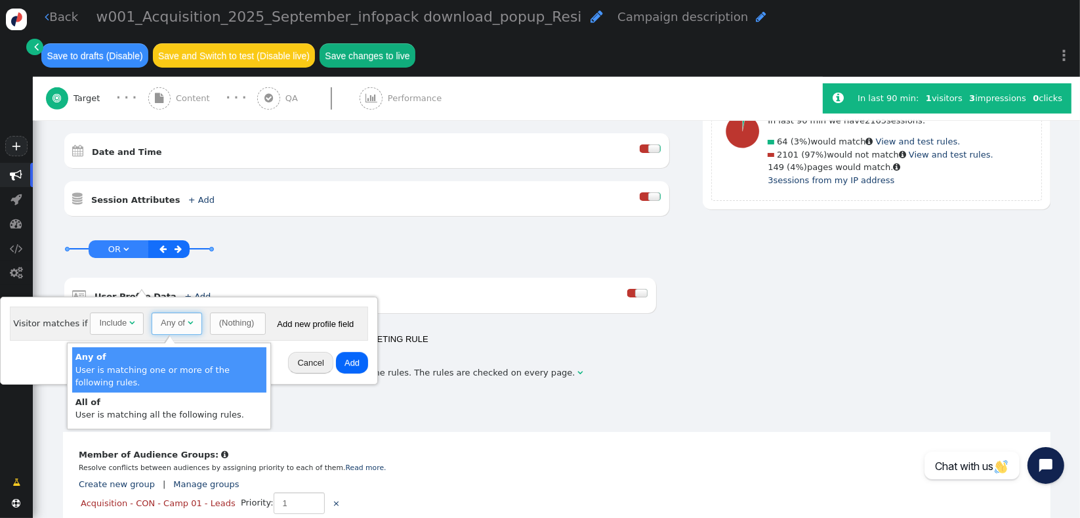
click at [170, 328] on div "Any of" at bounding box center [173, 322] width 24 height 13
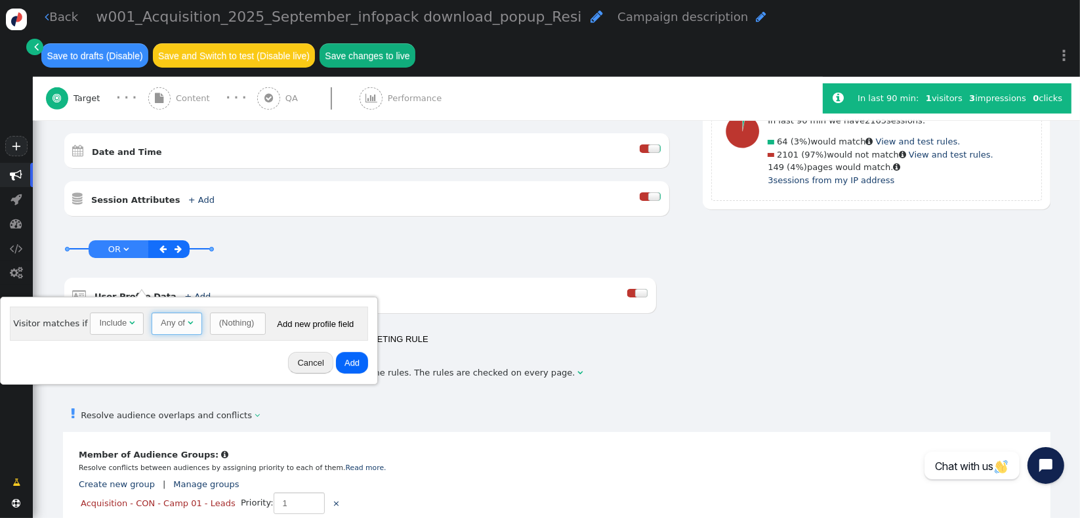
click at [223, 318] on div "(Nothing)" at bounding box center [236, 322] width 35 height 13
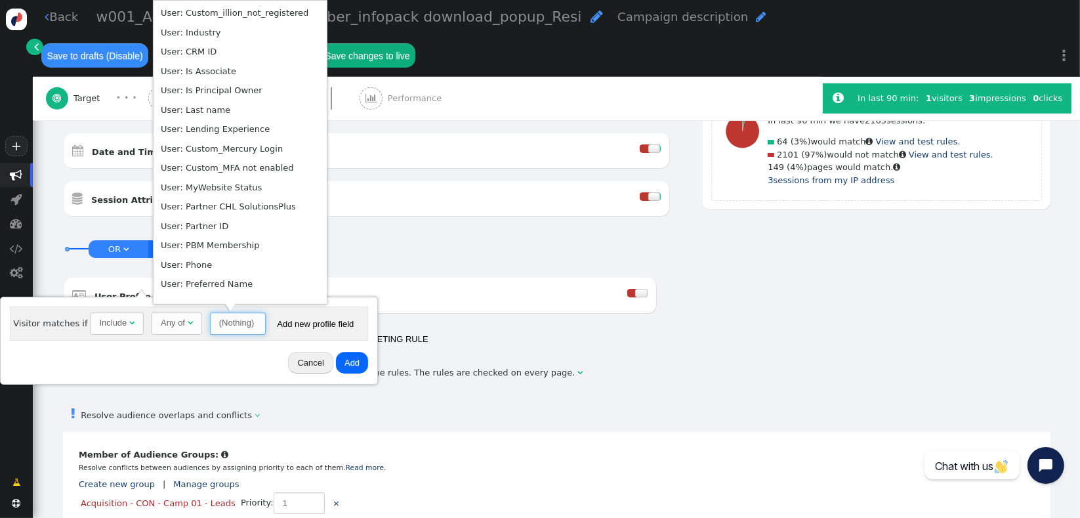
scroll to position [451, 0]
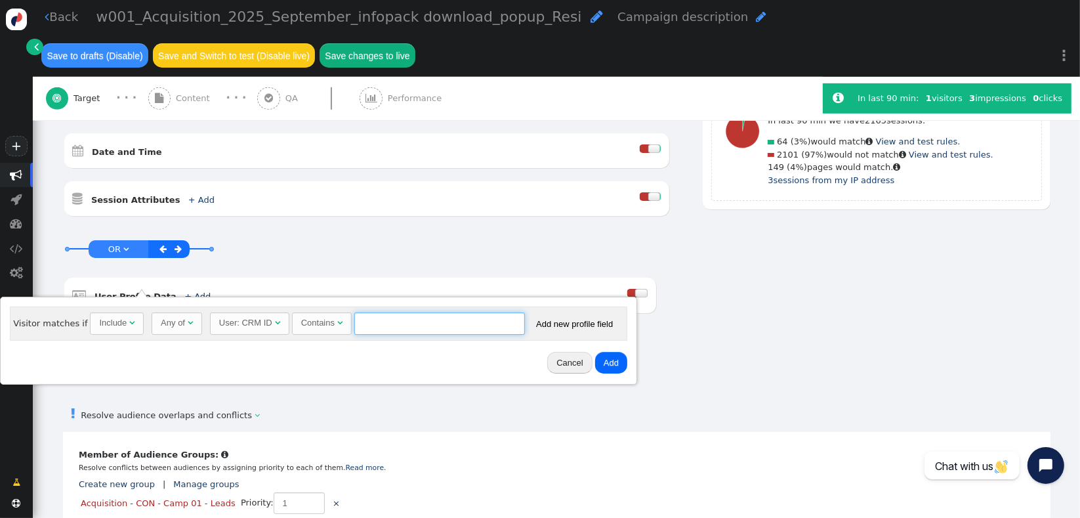
click at [371, 323] on input "text" at bounding box center [439, 323] width 171 height 22
paste input "CA70117"
type input "CA70117"
click at [603, 363] on button "Add" at bounding box center [611, 363] width 32 height 22
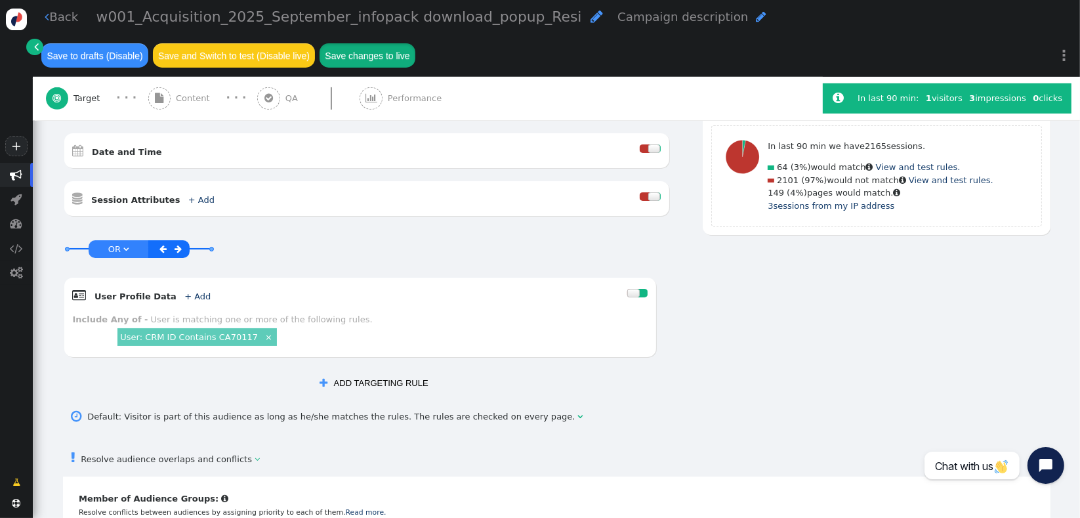
click at [367, 57] on button "Save changes to live" at bounding box center [368, 55] width 96 height 24
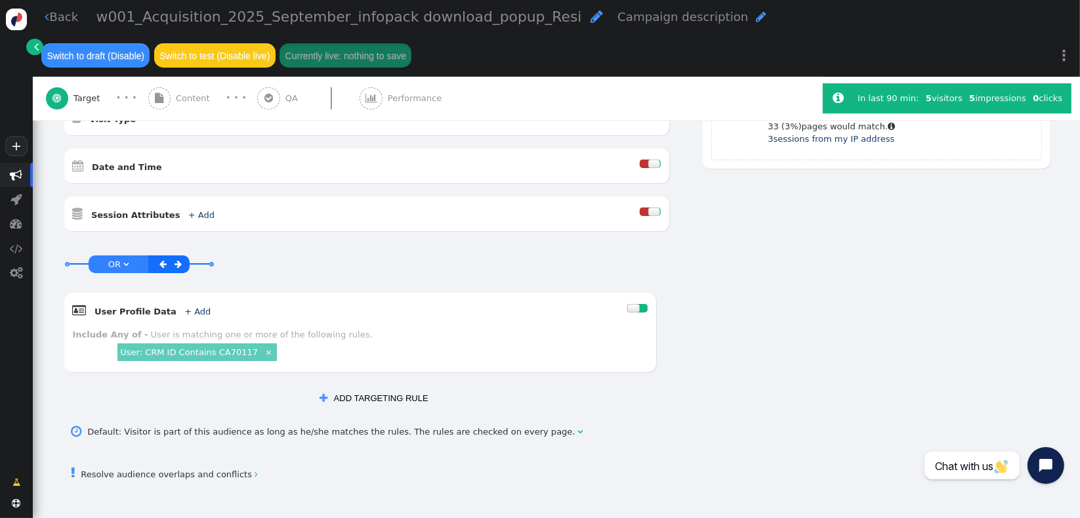
scroll to position [543, 0]
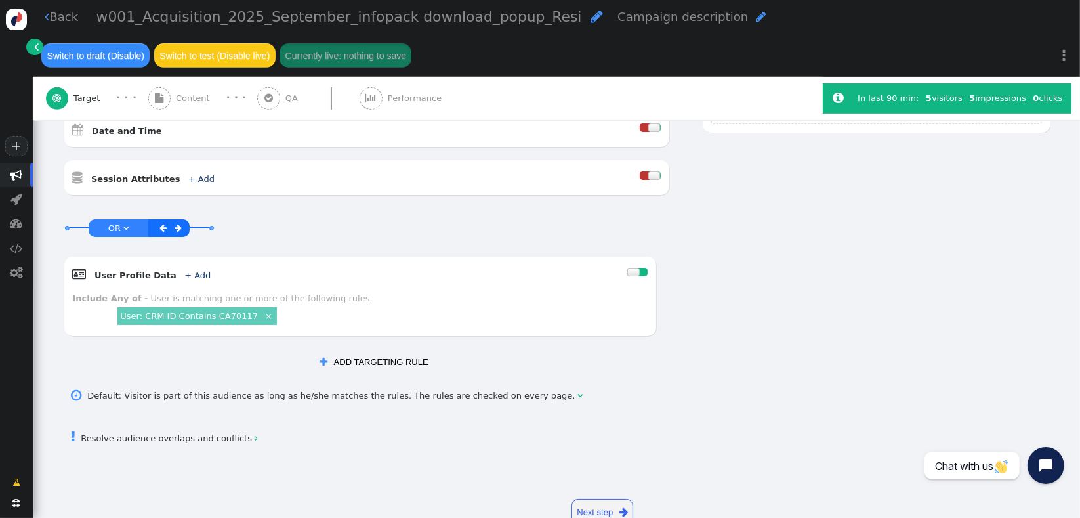
click at [207, 433] on link " Resolve audience overlaps and conflicts " at bounding box center [165, 438] width 186 height 10
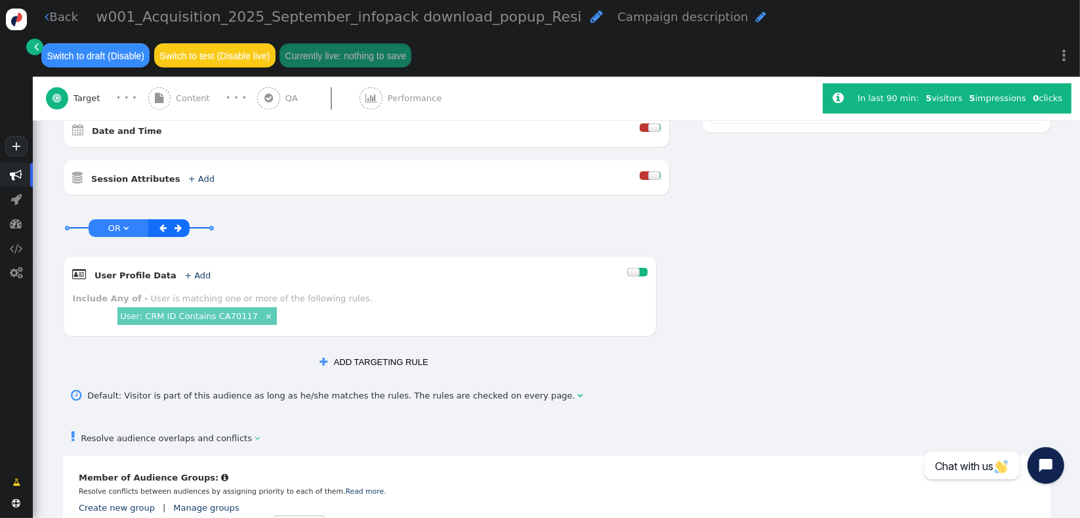
scroll to position [662, 0]
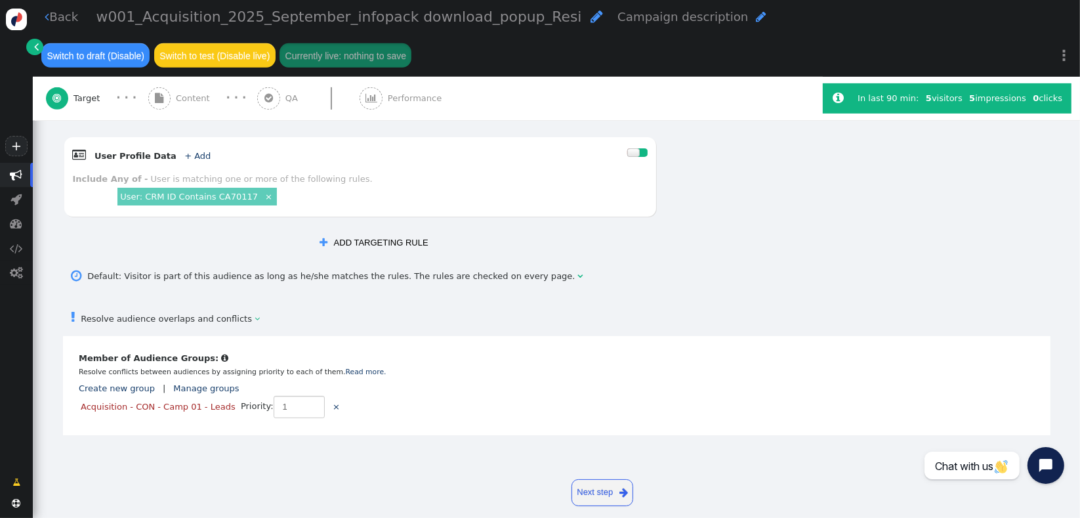
click at [369, 102] on span "" at bounding box center [371, 98] width 23 height 23
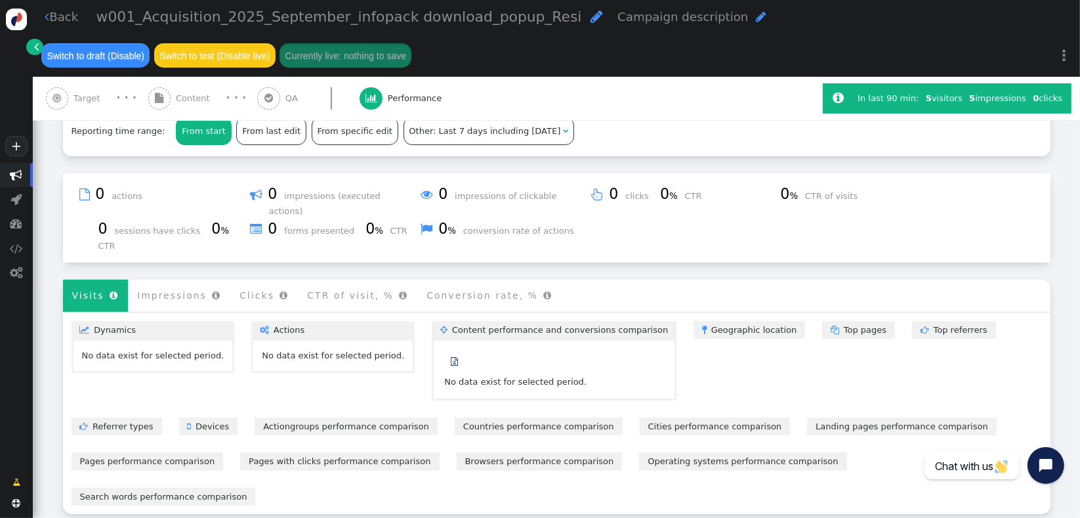
scroll to position [308, 0]
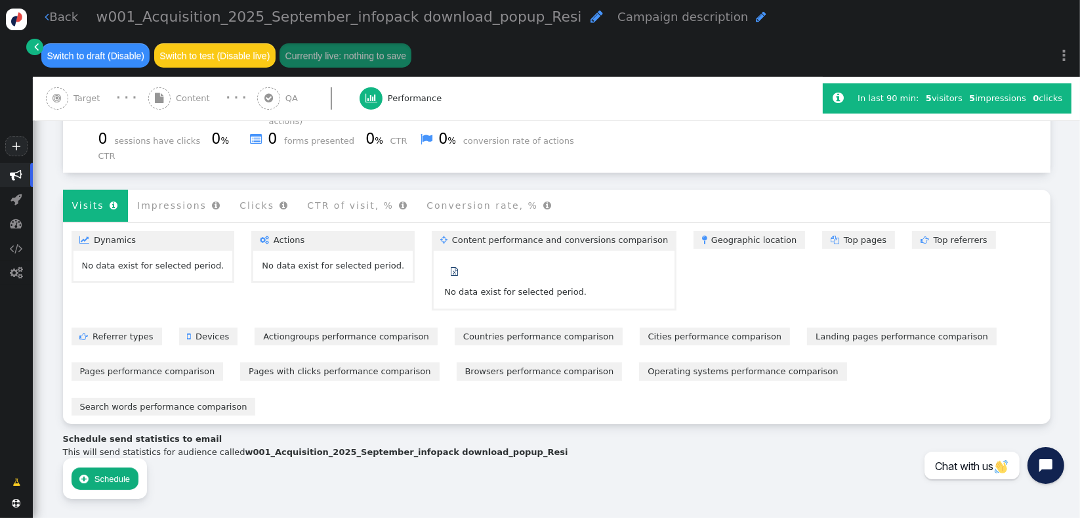
click at [303, 107] on div at bounding box center [331, 98] width 57 height 22
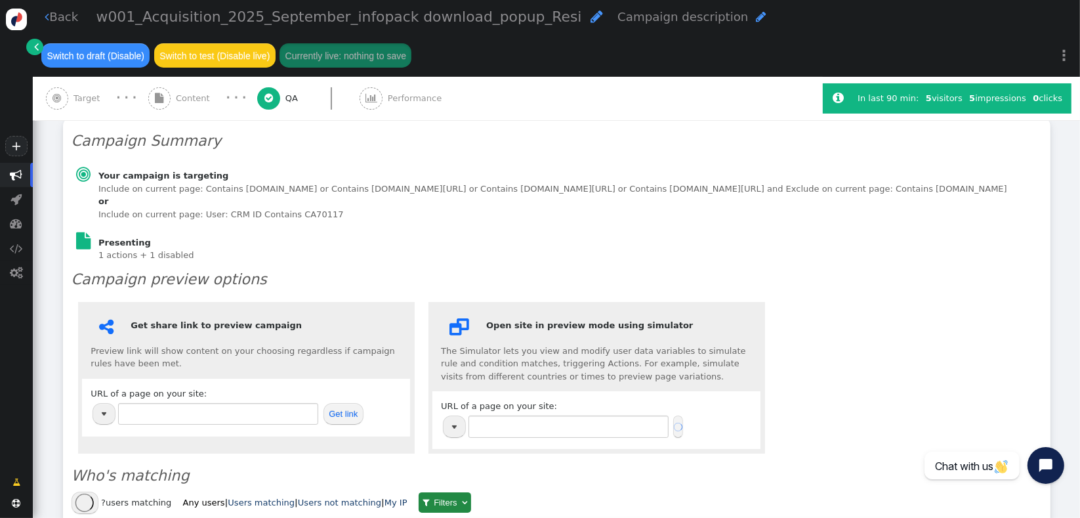
scroll to position [0, 0]
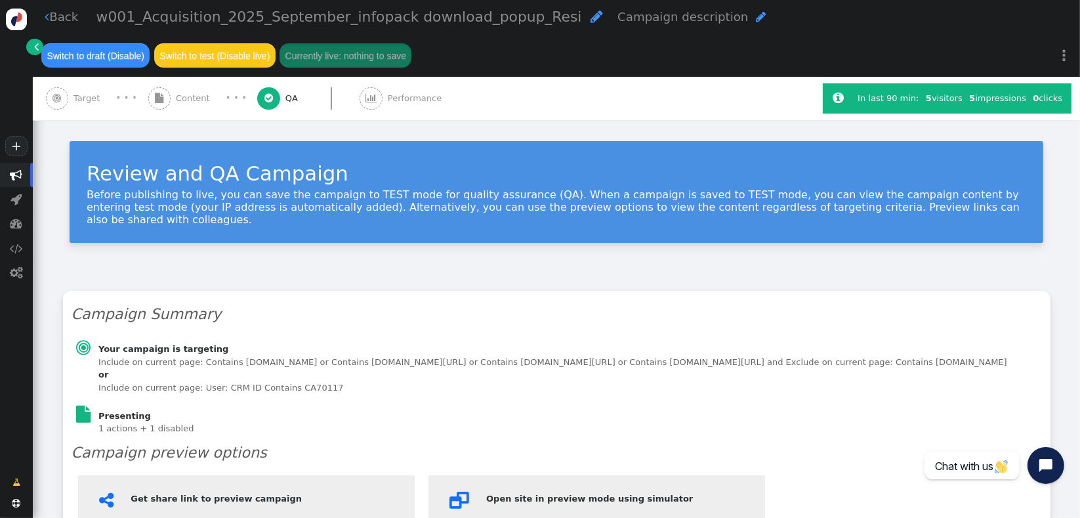
type input "http://membershipcentre.connective.com.au/"
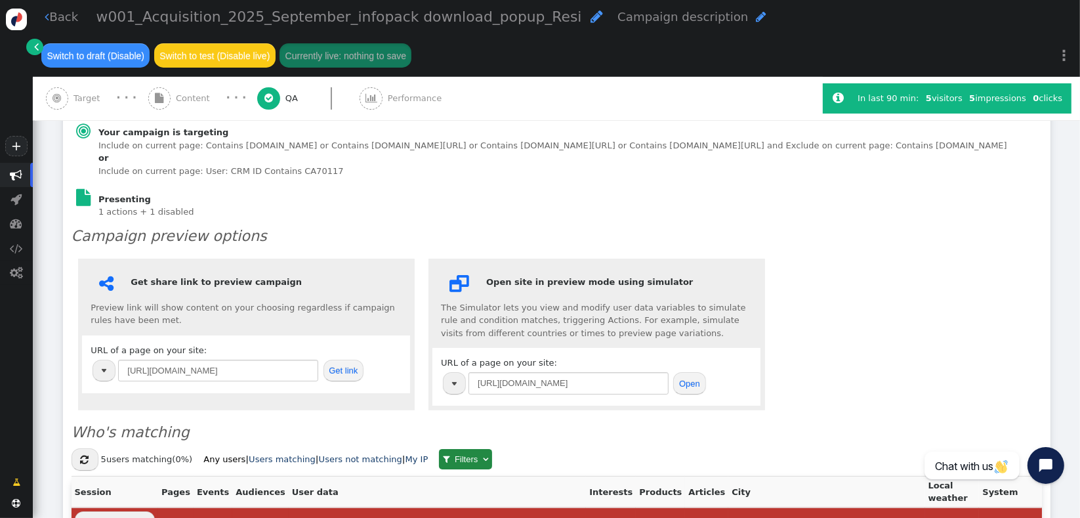
scroll to position [204, 0]
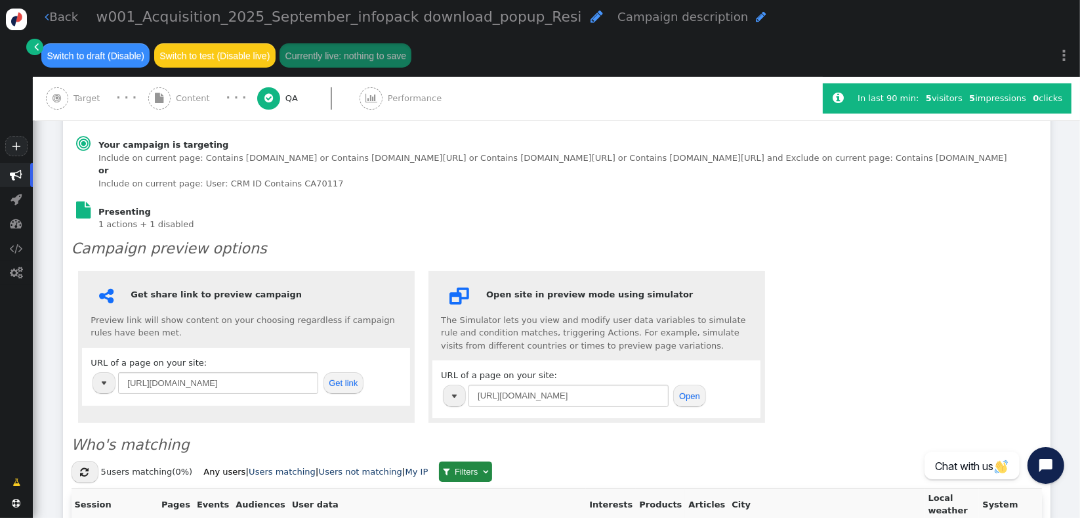
click at [81, 98] on span "Target" at bounding box center [88, 98] width 31 height 13
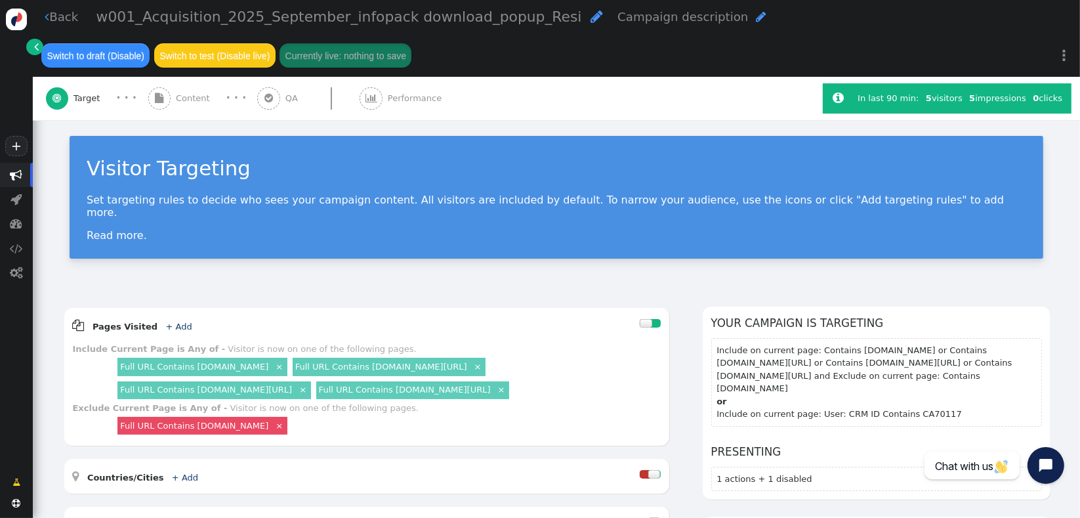
scroll to position [0, 0]
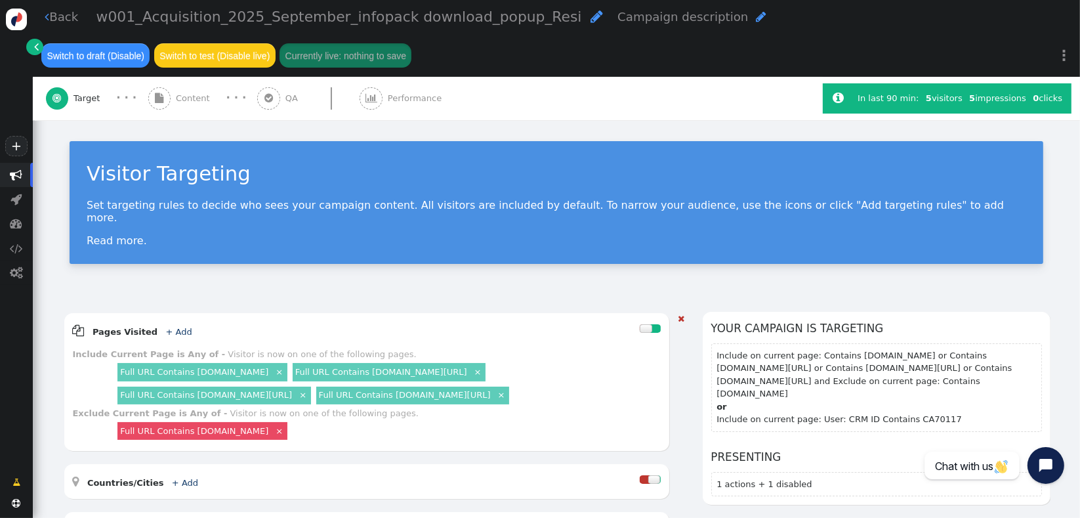
click at [219, 367] on link "Full URL Contains [DOMAIN_NAME]" at bounding box center [194, 372] width 148 height 10
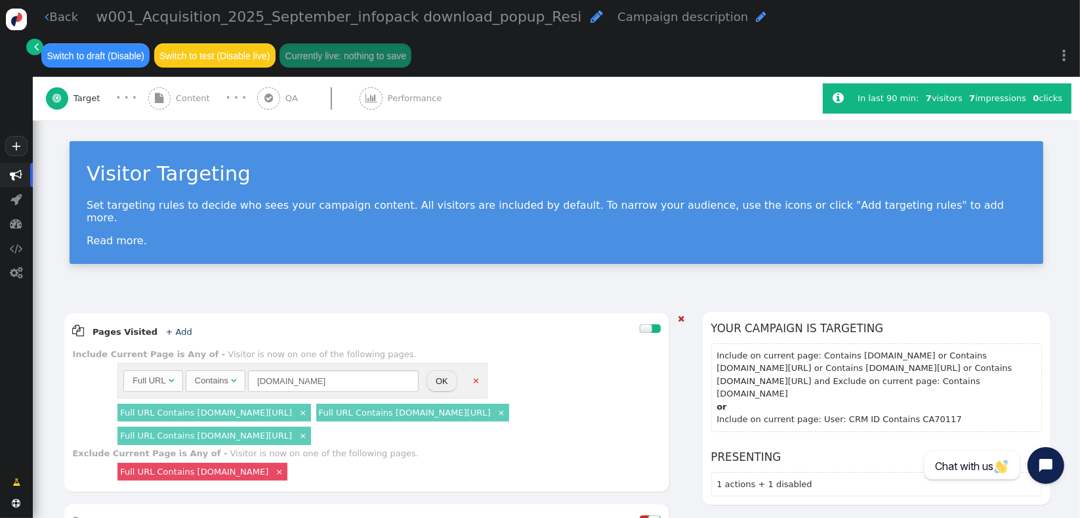
click at [222, 374] on div "Contains" at bounding box center [211, 380] width 33 height 13
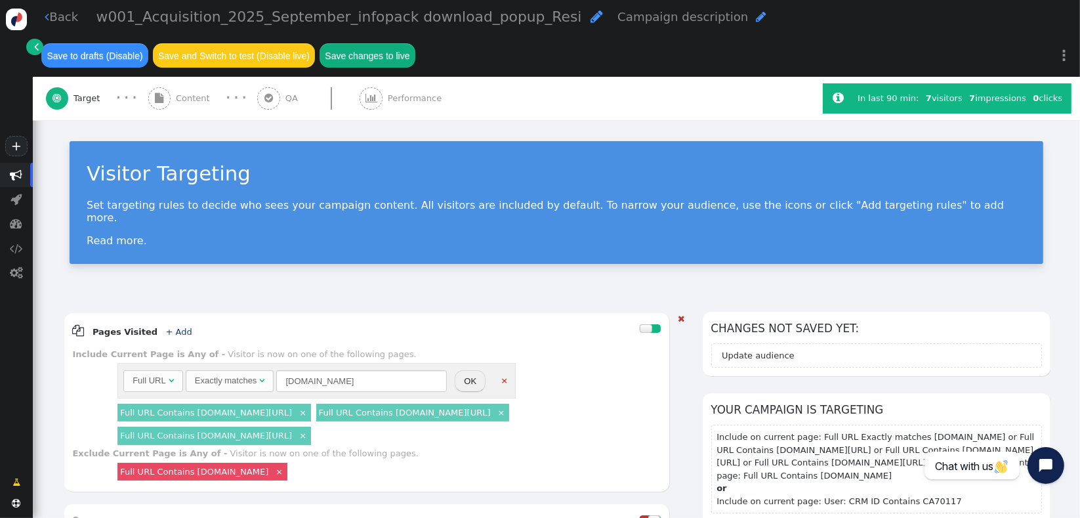
click at [467, 370] on button "OK" at bounding box center [470, 381] width 31 height 22
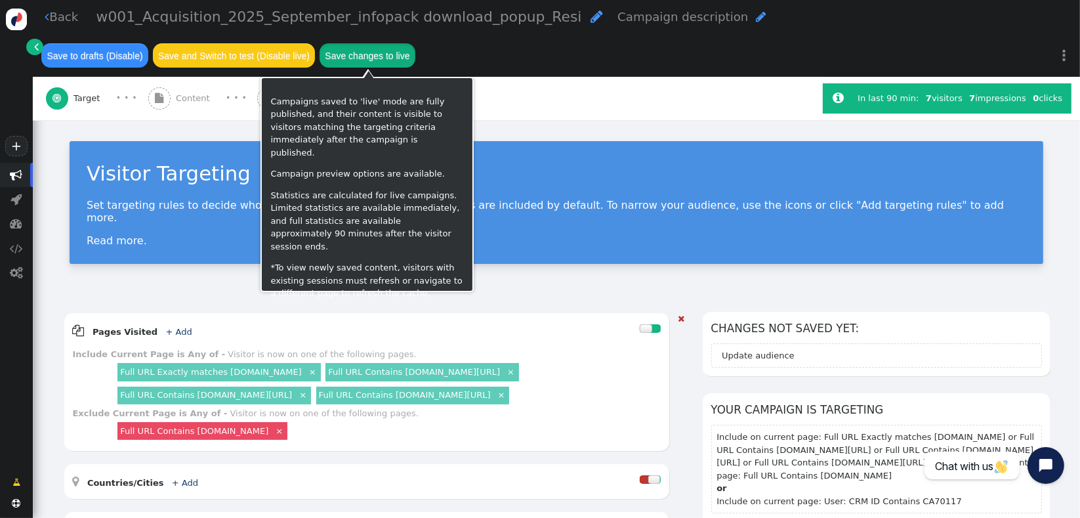
click at [372, 61] on button "Save changes to live" at bounding box center [368, 55] width 96 height 24
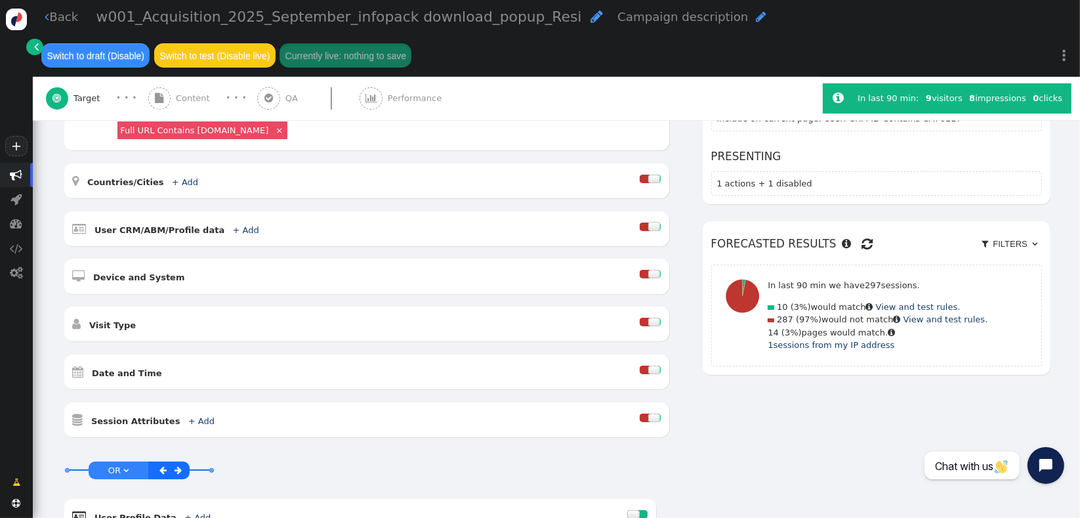
scroll to position [303, 0]
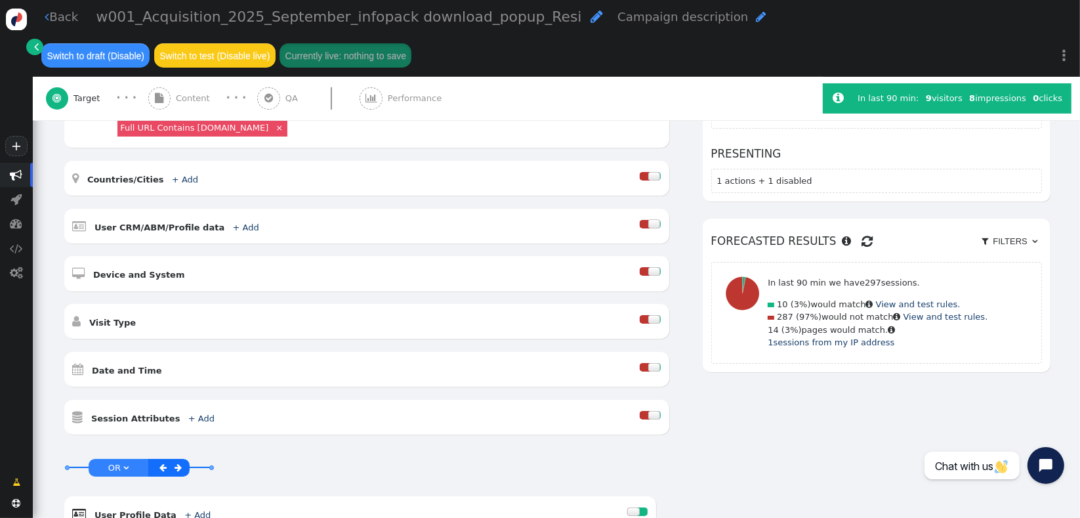
click at [648, 219] on div at bounding box center [654, 223] width 12 height 9
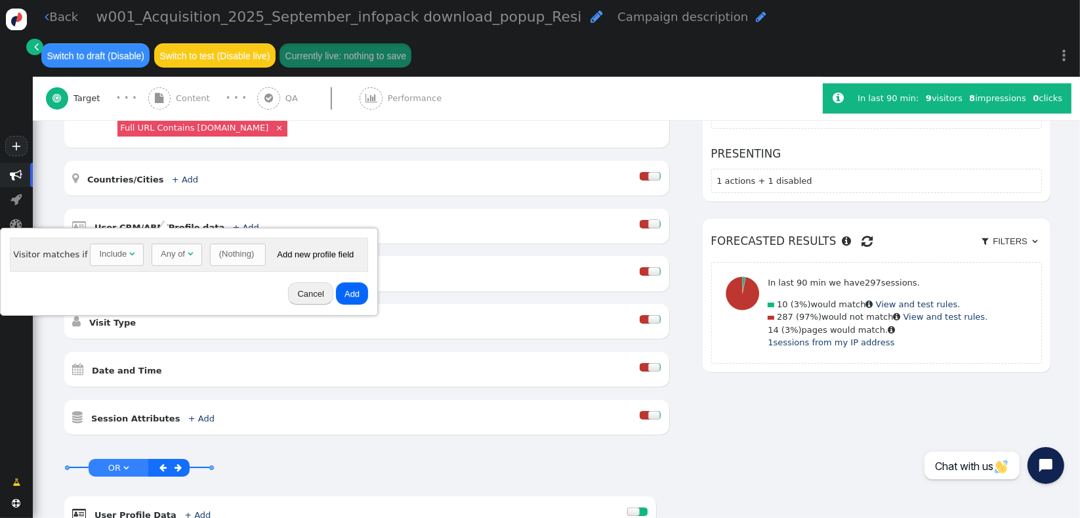
click at [174, 258] on div "Any of" at bounding box center [173, 253] width 24 height 13
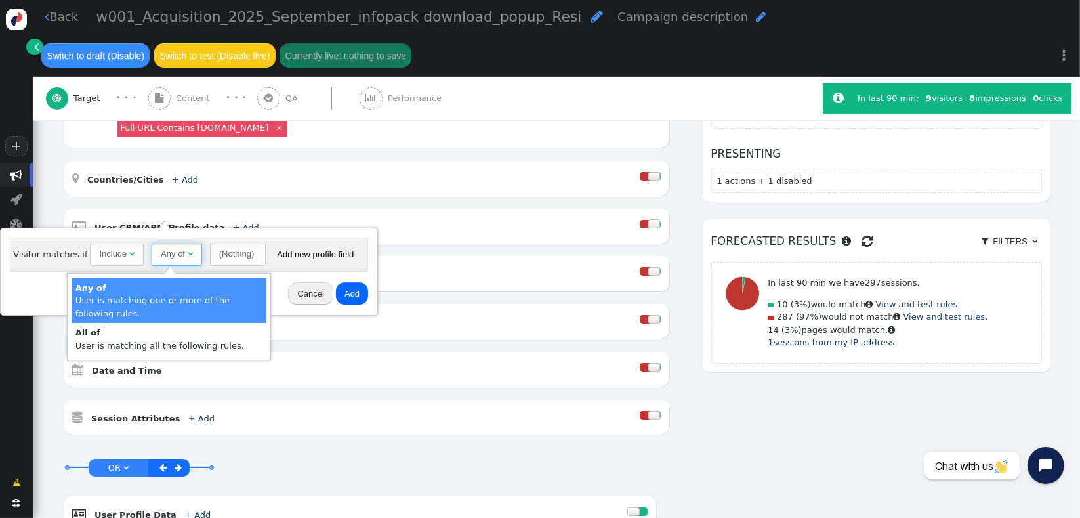
click at [219, 253] on div "(Nothing)" at bounding box center [236, 253] width 35 height 13
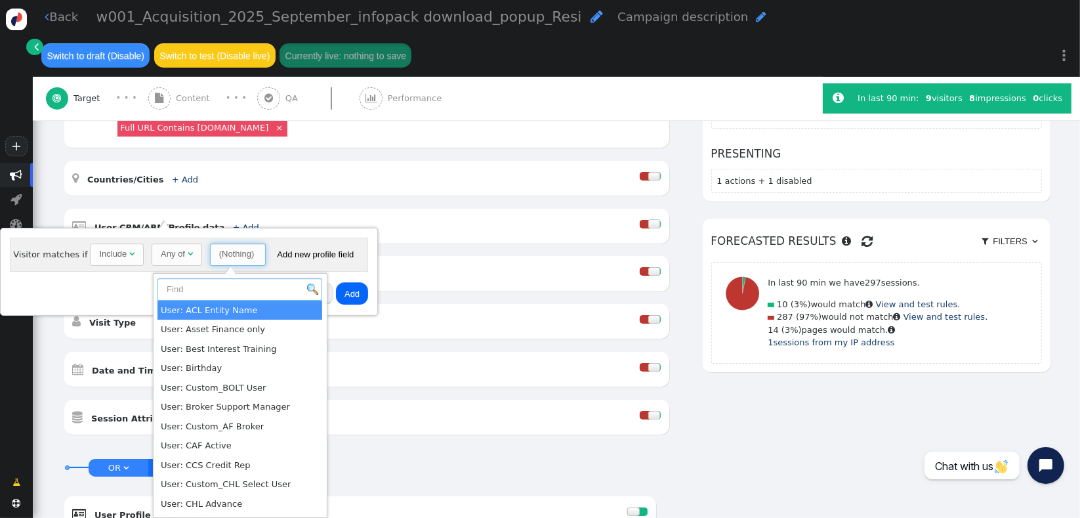
click at [202, 291] on input "text" at bounding box center [239, 289] width 165 height 22
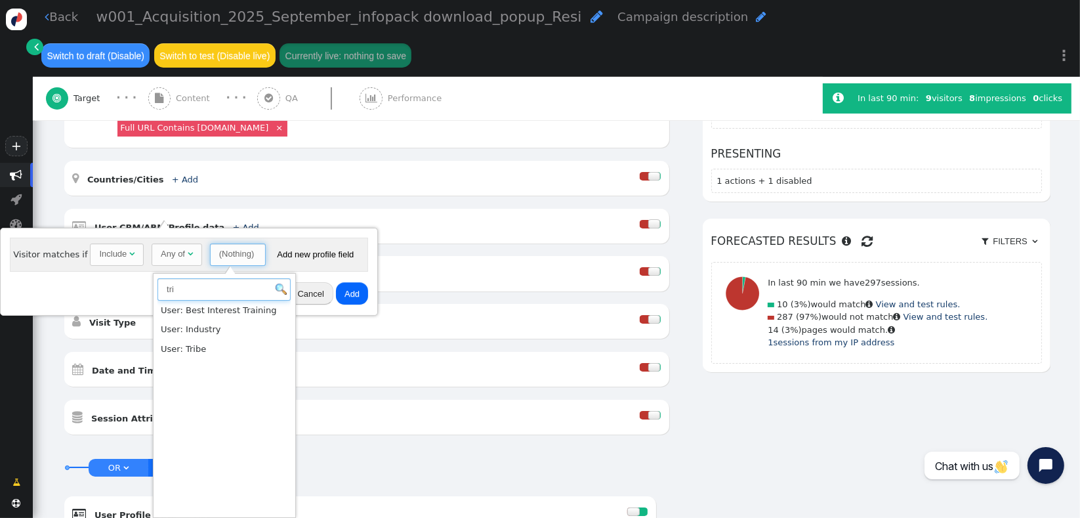
type input "tri"
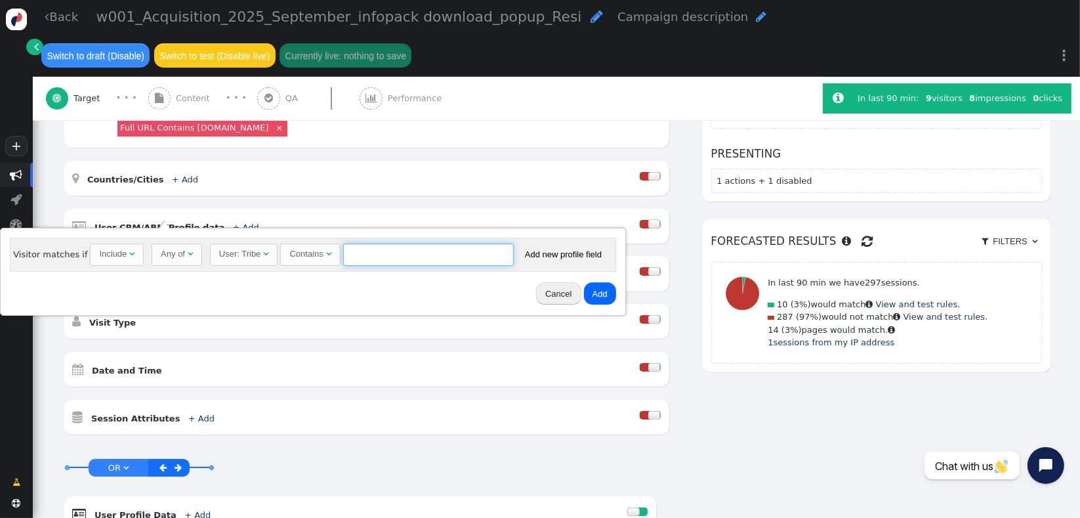
click at [390, 253] on input "text" at bounding box center [428, 254] width 171 height 22
paste input "100000000"
type input "100000000"
click at [589, 297] on button "Add" at bounding box center [600, 293] width 32 height 22
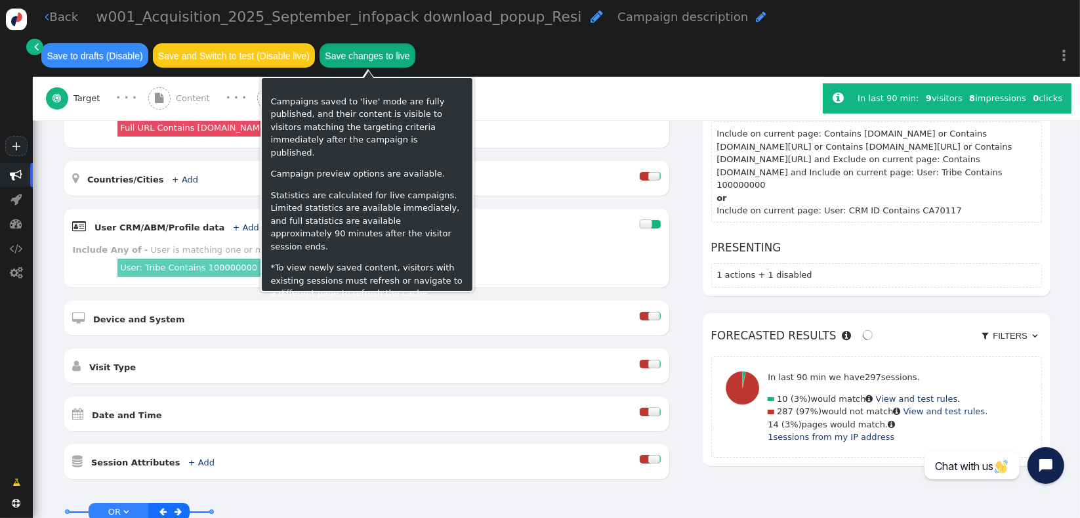
click at [398, 59] on button "Save changes to live" at bounding box center [368, 55] width 96 height 24
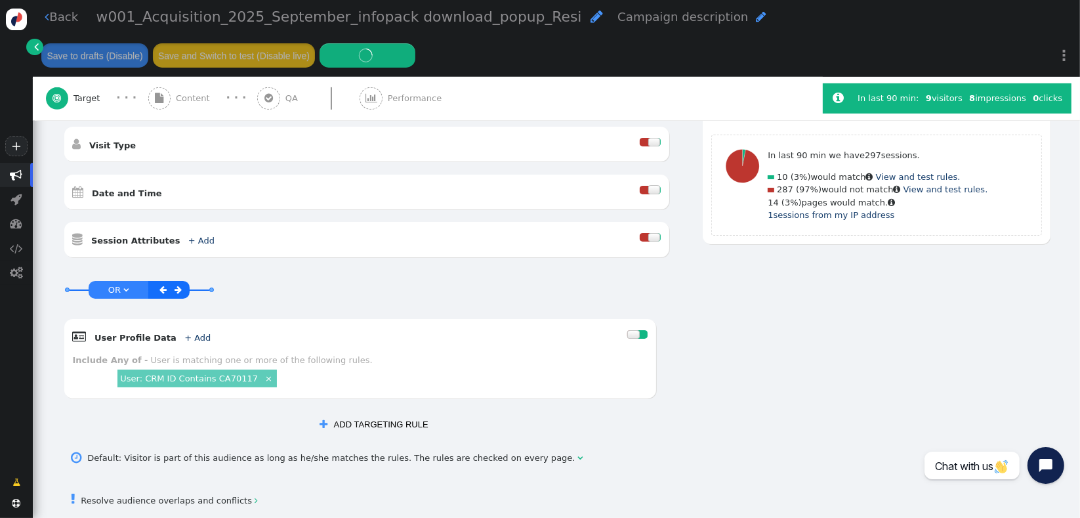
scroll to position [526, 0]
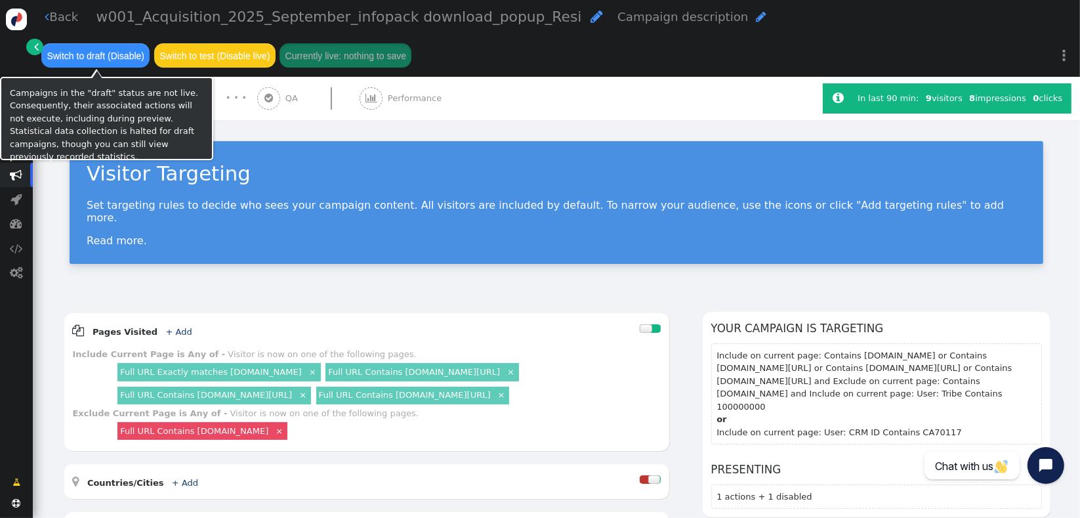
click at [102, 62] on button "Switch to draft (Disable)" at bounding box center [95, 55] width 108 height 24
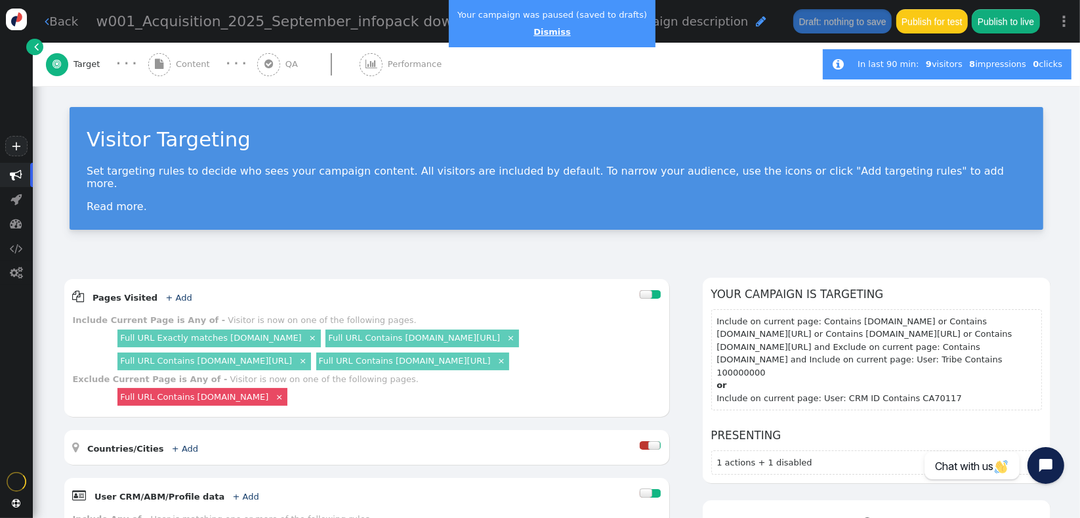
click at [548, 35] on link "Dismiss" at bounding box center [551, 32] width 37 height 10
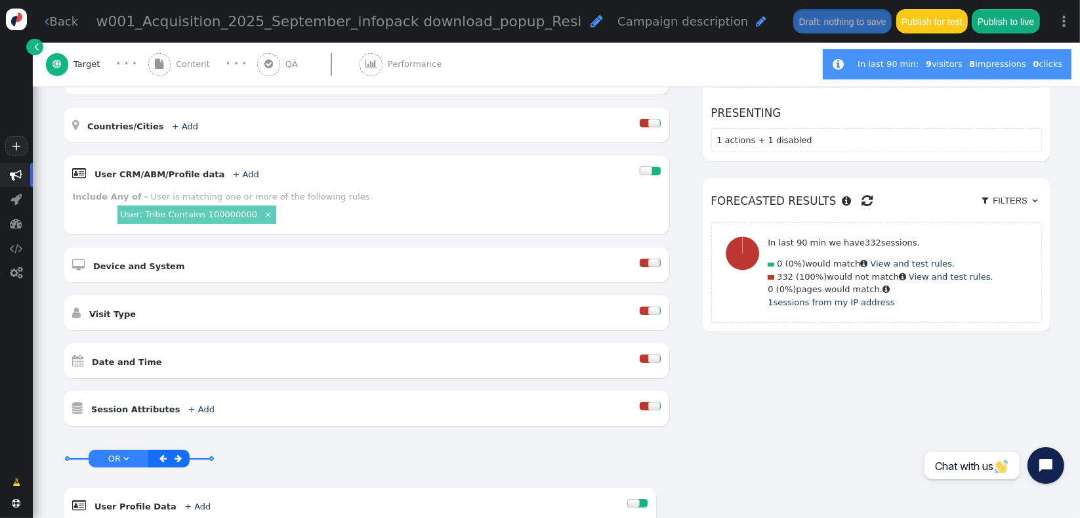
scroll to position [326, 0]
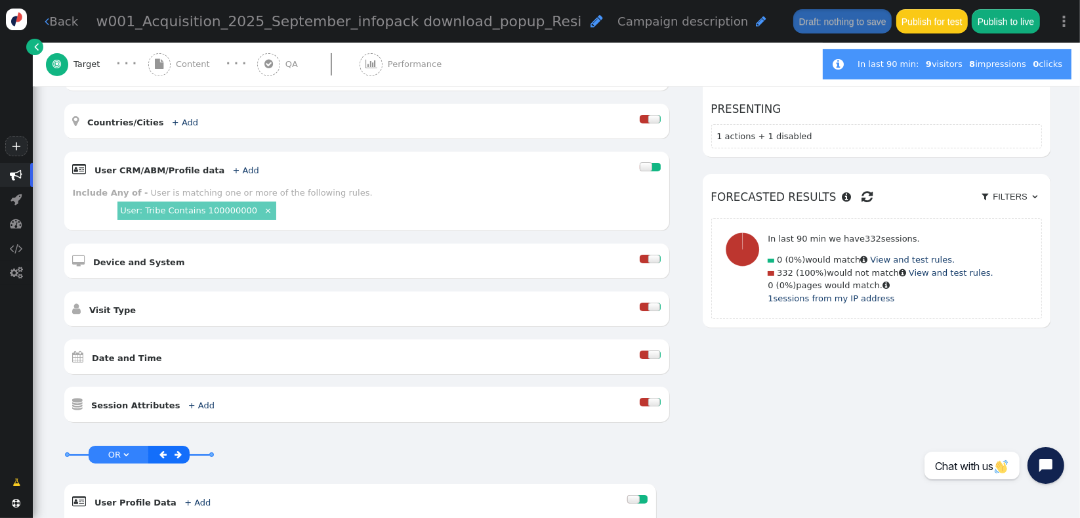
click at [188, 205] on link "User: Tribe Contains 100000000" at bounding box center [188, 210] width 137 height 10
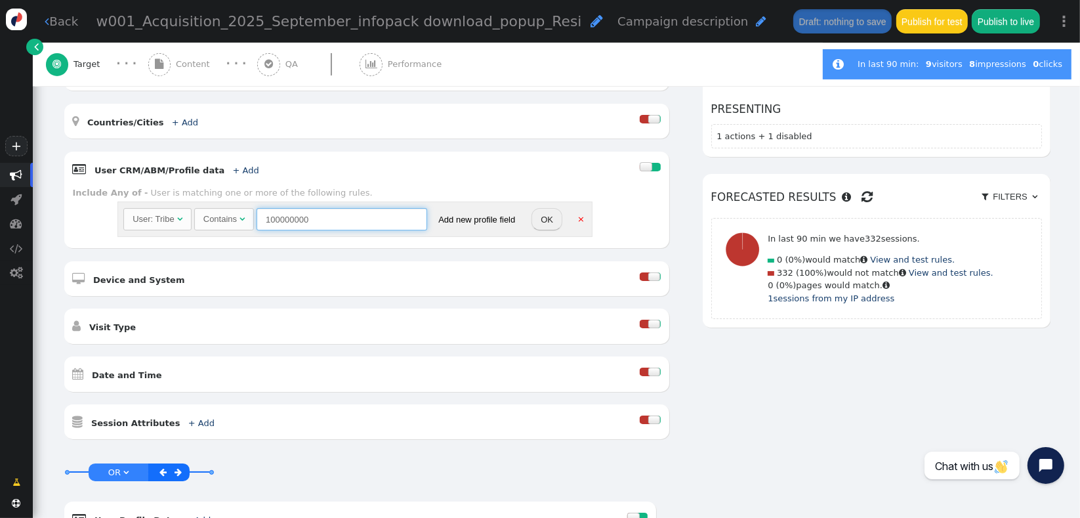
click at [292, 208] on input "100000000" at bounding box center [342, 219] width 171 height 22
click at [214, 213] on div "Contains" at bounding box center [219, 219] width 33 height 13
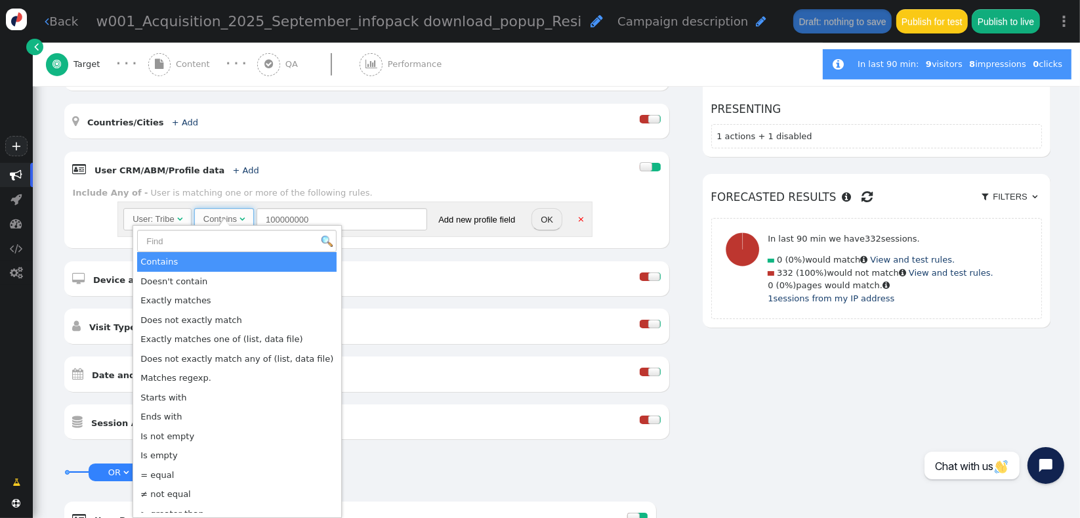
click at [214, 213] on div "Contains" at bounding box center [219, 219] width 33 height 13
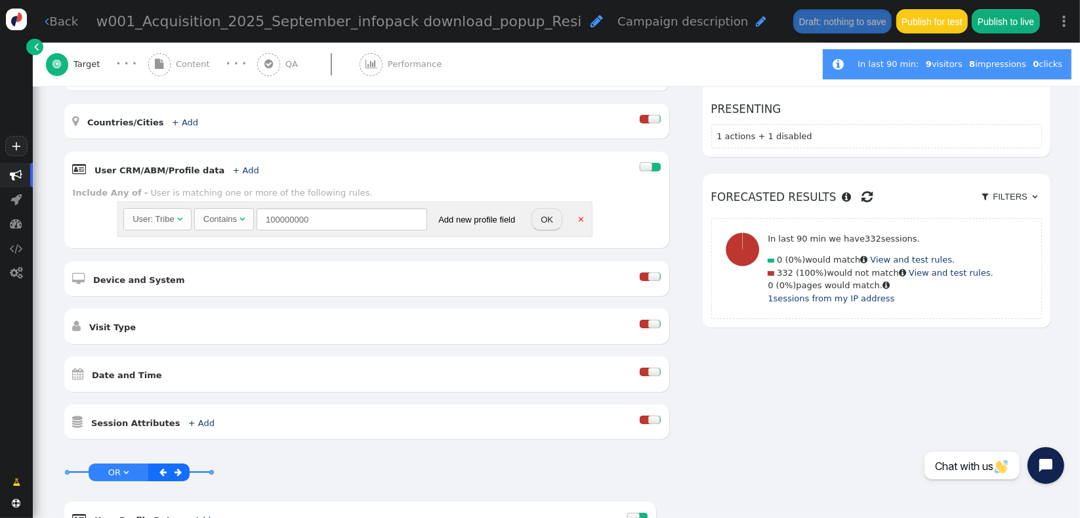
click at [640, 160] on div at bounding box center [650, 169] width 20 height 18
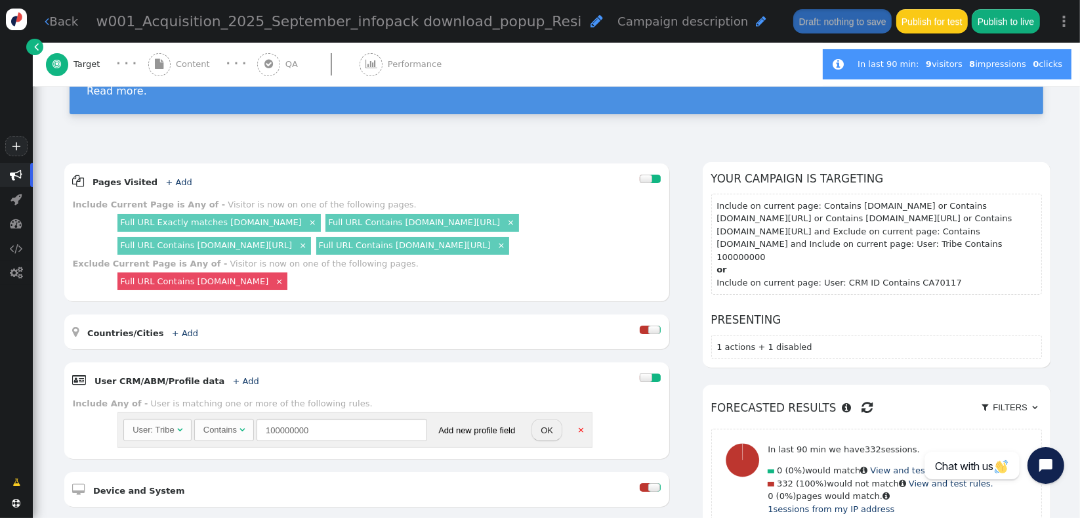
scroll to position [111, 0]
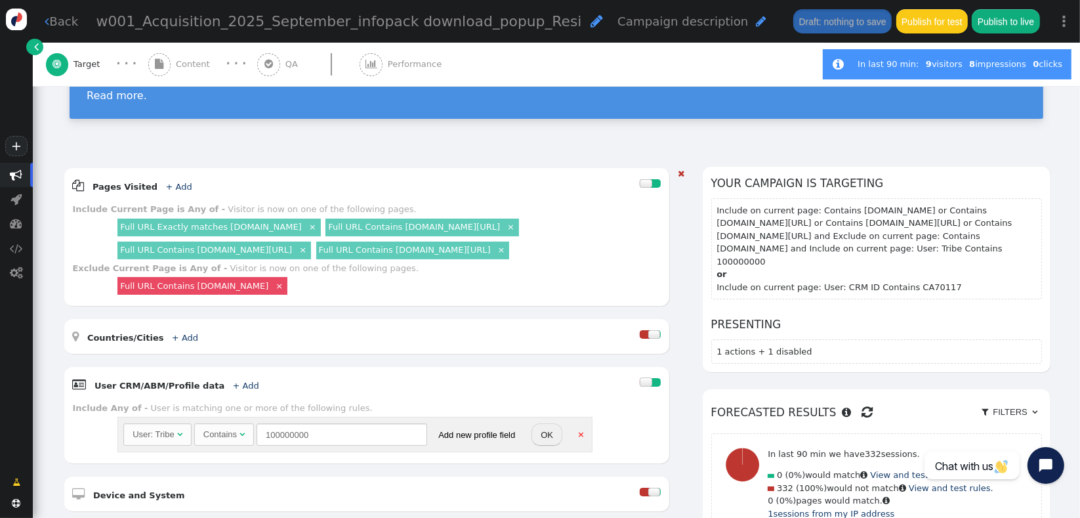
click at [285, 279] on link "×" at bounding box center [279, 284] width 11 height 11
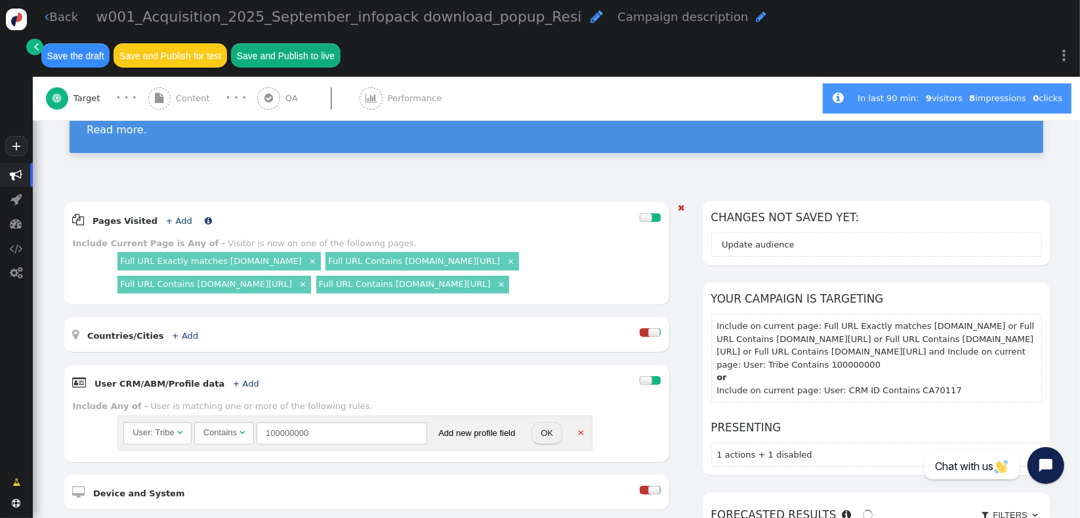
click at [165, 216] on link "+ Add" at bounding box center [178, 221] width 26 height 10
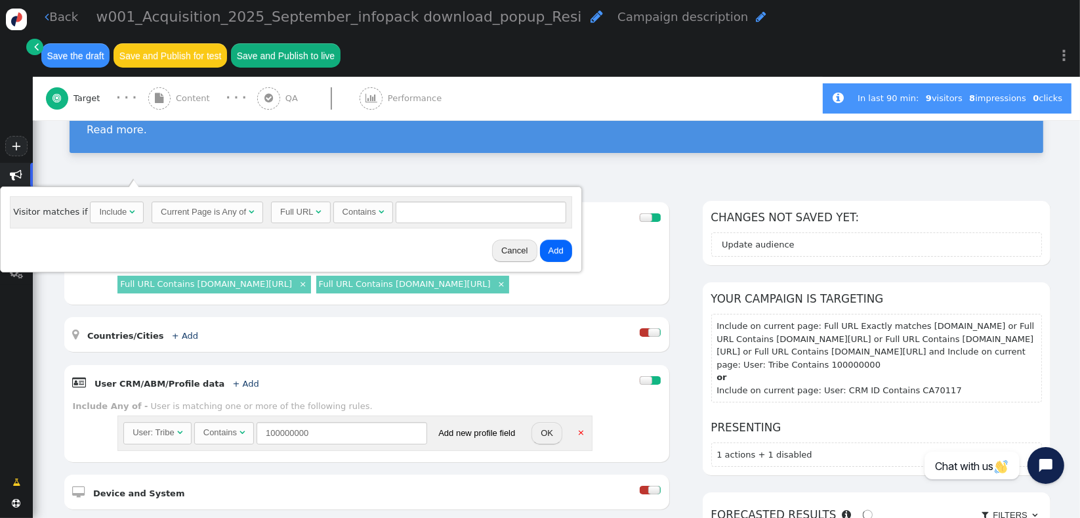
click at [120, 213] on div "Include" at bounding box center [114, 211] width 30 height 13
click at [230, 207] on div "Current Page is Any of" at bounding box center [205, 211] width 85 height 13
click at [251, 217] on div "Current Page matches All of" at bounding box center [216, 211] width 106 height 13
click at [222, 201] on span "Current Page is Any of " at bounding box center [210, 212] width 112 height 22
click at [311, 219] on span "Full URL " at bounding box center [324, 212] width 59 height 22
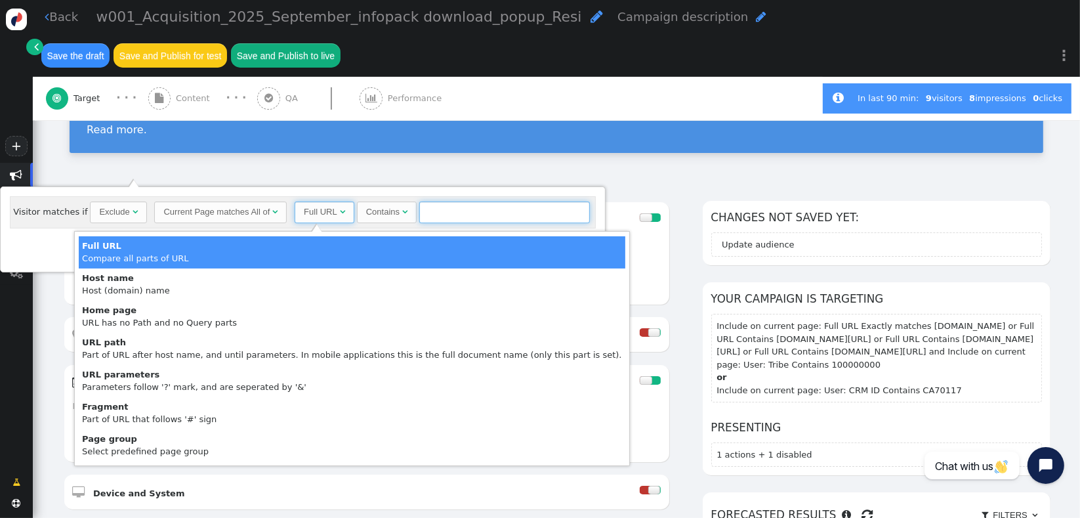
click at [463, 212] on input "text" at bounding box center [504, 212] width 171 height 22
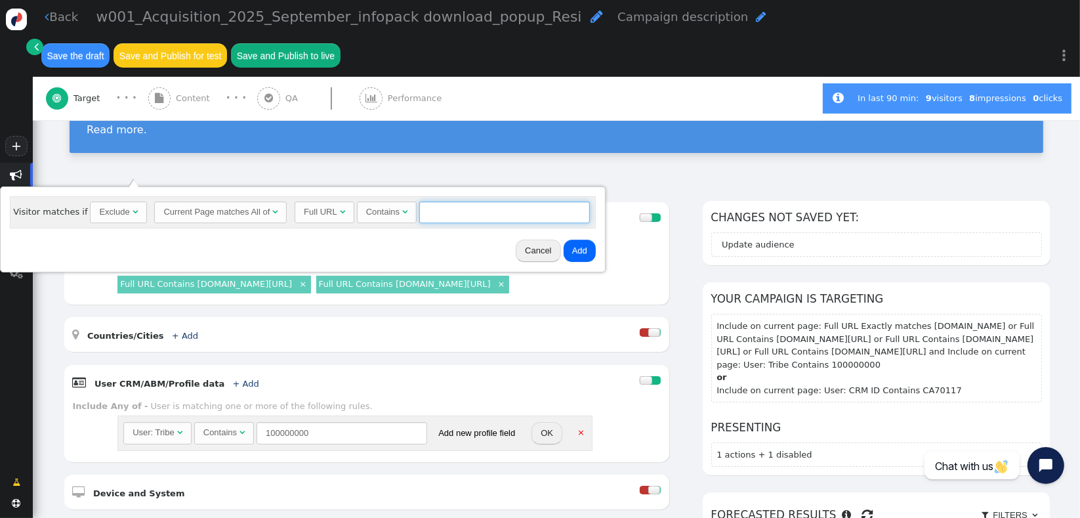
click at [473, 212] on input "text" at bounding box center [504, 212] width 171 height 22
paste input "100000000"
drag, startPoint x: 463, startPoint y: 203, endPoint x: 365, endPoint y: 194, distance: 98.2
click at [365, 194] on div "Visitor matches if Exclude  Current Page matches All of  Full URL  Contains …" at bounding box center [303, 229] width 596 height 76
type input "login.connective.com.au"
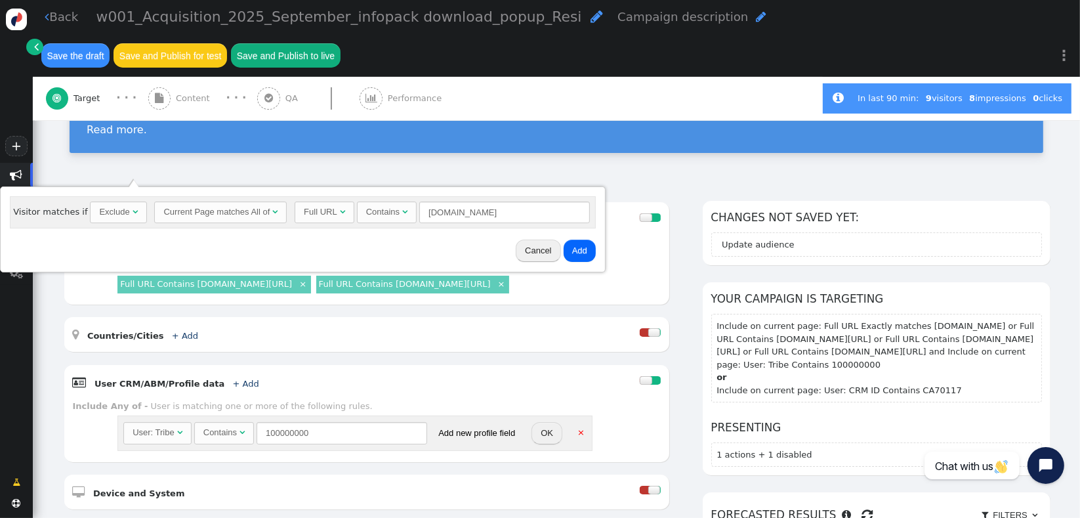
click at [576, 243] on button "Add" at bounding box center [580, 250] width 32 height 22
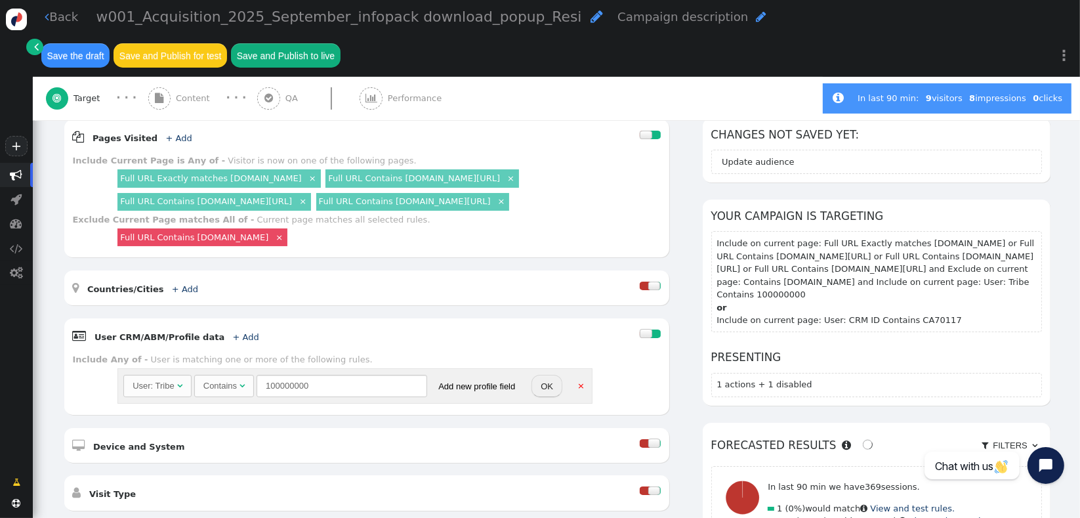
scroll to position [270, 0]
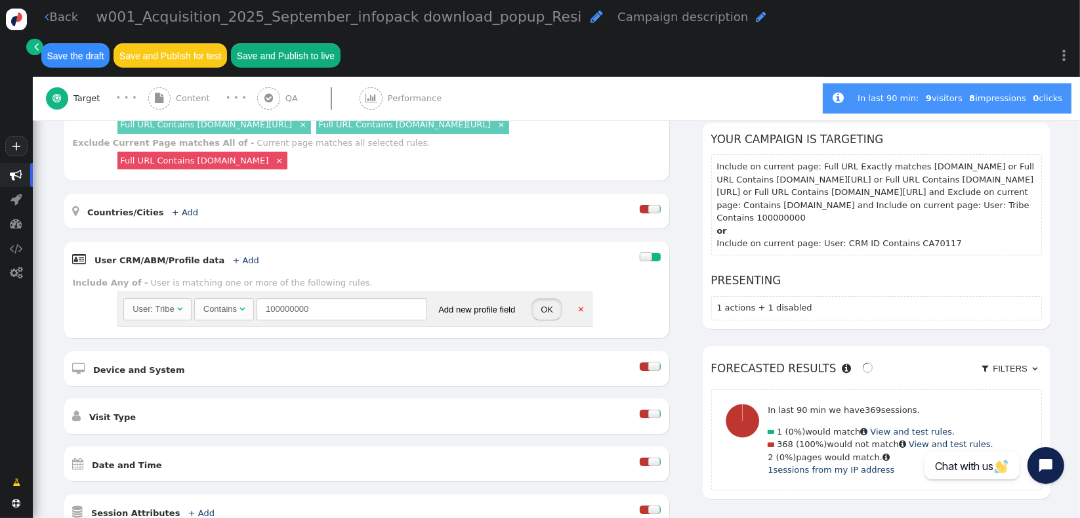
click at [543, 298] on button "OK" at bounding box center [546, 309] width 31 height 22
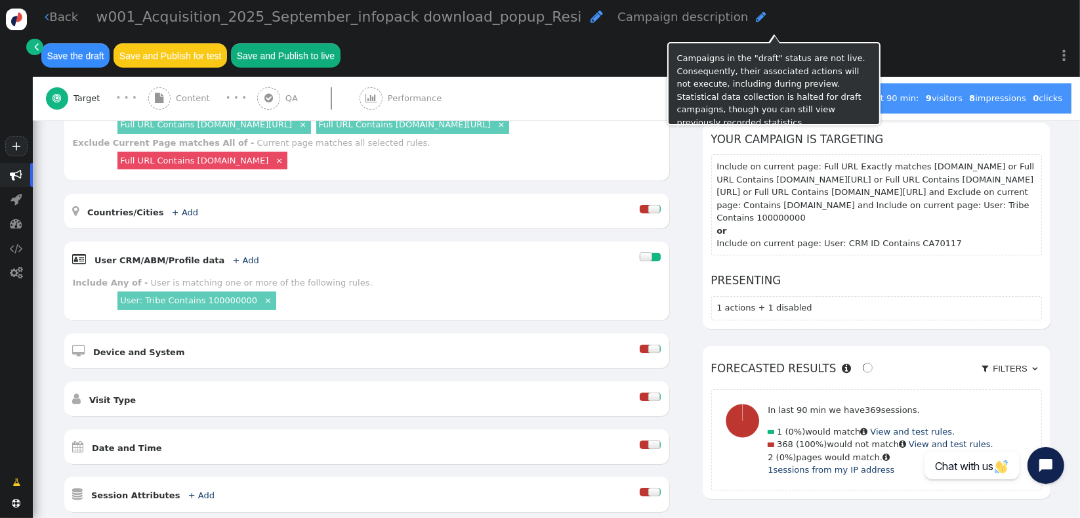
click at [110, 43] on button "Save the draft" at bounding box center [75, 55] width 68 height 24
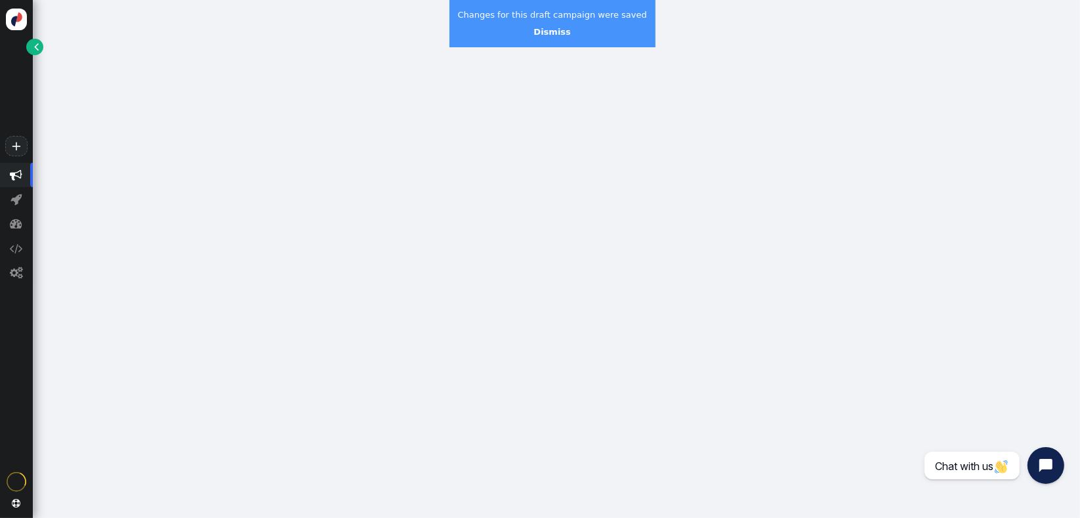
drag, startPoint x: 1077, startPoint y: 277, endPoint x: 798, endPoint y: 436, distance: 321.4
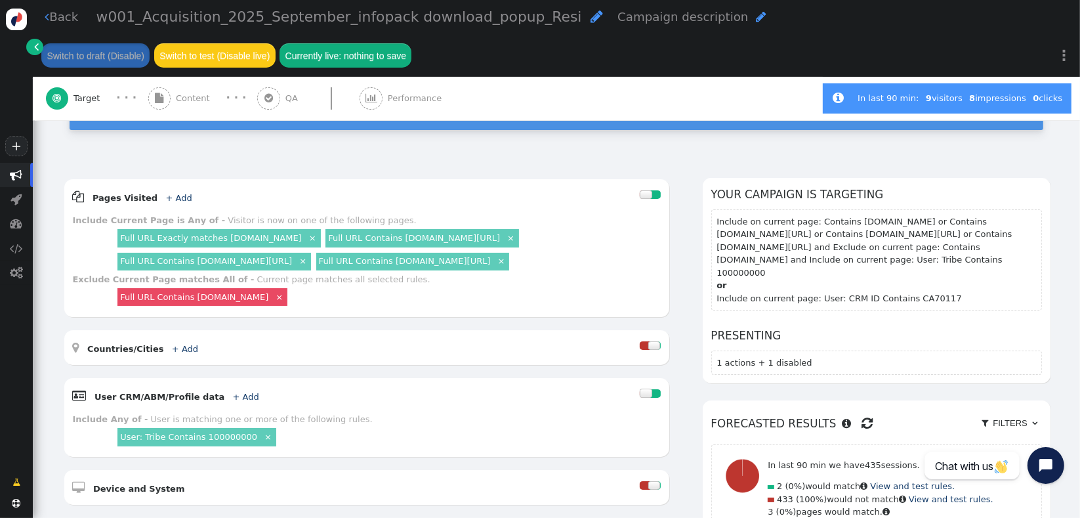
scroll to position [129, 0]
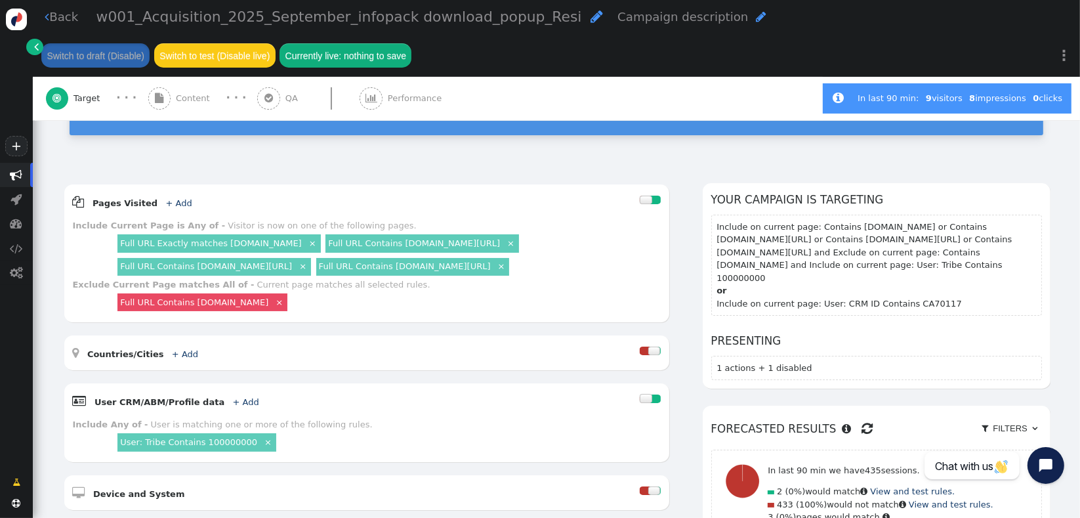
click at [909, 293] on section "Include on current page: Contains www.connective.com.au or Contains www.connect…" at bounding box center [876, 265] width 331 height 101
copy section "CA70117"
click at [233, 397] on link "+ Add" at bounding box center [246, 402] width 26 height 10
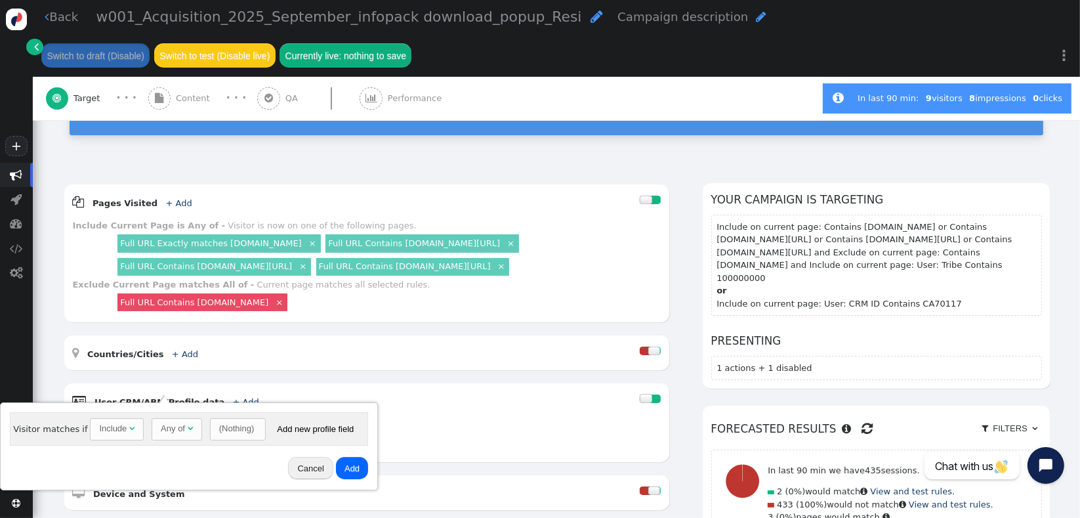
drag, startPoint x: 103, startPoint y: 475, endPoint x: 142, endPoint y: 455, distance: 44.3
click at [104, 475] on div "Cancel Add" at bounding box center [189, 468] width 368 height 34
drag, startPoint x: 220, startPoint y: 426, endPoint x: 237, endPoint y: 435, distance: 18.5
click at [221, 426] on div "(Nothing)" at bounding box center [236, 428] width 35 height 13
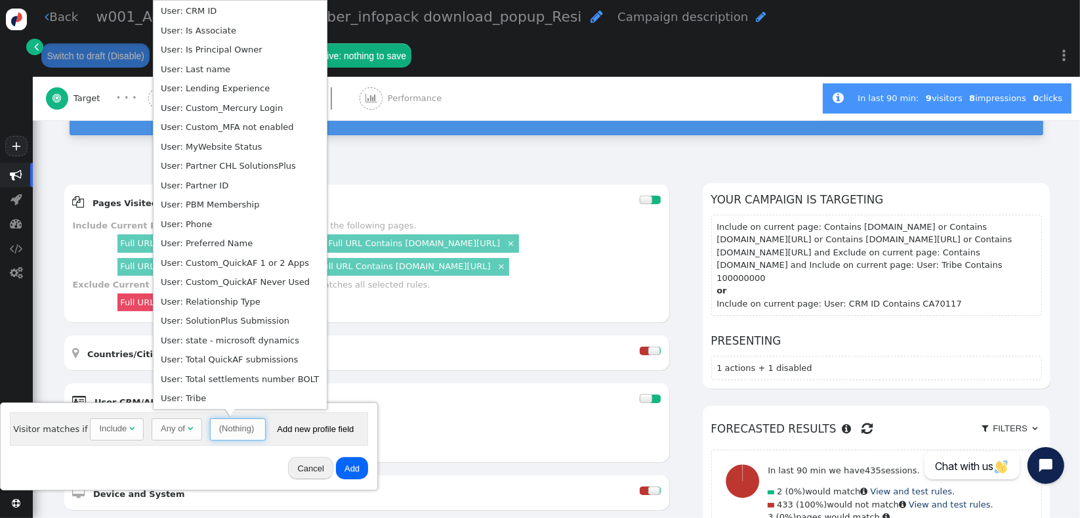
scroll to position [493, 0]
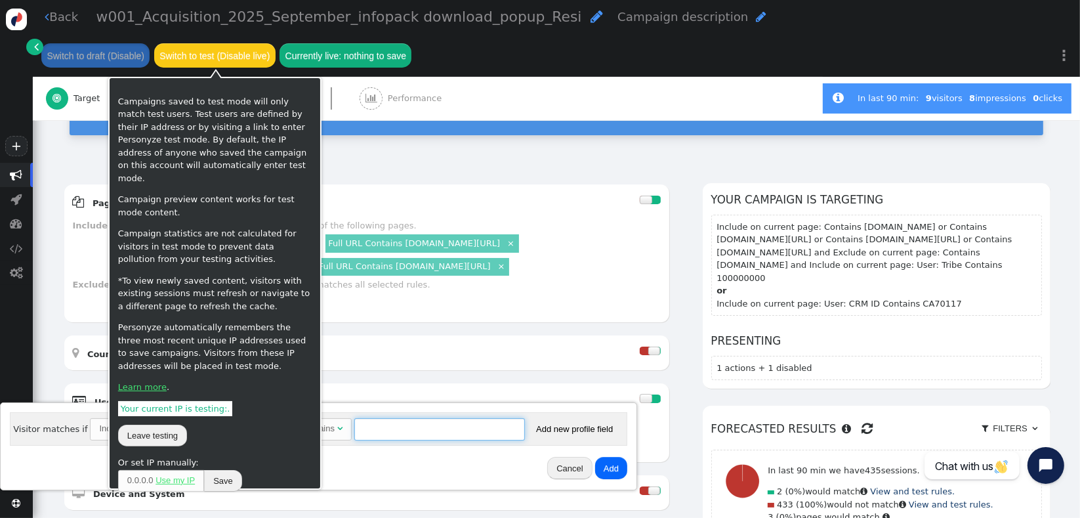
click at [416, 422] on input "text" at bounding box center [439, 429] width 171 height 22
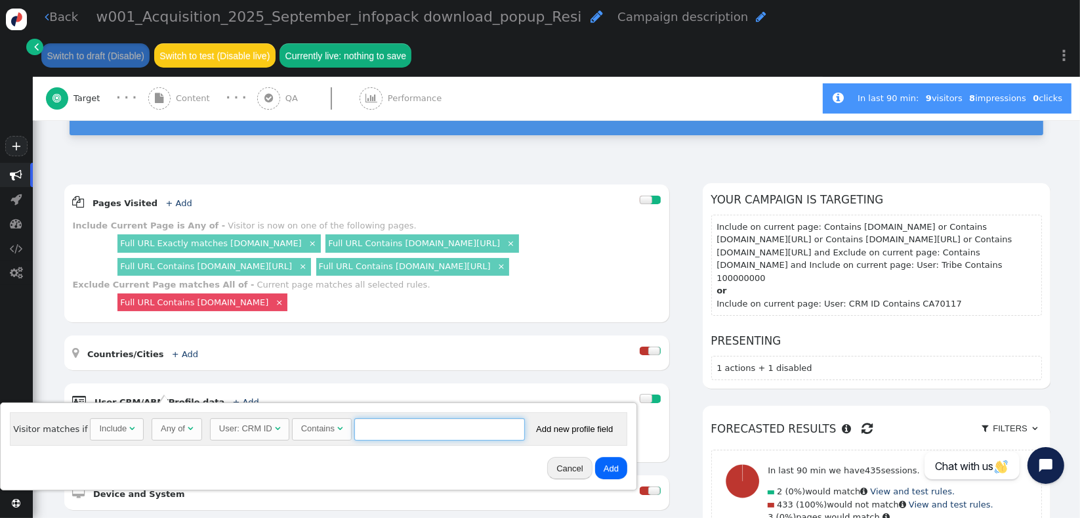
paste input "CA70117"
type input "CA70117"
click at [602, 470] on button "Add" at bounding box center [611, 468] width 32 height 22
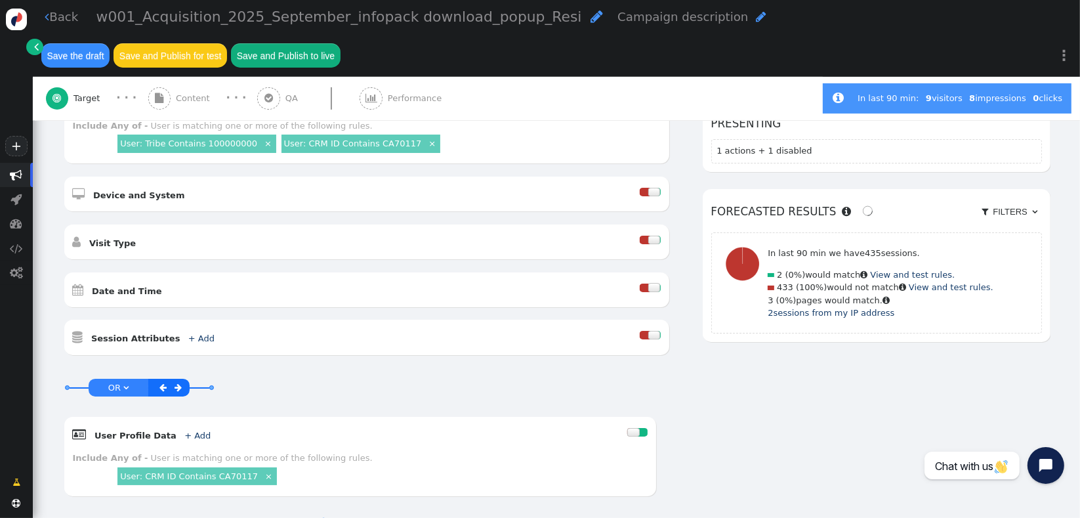
scroll to position [573, 0]
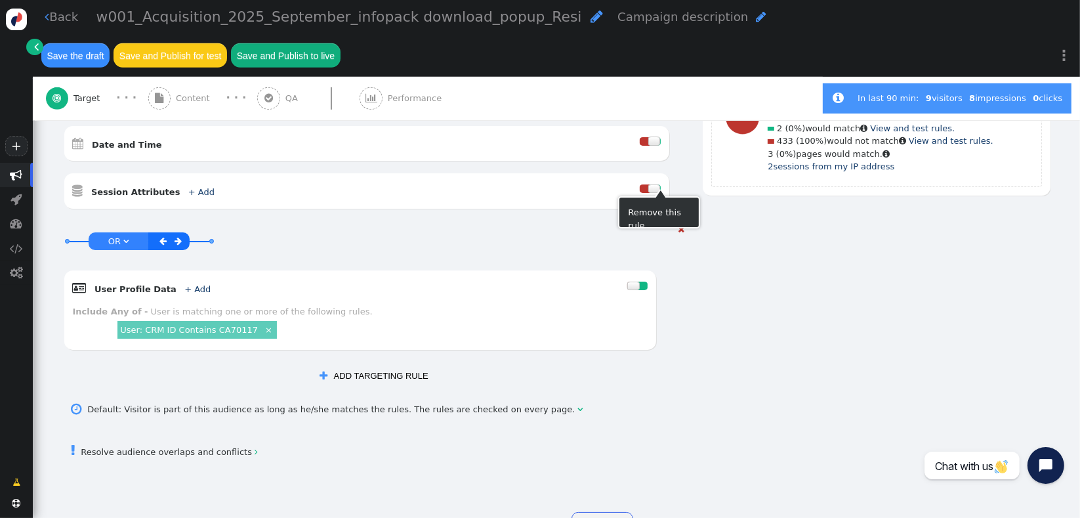
click at [678, 225] on span "" at bounding box center [681, 229] width 7 height 9
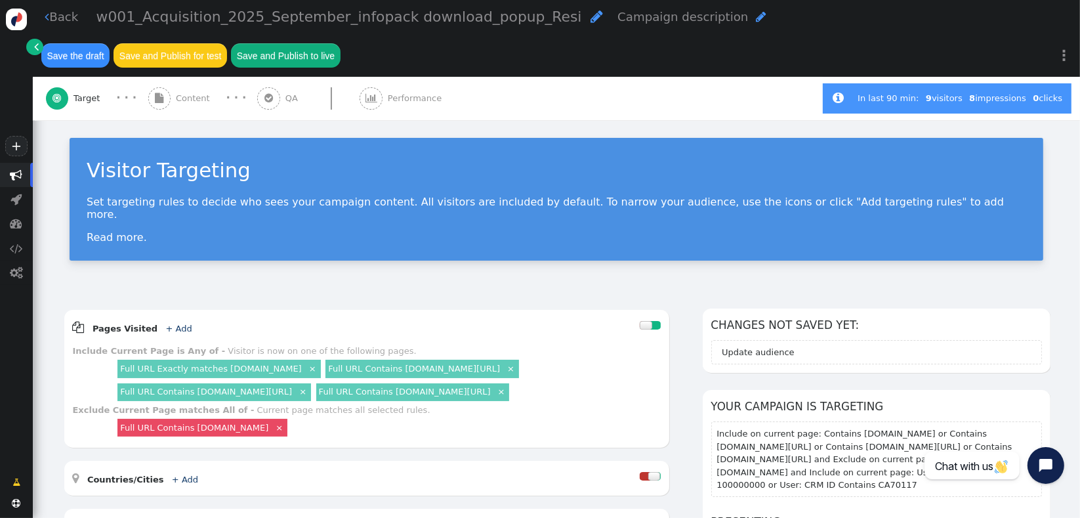
scroll to position [65, 0]
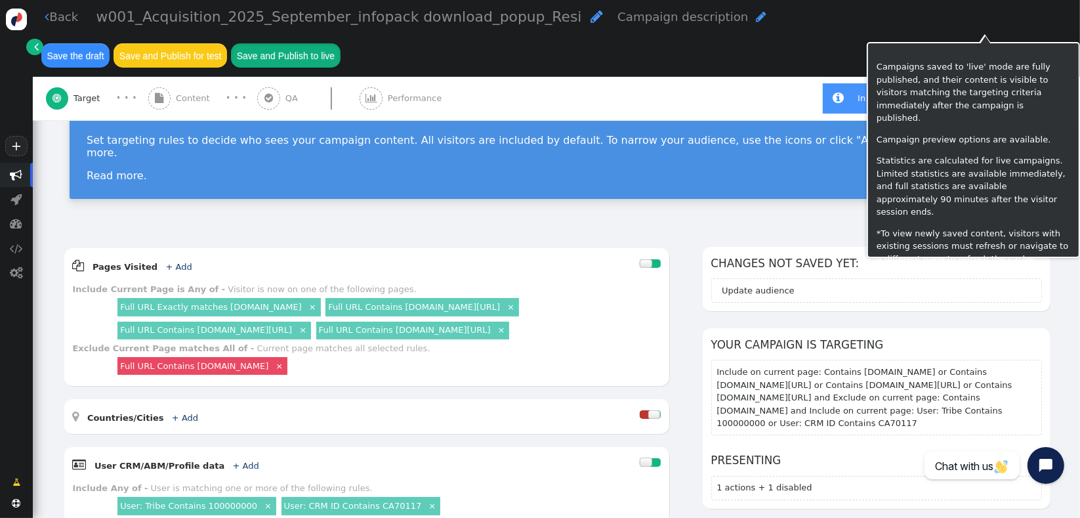
click at [340, 43] on button "Save and Publish to live" at bounding box center [285, 55] width 109 height 24
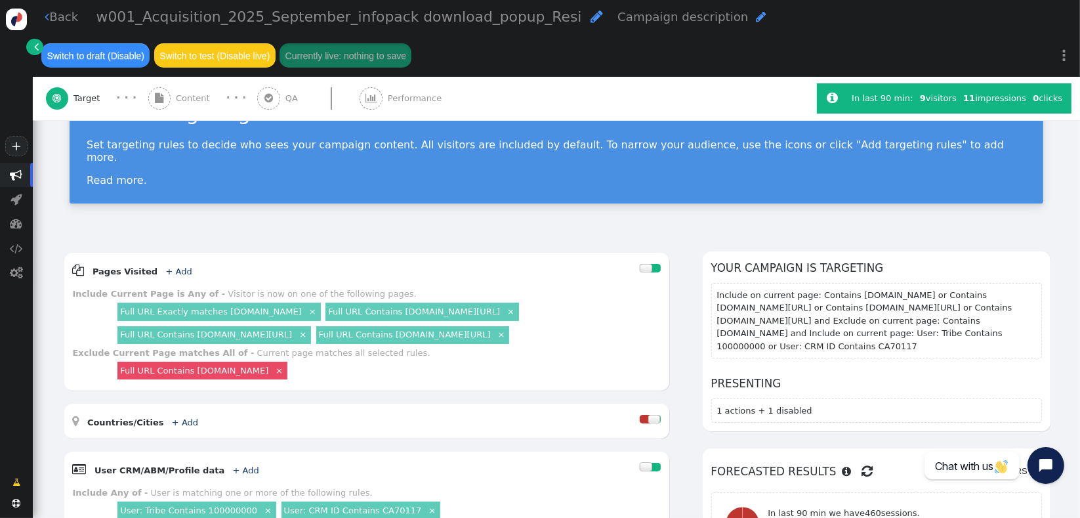
scroll to position [74, 0]
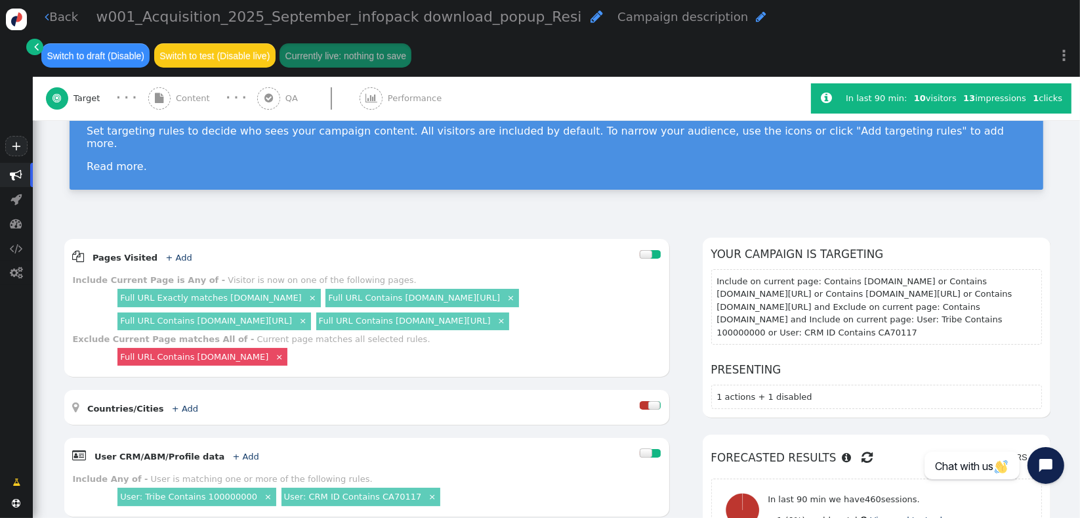
click at [112, 187] on div "Visitor Targeting Set targeting rules to decide who sees your campaign content.…" at bounding box center [556, 133] width 1047 height 175
click at [528, 90] on div " Target · · ·  Content · · ·  QA  Performance" at bounding box center [422, 98] width 753 height 43
click at [407, 93] on span "Performance" at bounding box center [417, 98] width 59 height 13
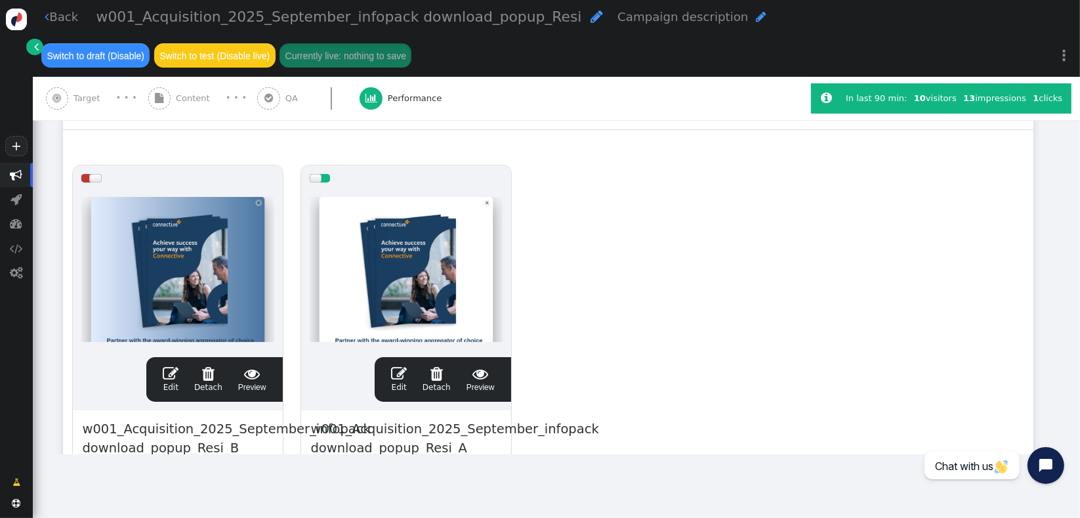
scroll to position [0, 0]
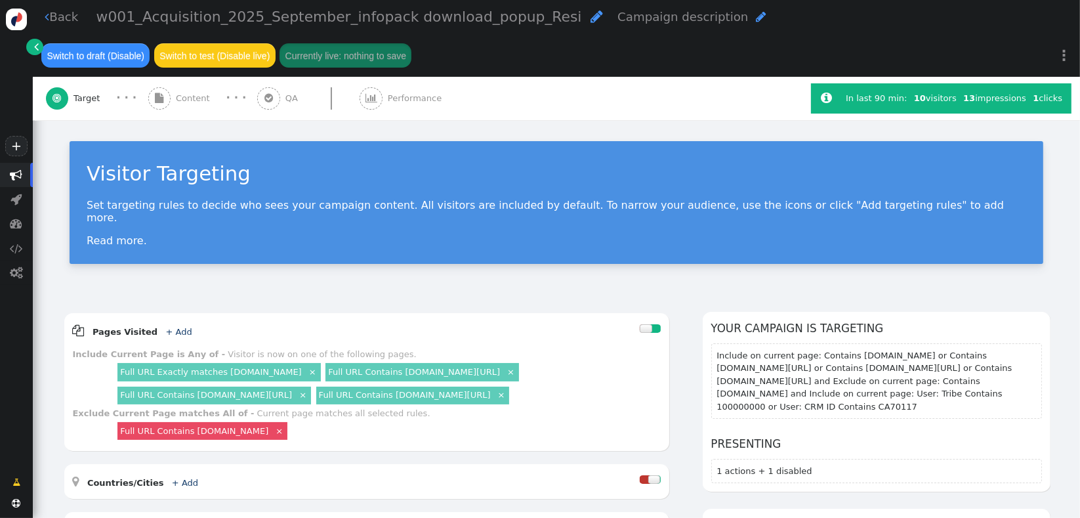
click at [416, 105] on span "Performance" at bounding box center [417, 98] width 59 height 13
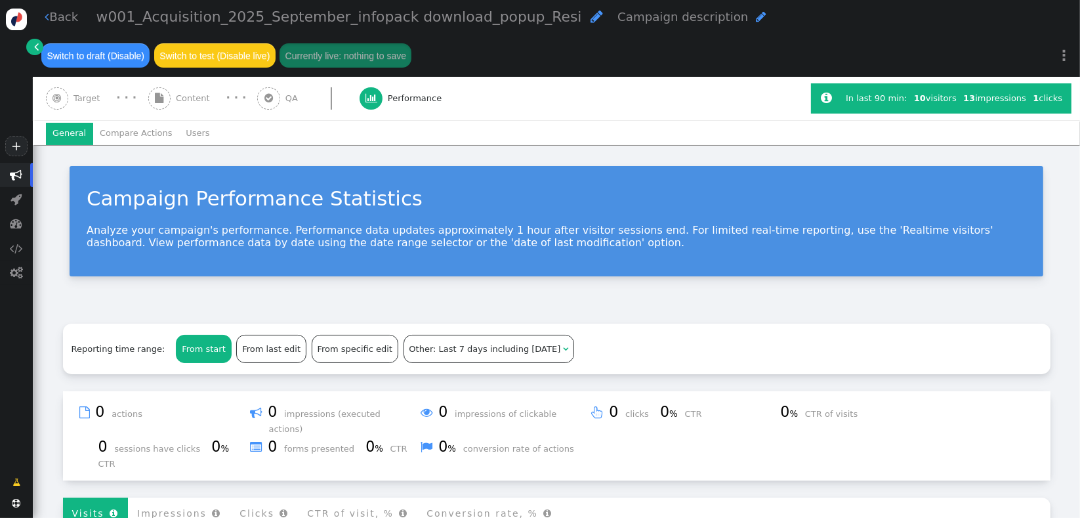
click at [273, 104] on div " QA" at bounding box center [279, 98] width 45 height 43
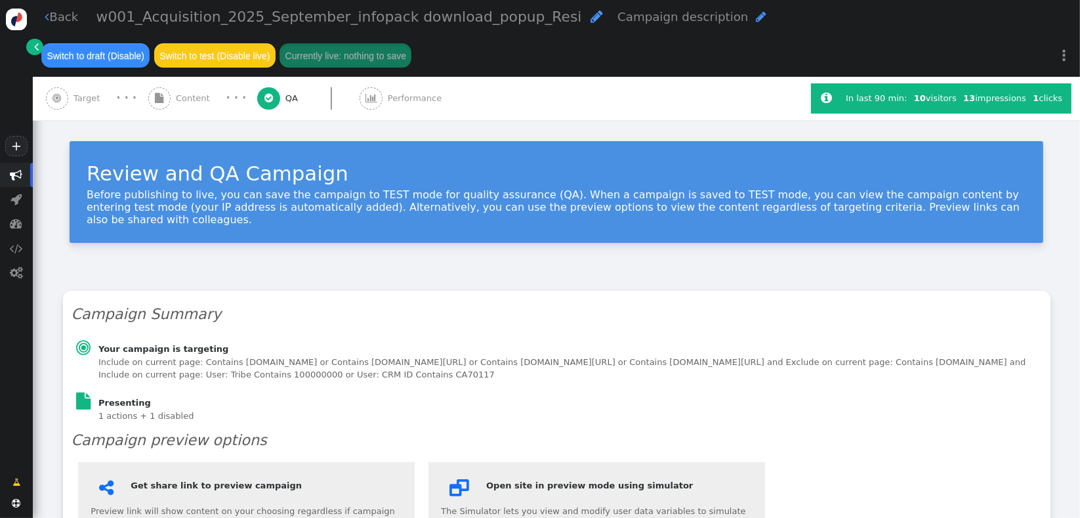
click at [402, 98] on span "Performance" at bounding box center [417, 98] width 59 height 13
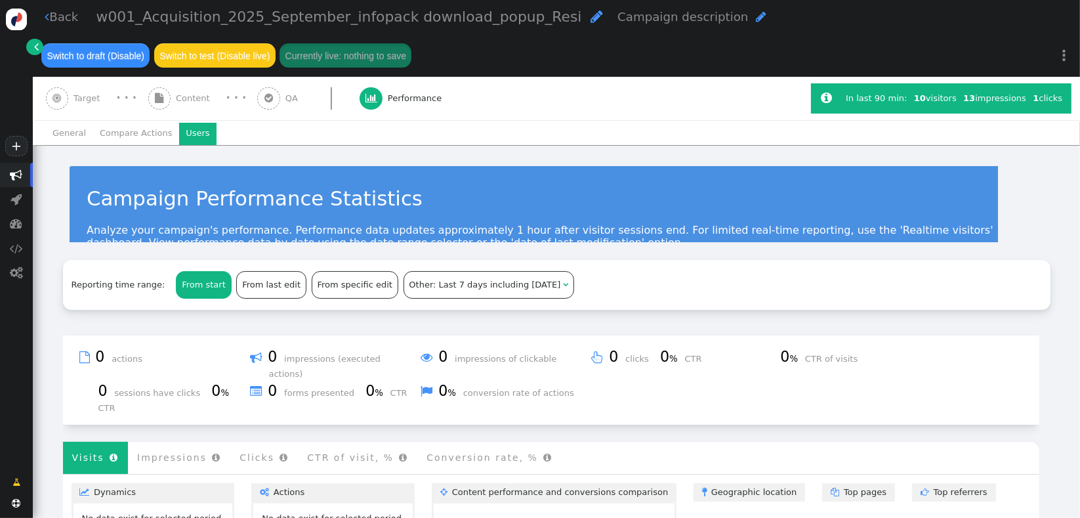
click at [188, 136] on li "Users" at bounding box center [197, 134] width 37 height 22
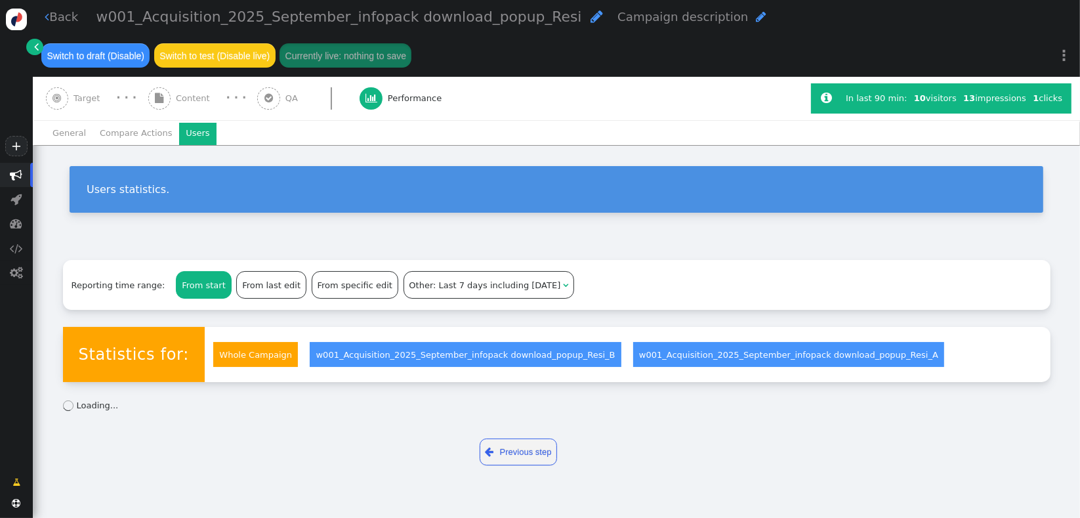
click at [724, 358] on link "w001_Acquisition_2025_September_infopack download_popup_Resi_A" at bounding box center [788, 354] width 311 height 25
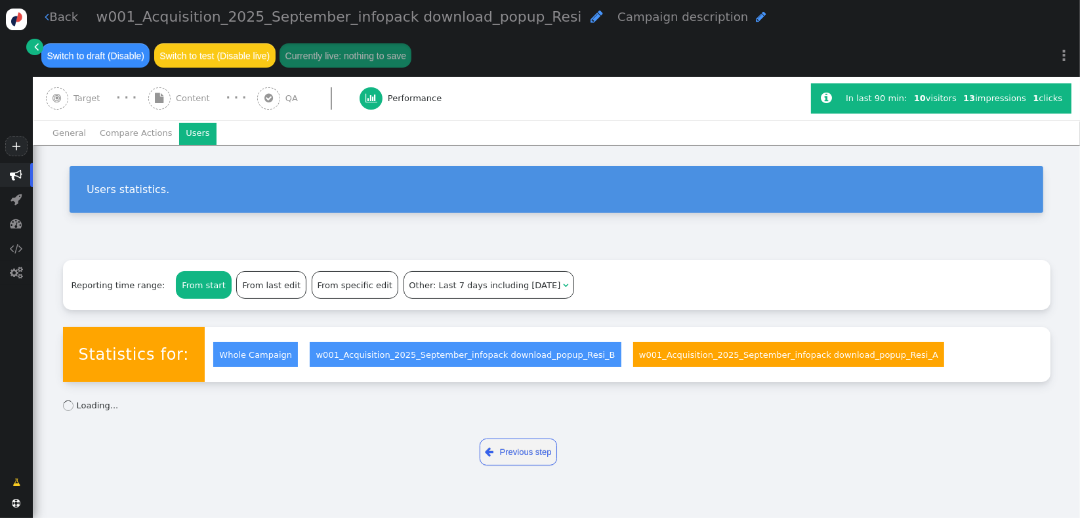
click at [766, 360] on link "w001_Acquisition_2025_September_infopack download_popup_Resi_A" at bounding box center [788, 354] width 311 height 25
click at [337, 347] on link "w001_Acquisition_2025_September_infopack download_popup_Resi_B" at bounding box center [465, 354] width 311 height 25
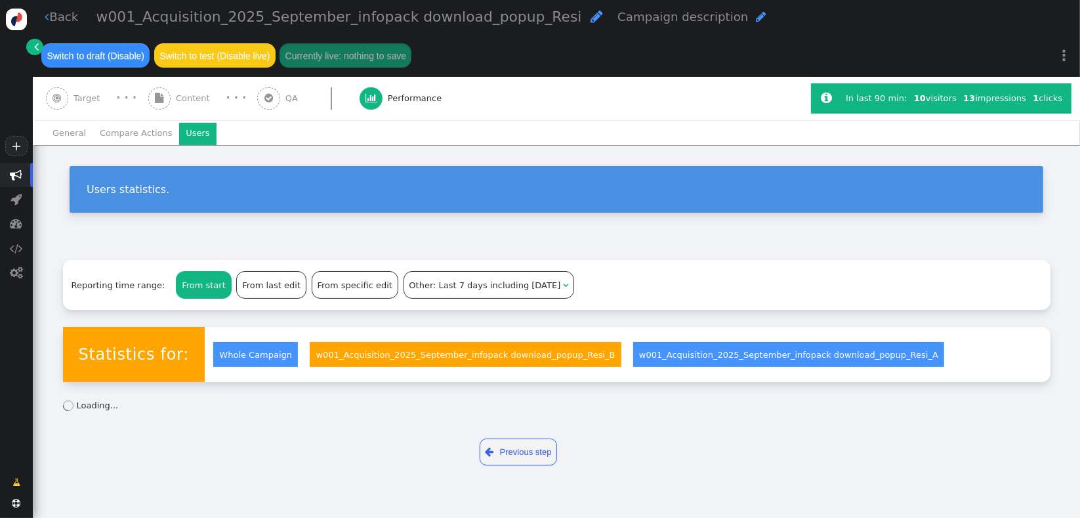
click at [235, 348] on link "Whole Campaign" at bounding box center [255, 354] width 85 height 25
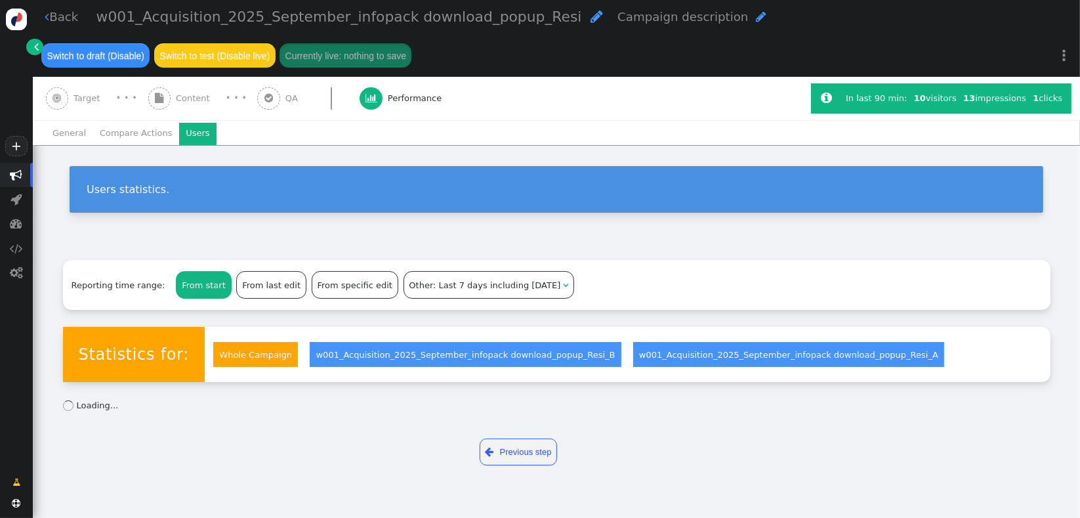
click at [646, 352] on link "w001_Acquisition_2025_September_infopack download_popup_Resi_A" at bounding box center [788, 354] width 311 height 25
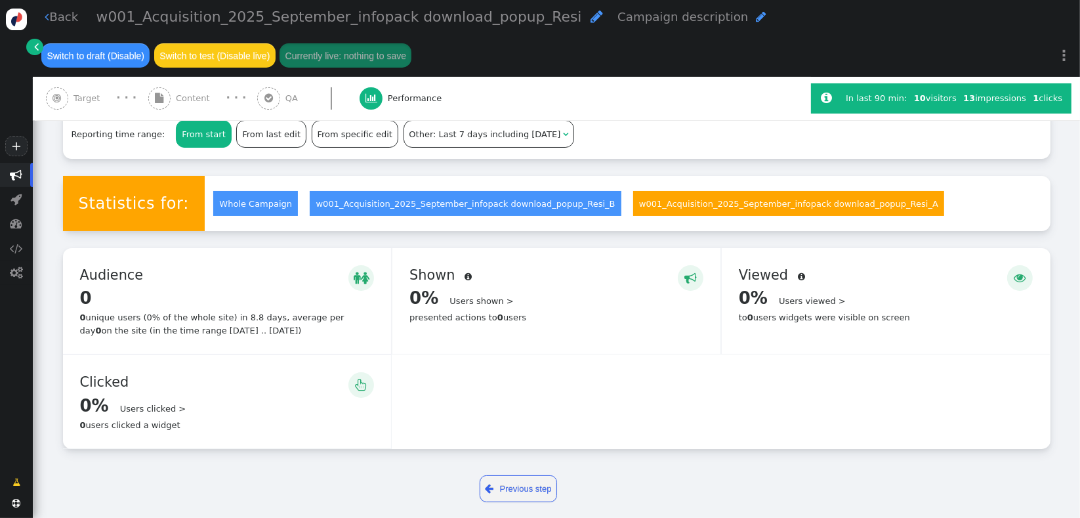
scroll to position [148, 0]
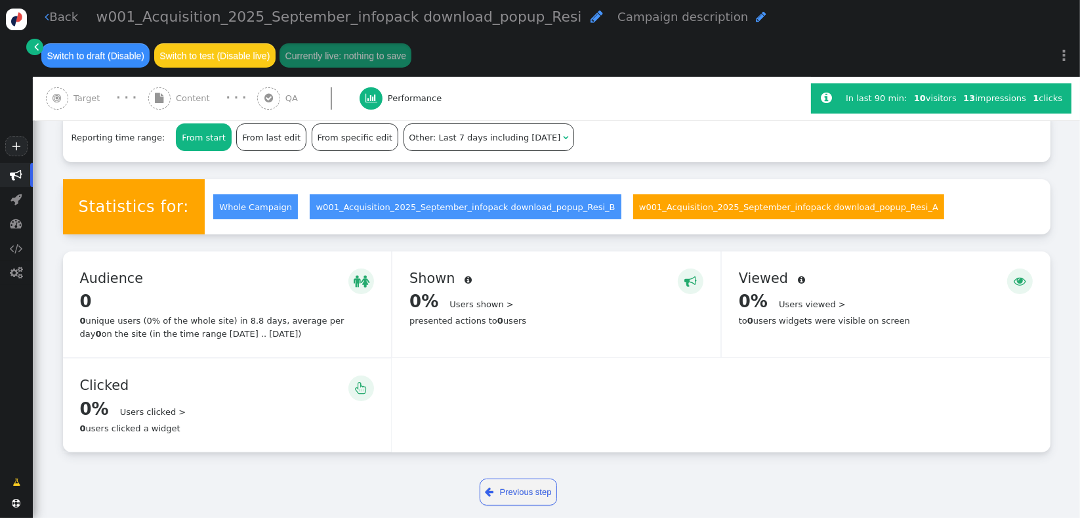
click at [1009, 292] on div "" at bounding box center [1020, 281] width 26 height 26
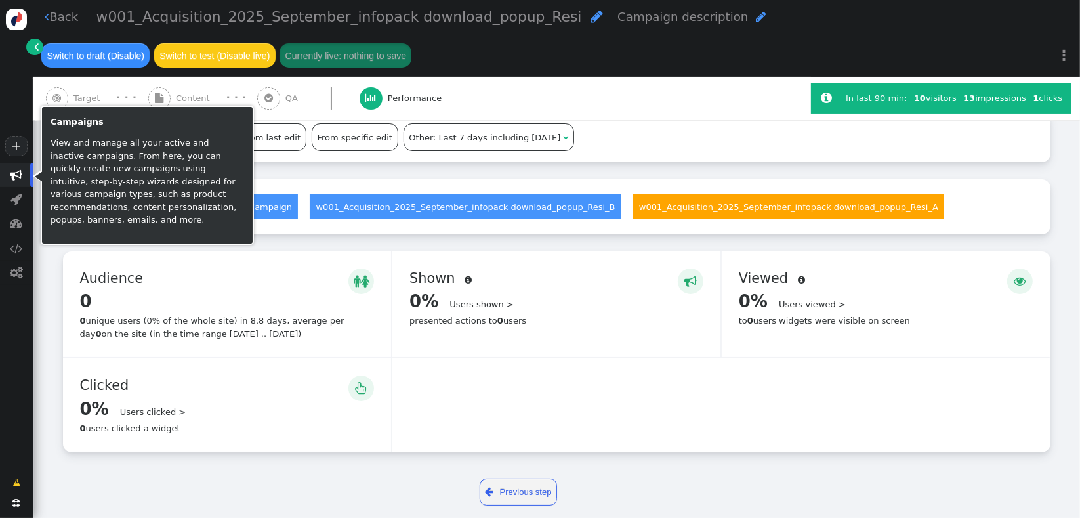
click at [18, 181] on span "" at bounding box center [16, 175] width 12 height 12
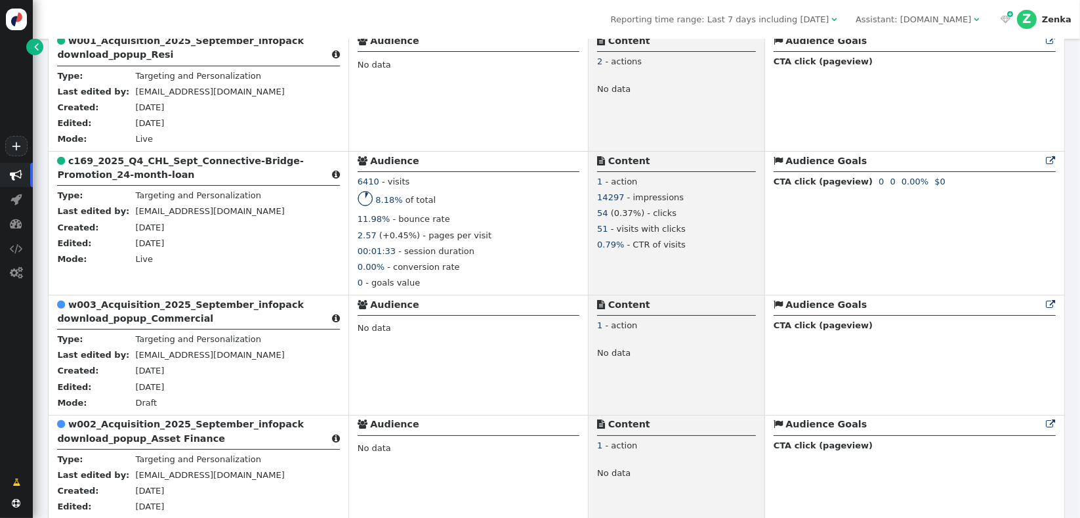
scroll to position [413, 0]
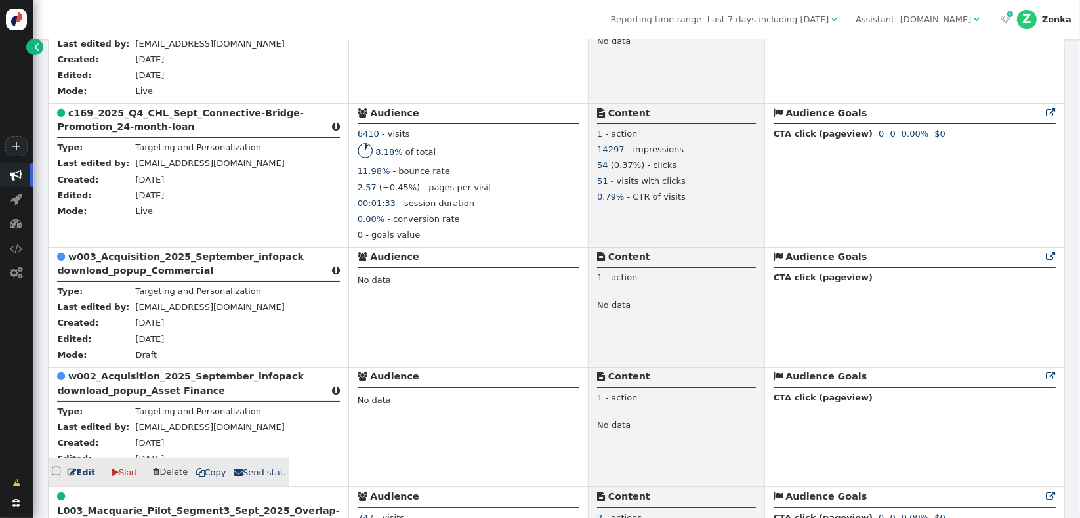
click at [138, 384] on b "w002_Acquisition_2025_September_infopack download_popup_Asset Finance" at bounding box center [180, 383] width 247 height 24
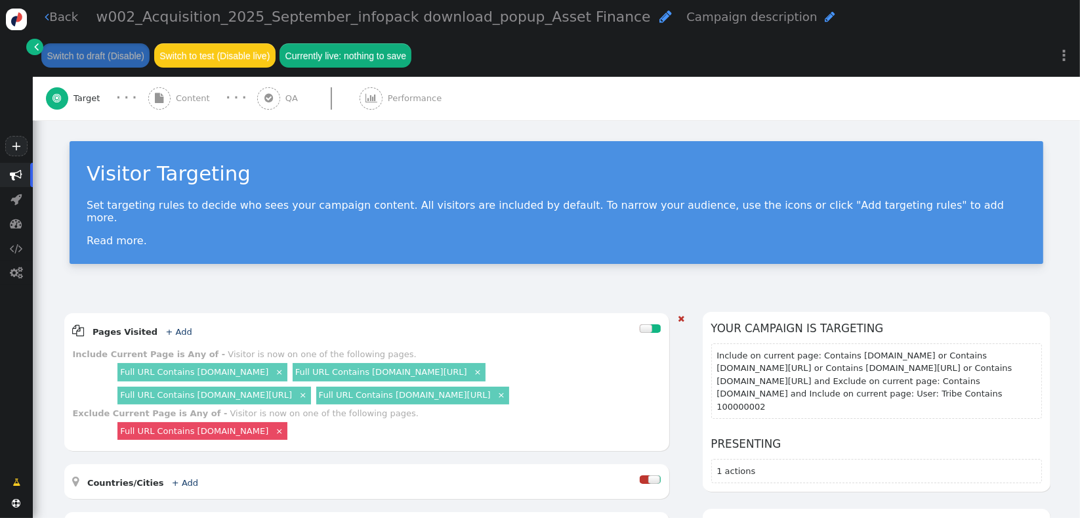
click at [208, 367] on link "Full URL Contains [DOMAIN_NAME]" at bounding box center [194, 372] width 148 height 10
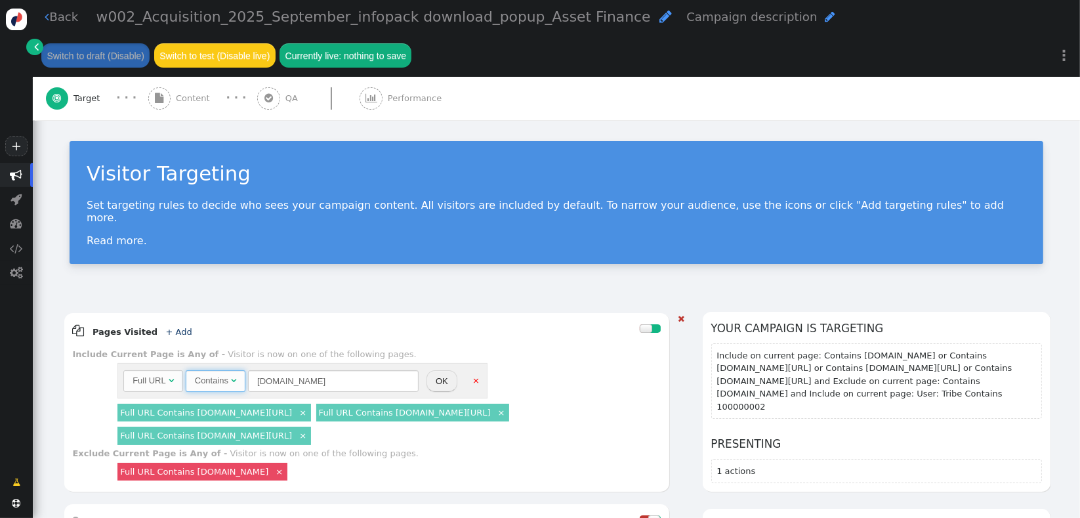
click at [217, 376] on span "Contains " at bounding box center [216, 381] width 60 height 22
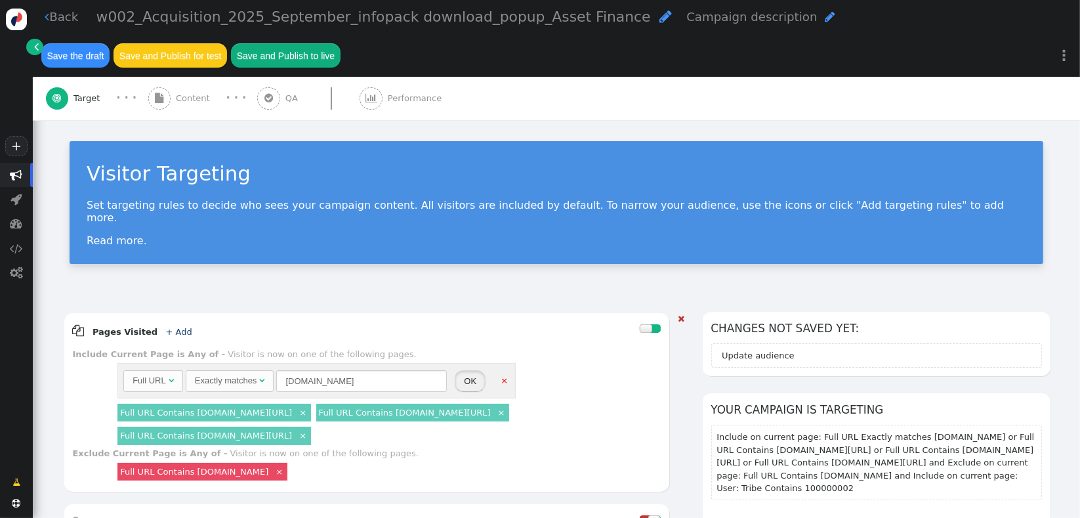
click at [467, 375] on button "OK" at bounding box center [470, 381] width 31 height 22
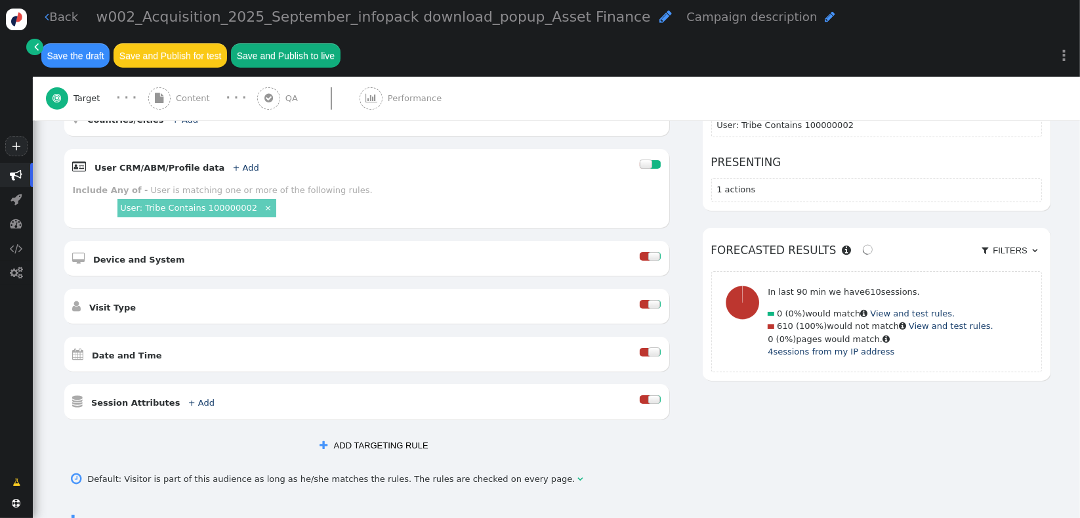
scroll to position [467, 0]
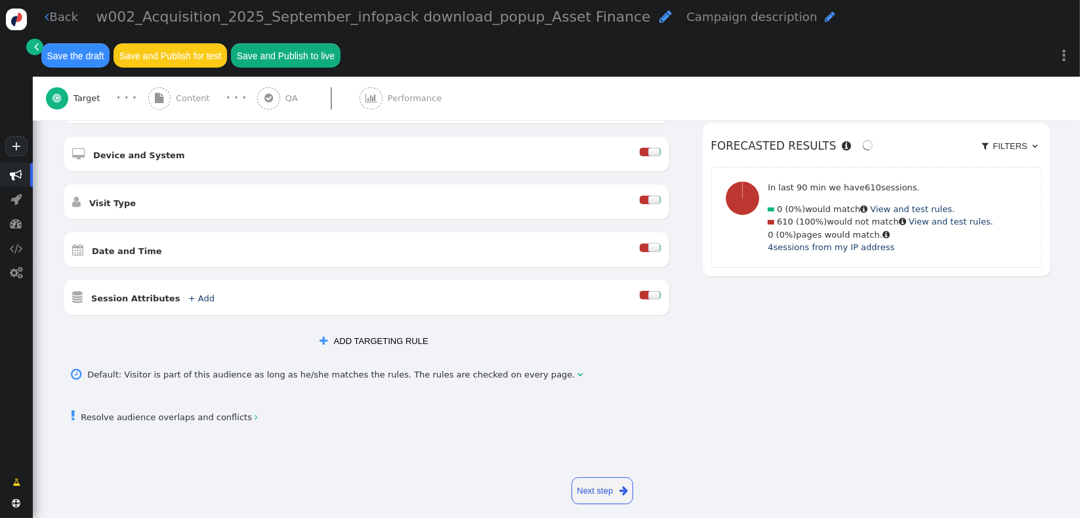
click at [144, 412] on link " Resolve audience overlaps and conflicts " at bounding box center [165, 417] width 186 height 10
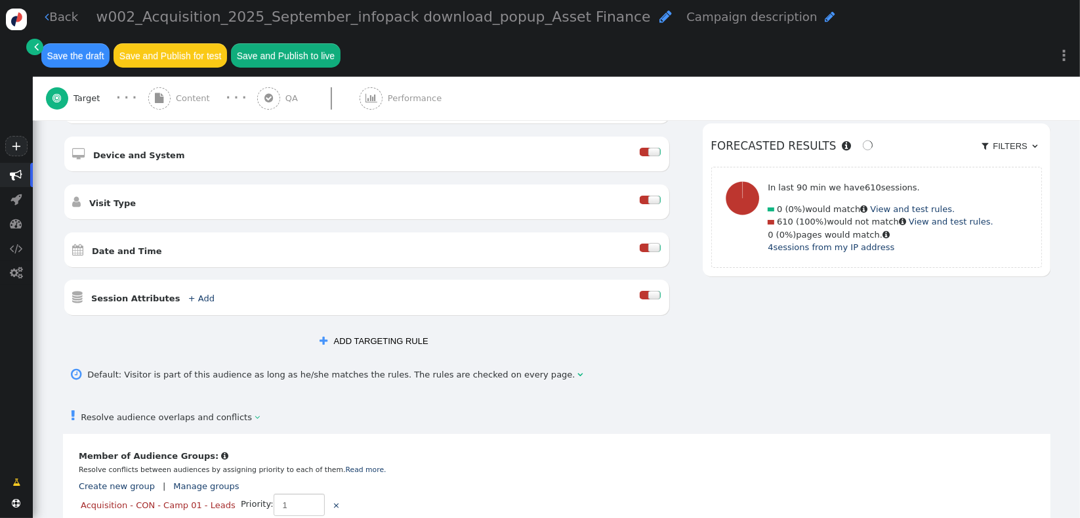
click at [369, 411] on div " Resolve audience overlaps and conflicts " at bounding box center [556, 416] width 987 height 36
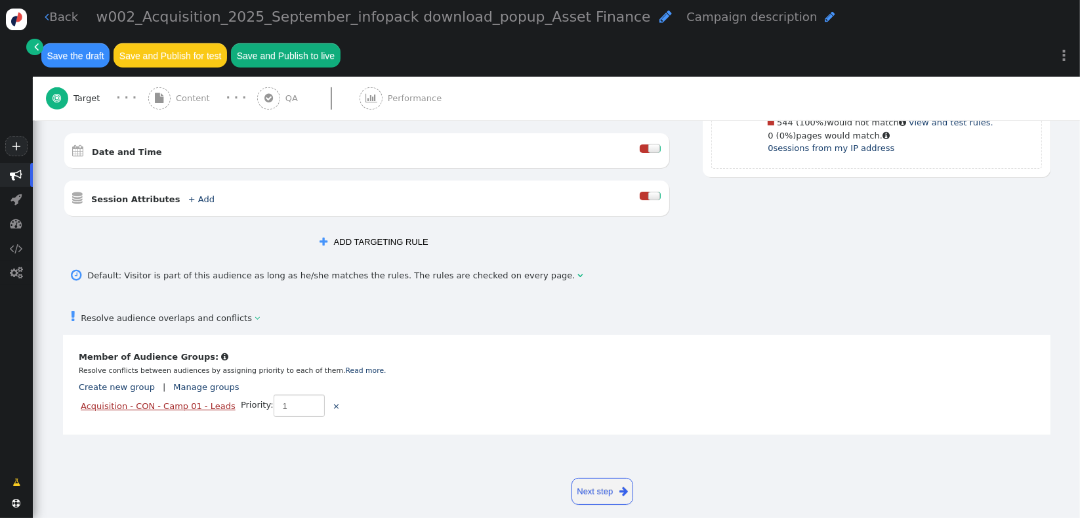
click at [123, 401] on link "Acquisition - CON - Camp 01 - Leads" at bounding box center [158, 406] width 155 height 10
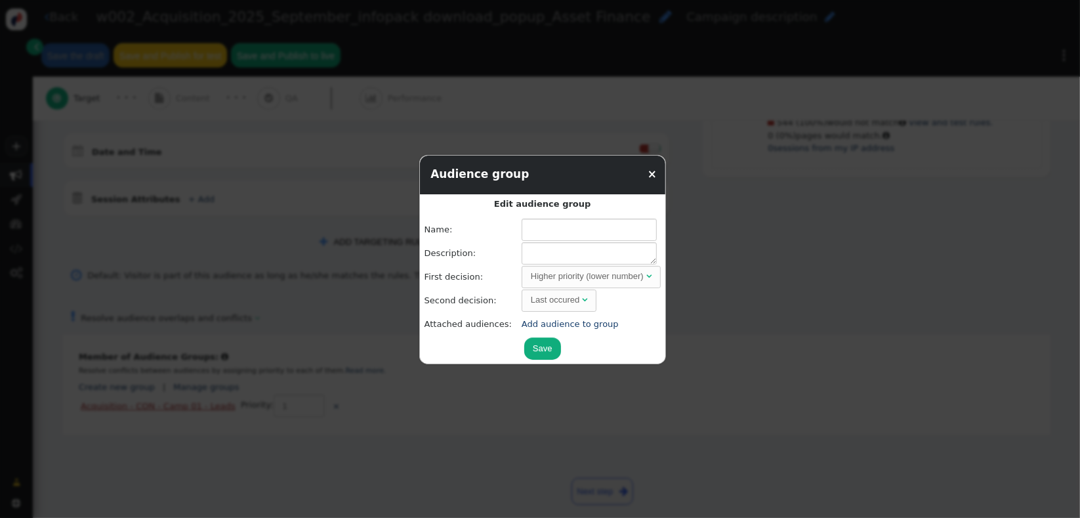
type input "Acquisition - CON - Camp 01 - Leads"
type textarea "signed up form"
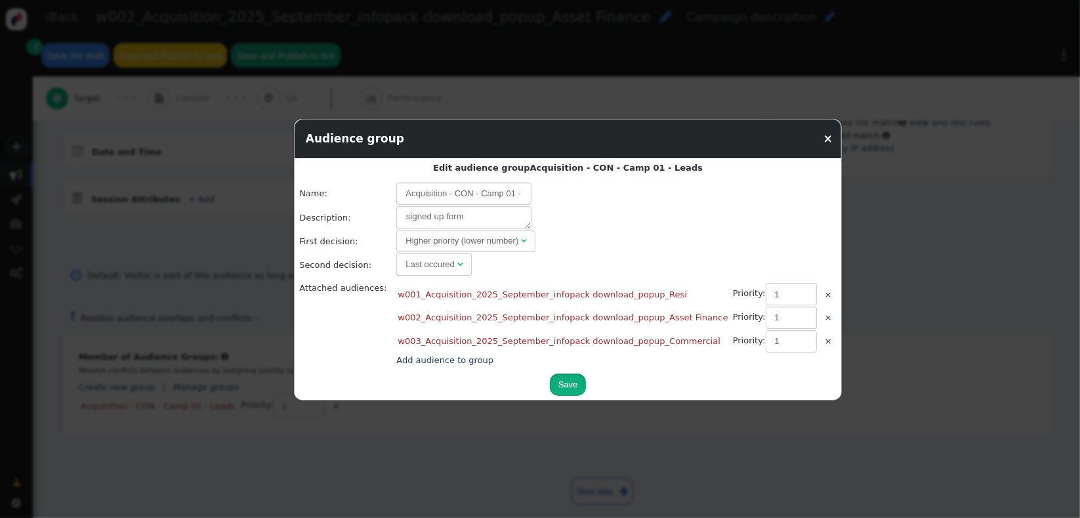
click at [550, 378] on button "Save" at bounding box center [568, 384] width 37 height 22
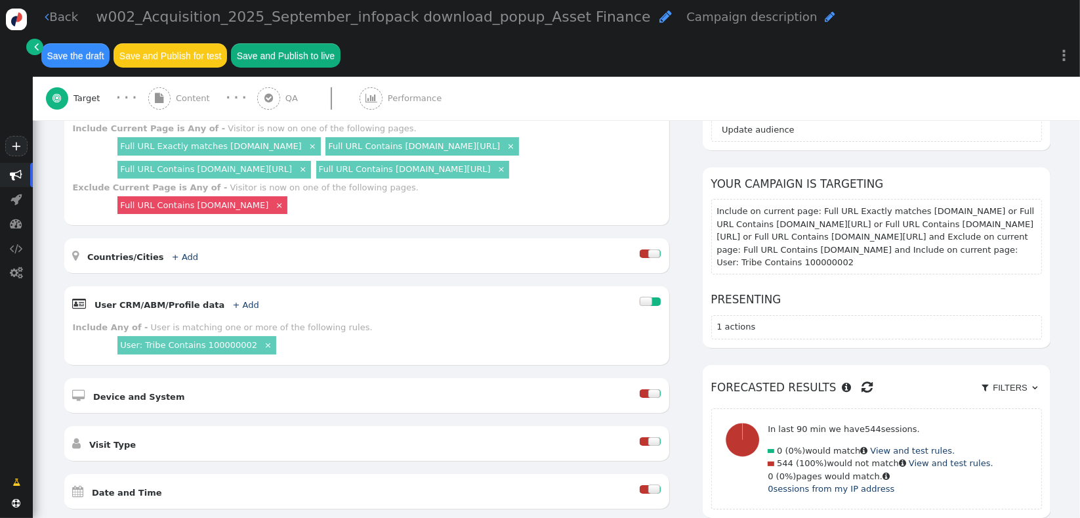
scroll to position [224, 0]
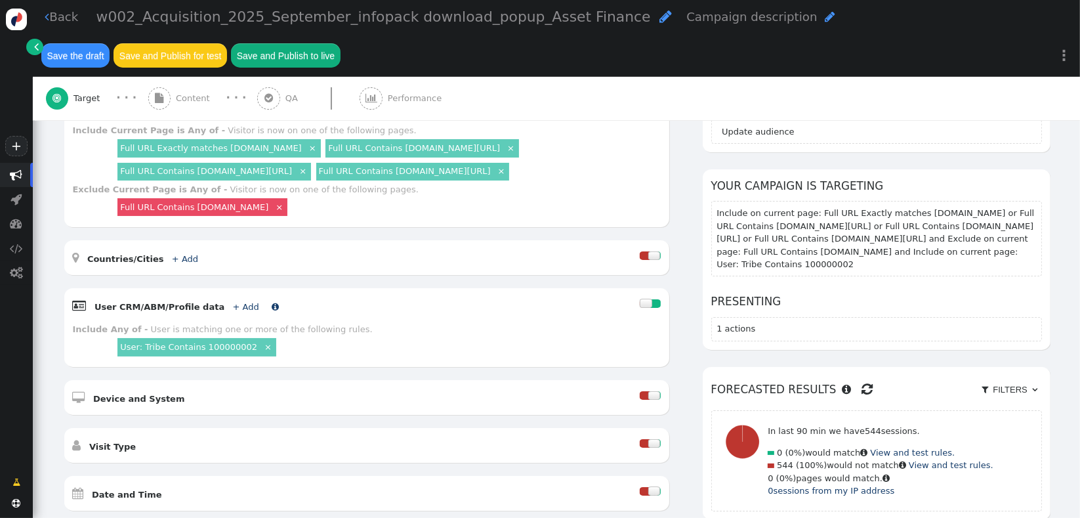
click at [234, 302] on link "+ Add" at bounding box center [246, 307] width 26 height 10
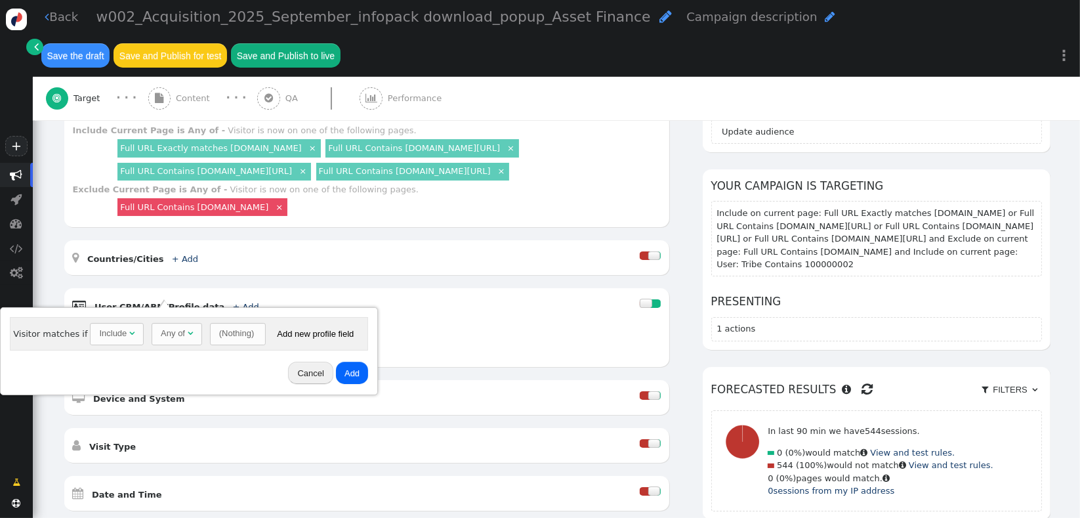
drag, startPoint x: 864, startPoint y: 346, endPoint x: 776, endPoint y: 345, distance: 87.9
click at [864, 345] on div "Changes not saved yet: Update audience Your campaign is targeting Include on cu…" at bounding box center [877, 312] width 348 height 449
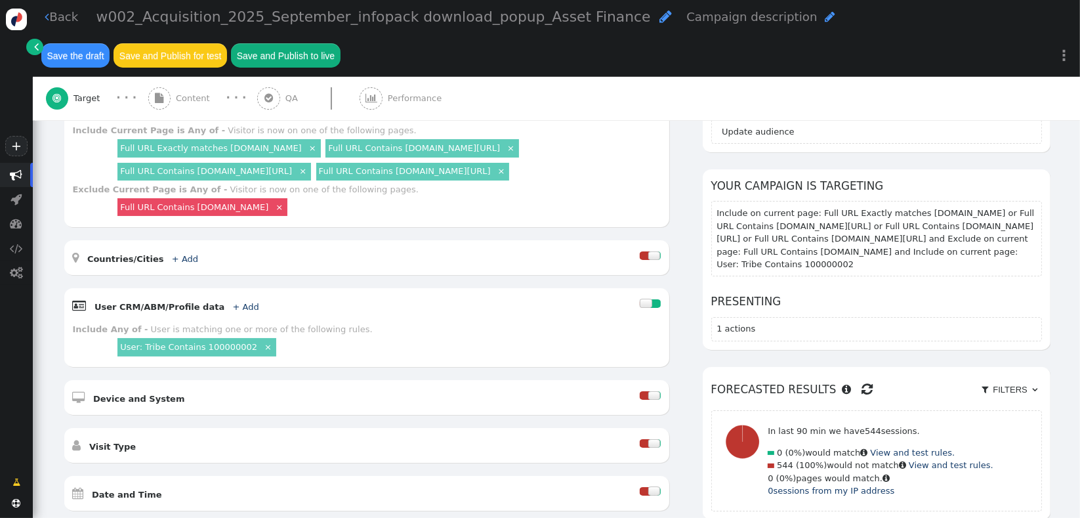
click at [532, 342] on div "User: Tribe Contains 100000002 ×" at bounding box center [387, 346] width 545 height 23
click at [233, 302] on link "+ Add" at bounding box center [246, 307] width 26 height 10
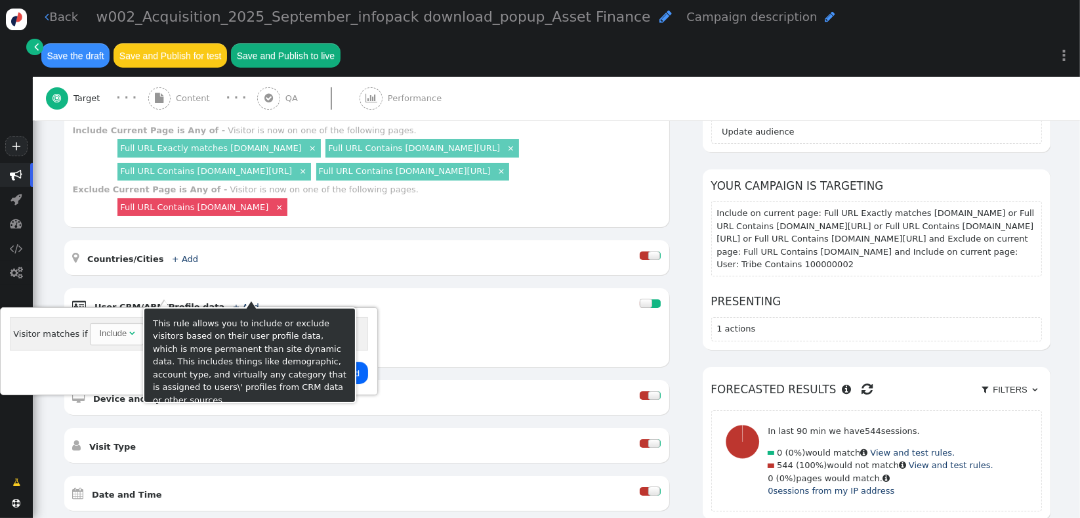
click at [457, 323] on div "Include Any of - User is matching one or more of the following rules." at bounding box center [367, 329] width 588 height 13
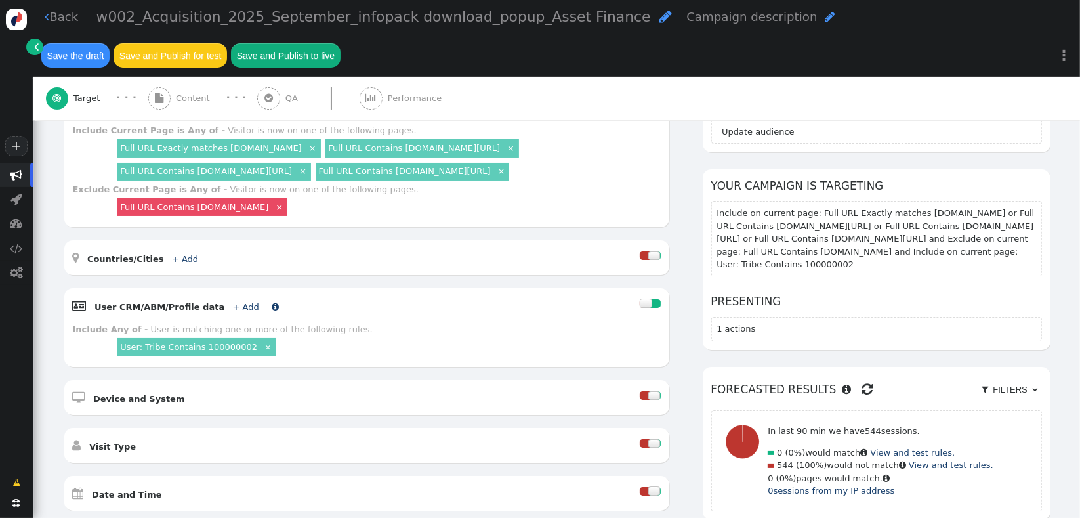
click at [233, 302] on link "+ Add" at bounding box center [246, 307] width 26 height 10
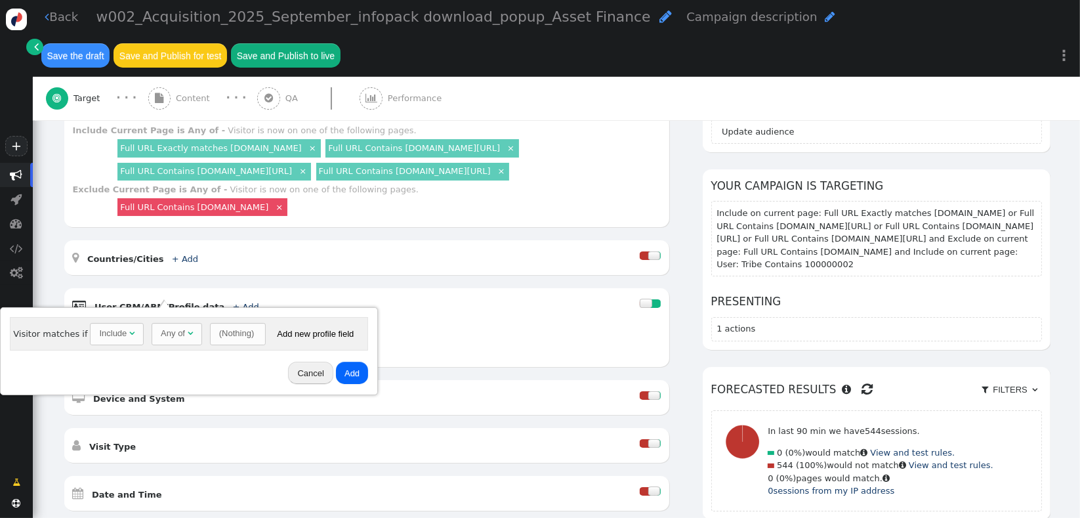
click at [219, 331] on div "(Nothing)" at bounding box center [236, 333] width 35 height 13
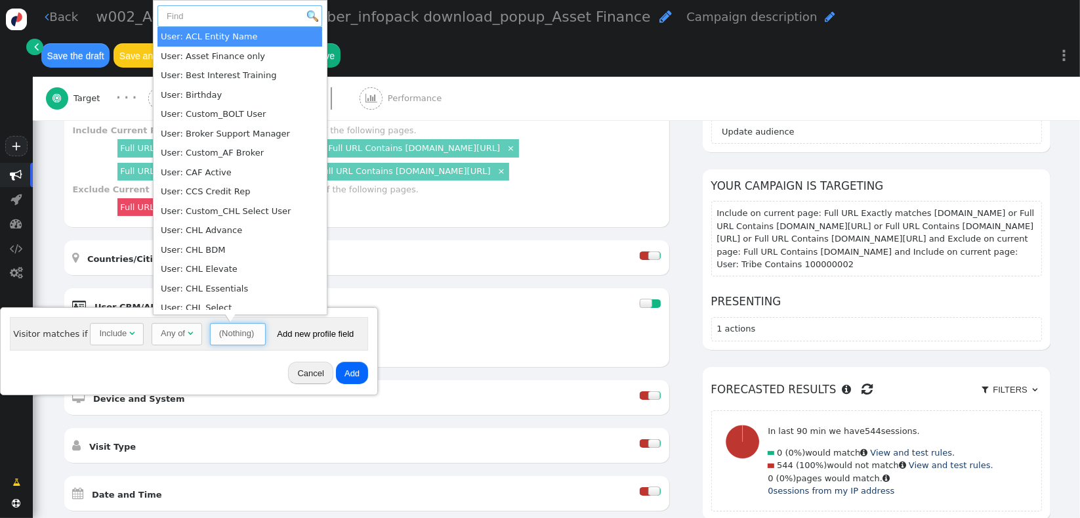
click at [225, 18] on input "text" at bounding box center [239, 16] width 165 height 22
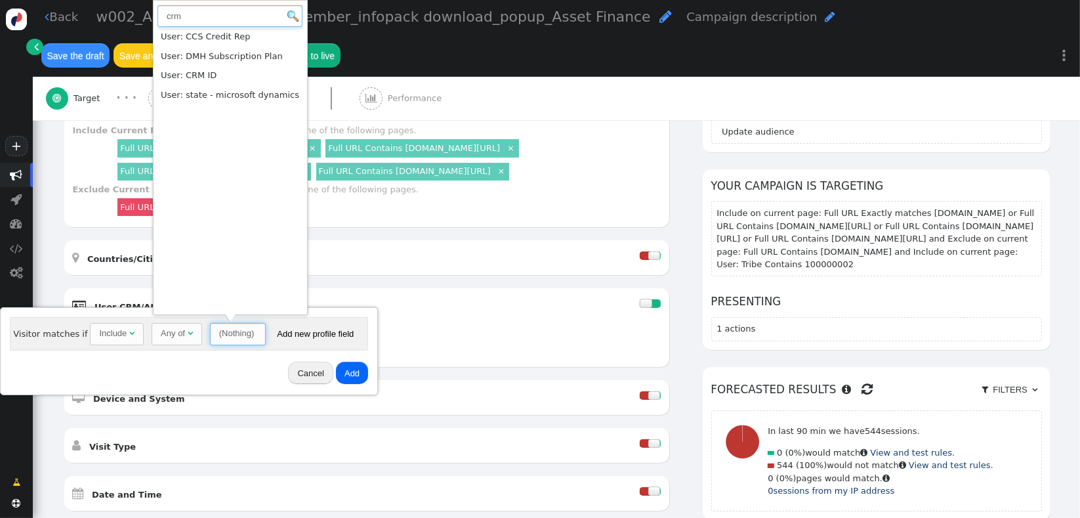
type input "crm"
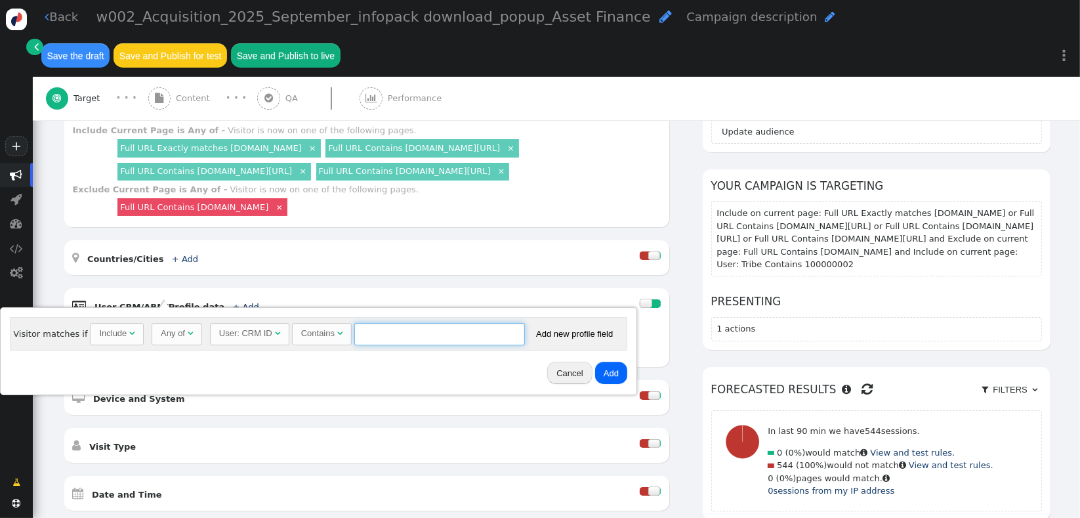
click at [387, 336] on input "text" at bounding box center [439, 334] width 171 height 22
paste input "CA106968"
type input "CA106968"
click at [595, 374] on button "Add" at bounding box center [611, 373] width 32 height 22
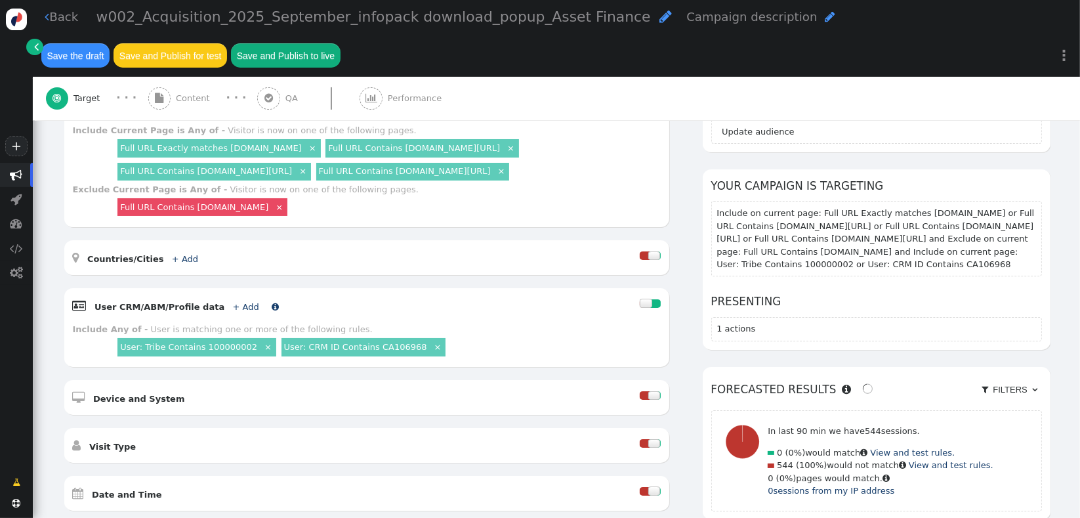
click at [233, 302] on link "+ Add" at bounding box center [246, 307] width 26 height 10
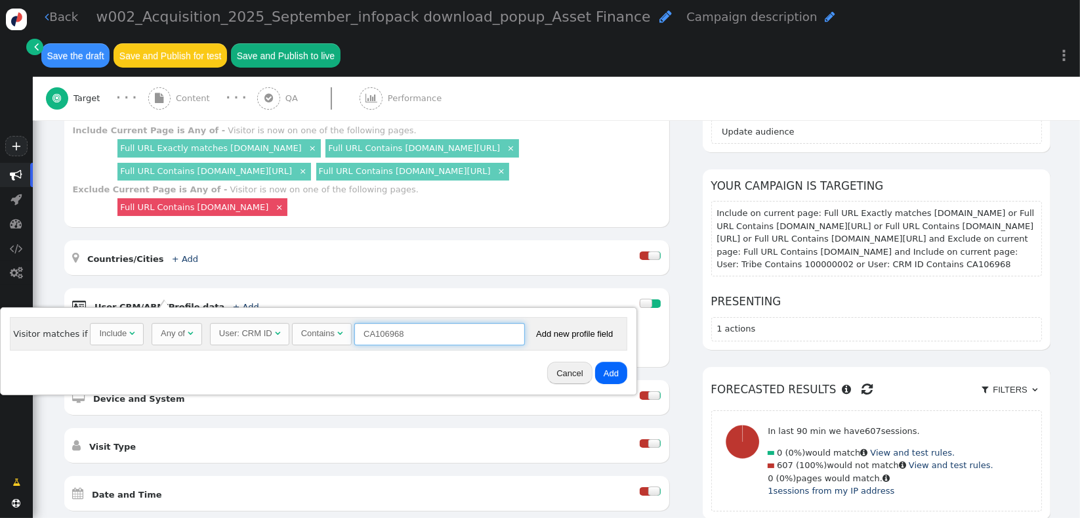
click at [476, 331] on input "CA106968" at bounding box center [439, 334] width 171 height 22
paste input "70117"
type input "CA70117"
click at [597, 370] on button "Add" at bounding box center [611, 373] width 32 height 22
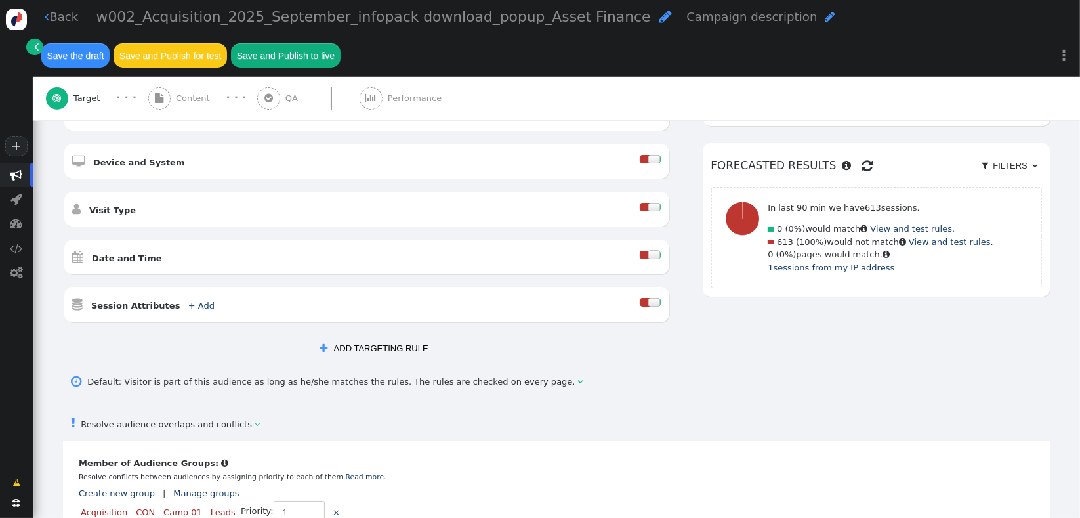
scroll to position [566, 0]
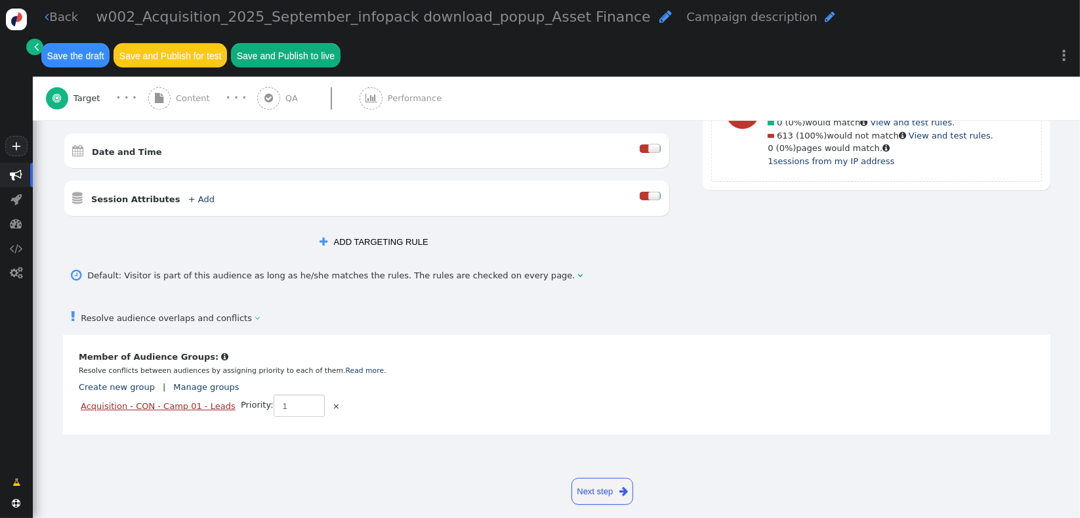
click at [199, 401] on link "Acquisition - CON - Camp 01 - Leads" at bounding box center [158, 406] width 155 height 10
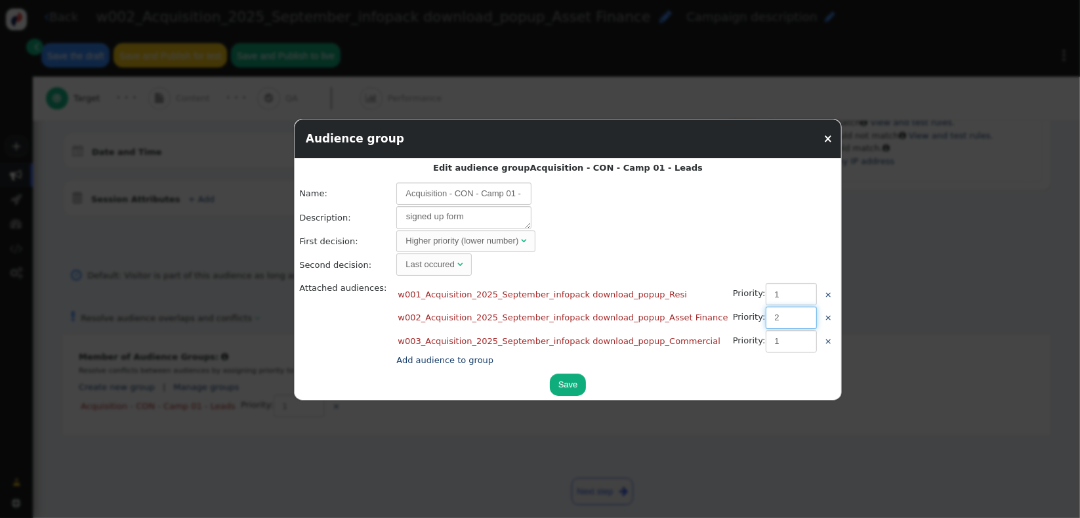
type input "2"
click at [766, 314] on input "2" at bounding box center [791, 317] width 51 height 22
click at [766, 291] on input "2" at bounding box center [791, 294] width 51 height 22
type input "3"
click at [766, 289] on input "3" at bounding box center [791, 294] width 51 height 22
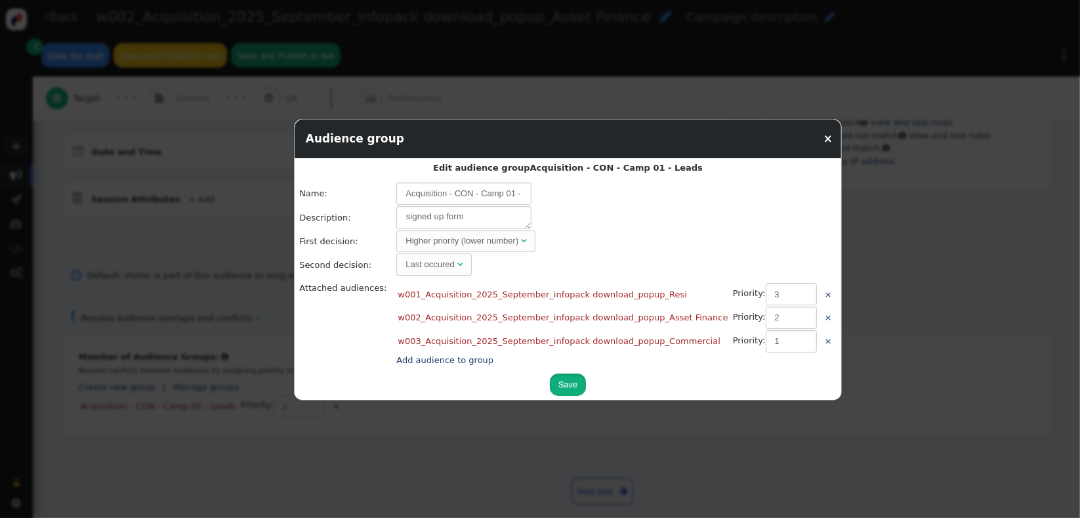
click at [550, 383] on button "Save" at bounding box center [568, 384] width 37 height 22
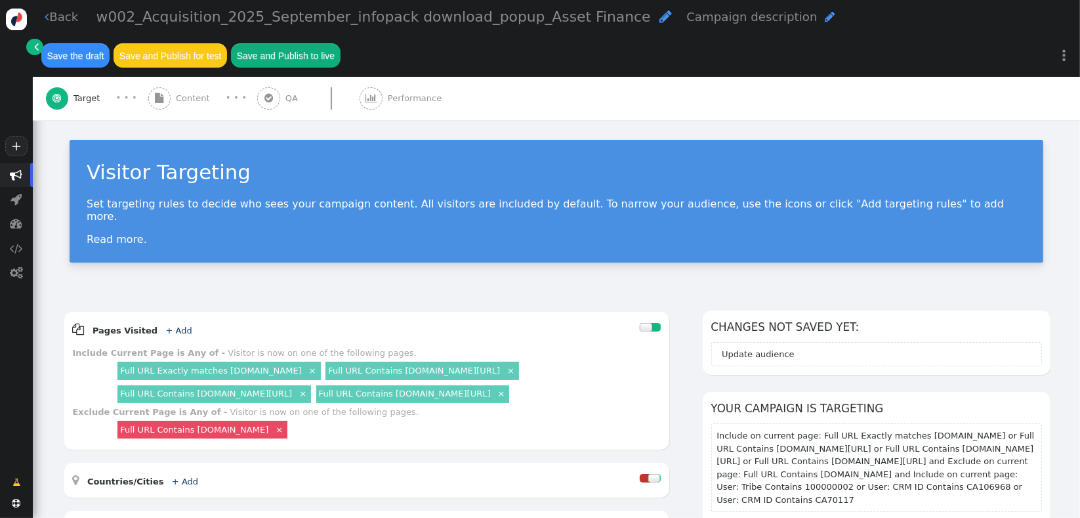
scroll to position [0, 0]
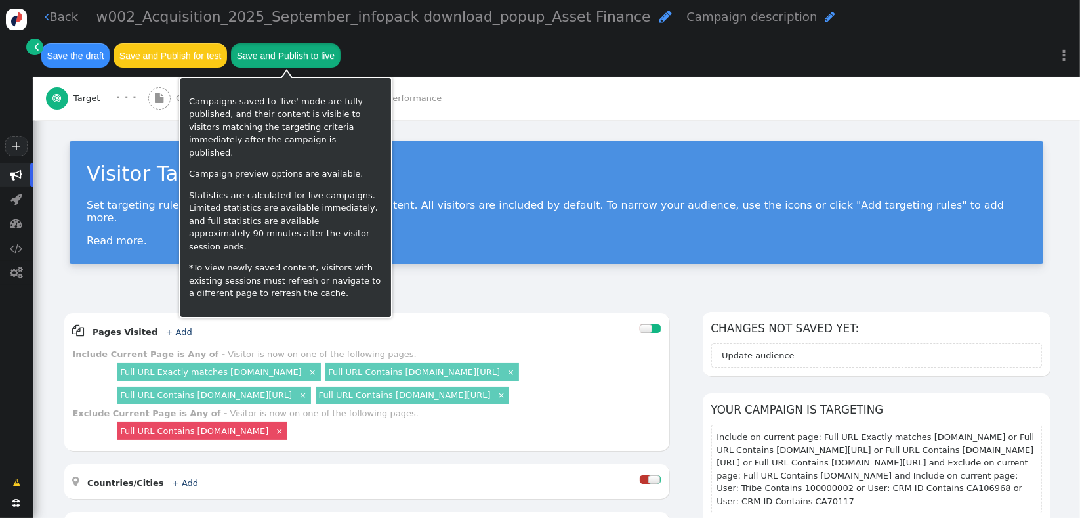
click at [300, 60] on button "Save and Publish to live" at bounding box center [285, 55] width 109 height 24
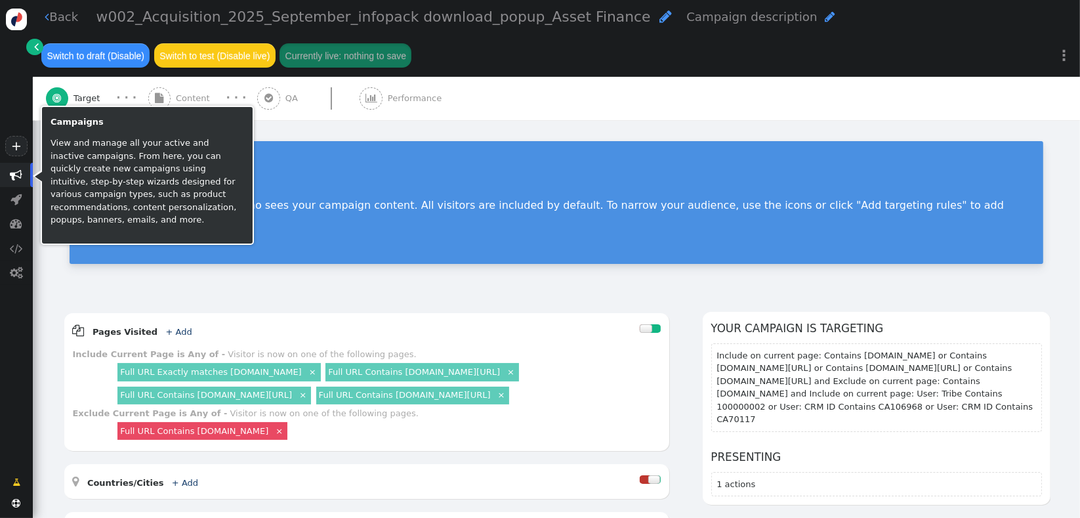
click at [17, 176] on span "" at bounding box center [16, 175] width 12 height 12
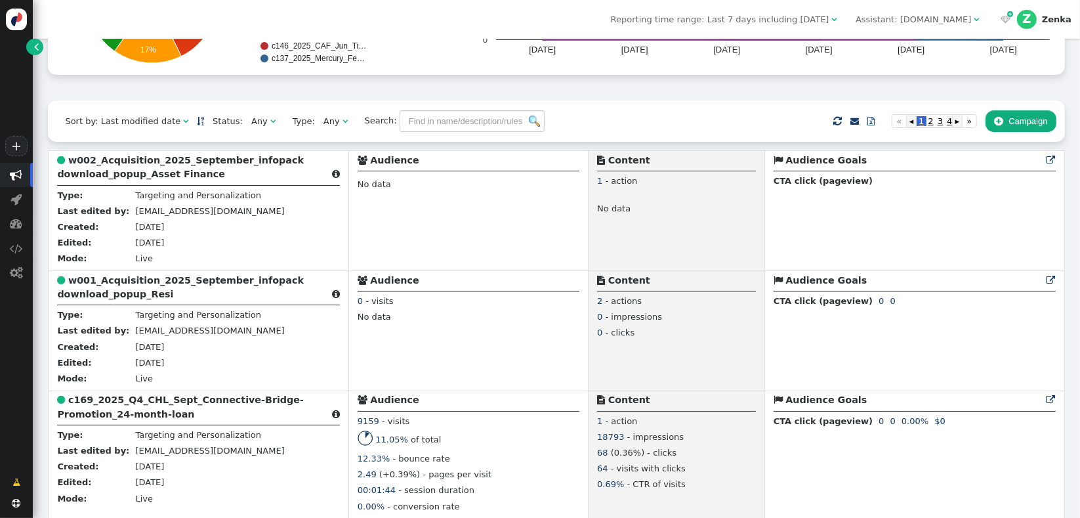
scroll to position [225, 0]
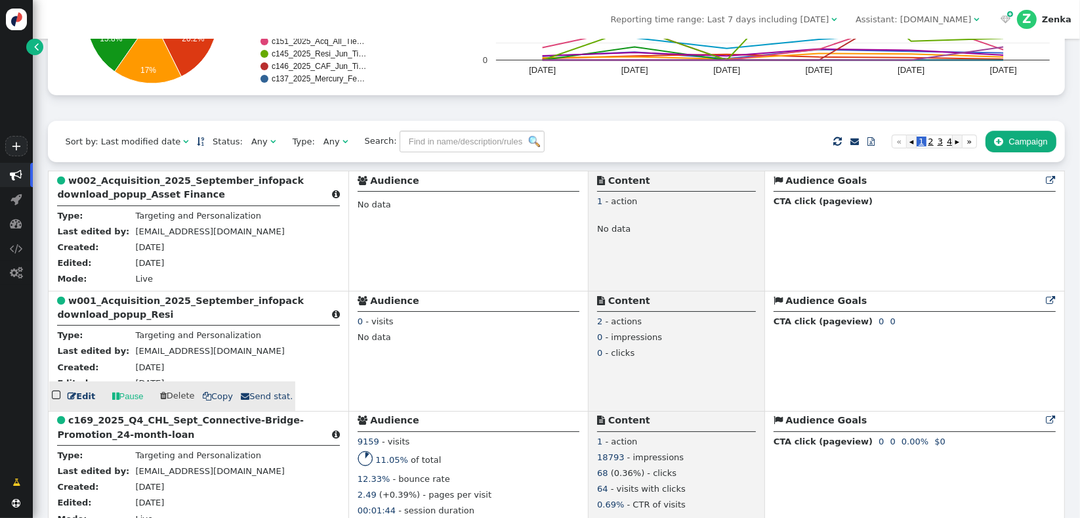
click at [117, 312] on b "w001_Acquisition_2025_September_infopack download_popup_Resi" at bounding box center [180, 307] width 247 height 24
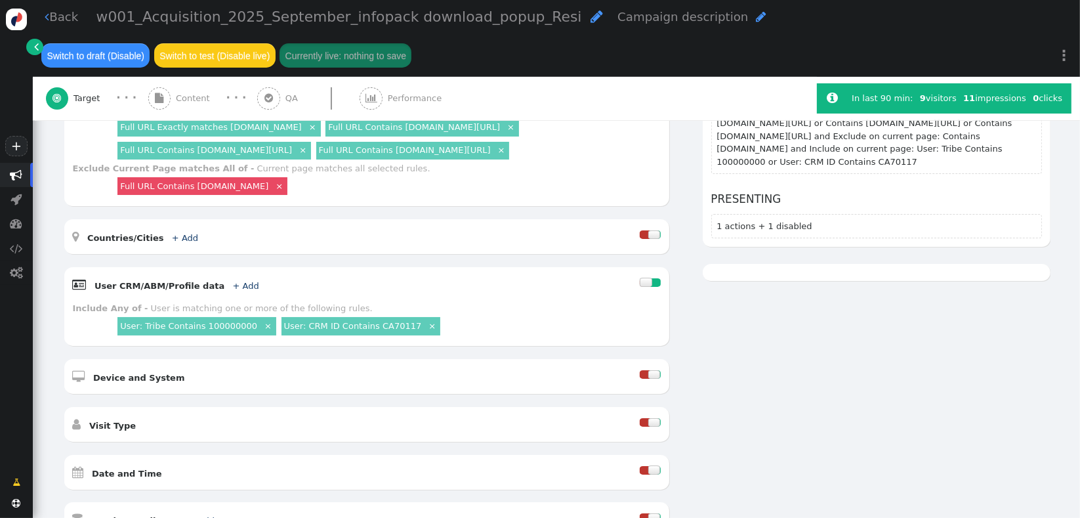
scroll to position [297, 0]
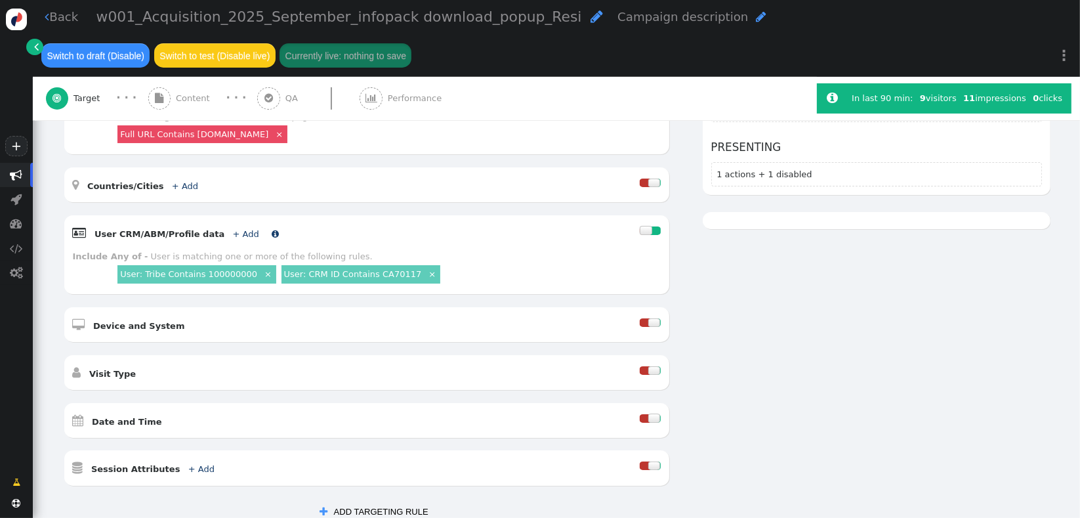
click at [233, 229] on link "+ Add" at bounding box center [246, 234] width 26 height 10
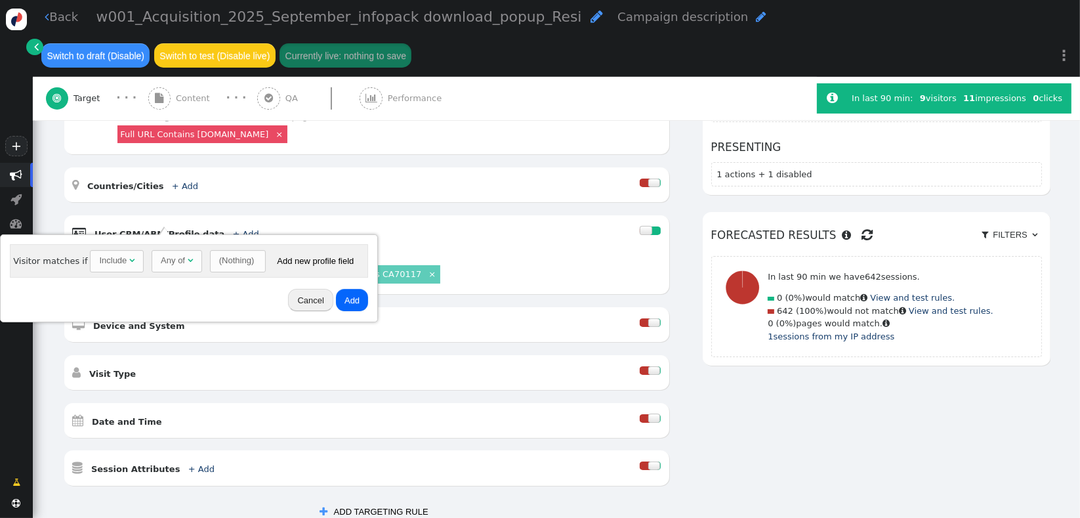
click at [77, 285] on div "Cancel Add" at bounding box center [189, 300] width 368 height 34
click at [230, 266] on div "(Nothing)" at bounding box center [236, 260] width 35 height 13
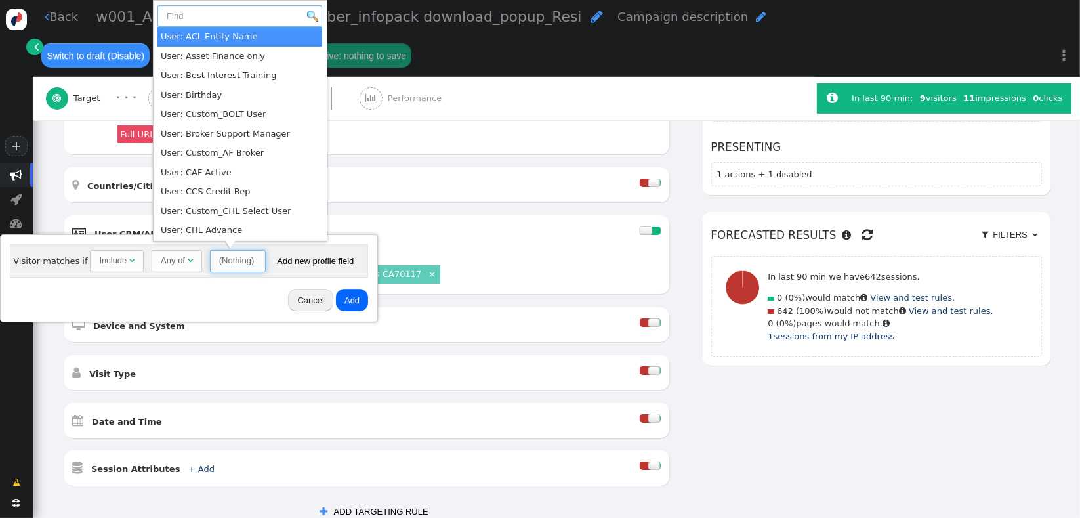
click at [242, 10] on input "text" at bounding box center [239, 16] width 165 height 22
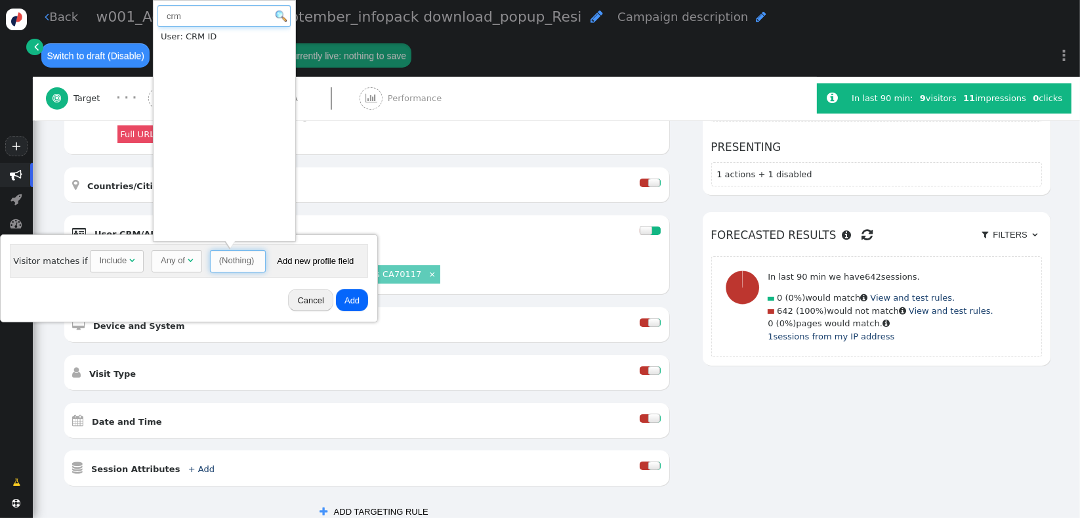
type input "crm"
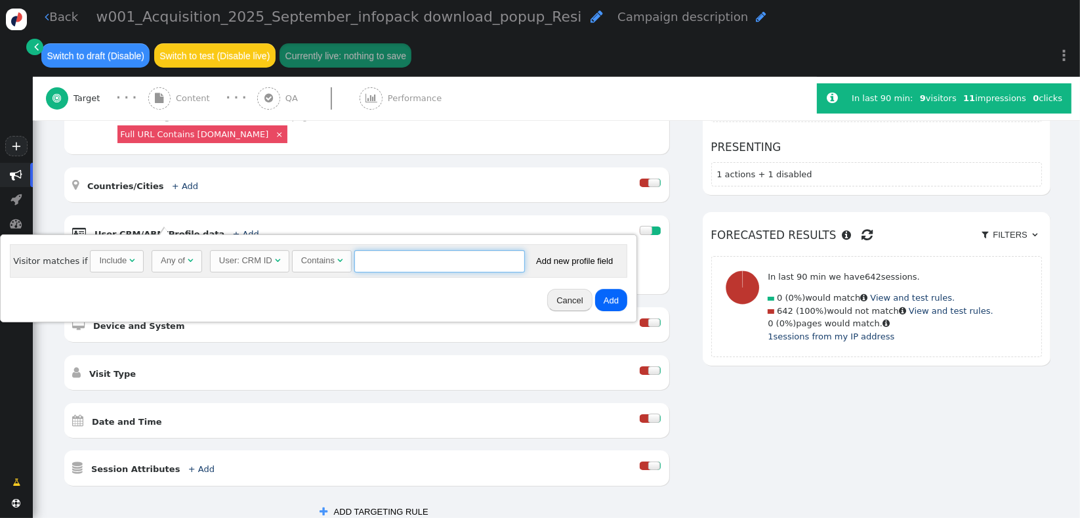
click at [407, 262] on input "text" at bounding box center [439, 261] width 171 height 22
paste input "CA106968"
type input "CA106968"
click at [603, 301] on button "Add" at bounding box center [611, 300] width 32 height 22
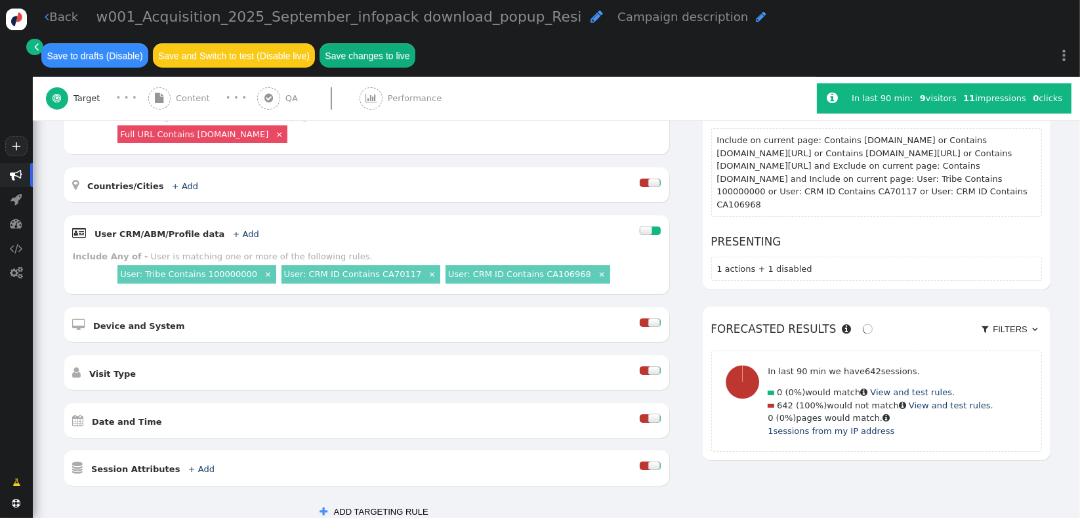
click at [164, 269] on link "User: Tribe Contains 100000000" at bounding box center [188, 274] width 137 height 10
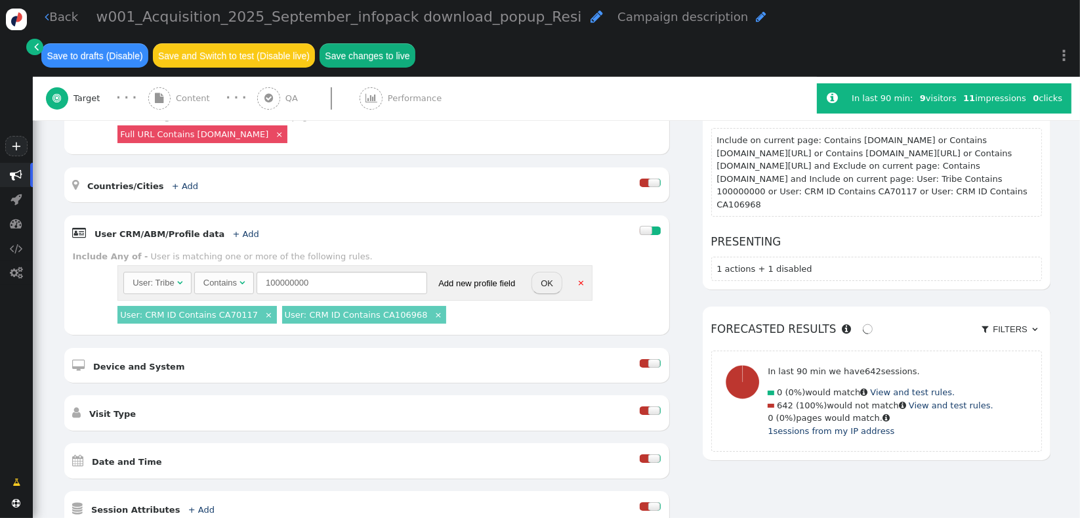
click at [551, 272] on button "OK" at bounding box center [546, 283] width 31 height 22
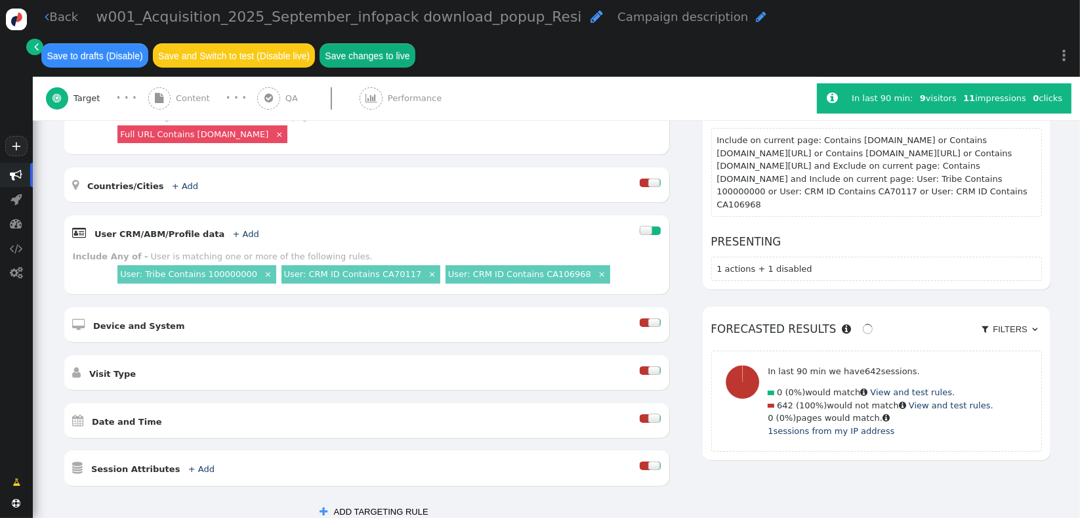
click at [372, 63] on button "Save changes to live" at bounding box center [368, 55] width 96 height 24
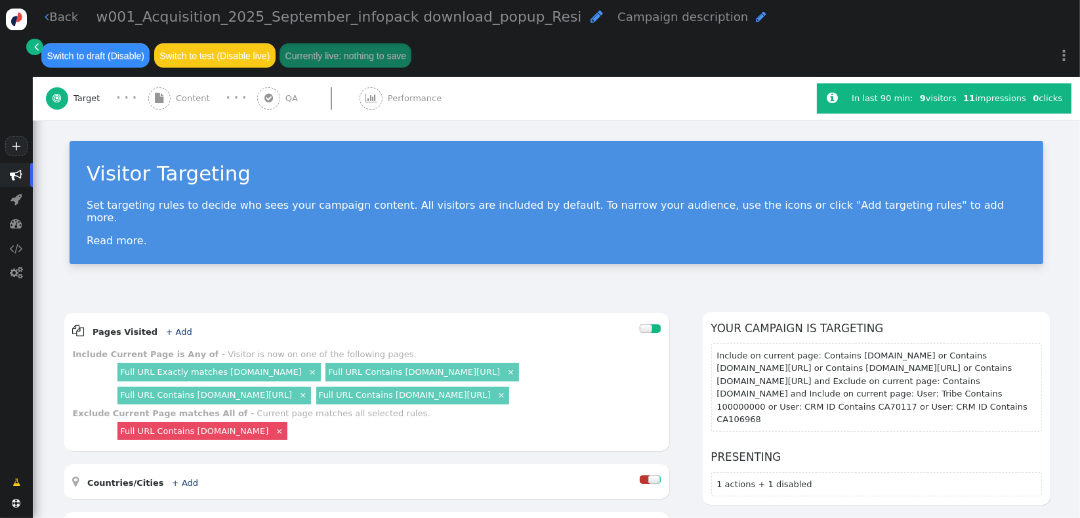
click at [750, 106] on div " Target · · ·  Content · · ·  QA  Performance" at bounding box center [425, 98] width 758 height 43
click at [22, 166] on span "" at bounding box center [16, 175] width 33 height 24
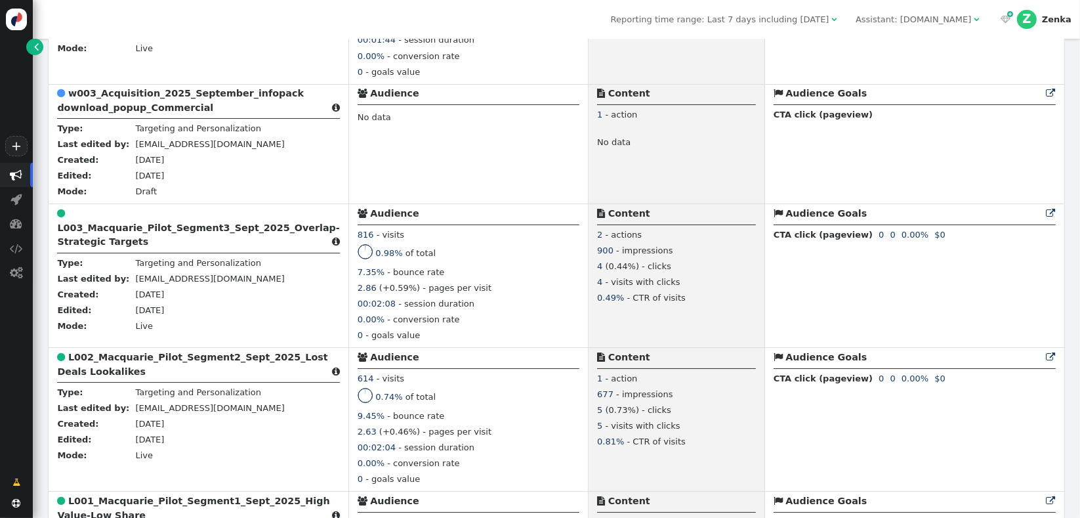
scroll to position [655, 0]
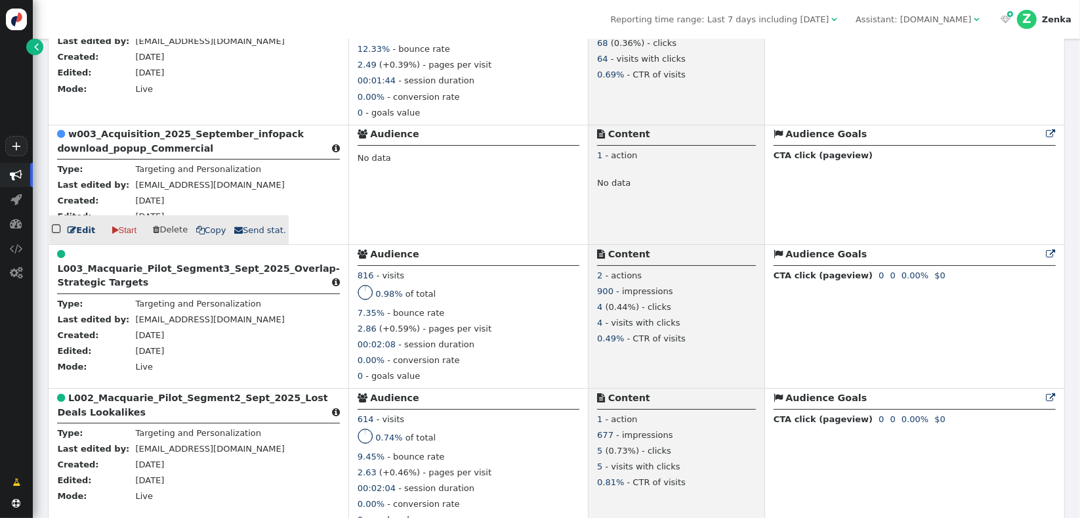
click at [136, 153] on b "w003_Acquisition_2025_September_infopack download_popup_Commercial" at bounding box center [180, 141] width 247 height 24
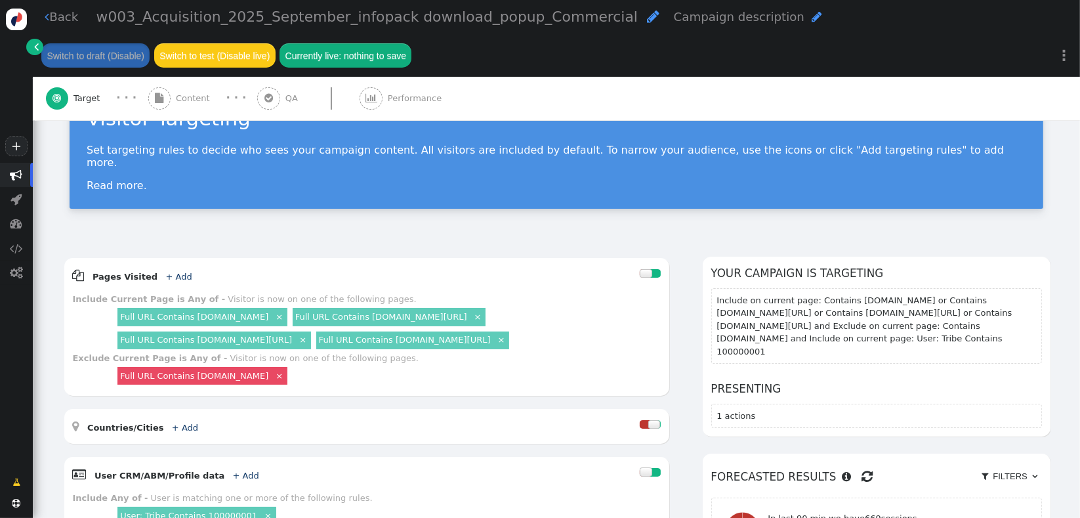
scroll to position [77, 0]
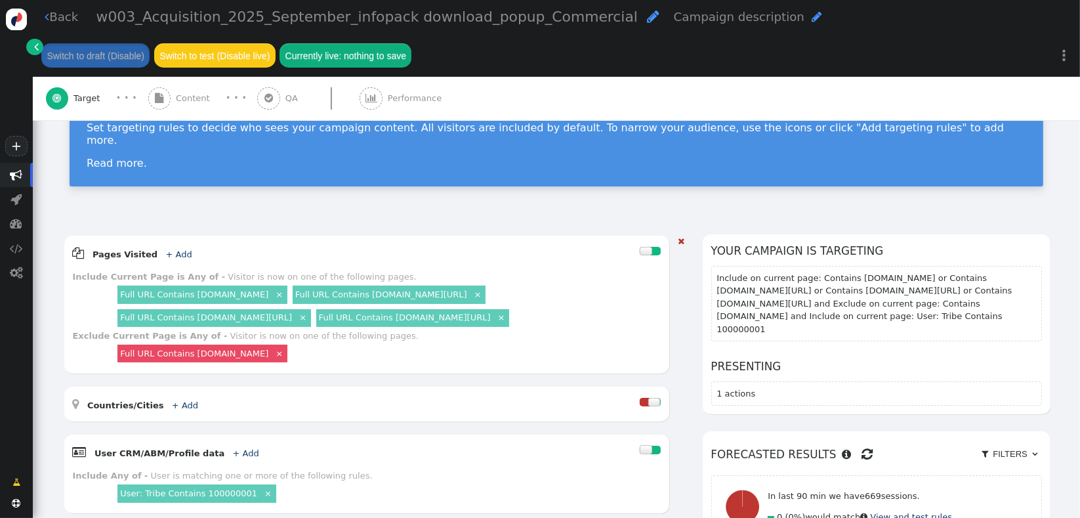
click at [204, 289] on link "Full URL Contains [DOMAIN_NAME]" at bounding box center [194, 294] width 148 height 10
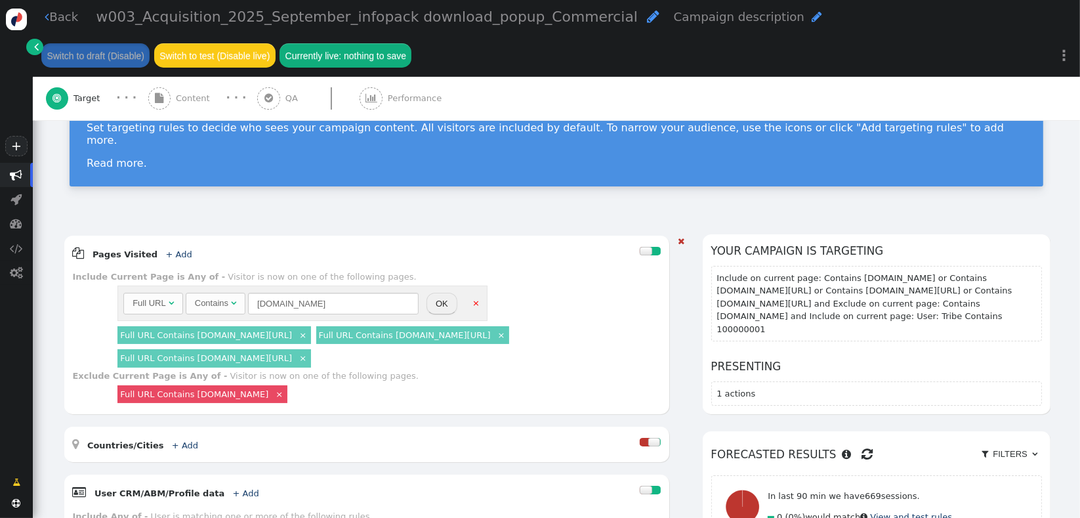
click at [220, 297] on div "Contains" at bounding box center [211, 303] width 33 height 13
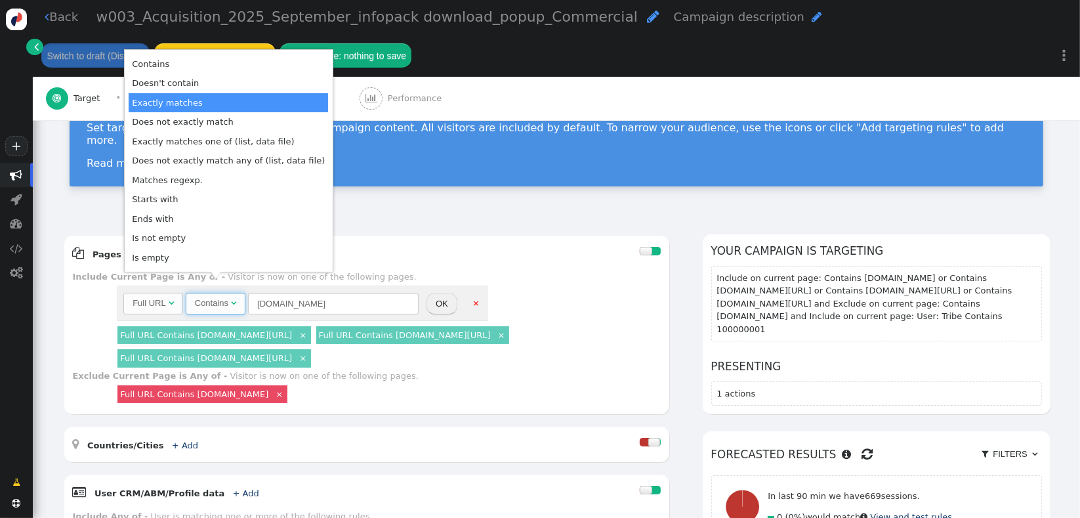
scroll to position [81, 0]
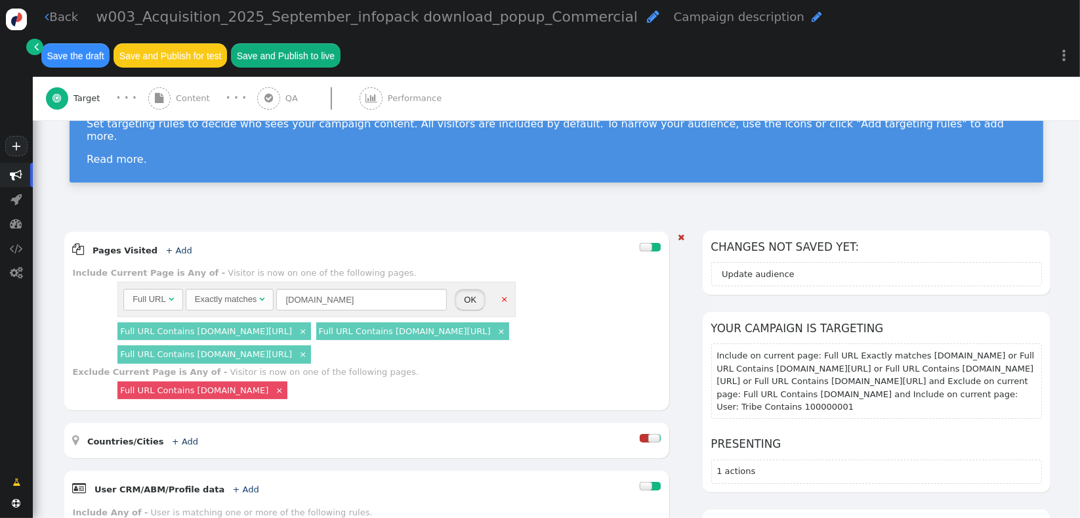
click at [461, 297] on button "OK" at bounding box center [470, 300] width 31 height 22
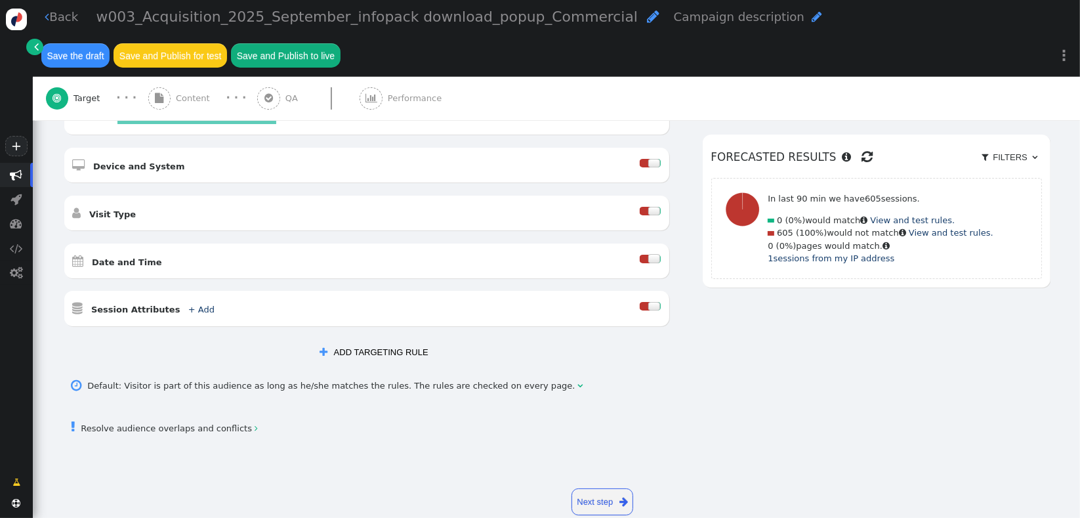
scroll to position [472, 0]
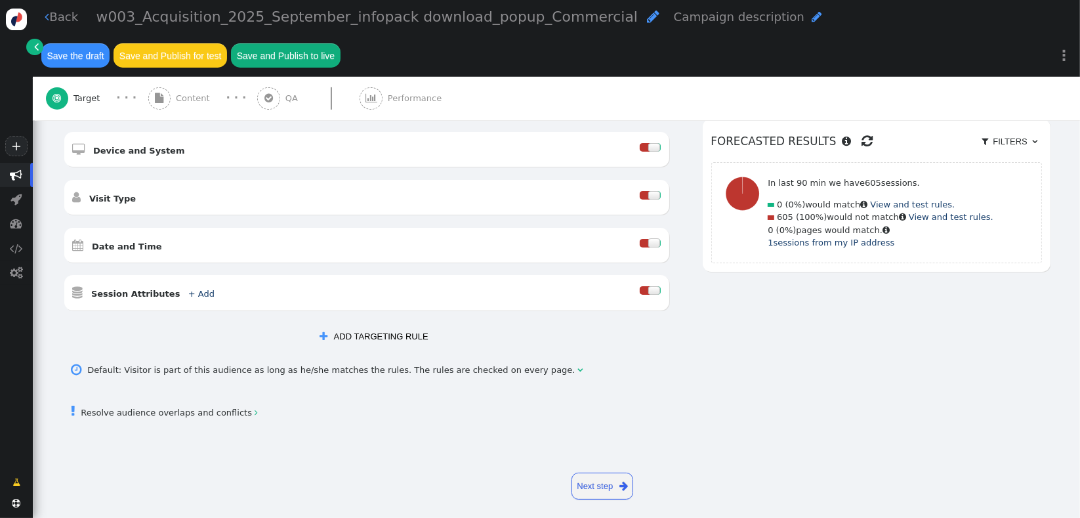
click at [232, 409] on link " Resolve audience overlaps and conflicts " at bounding box center [165, 412] width 186 height 10
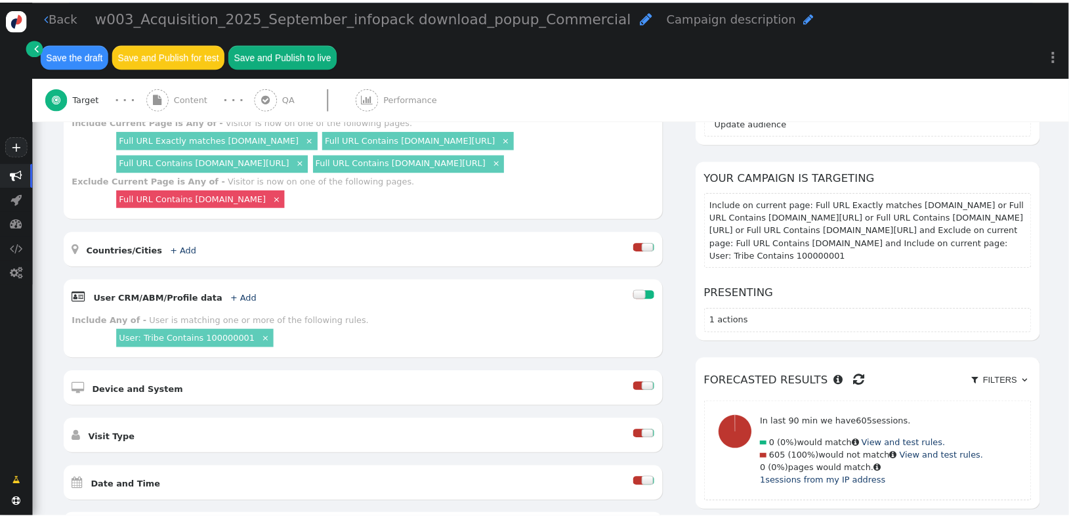
scroll to position [224, 0]
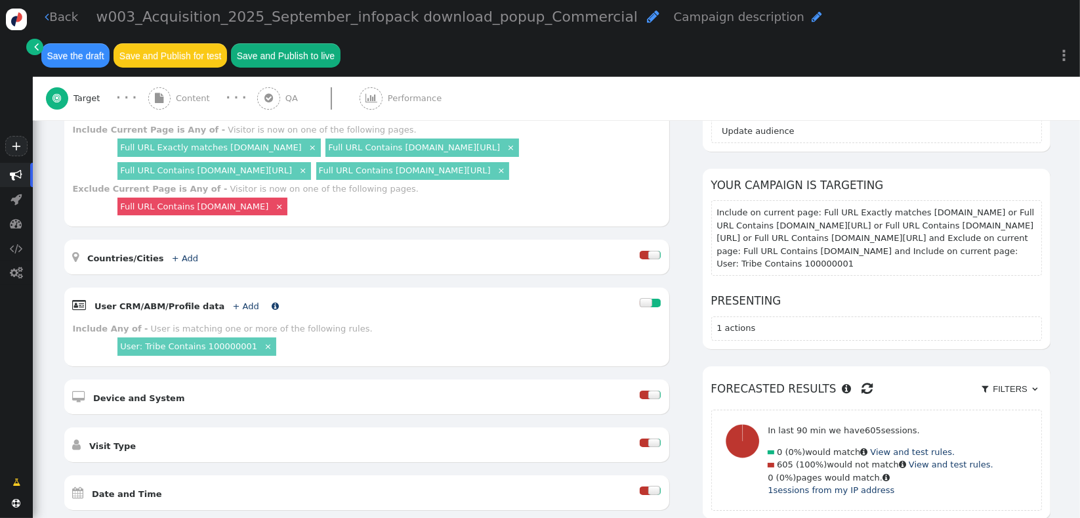
click at [233, 301] on link "+ Add" at bounding box center [246, 306] width 26 height 10
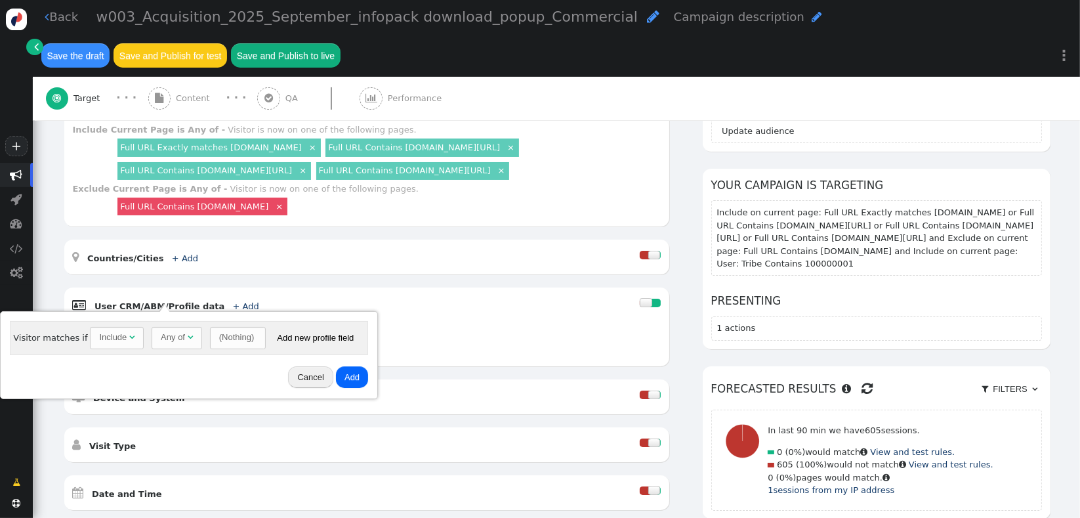
click at [83, 365] on div "Cancel Add" at bounding box center [189, 377] width 368 height 34
click at [219, 331] on div "(Nothing)" at bounding box center [236, 337] width 35 height 13
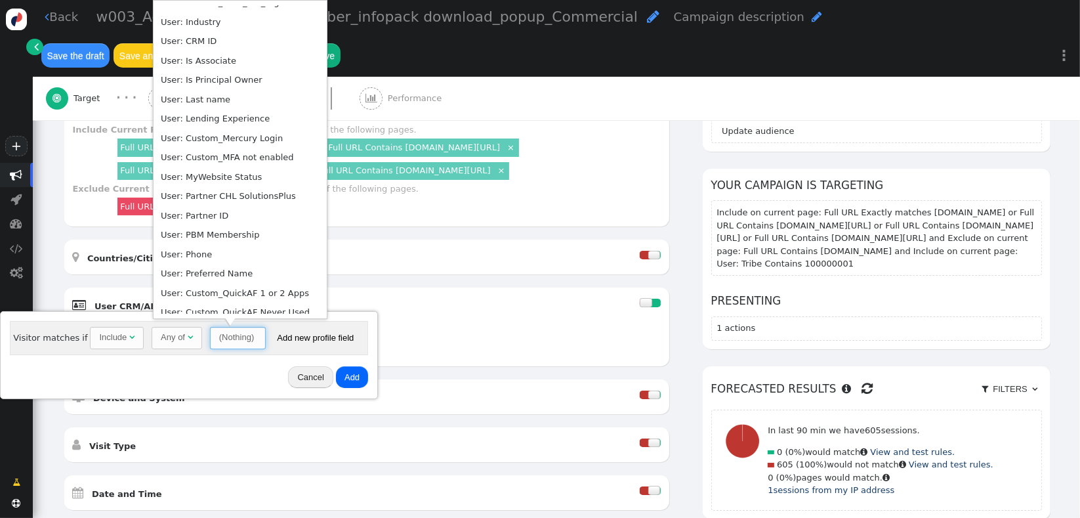
scroll to position [448, 0]
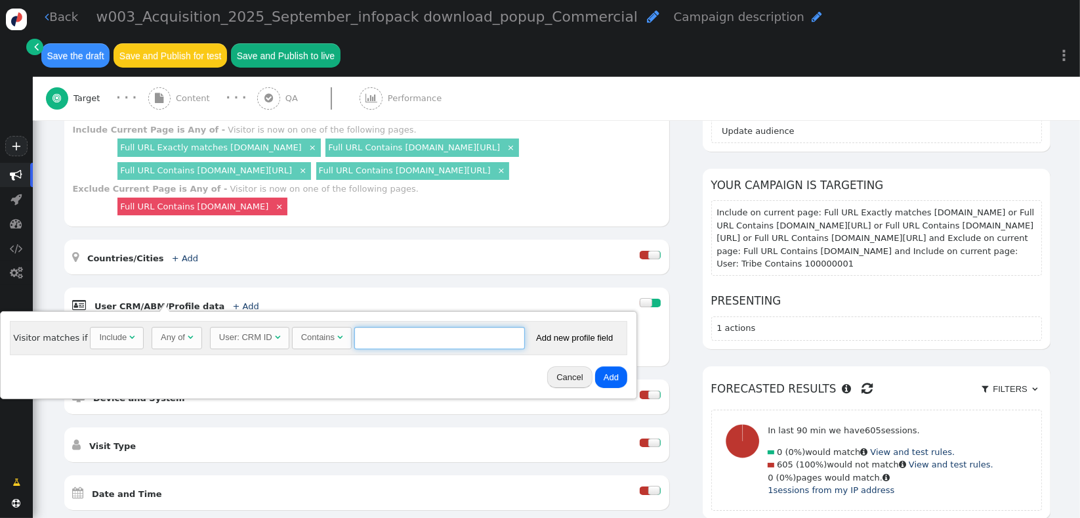
click at [368, 333] on input "text" at bounding box center [439, 338] width 171 height 22
paste input "CA106968"
type input "CA106968"
click at [597, 378] on button "Add" at bounding box center [611, 377] width 32 height 22
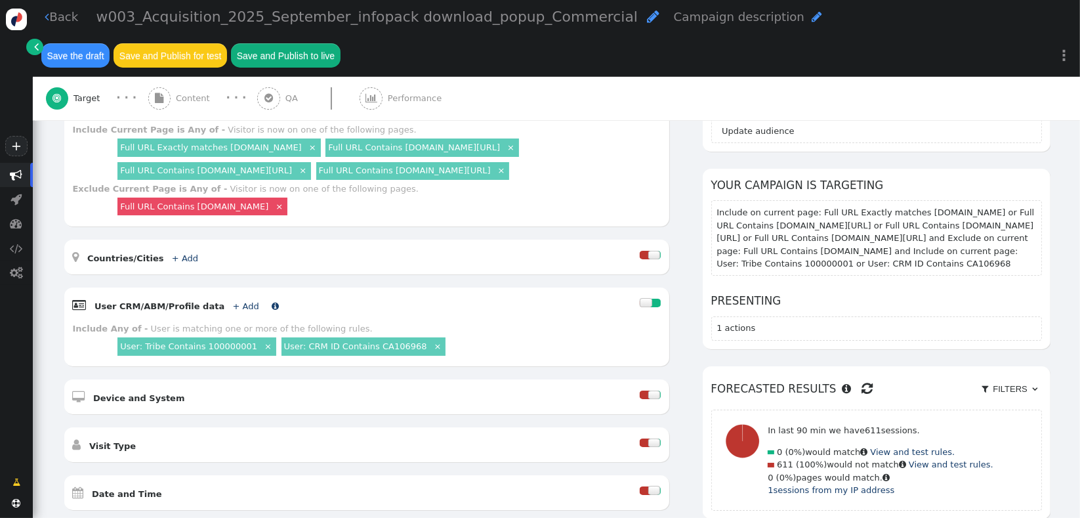
click at [233, 301] on link "+ Add" at bounding box center [246, 306] width 26 height 10
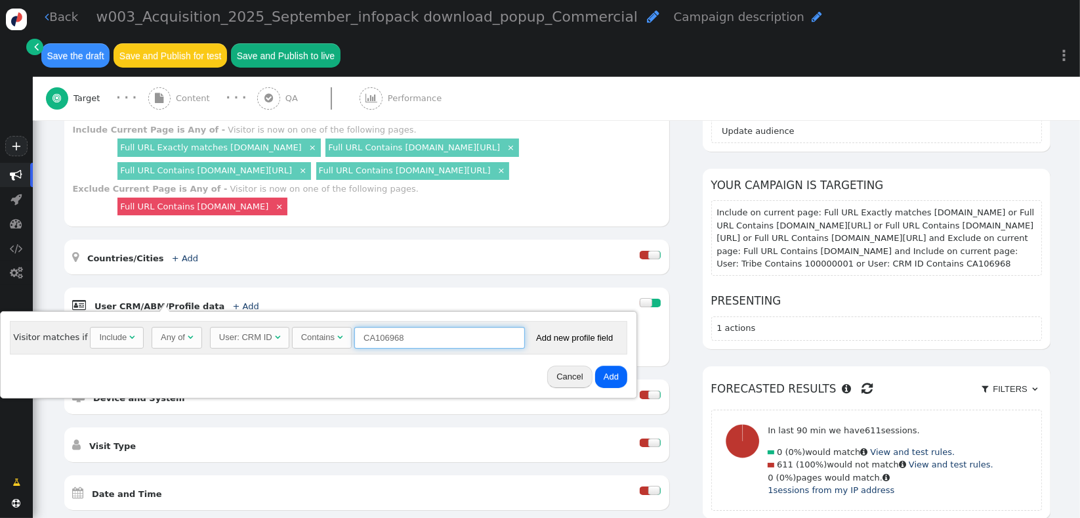
click at [446, 337] on input "CA106968" at bounding box center [439, 338] width 171 height 22
paste input "70117"
type input "CA70117"
click at [608, 379] on button "Add" at bounding box center [611, 376] width 32 height 22
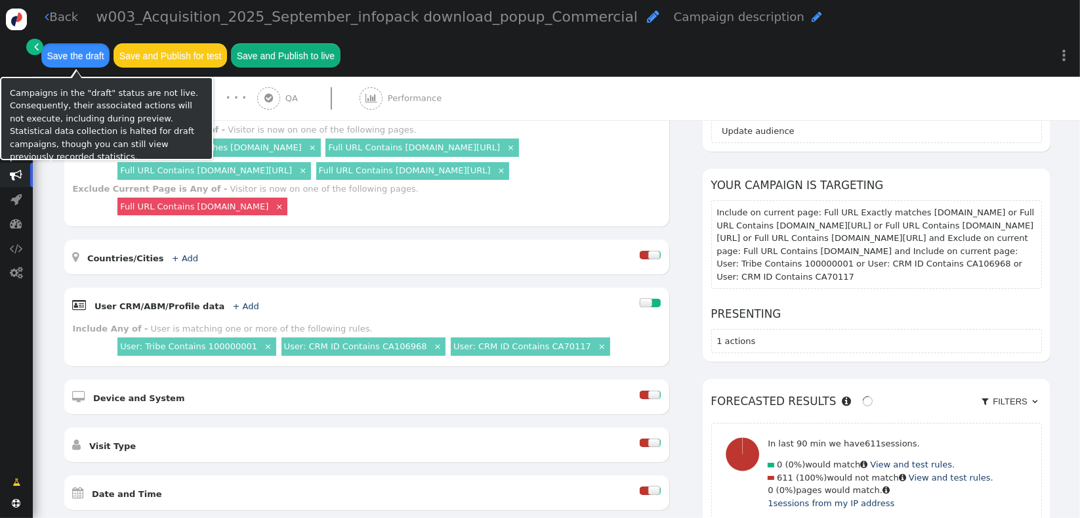
click at [110, 43] on button "Save the draft" at bounding box center [75, 55] width 68 height 24
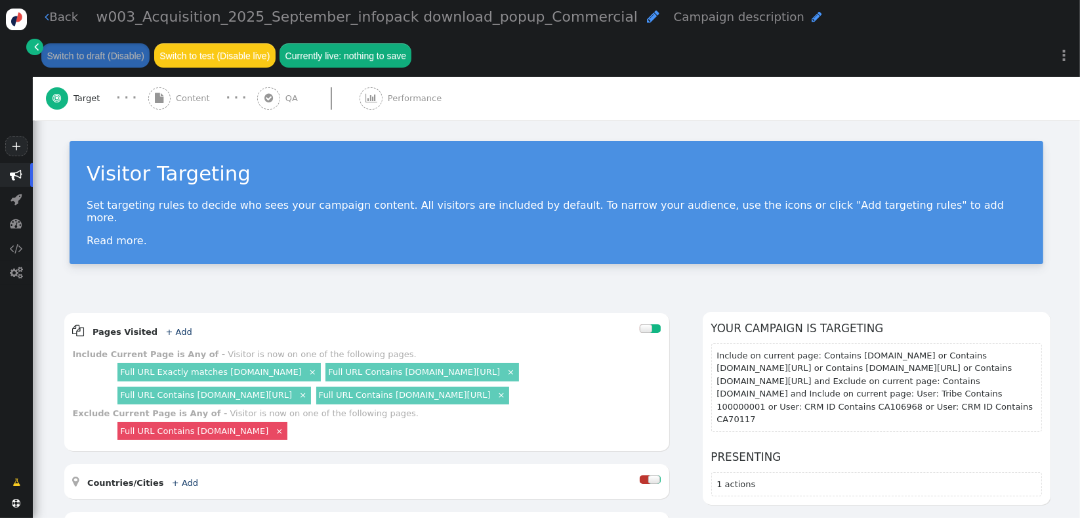
click at [176, 98] on span "Content" at bounding box center [195, 98] width 39 height 13
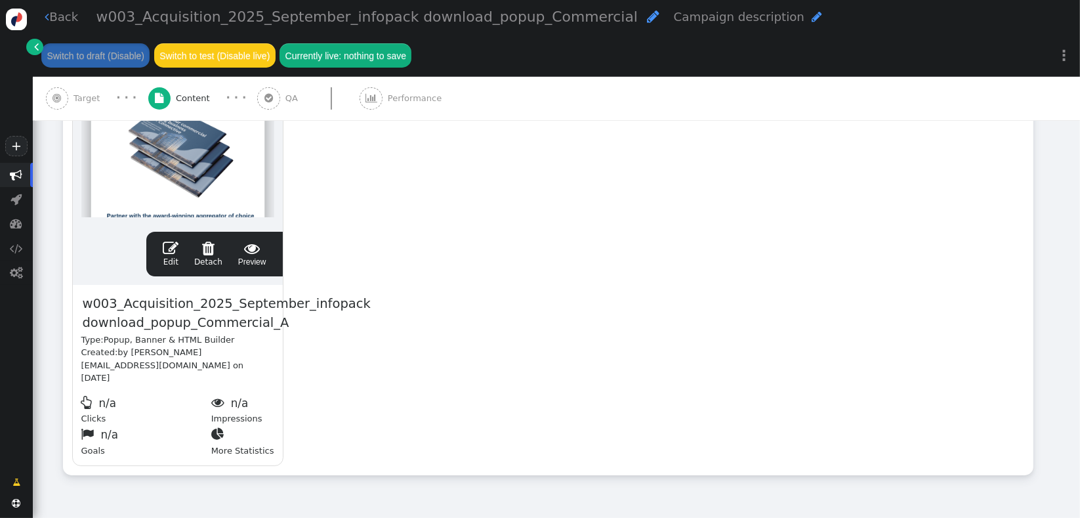
scroll to position [377, 0]
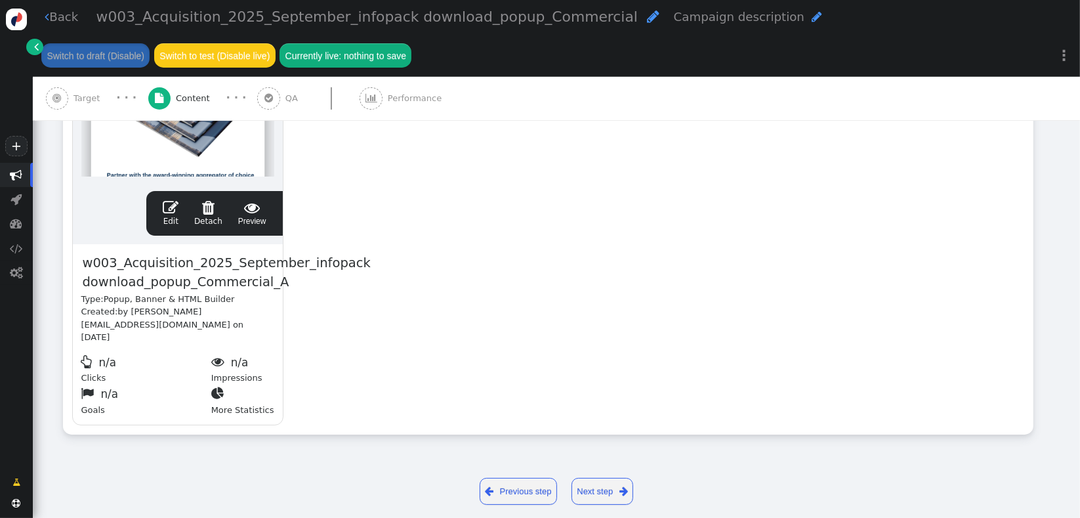
click at [175, 218] on link " Edit" at bounding box center [171, 213] width 16 height 28
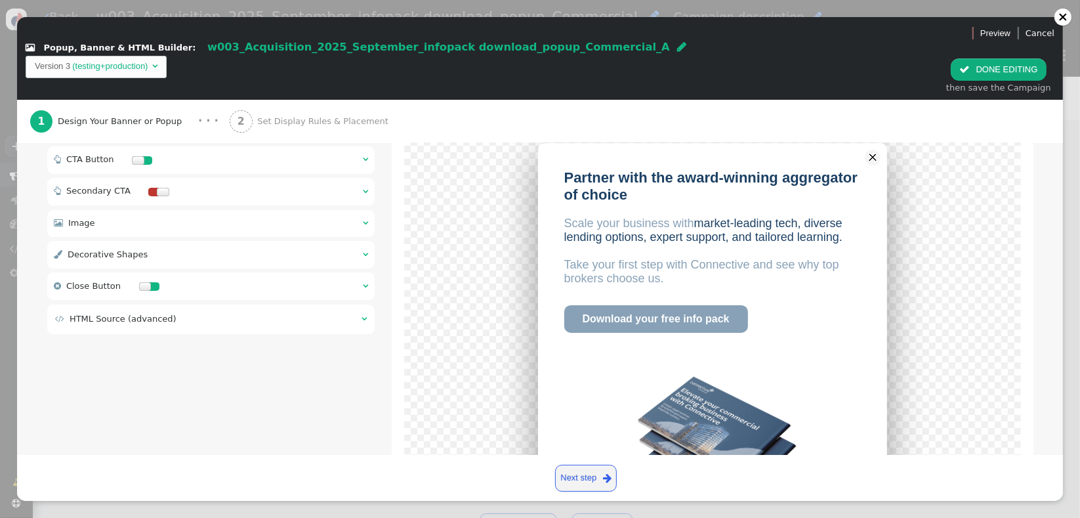
scroll to position [272, 0]
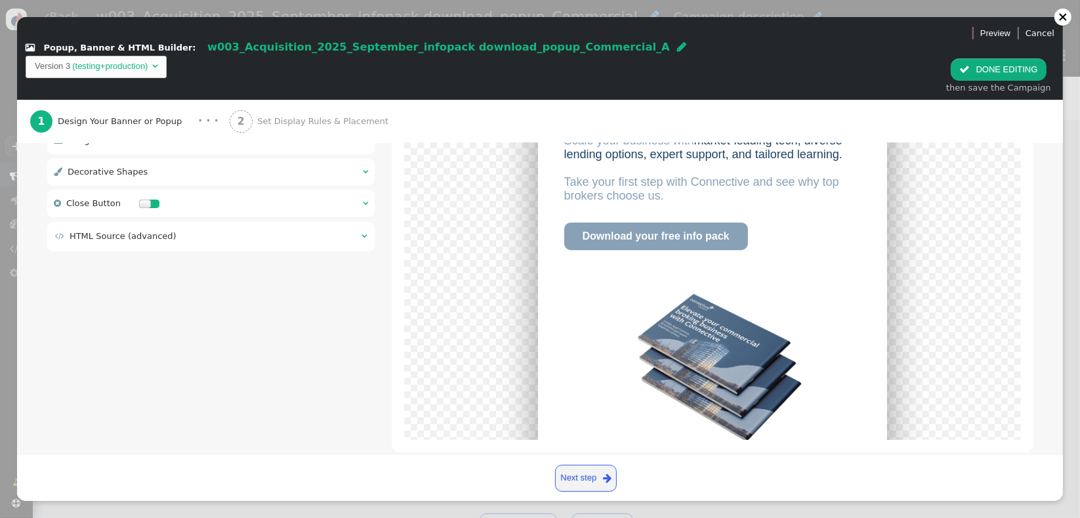
click at [239, 224] on div " HTML Source (advanced) " at bounding box center [211, 237] width 328 height 30
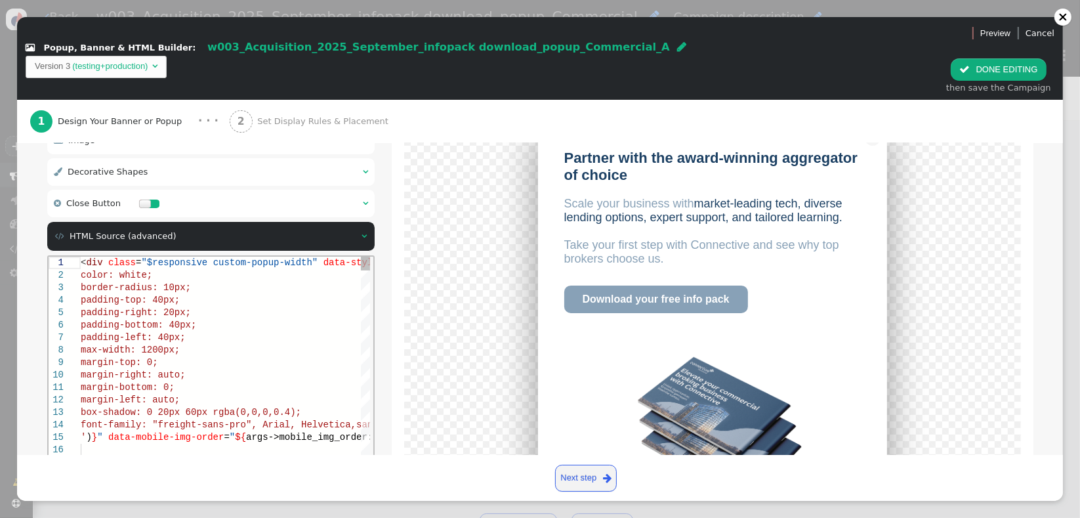
scroll to position [0, 0]
click at [239, 358] on div "margin-top: 0;" at bounding box center [476, 362] width 793 height 12
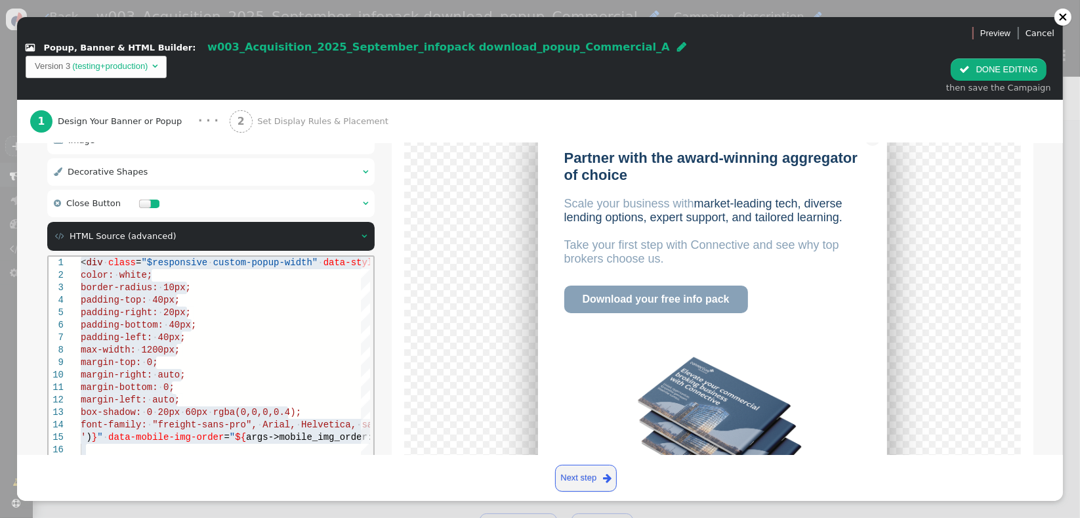
click at [1045, 413] on div " Box Style    Headline Block    CTA Button    Secondary CTA    Ima…" at bounding box center [540, 258] width 1046 height 548
type textarea "<div class="$responsive custom-popup-width" data-style="box-sizing: border-box;…"
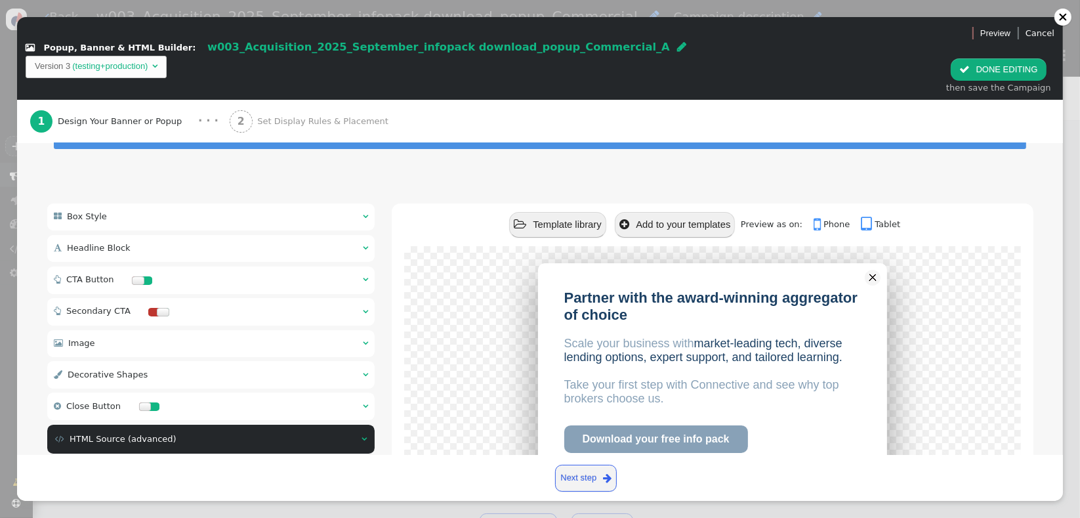
scroll to position [47, 0]
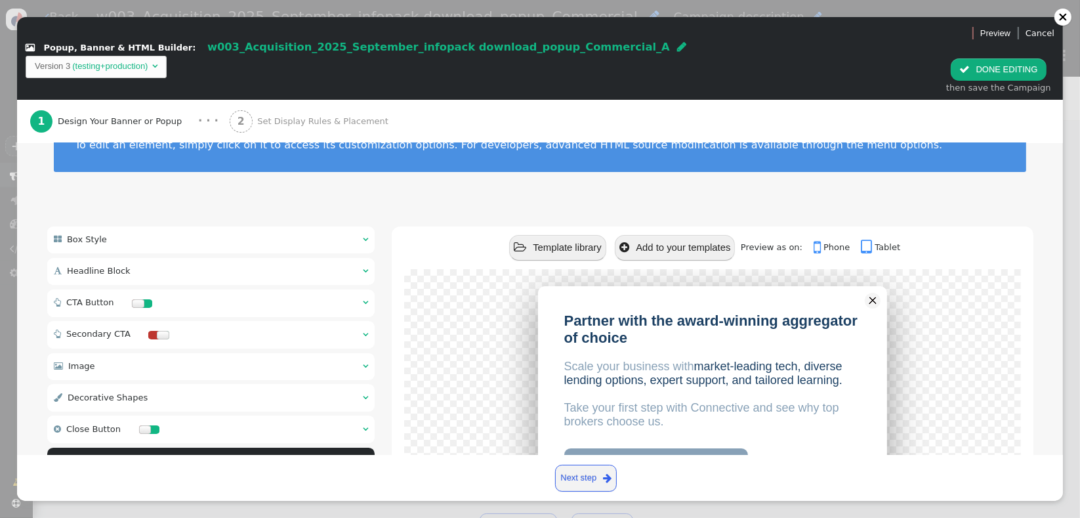
drag, startPoint x: 238, startPoint y: 278, endPoint x: 306, endPoint y: 286, distance: 68.7
click at [238, 289] on div " CTA Button  " at bounding box center [211, 303] width 328 height 28
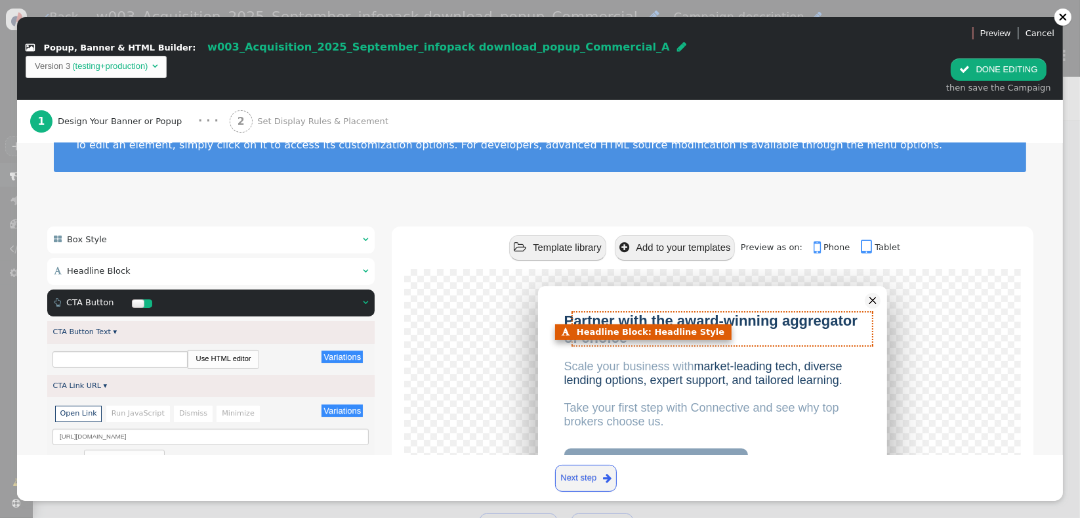
type input "Download your free info pack"
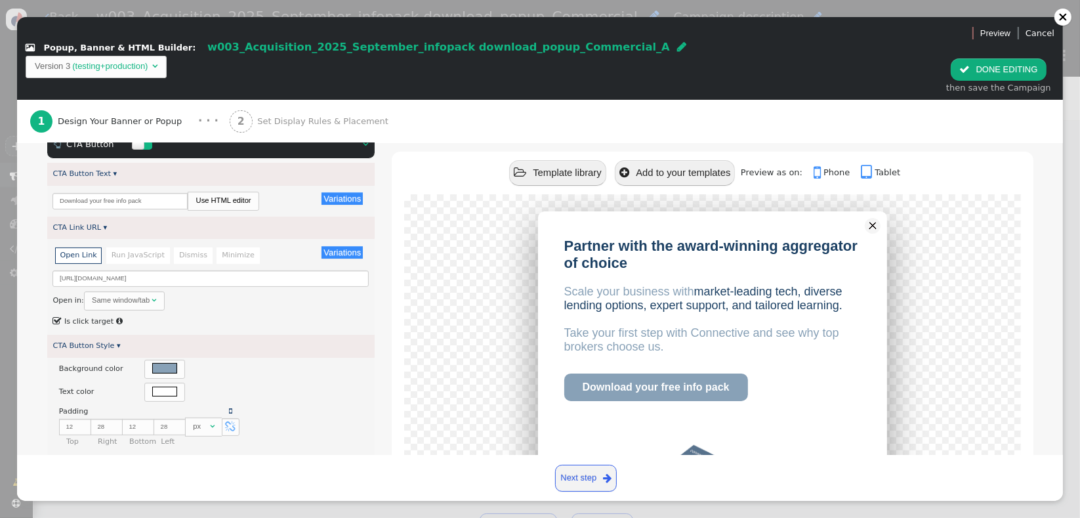
scroll to position [234, 0]
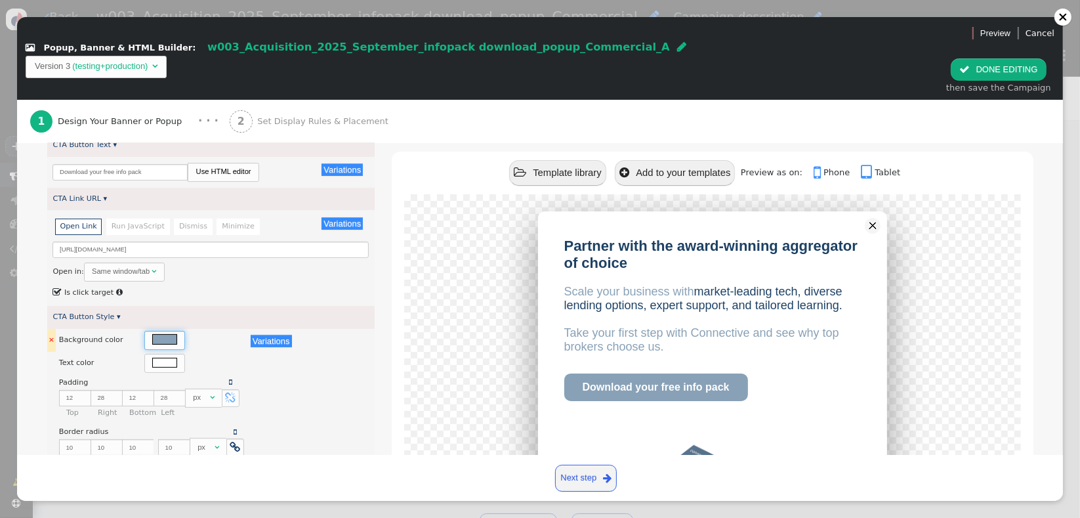
click at [158, 334] on div at bounding box center [164, 339] width 25 height 10
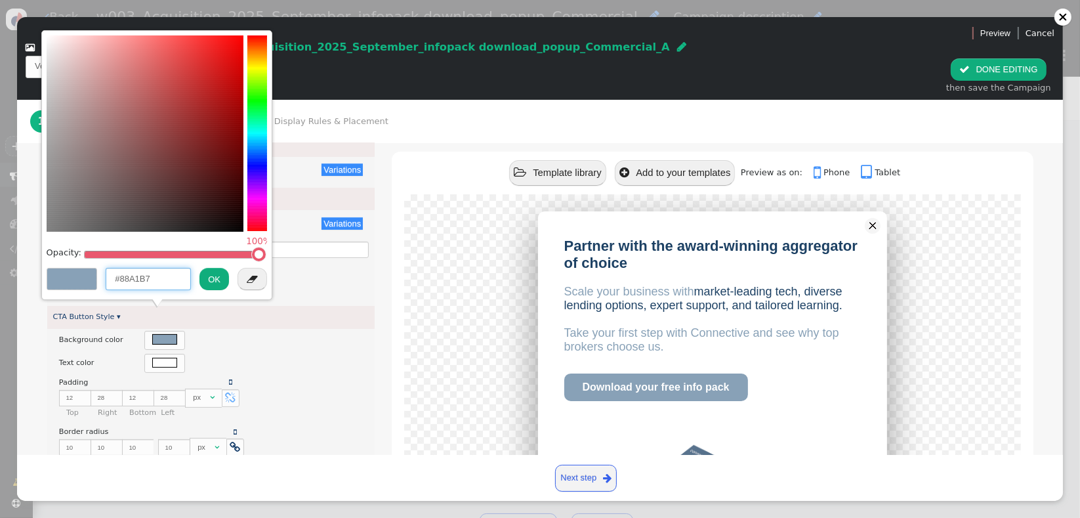
click at [142, 277] on input "#88A1B7" at bounding box center [148, 279] width 85 height 22
paste input "1d4164"
type input "#1d4164"
click at [212, 281] on button "OK" at bounding box center [214, 279] width 30 height 22
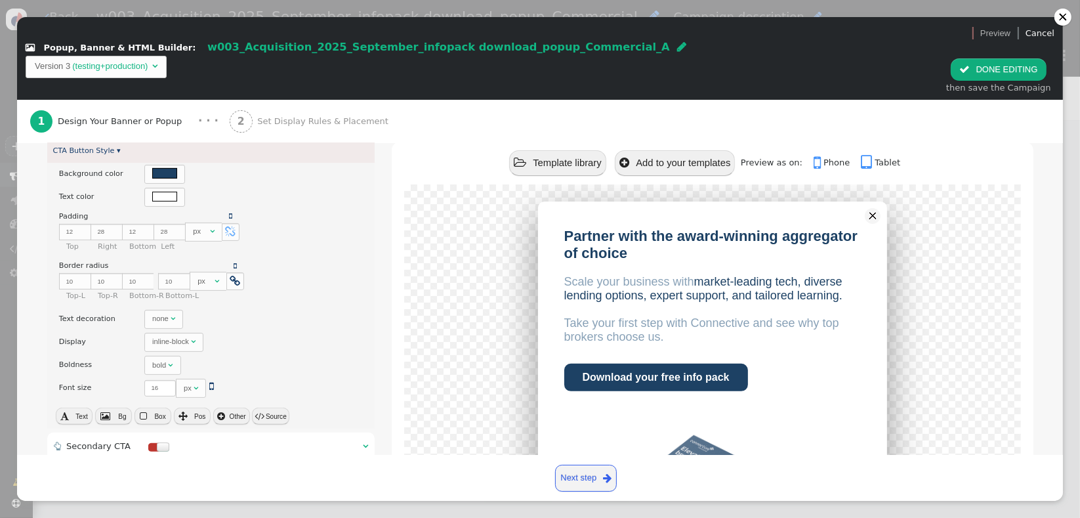
scroll to position [537, 0]
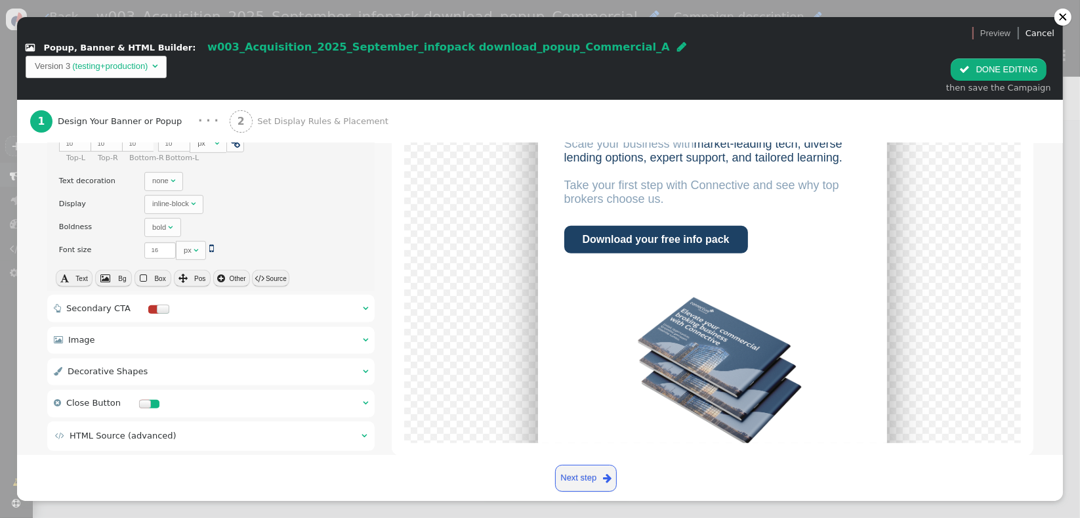
click at [995, 58] on button " DONE EDITING" at bounding box center [998, 69] width 95 height 22
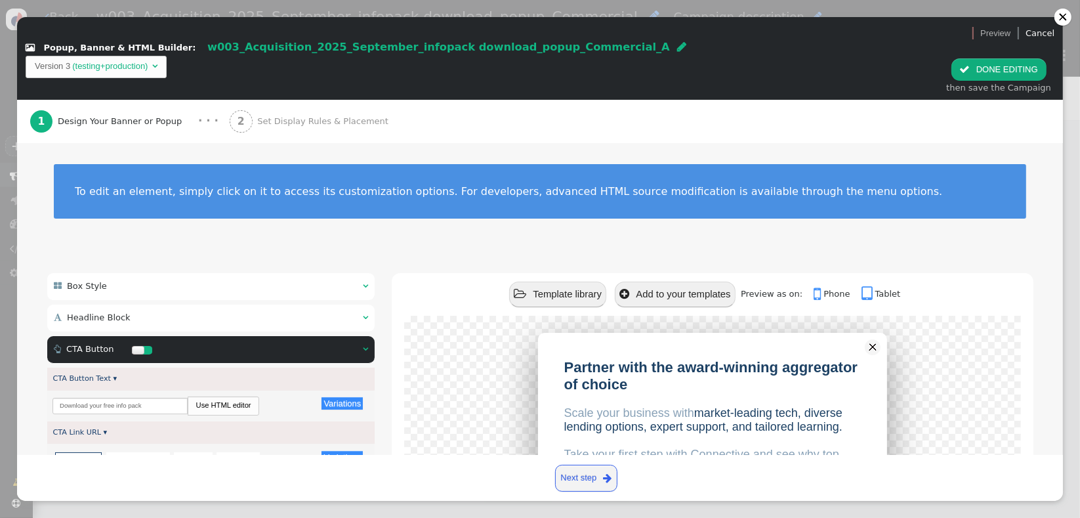
scroll to position [0, 0]
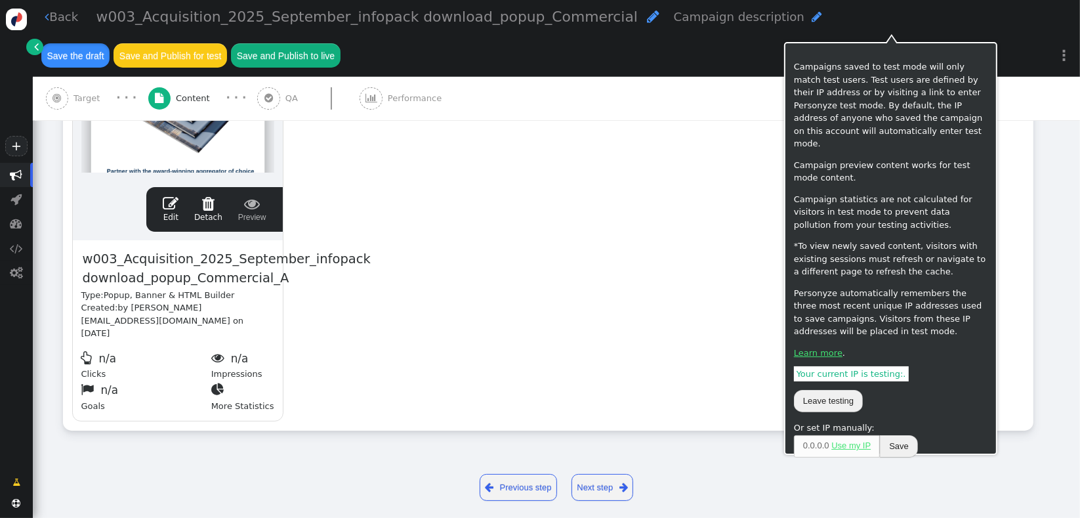
click at [110, 43] on button "Save the draft" at bounding box center [75, 55] width 68 height 24
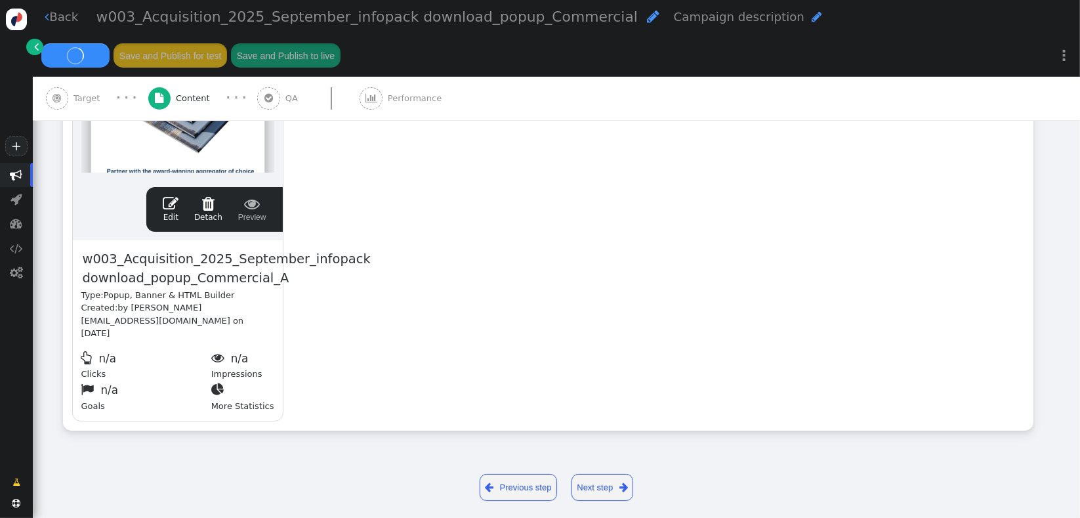
scroll to position [341, 0]
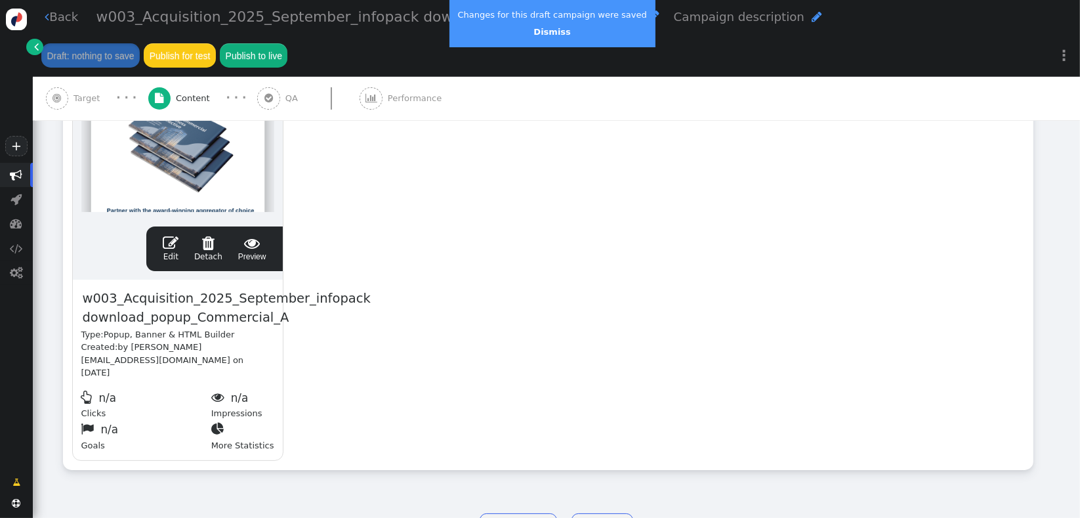
click at [253, 235] on span " Preview" at bounding box center [252, 249] width 28 height 28
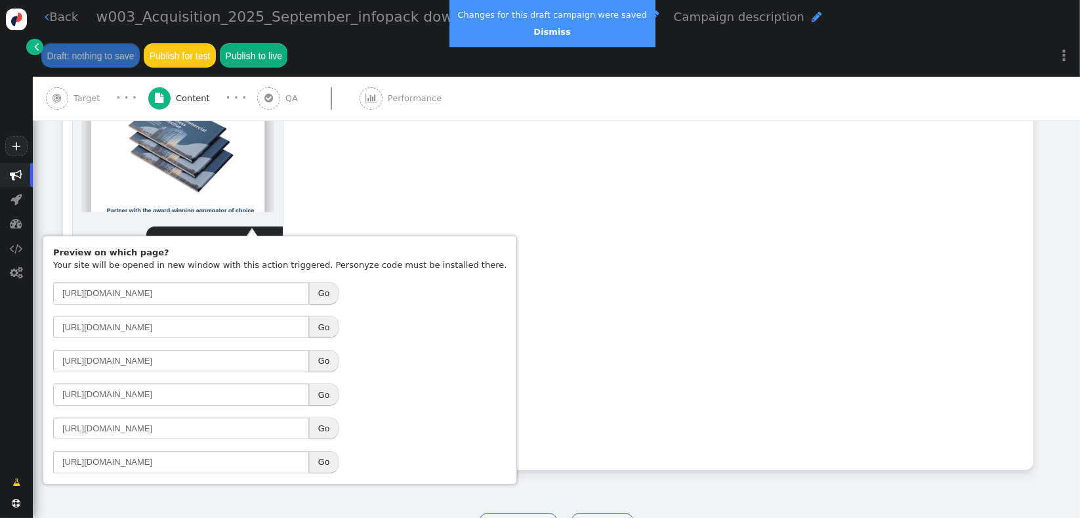
click at [319, 359] on button "Go" at bounding box center [324, 361] width 30 height 22
click at [770, 247] on div "drag this  Edit  Detach  Preview w003_Acquisition_2025_September_infopack do…" at bounding box center [548, 248] width 969 height 444
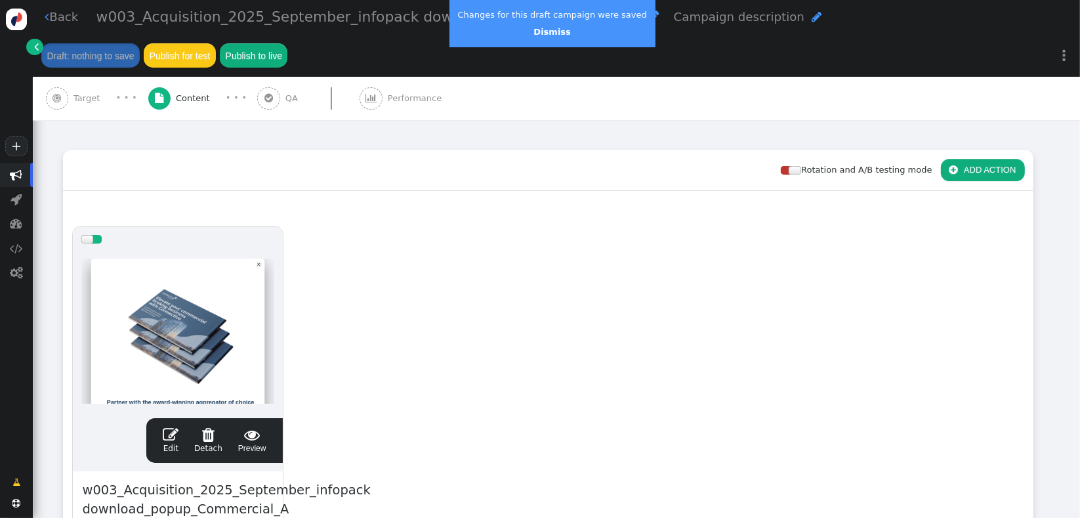
scroll to position [137, 0]
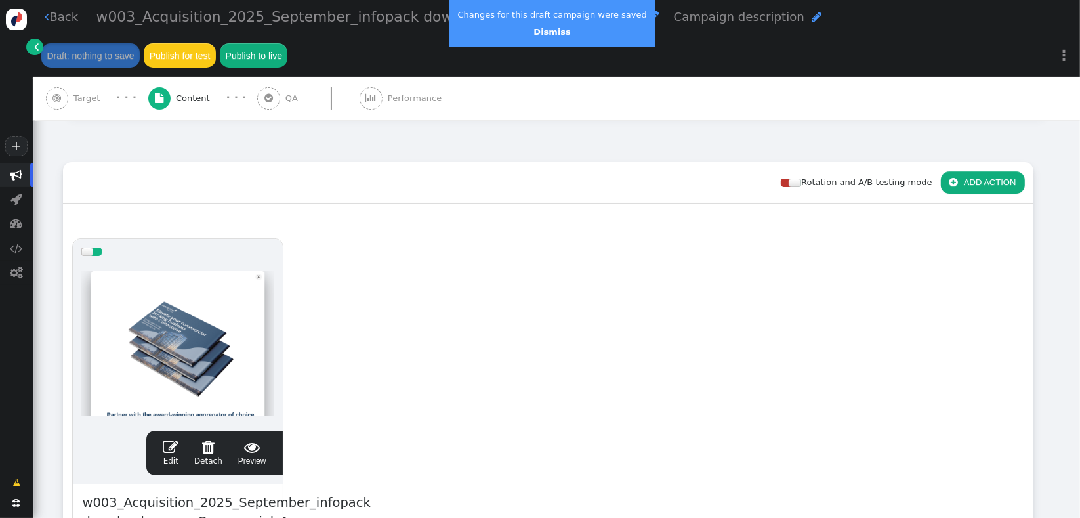
click at [171, 439] on span "" at bounding box center [171, 447] width 16 height 16
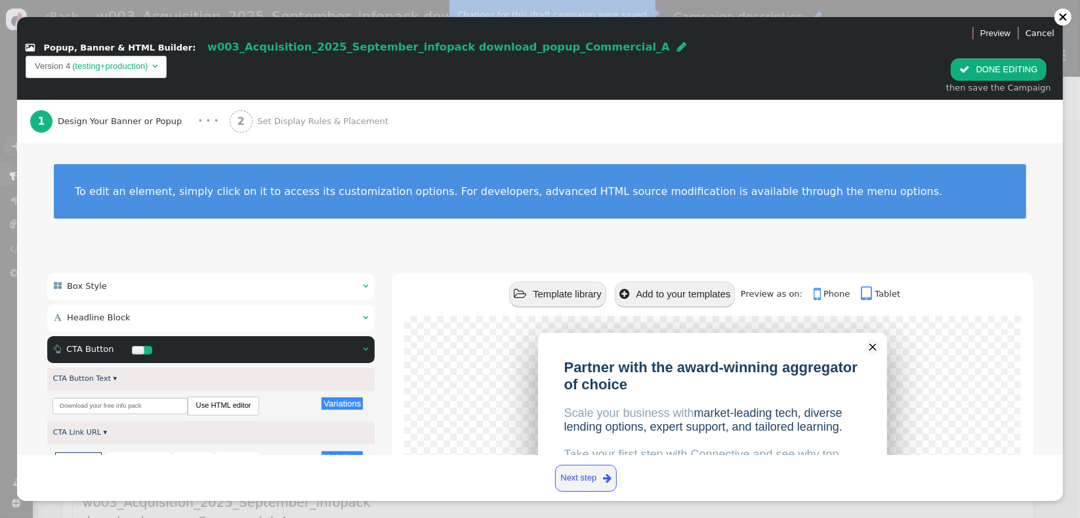
scroll to position [0, 0]
click at [268, 115] on span "Set Display Rules & Placement" at bounding box center [325, 121] width 136 height 13
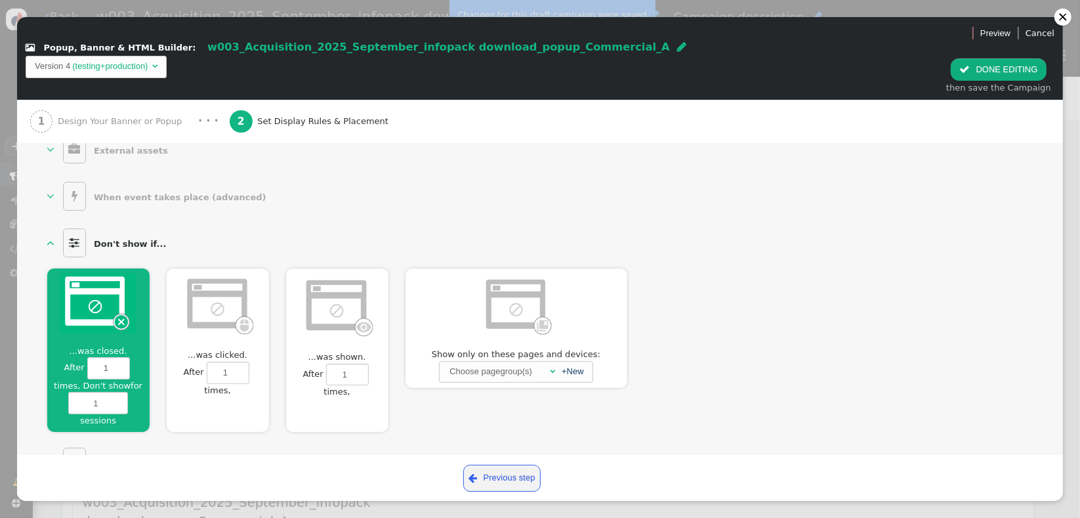
scroll to position [810, 0]
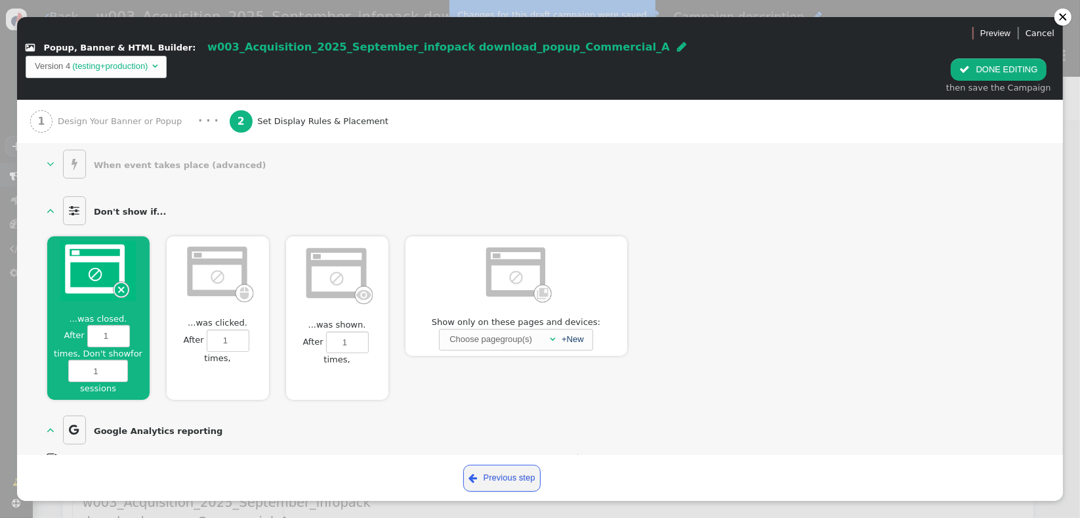
click at [298, 269] on div at bounding box center [337, 276] width 102 height 80
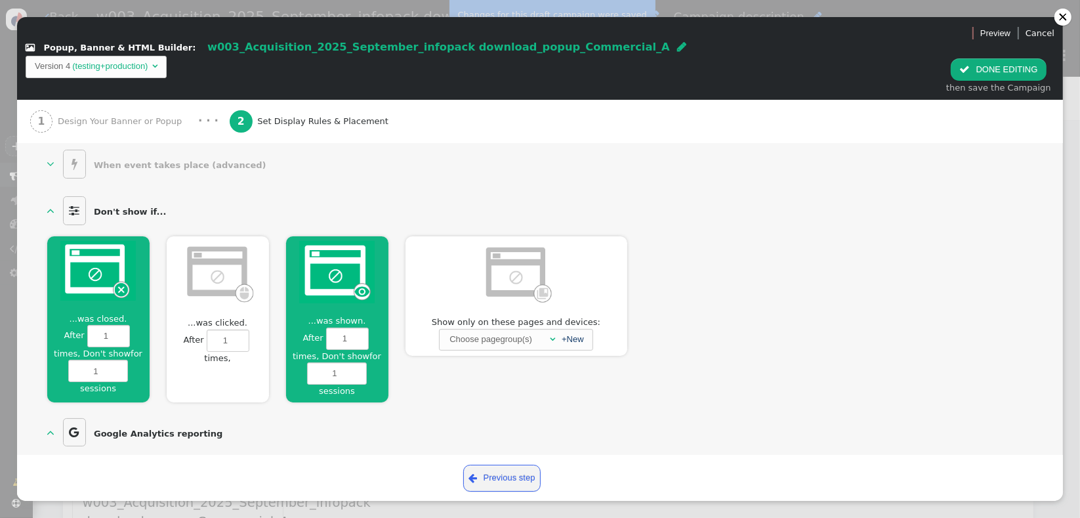
scroll to position [176, 0]
click at [297, 279] on div at bounding box center [337, 274] width 102 height 76
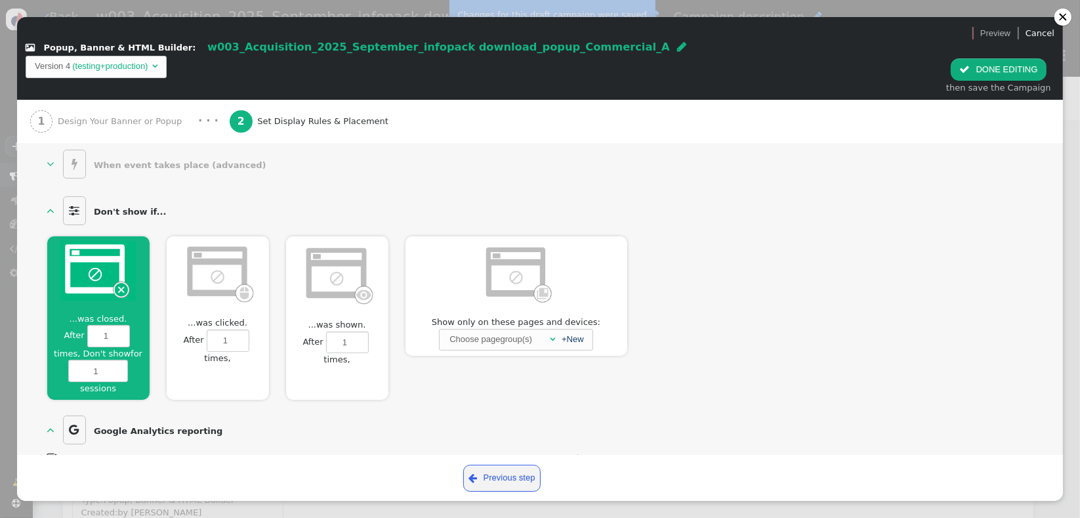
scroll to position [137, 0]
click at [316, 288] on div at bounding box center [337, 276] width 102 height 80
type input "1"
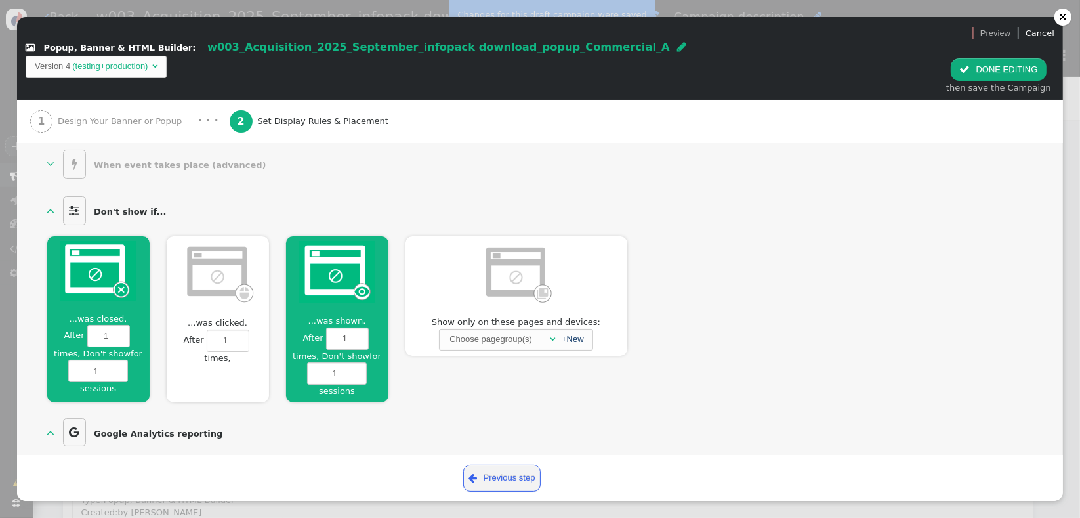
click at [182, 287] on div at bounding box center [218, 275] width 102 height 78
type input "1"
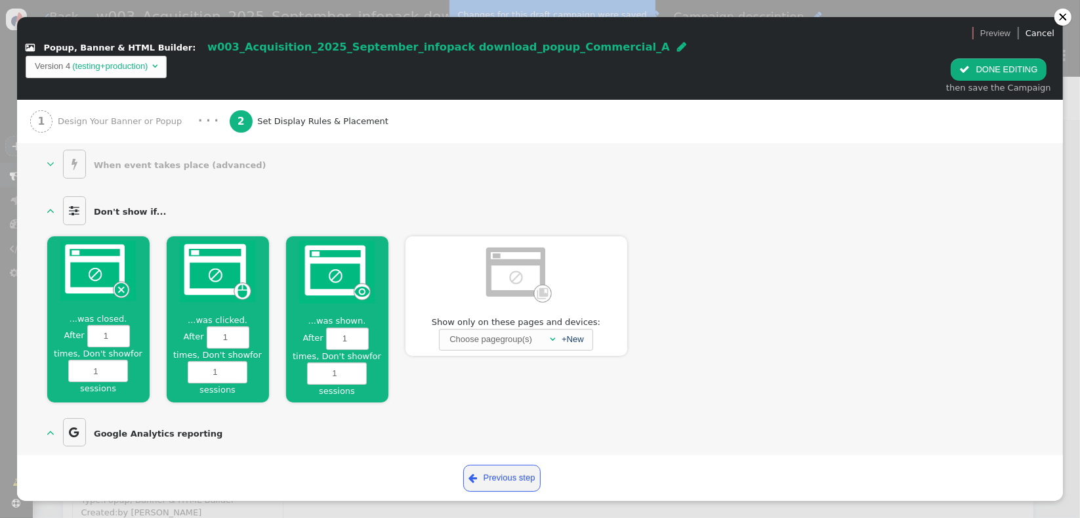
click at [190, 282] on div at bounding box center [218, 273] width 102 height 75
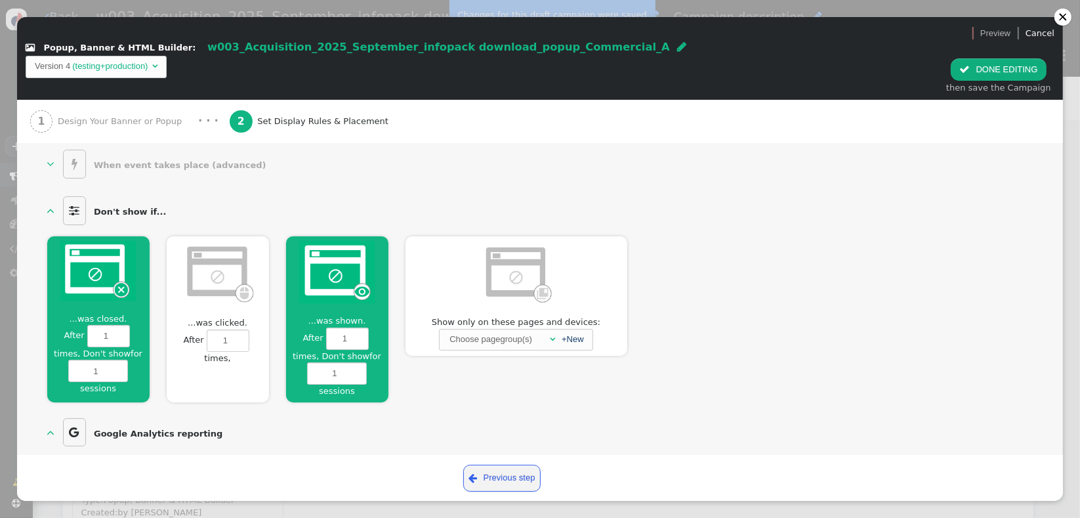
click at [316, 282] on div at bounding box center [337, 274] width 102 height 76
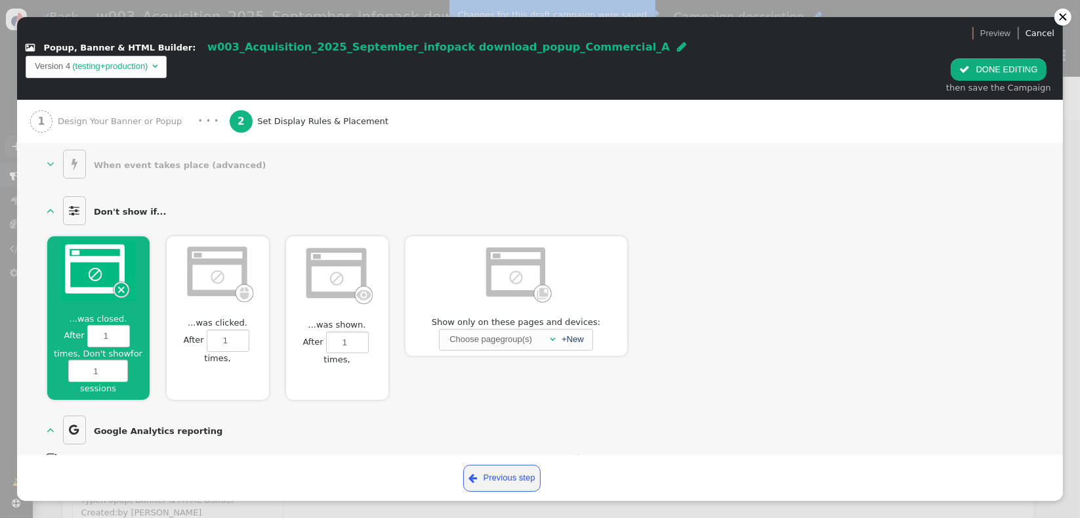
scroll to position [137, 0]
click at [983, 58] on button " DONE EDITING" at bounding box center [998, 69] width 95 height 22
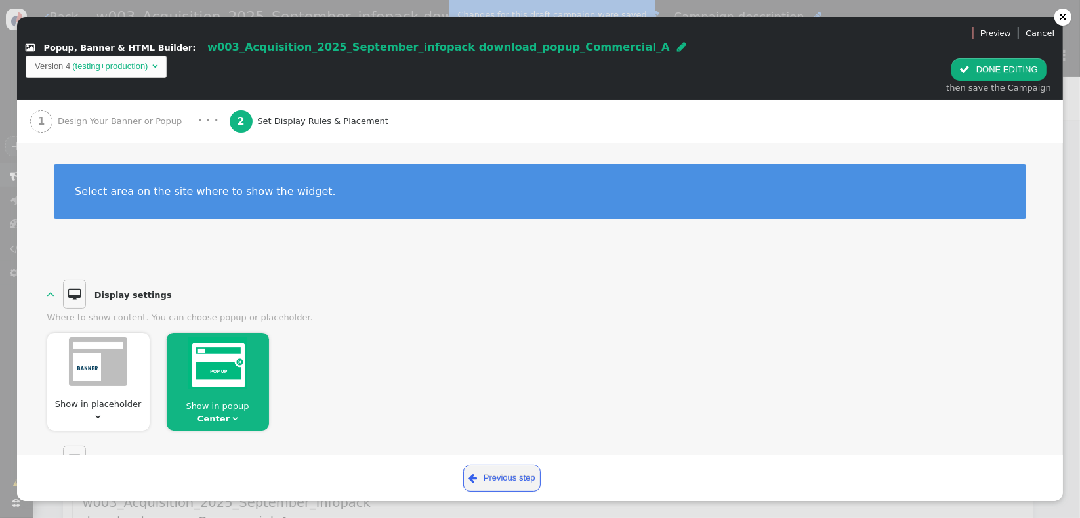
scroll to position [0, 0]
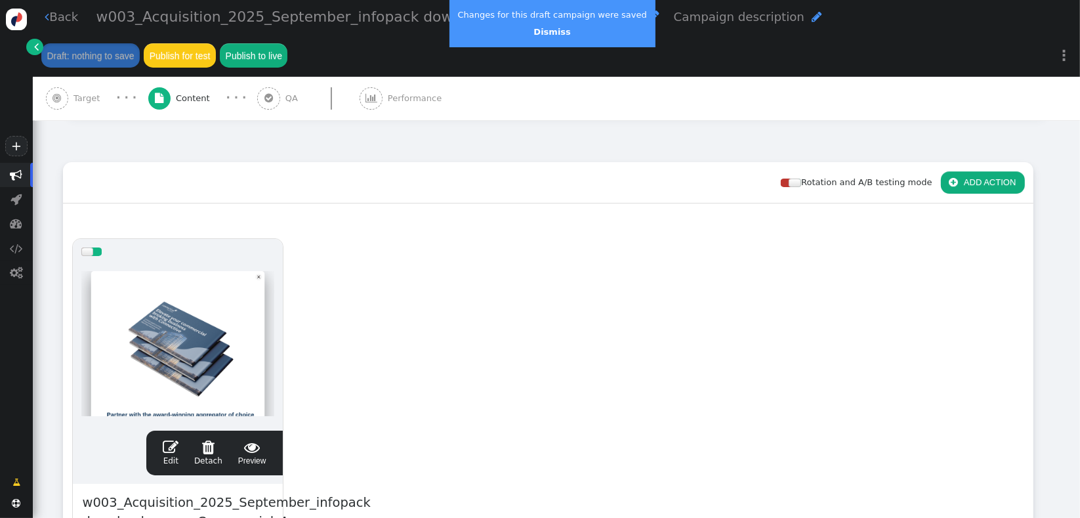
drag, startPoint x: 89, startPoint y: 62, endPoint x: 110, endPoint y: 65, distance: 20.6
click at [89, 92] on span "Target" at bounding box center [88, 98] width 31 height 13
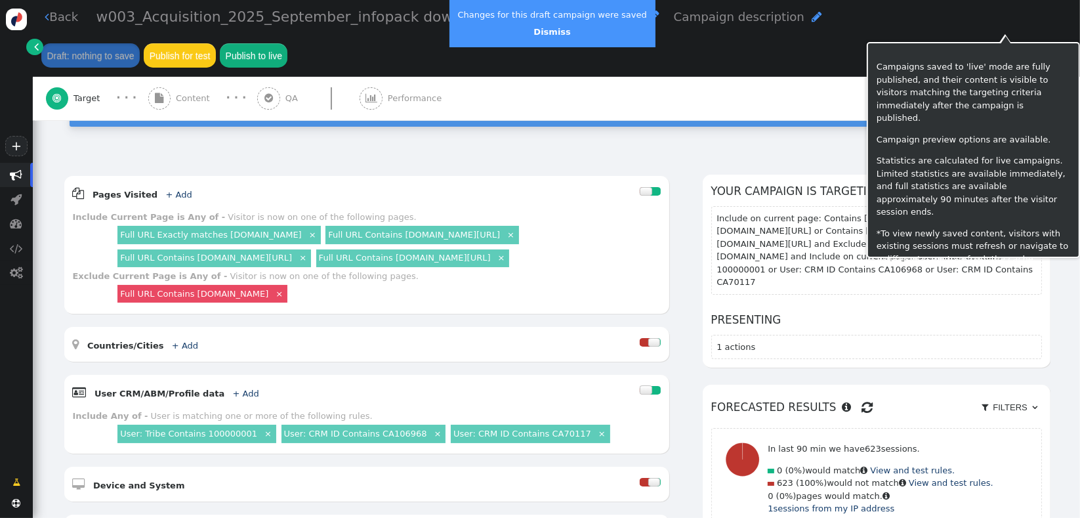
click at [287, 43] on button "Publish to live" at bounding box center [254, 55] width 68 height 24
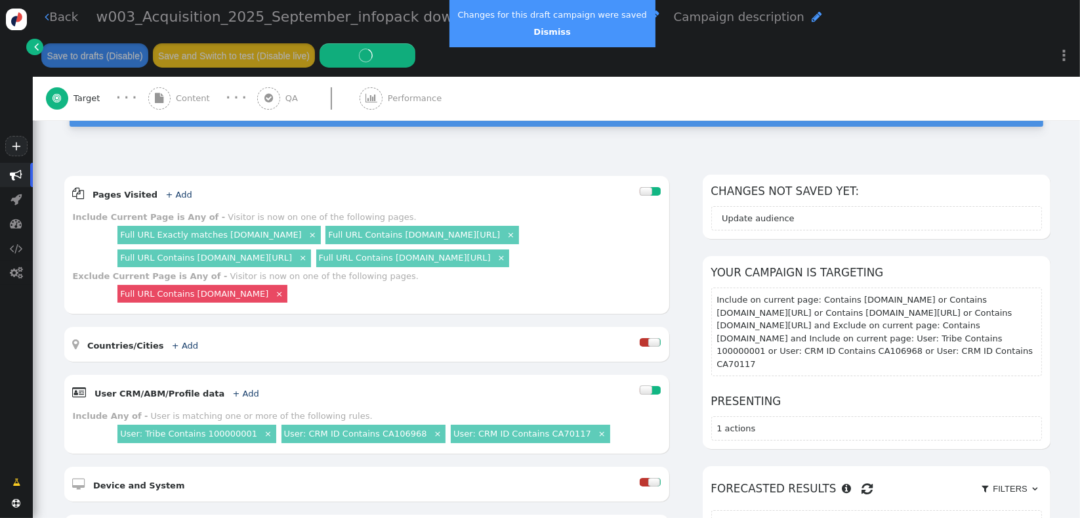
scroll to position [172, 0]
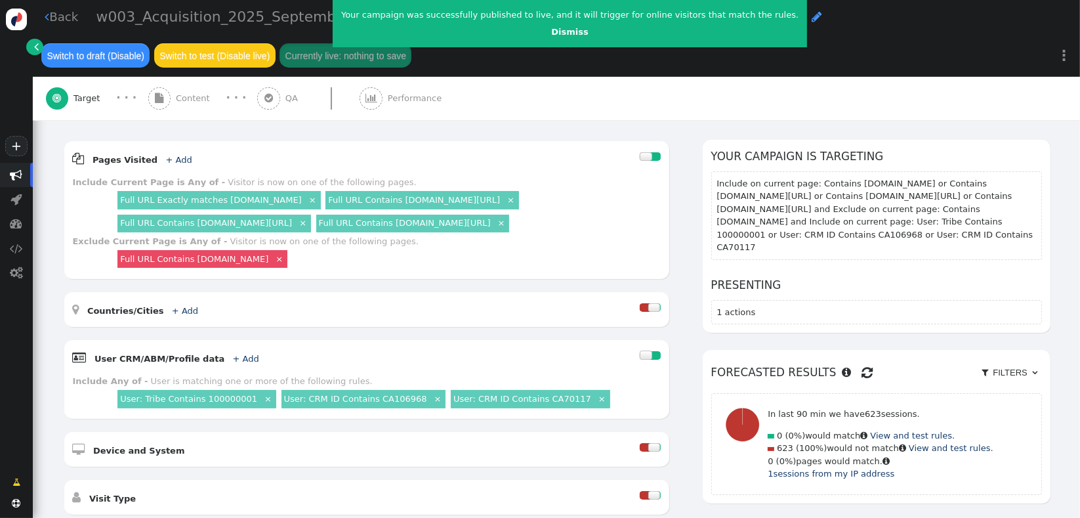
click at [896, 313] on div "Changes not saved yet: Your campaign is targeting Include on current page: Cont…" at bounding box center [877, 330] width 348 height 381
